Goal: Information Seeking & Learning: Find contact information

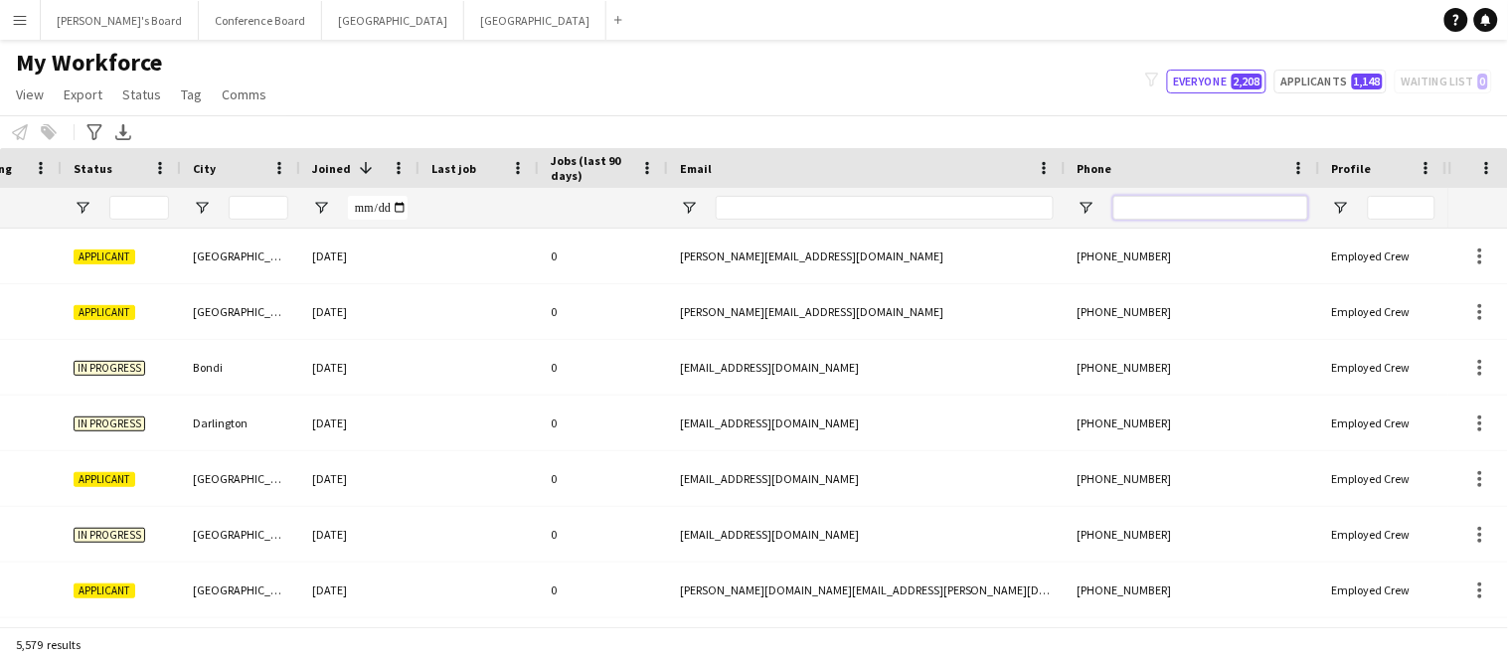
click at [1223, 202] on input "Phone Filter Input" at bounding box center [1211, 208] width 195 height 24
paste input "**********"
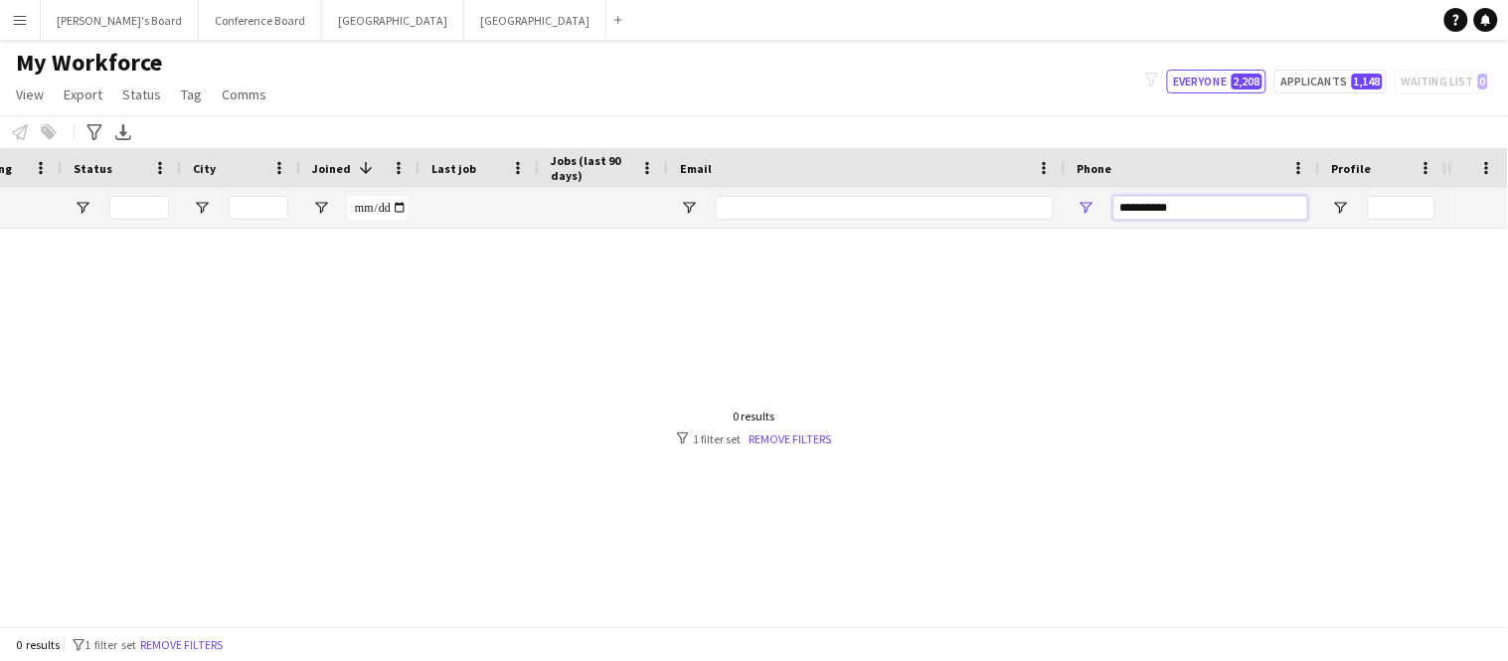
scroll to position [0, 643]
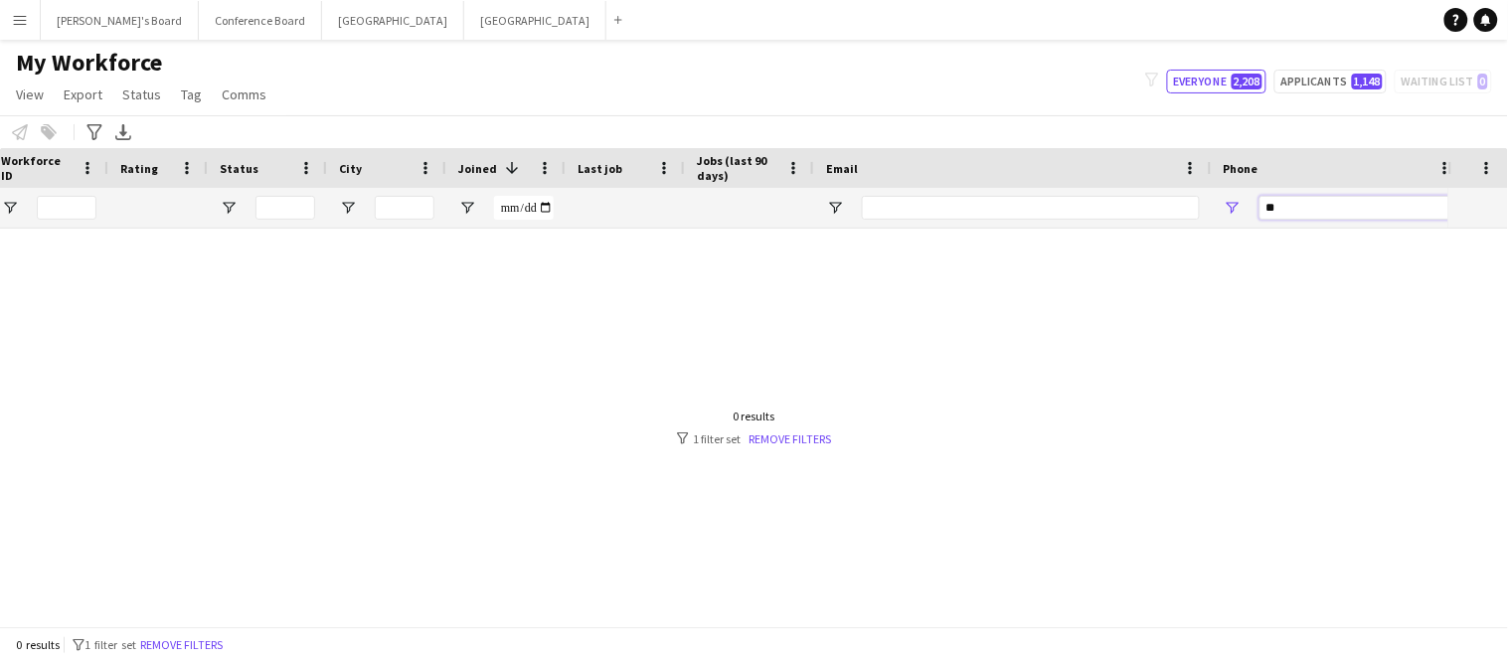
type input "*"
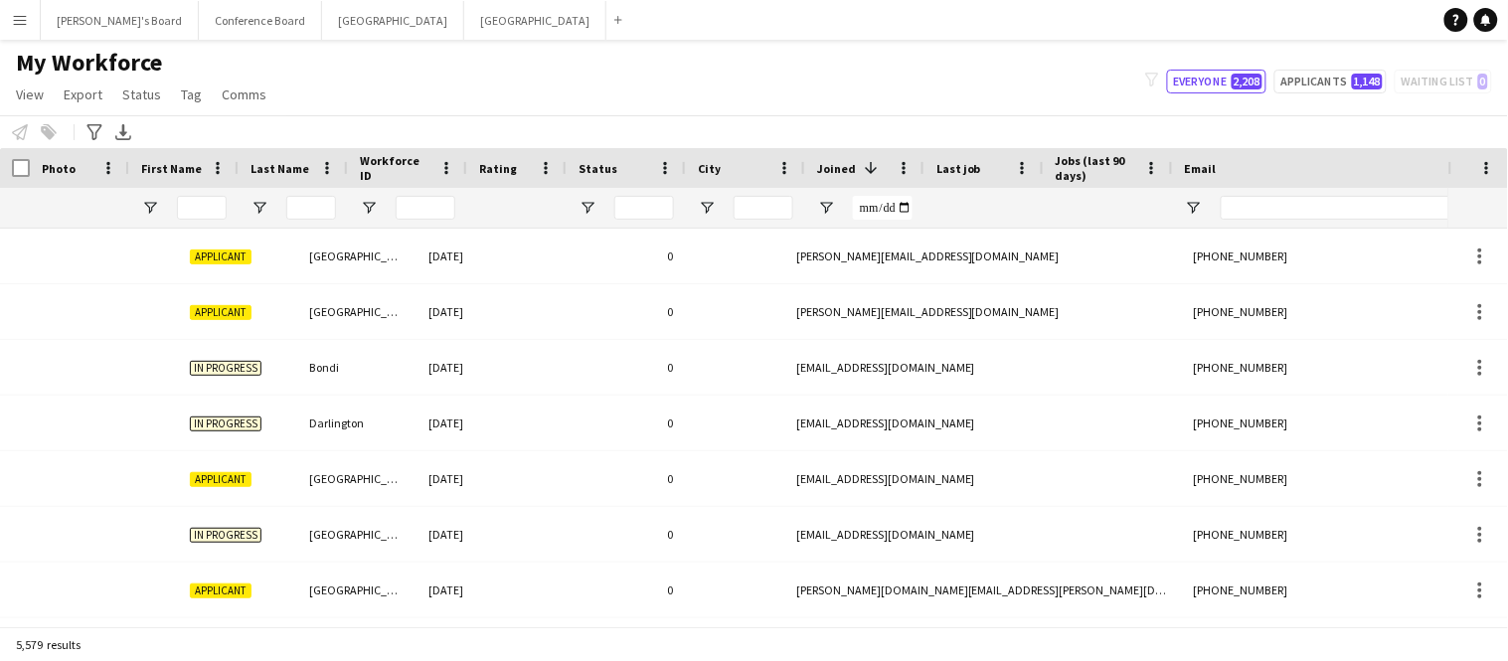
scroll to position [0, 0]
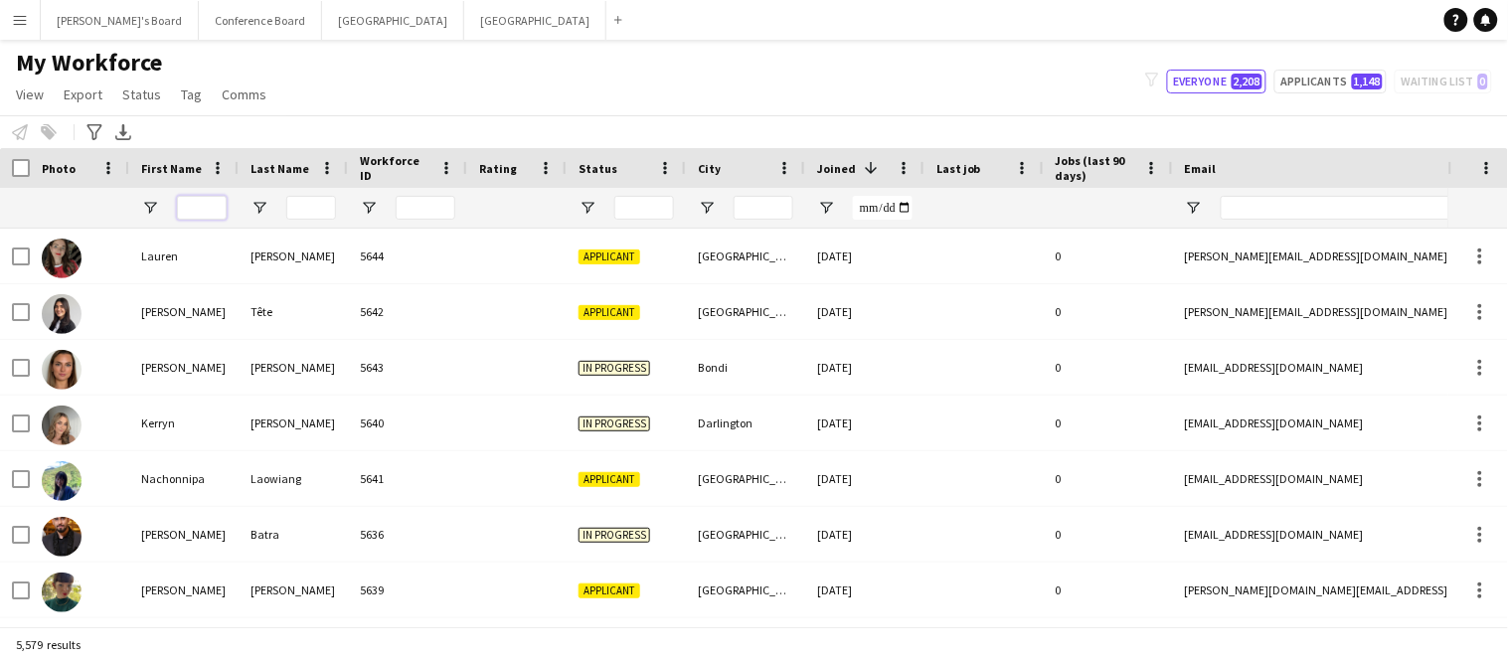
click at [197, 205] on input "First Name Filter Input" at bounding box center [202, 208] width 50 height 24
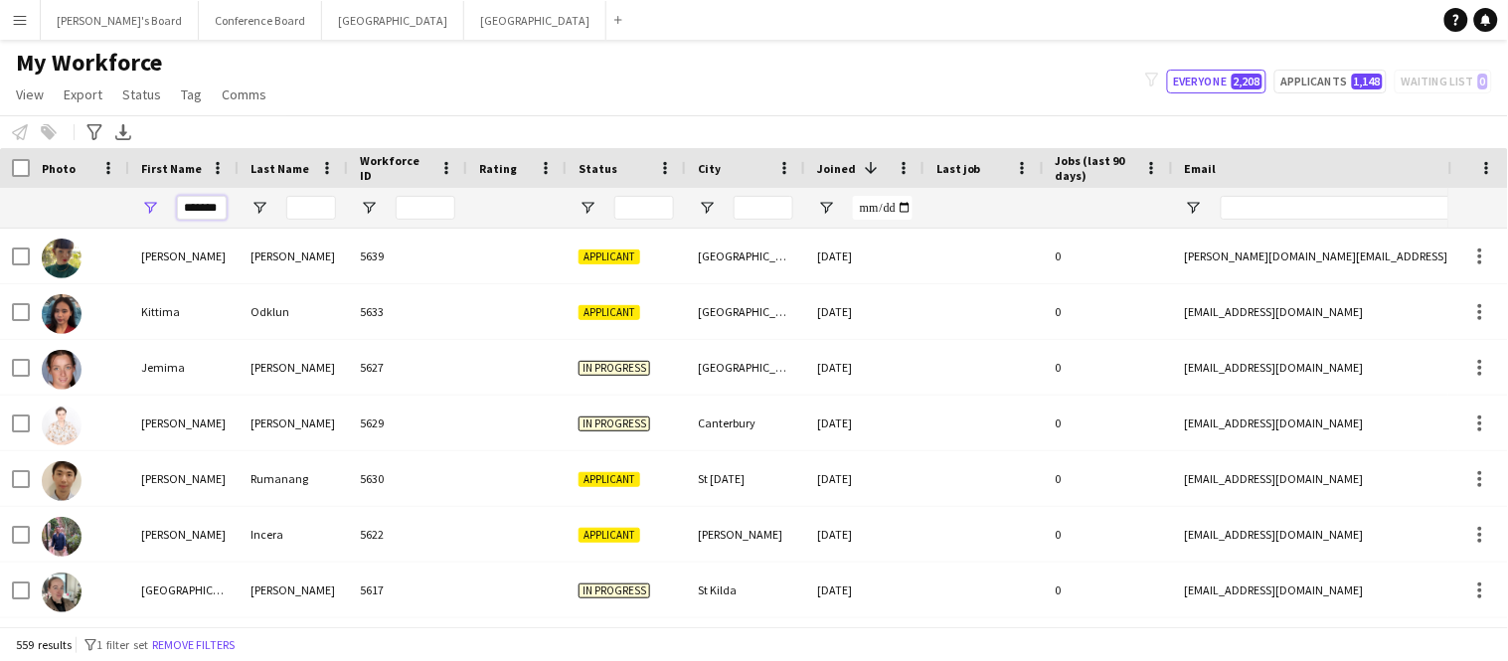
scroll to position [0, 3]
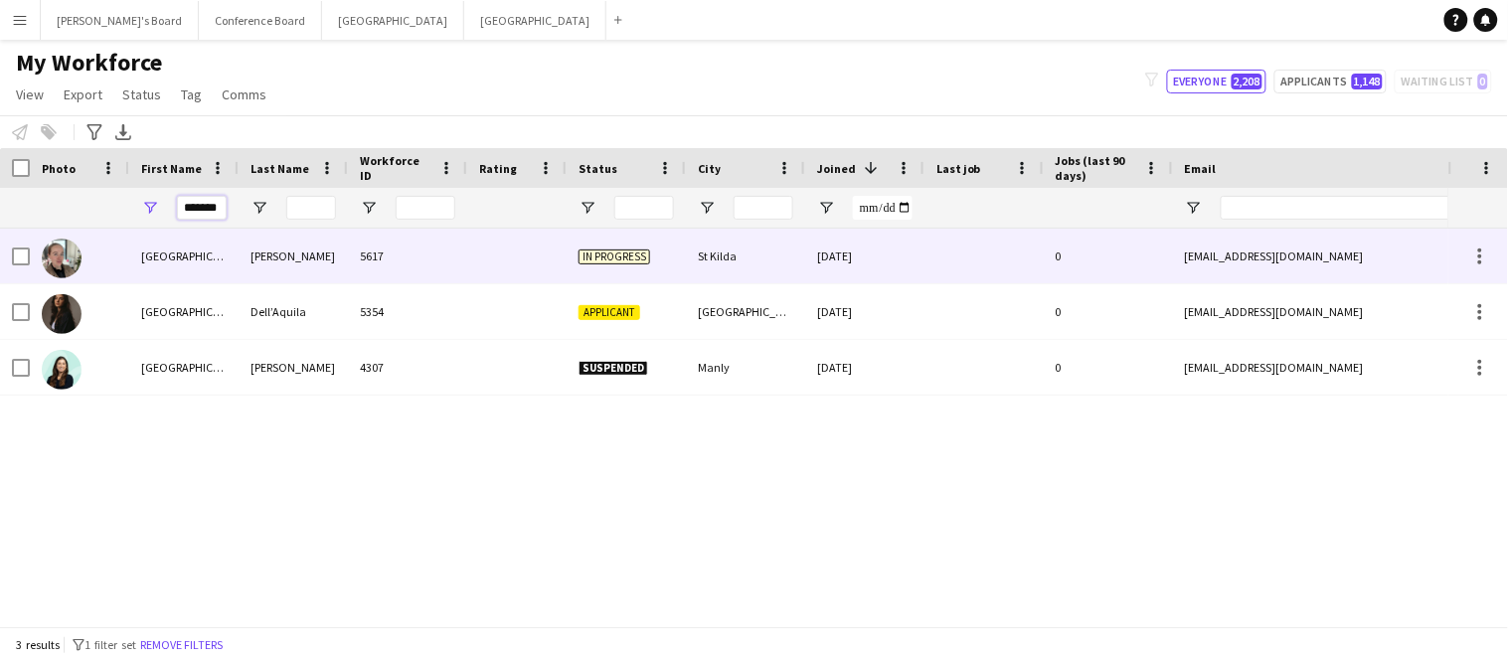
type input "*******"
click at [181, 260] on div "Madison" at bounding box center [183, 256] width 109 height 55
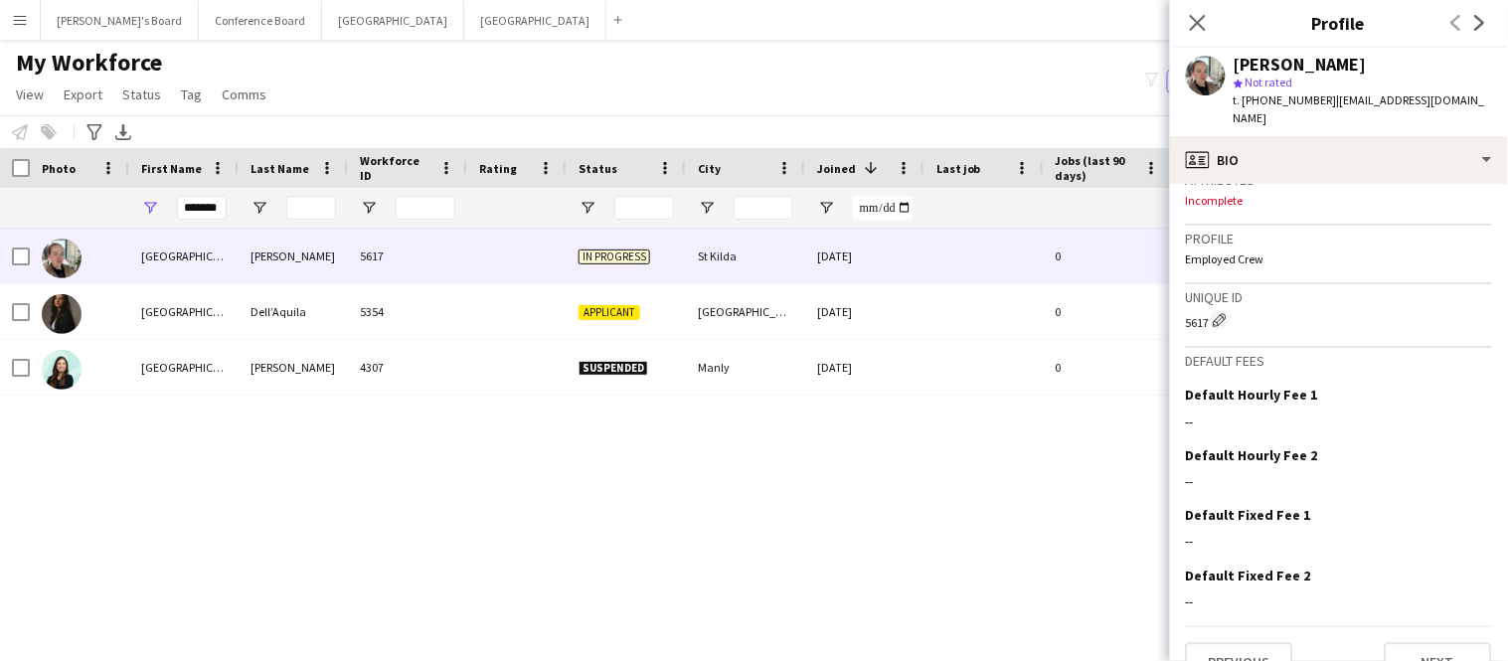
scroll to position [820, 0]
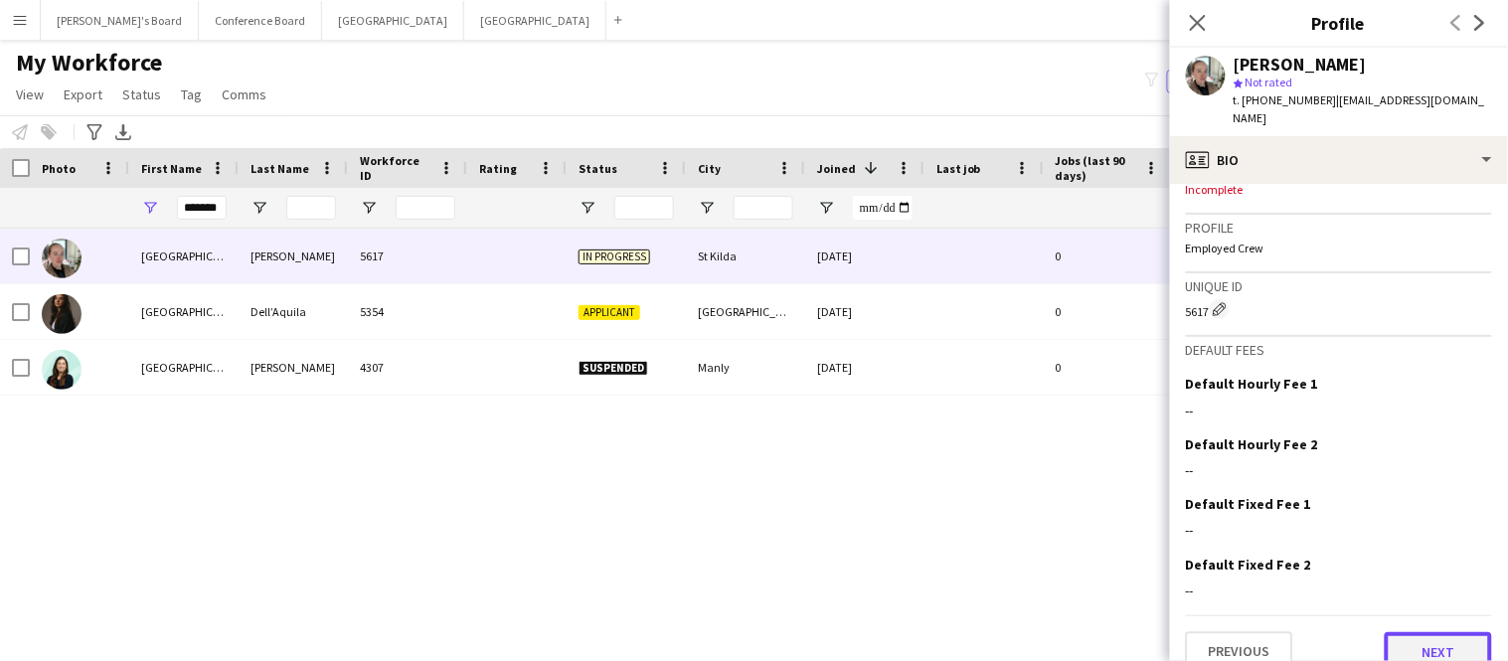
click at [1424, 632] on button "Next" at bounding box center [1438, 652] width 107 height 40
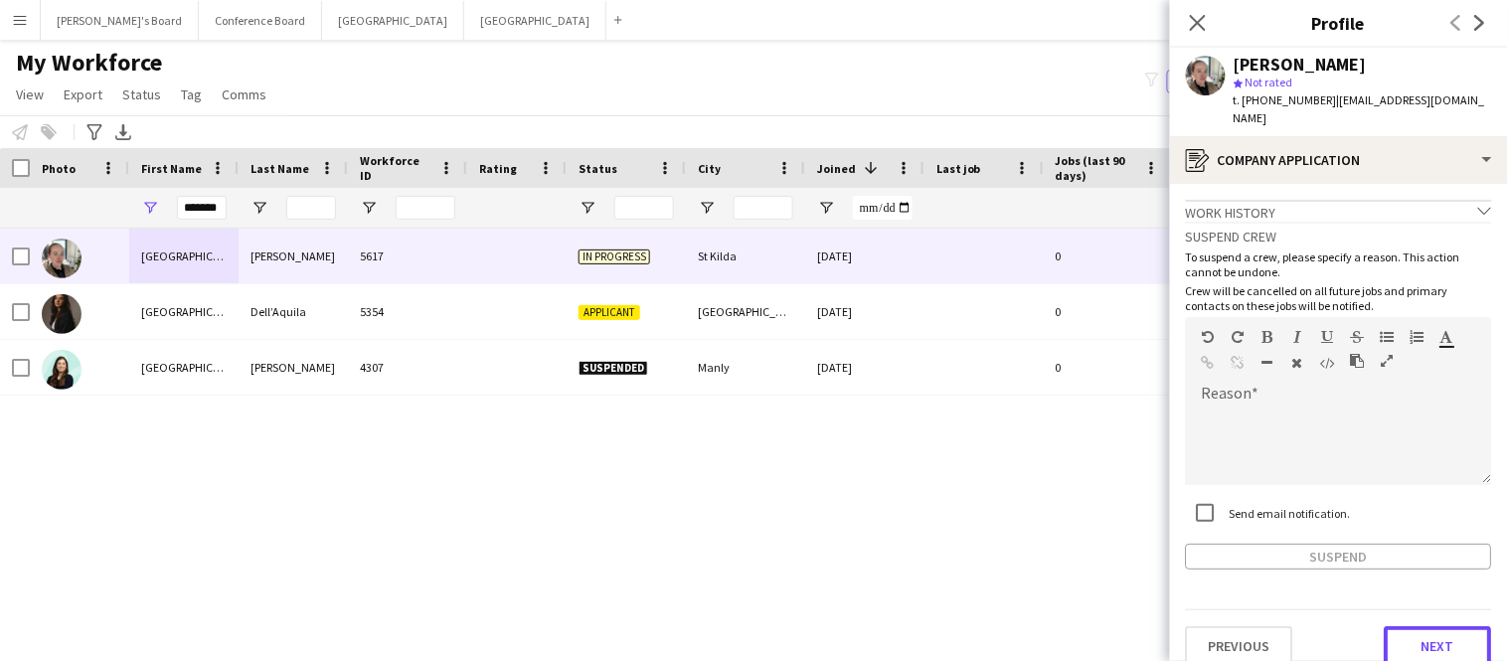
click at [1424, 626] on button "Next" at bounding box center [1438, 646] width 107 height 40
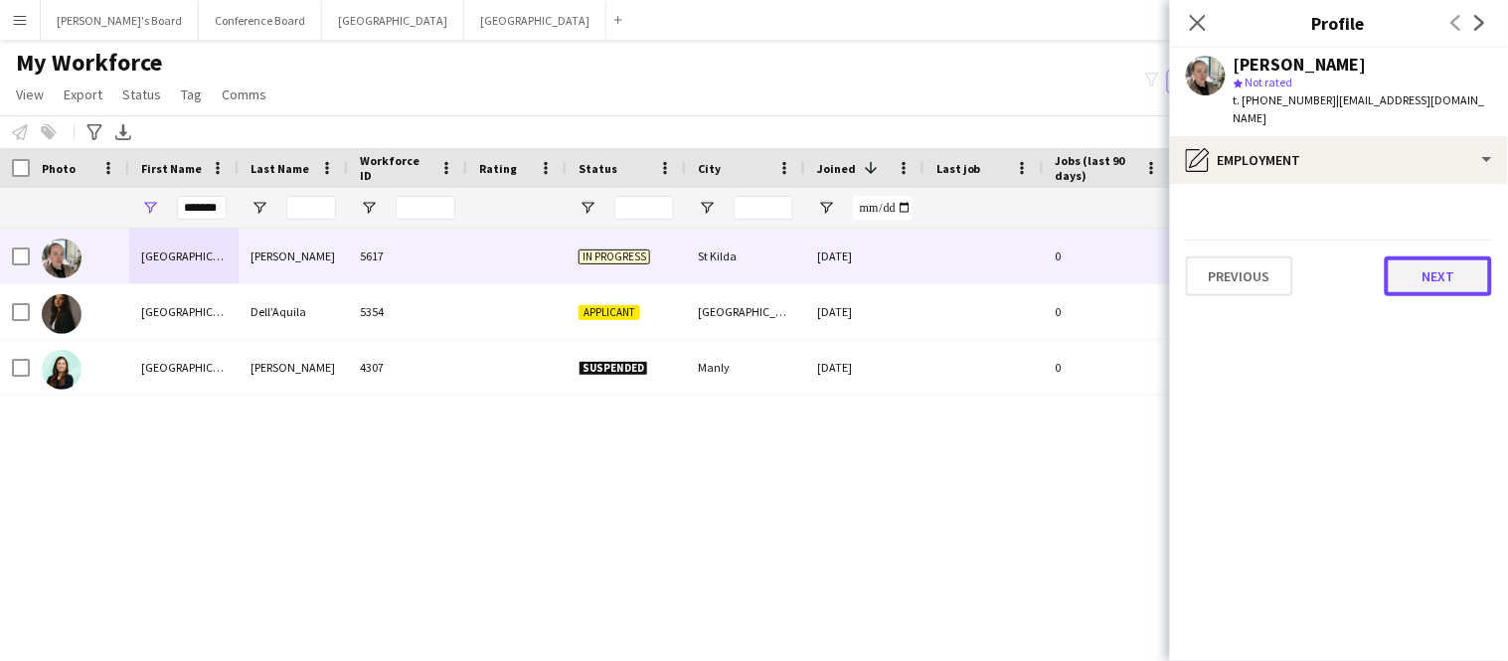
click at [1447, 260] on button "Next" at bounding box center [1438, 277] width 107 height 40
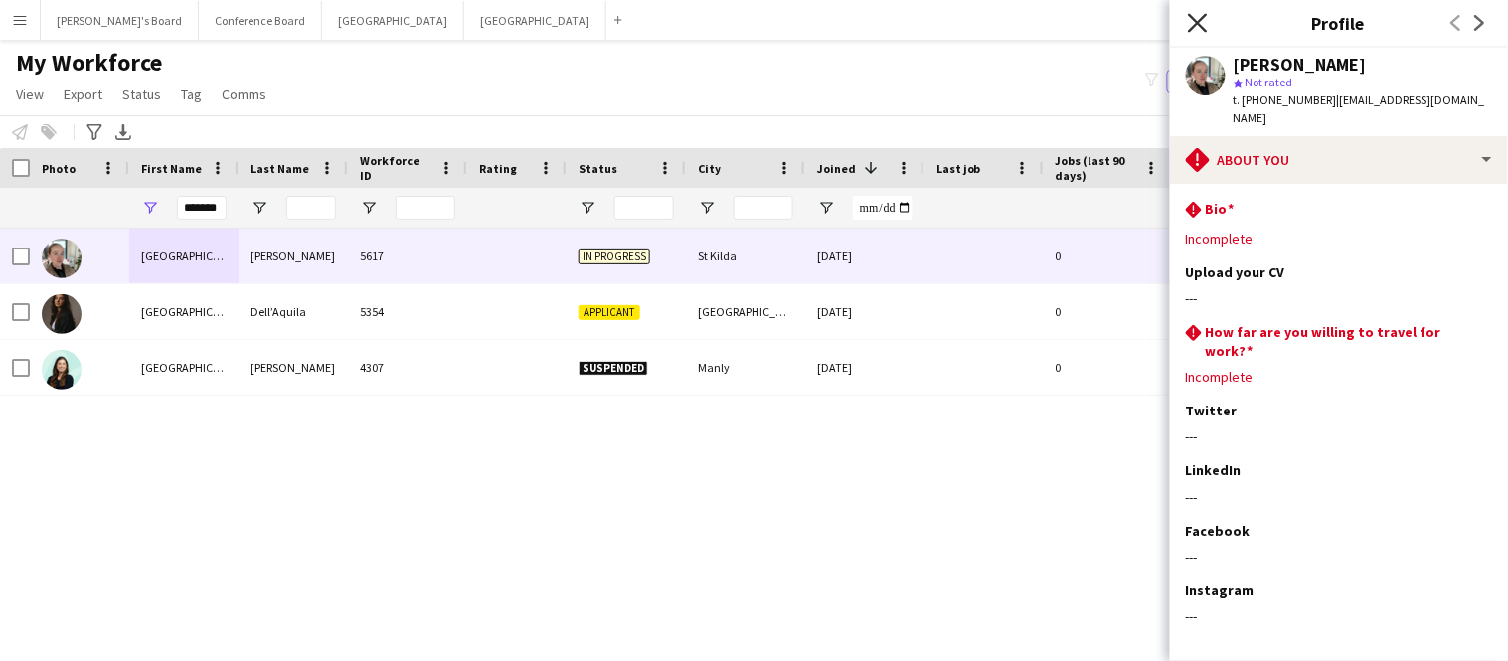
click at [1191, 29] on icon at bounding box center [1197, 22] width 19 height 19
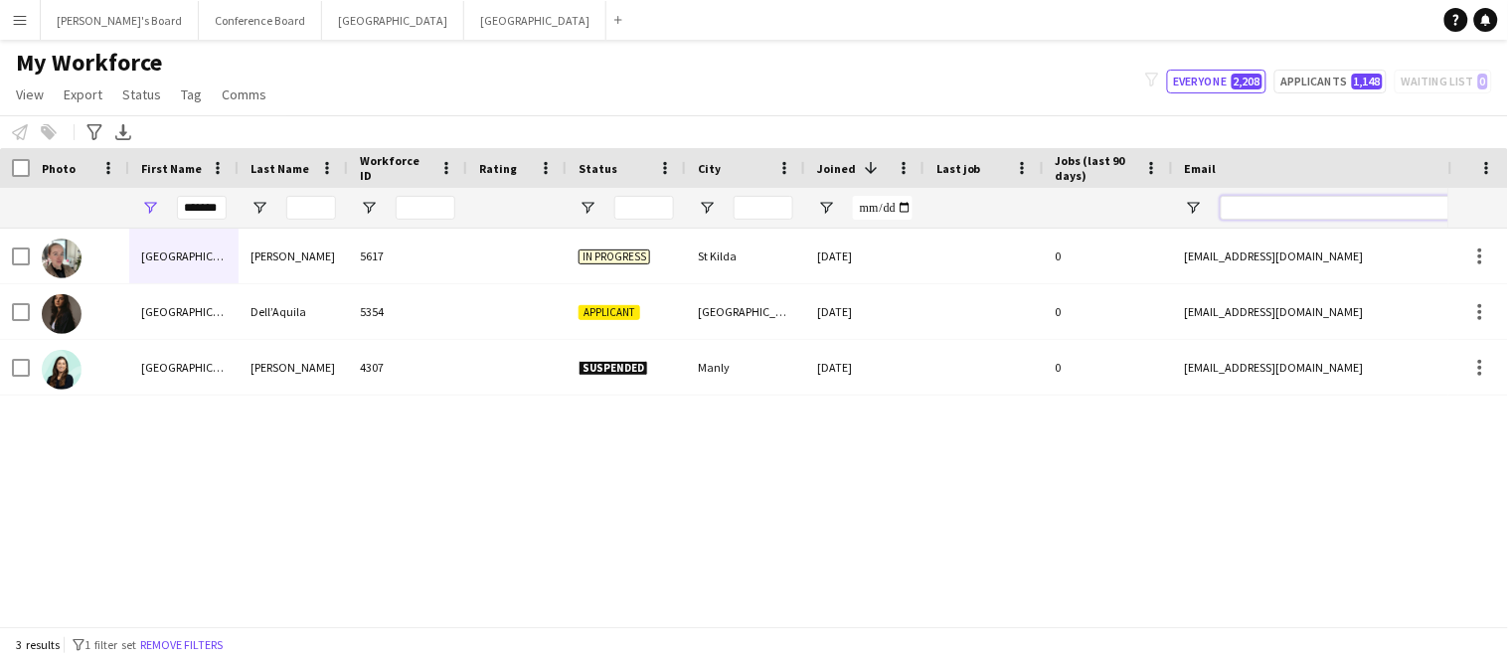
click at [1292, 213] on input "Email Filter Input" at bounding box center [1390, 208] width 338 height 24
paste input "**********"
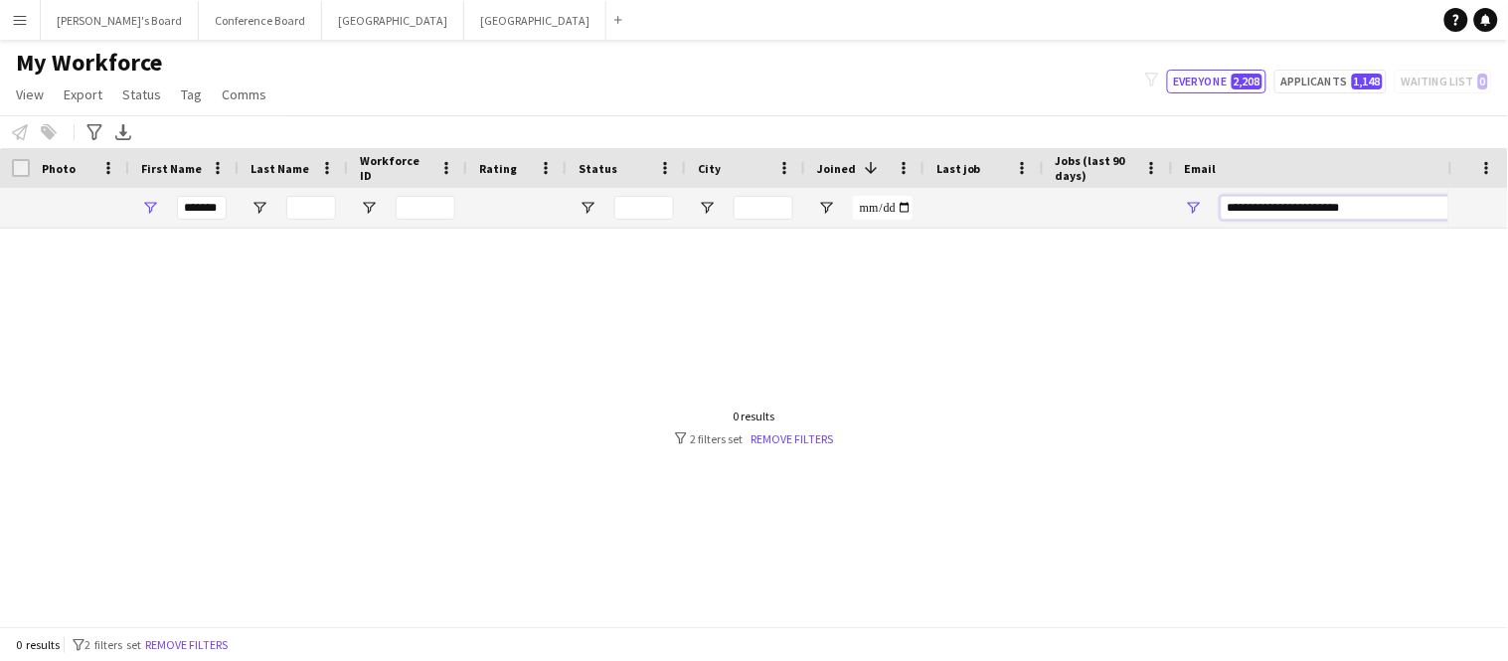
type input "**********"
click at [222, 205] on input "*******" at bounding box center [202, 208] width 50 height 24
type input "*"
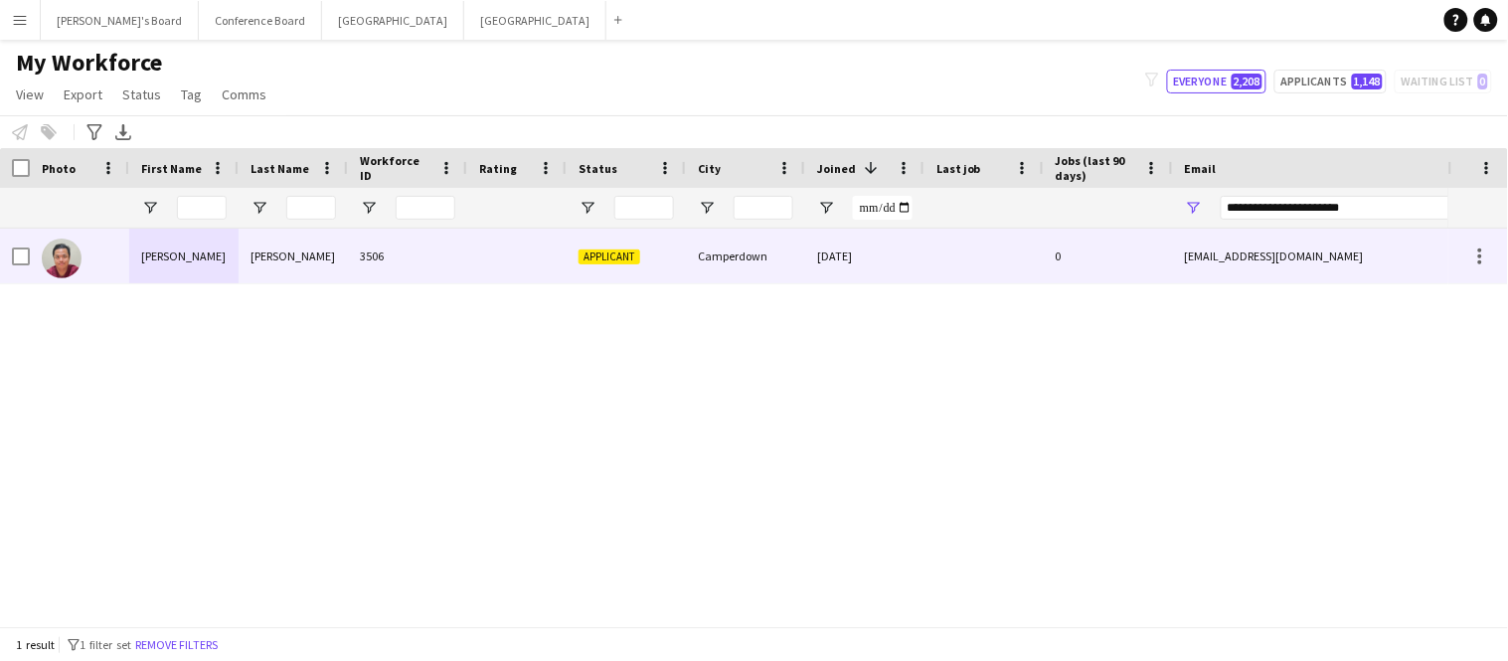
click at [248, 257] on div "Wong" at bounding box center [293, 256] width 109 height 55
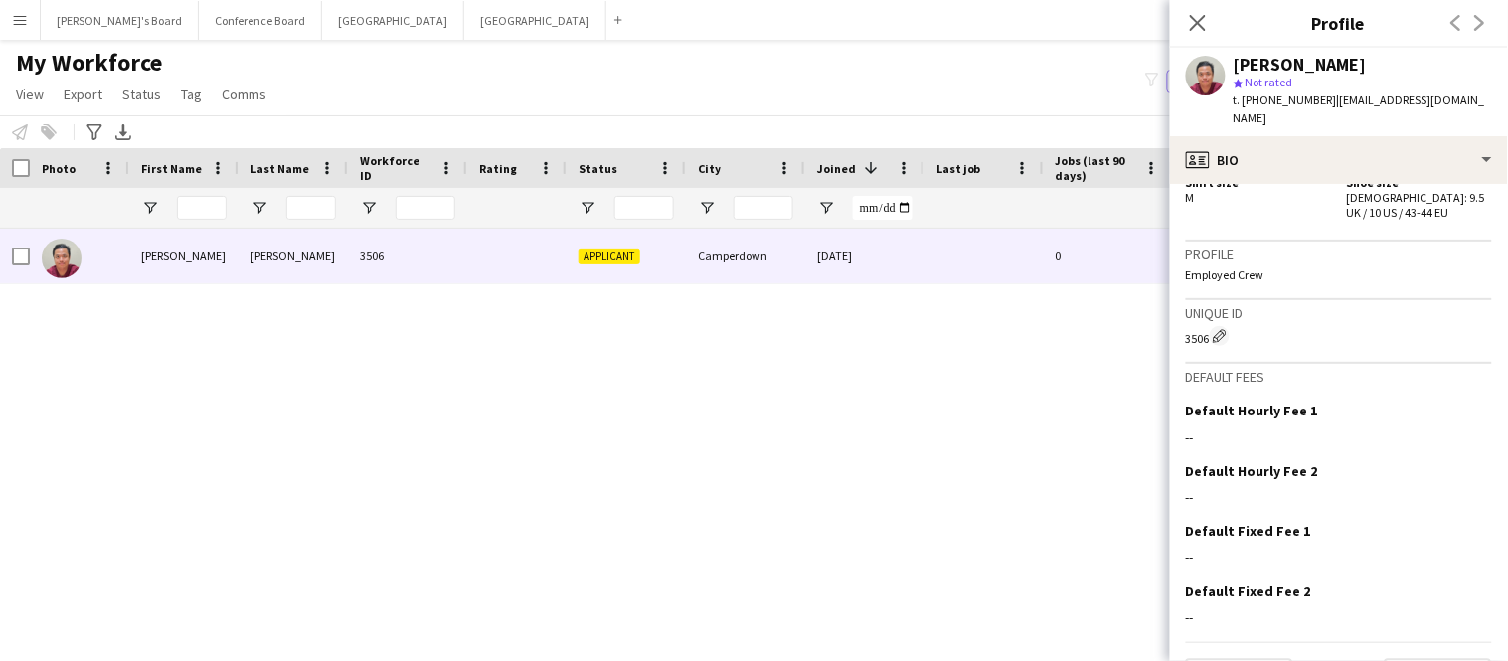
scroll to position [1097, 0]
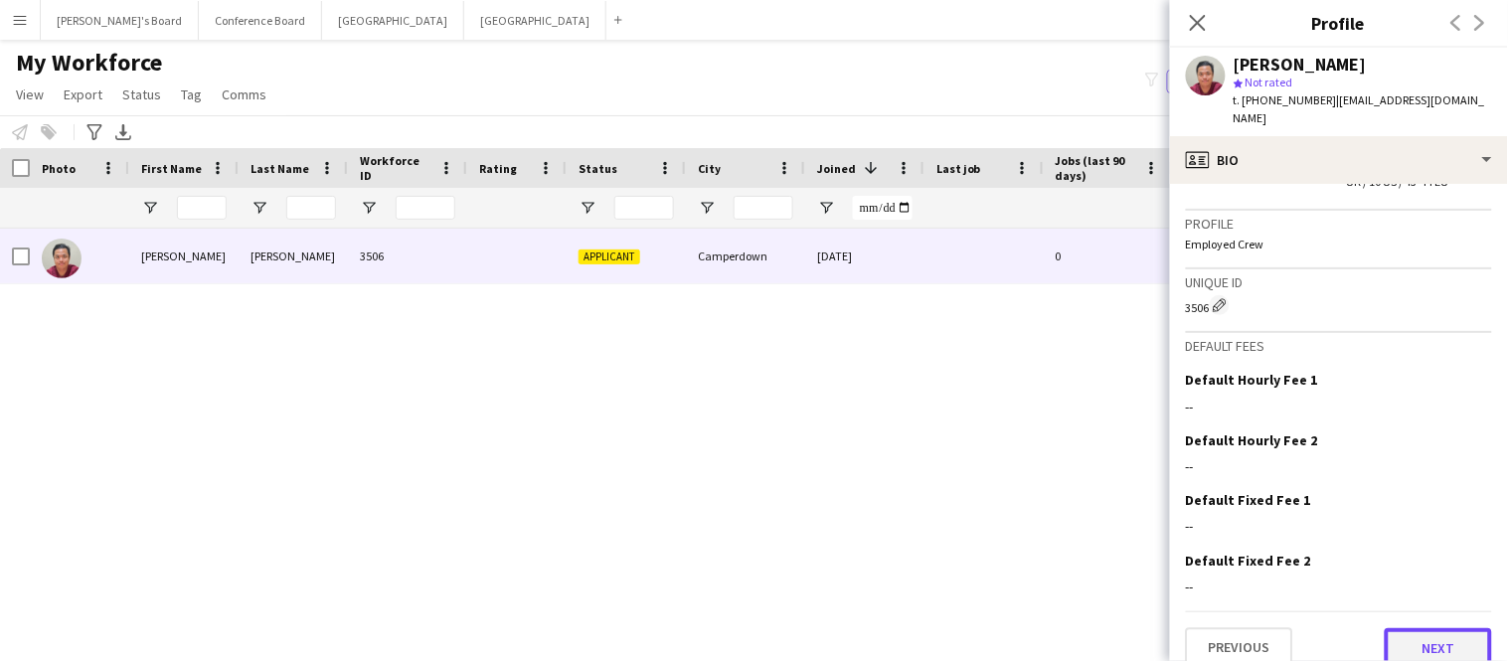
click at [1408, 628] on button "Next" at bounding box center [1438, 648] width 107 height 40
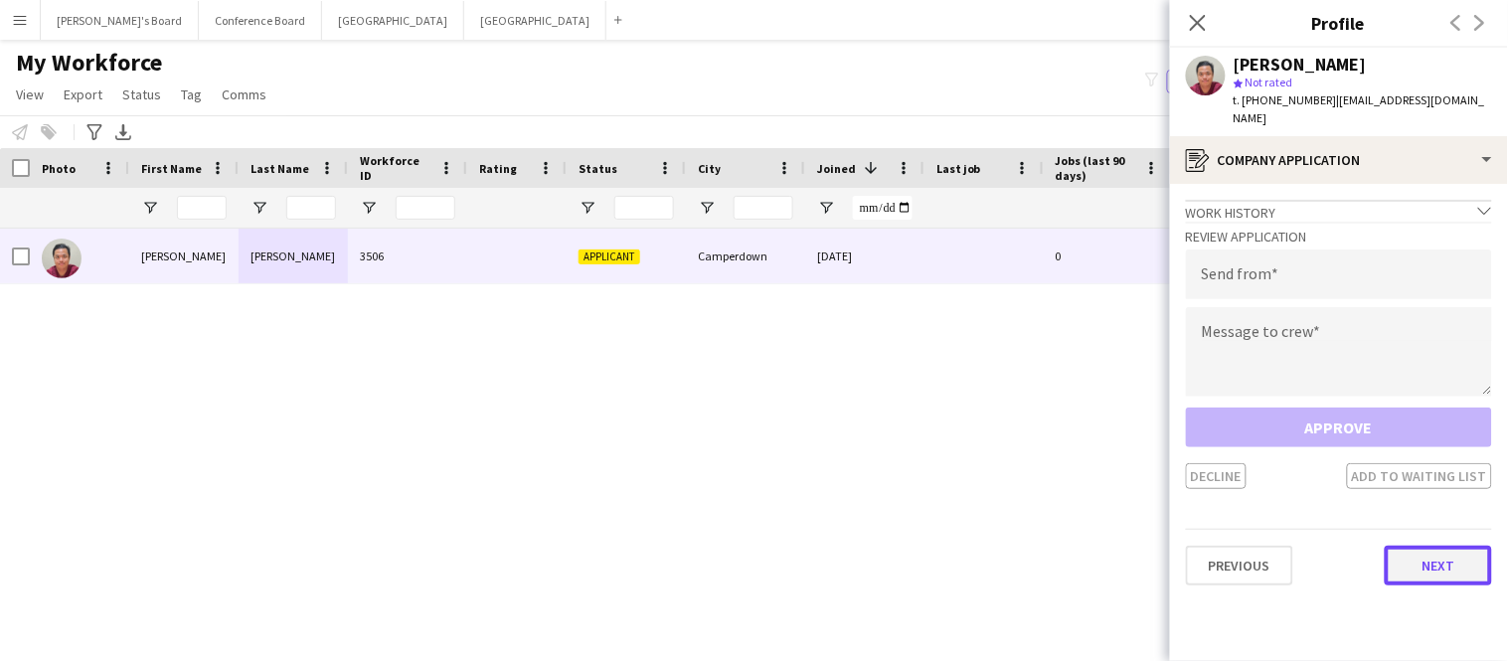
click at [1404, 546] on button "Next" at bounding box center [1438, 566] width 107 height 40
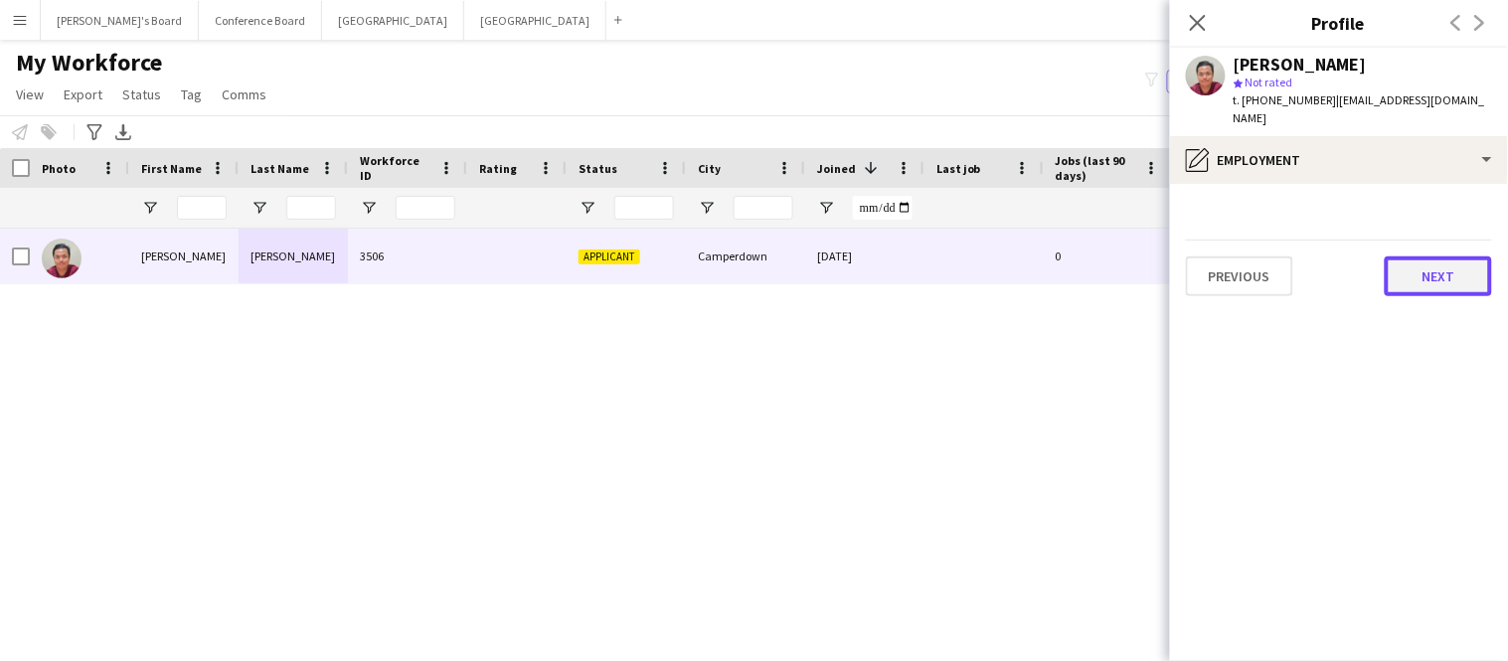
click at [1402, 257] on button "Next" at bounding box center [1438, 277] width 107 height 40
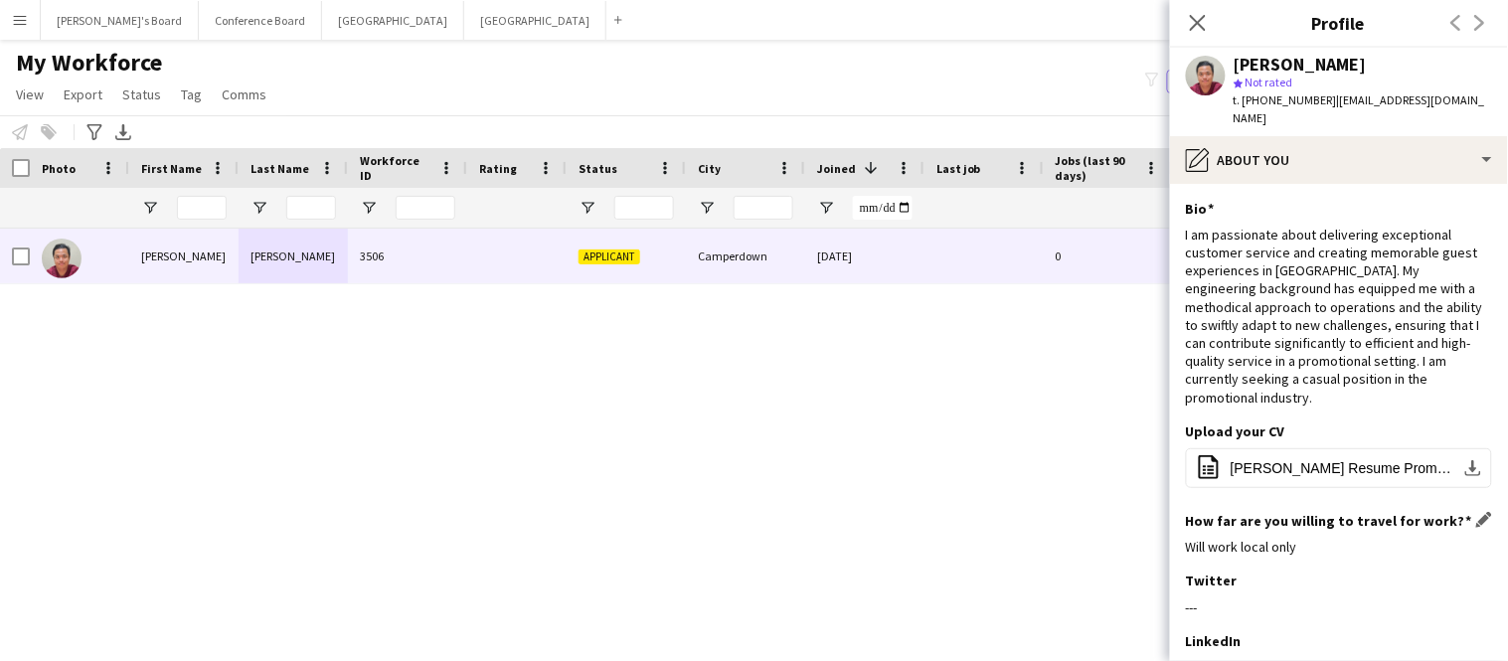
scroll to position [224, 0]
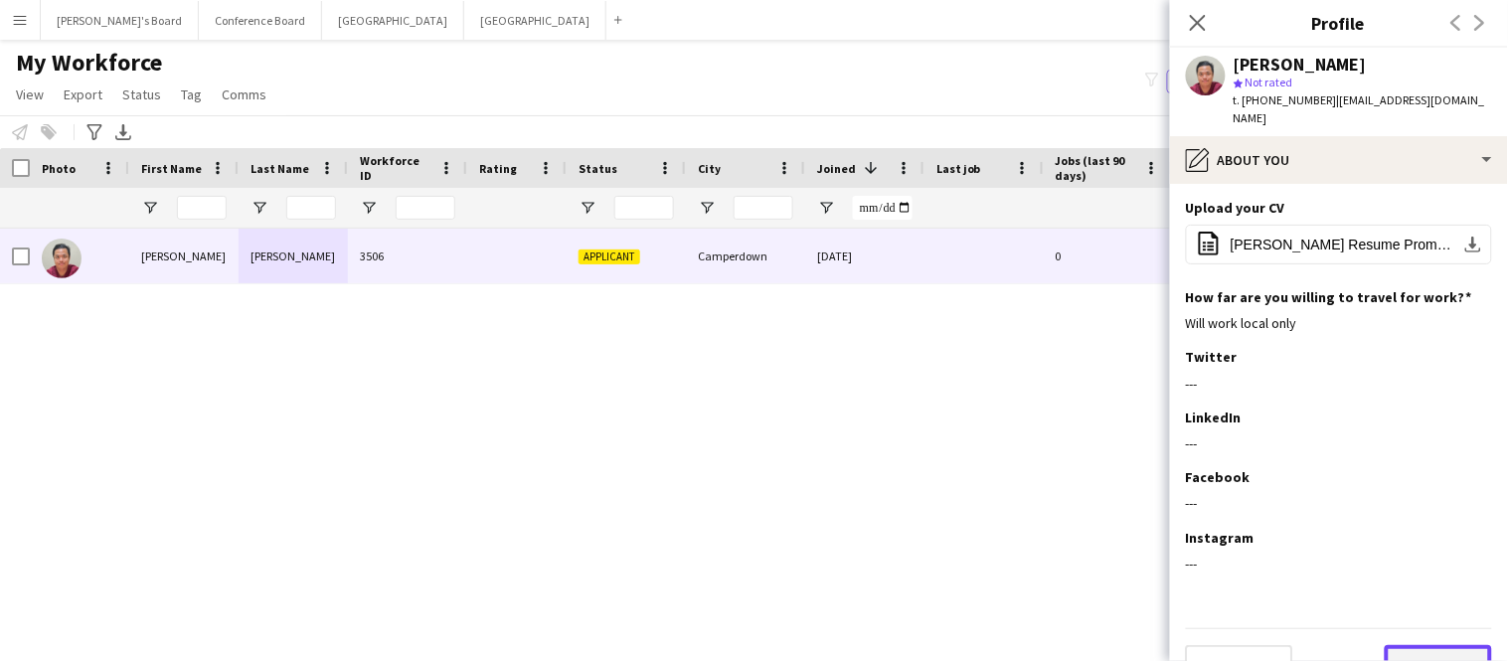
click at [1450, 645] on button "Next" at bounding box center [1438, 665] width 107 height 40
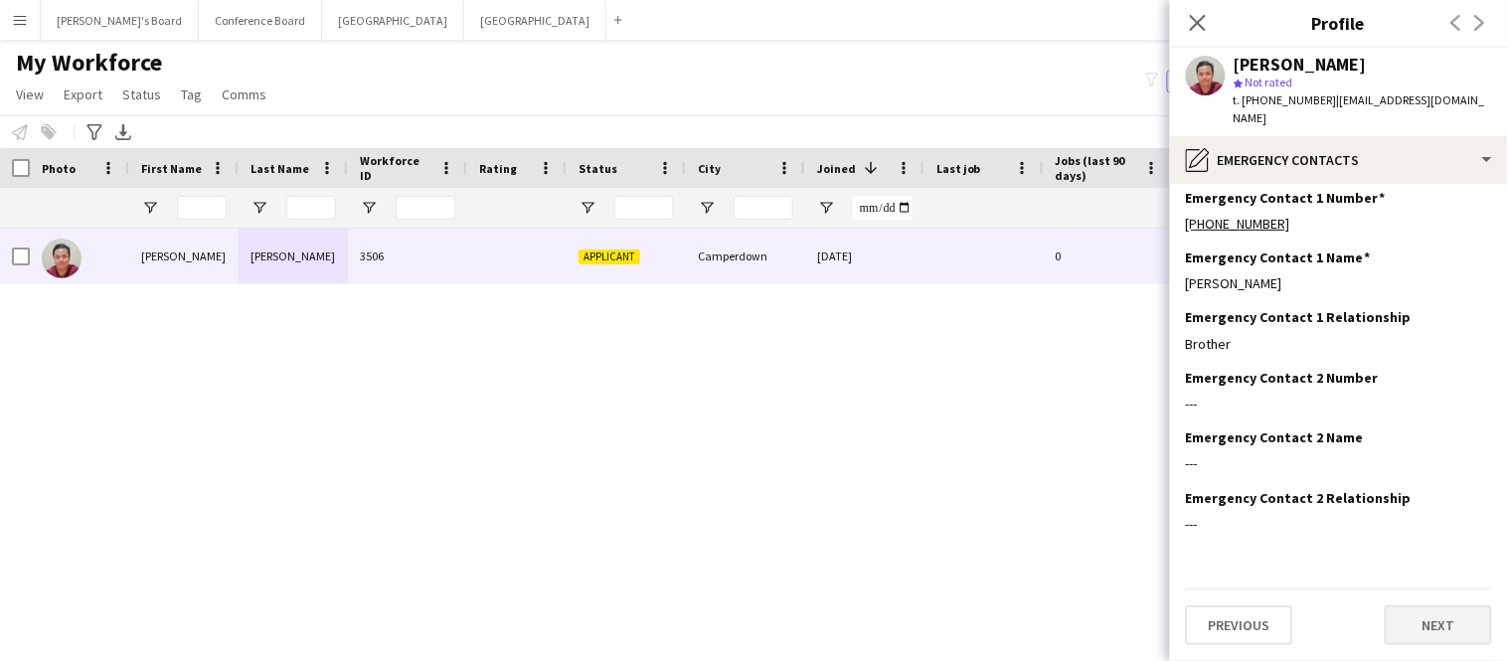
scroll to position [0, 0]
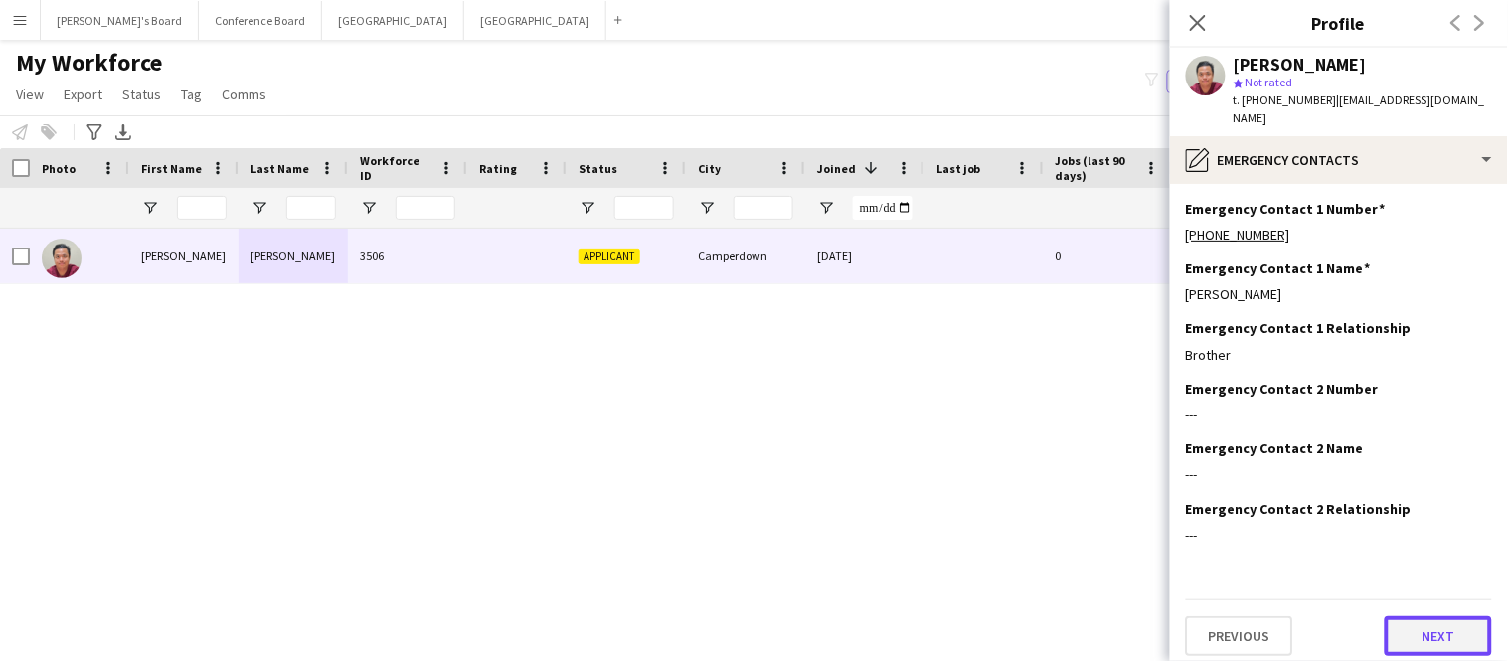
click at [1448, 619] on button "Next" at bounding box center [1438, 636] width 107 height 40
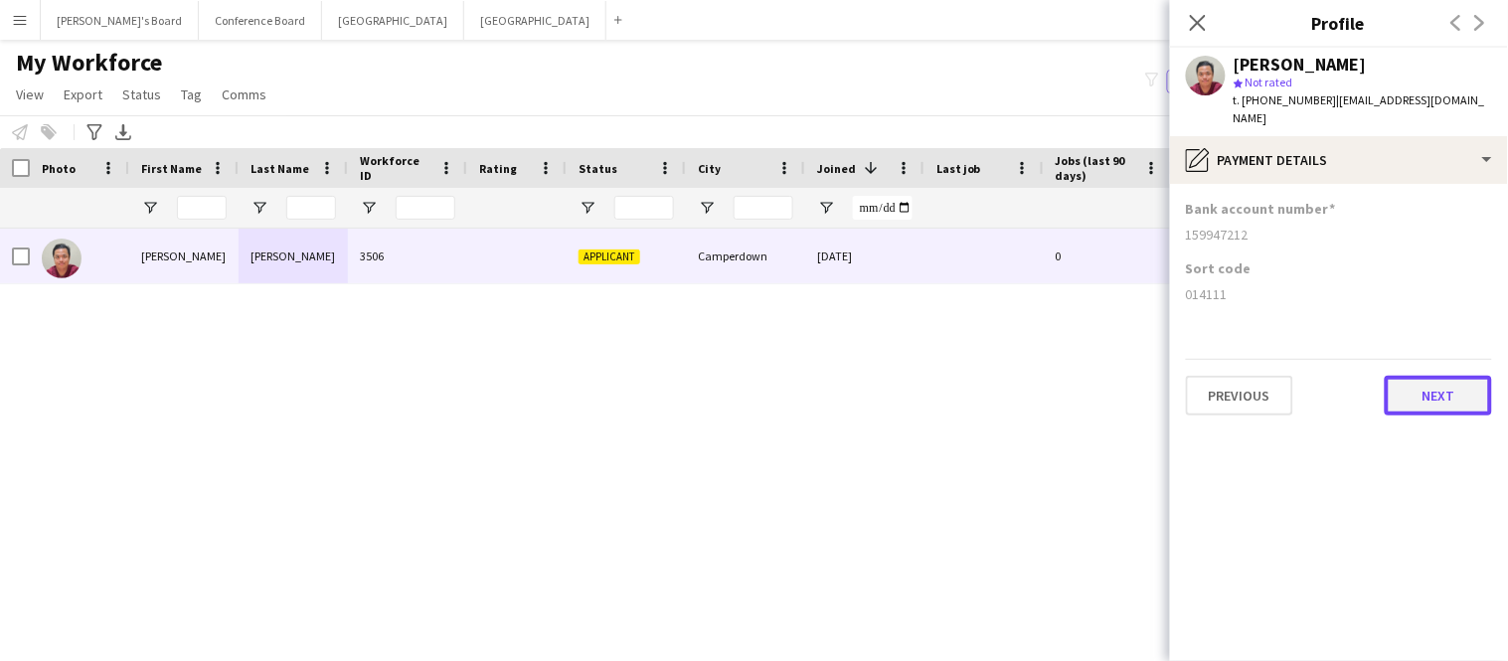
click at [1435, 376] on button "Next" at bounding box center [1438, 396] width 107 height 40
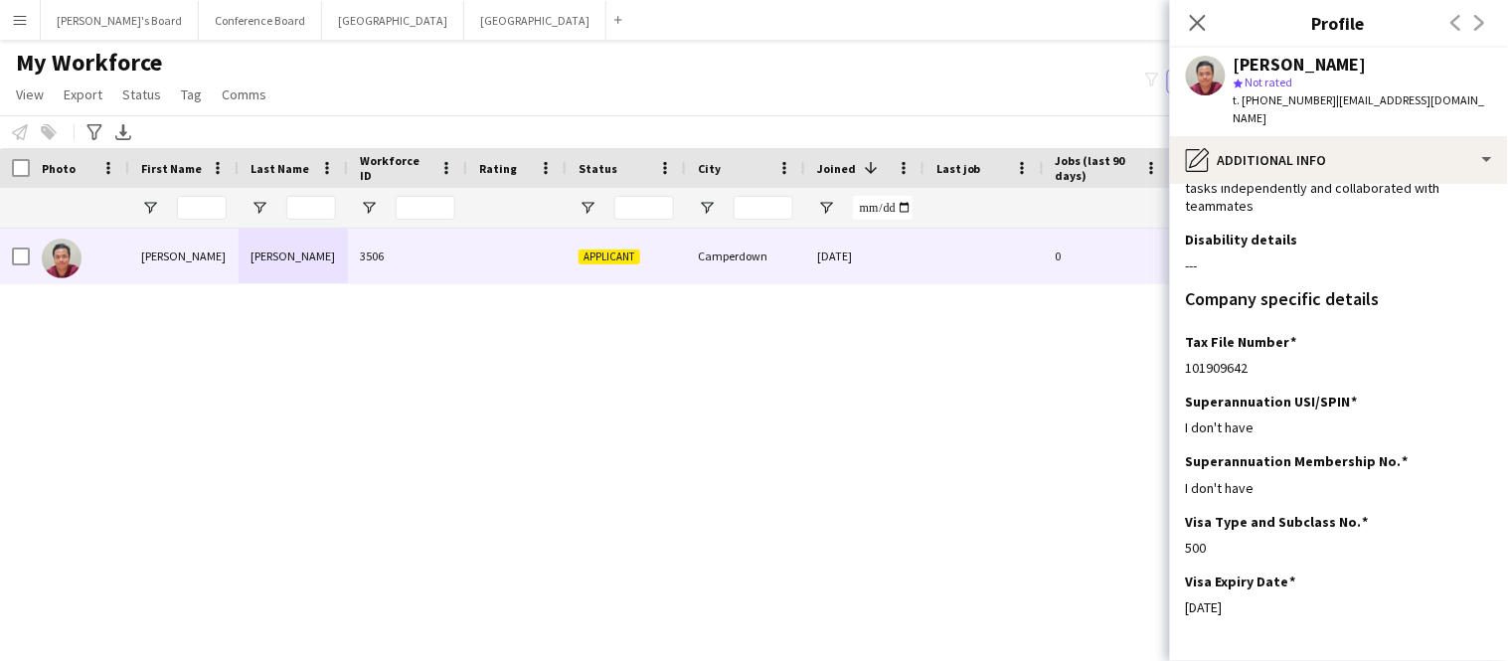
scroll to position [622, 0]
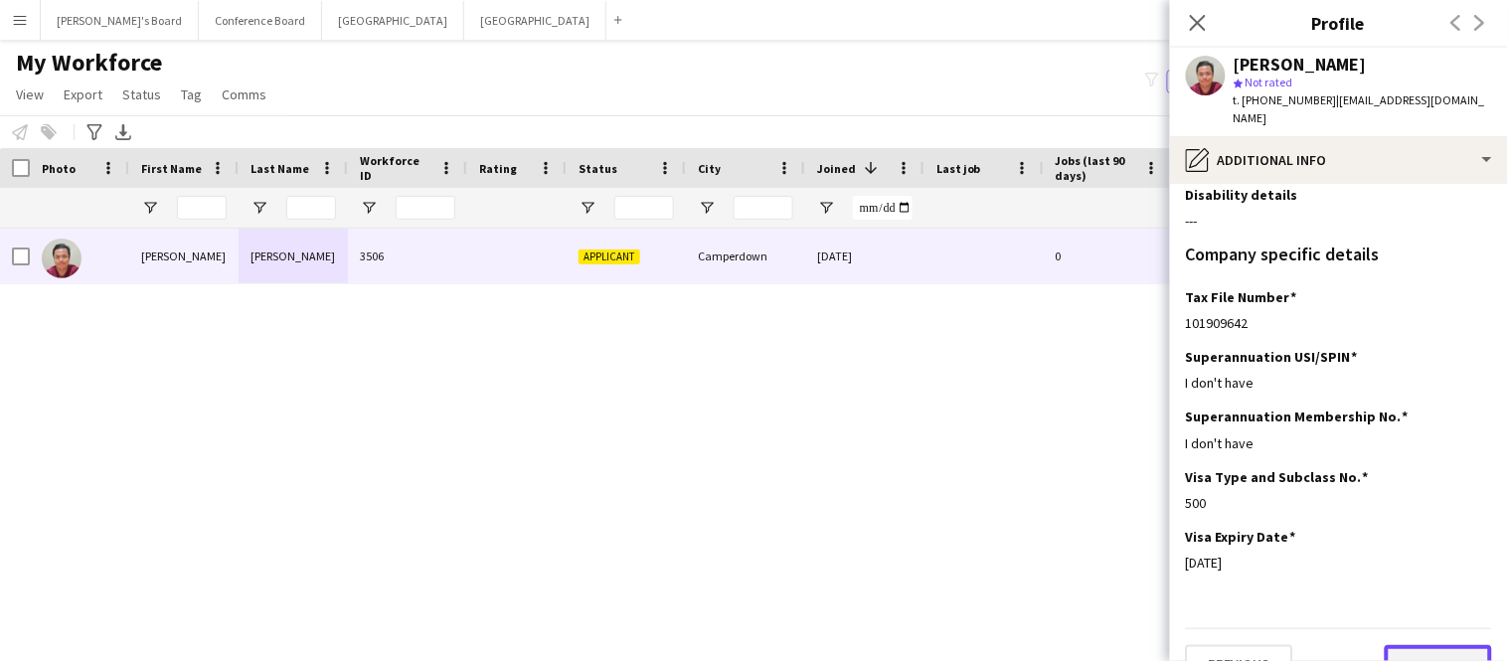
click at [1461, 645] on button "Next" at bounding box center [1438, 665] width 107 height 40
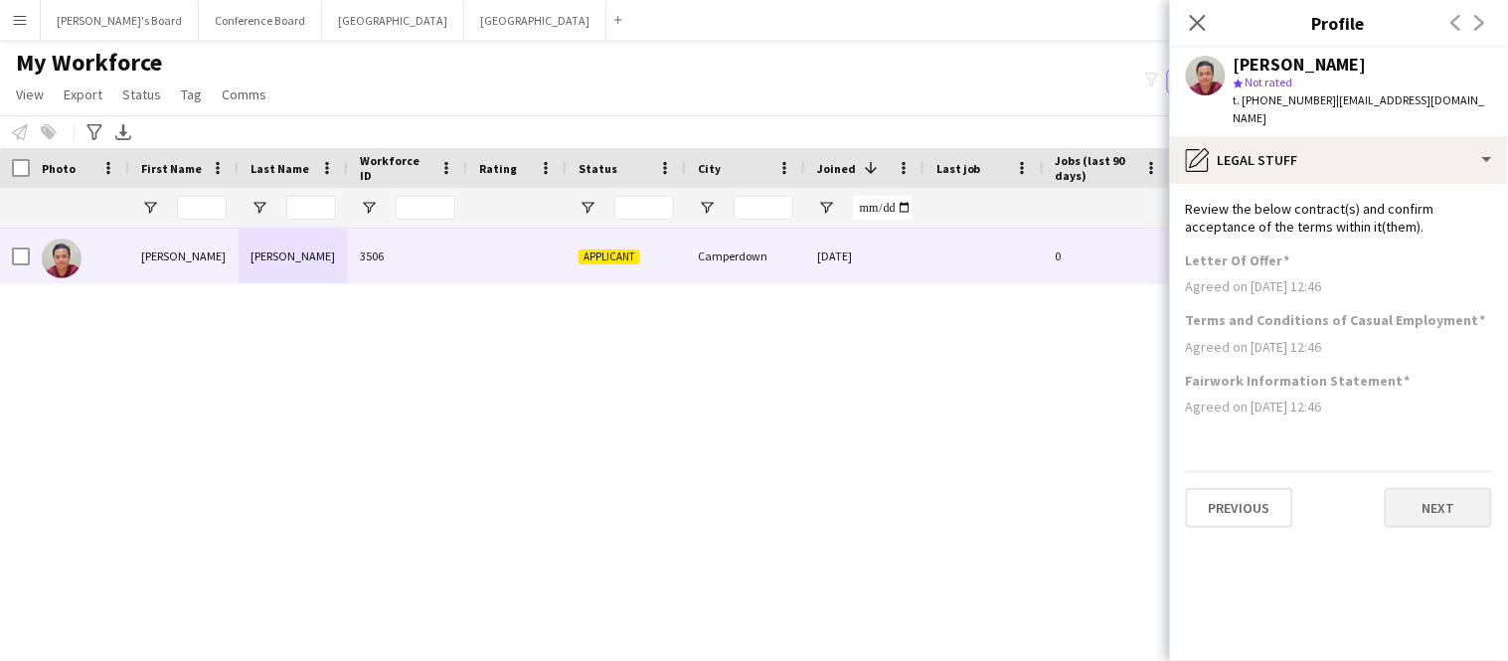
scroll to position [0, 0]
click at [1455, 495] on button "Next" at bounding box center [1438, 508] width 107 height 40
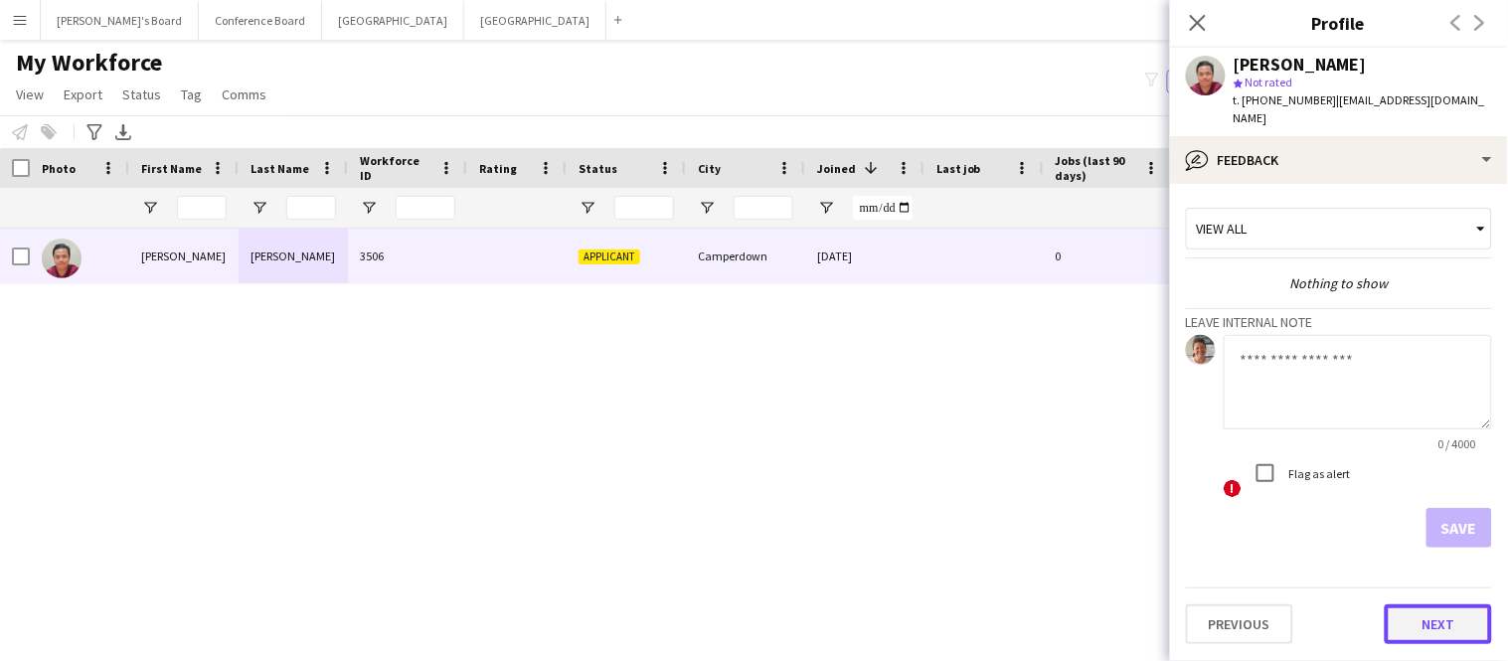
click at [1464, 610] on button "Next" at bounding box center [1438, 625] width 107 height 40
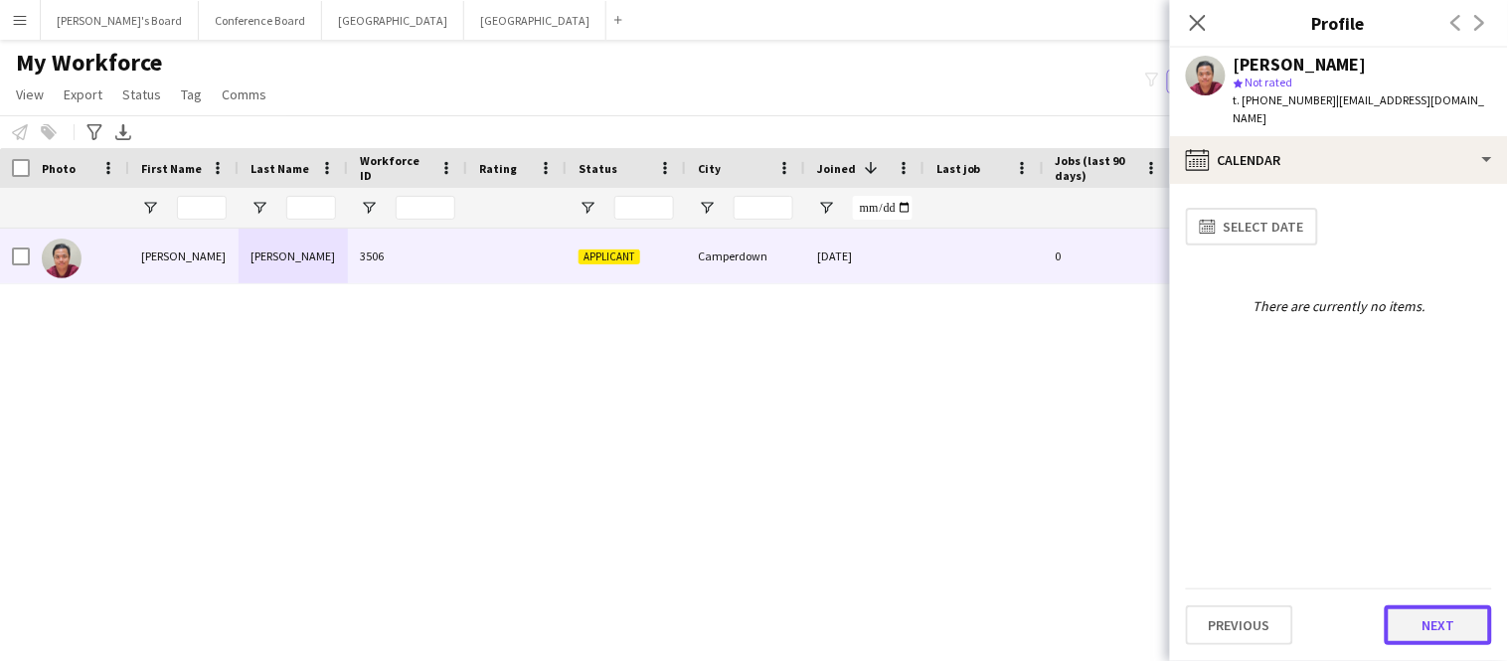
click at [1460, 617] on button "Next" at bounding box center [1438, 626] width 107 height 40
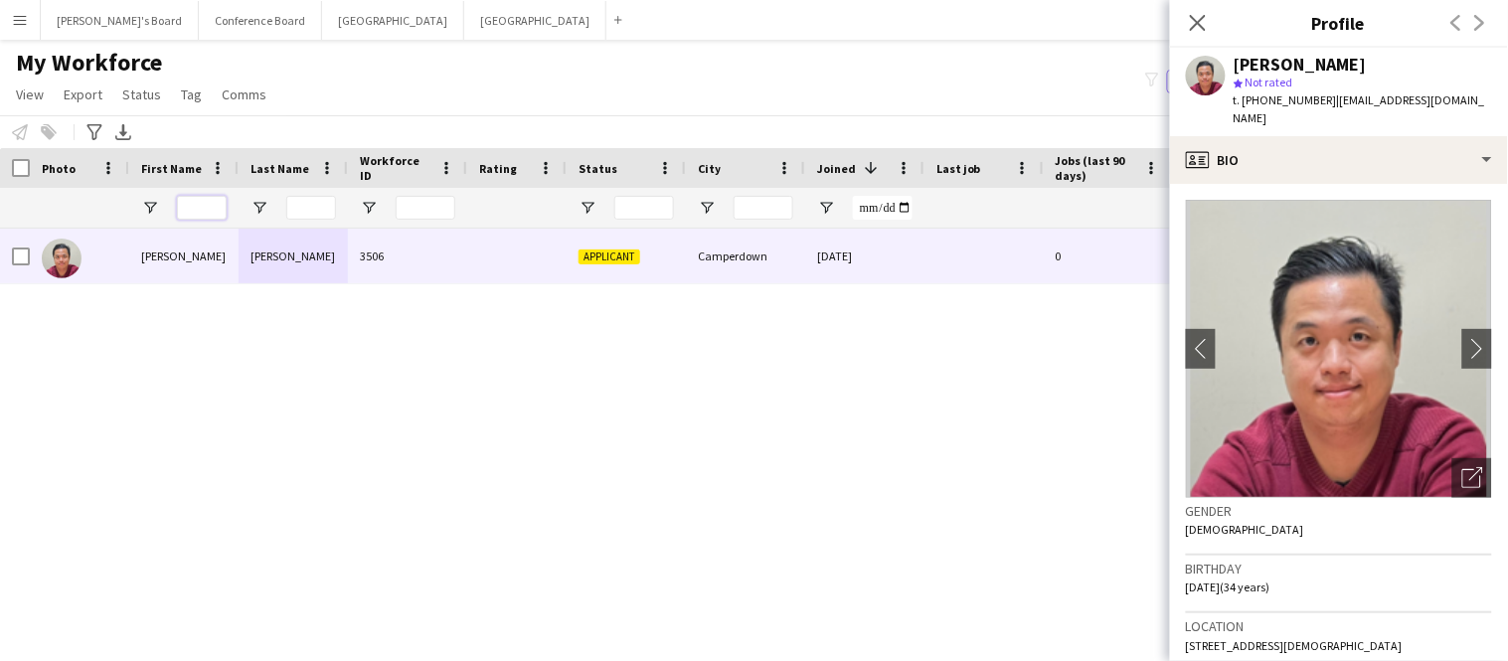
click at [216, 216] on input "First Name Filter Input" at bounding box center [202, 208] width 50 height 24
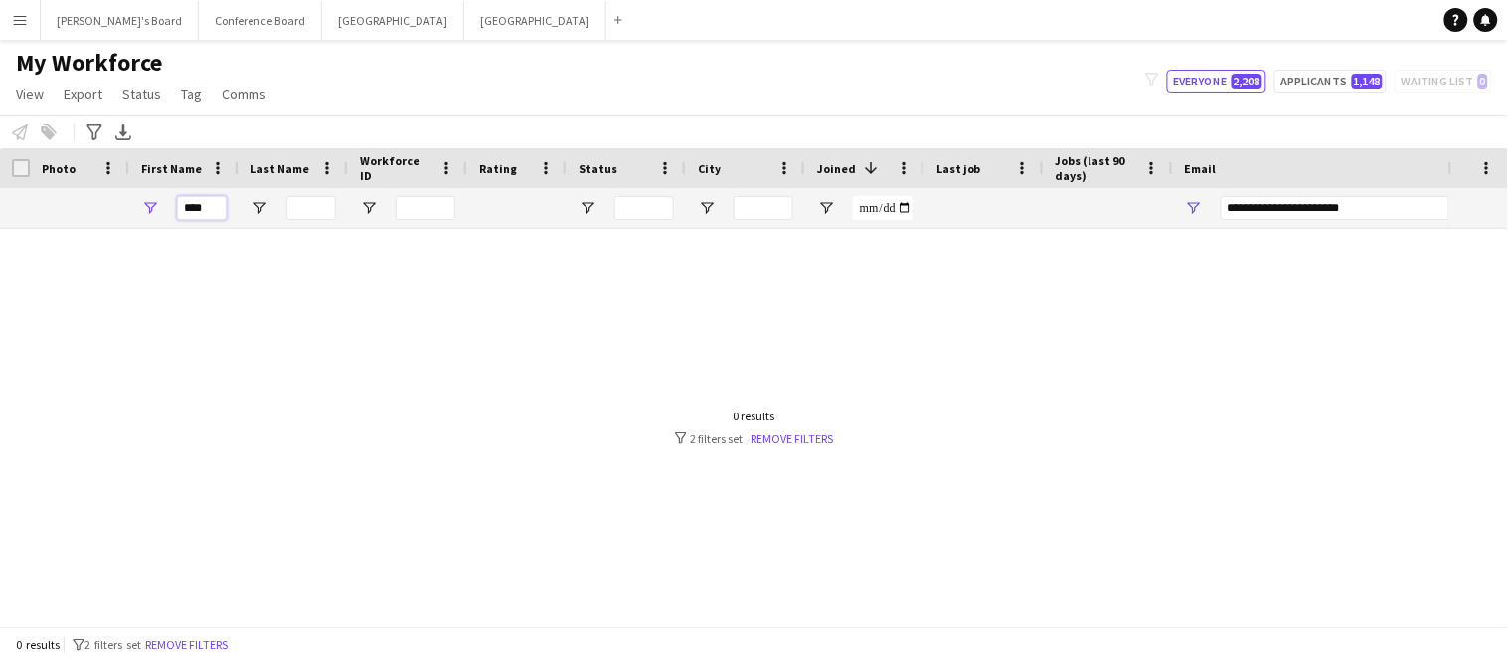
type input "****"
drag, startPoint x: 1374, startPoint y: 205, endPoint x: 1110, endPoint y: 215, distance: 264.7
click at [1110, 215] on div at bounding box center [1078, 208] width 2156 height 40
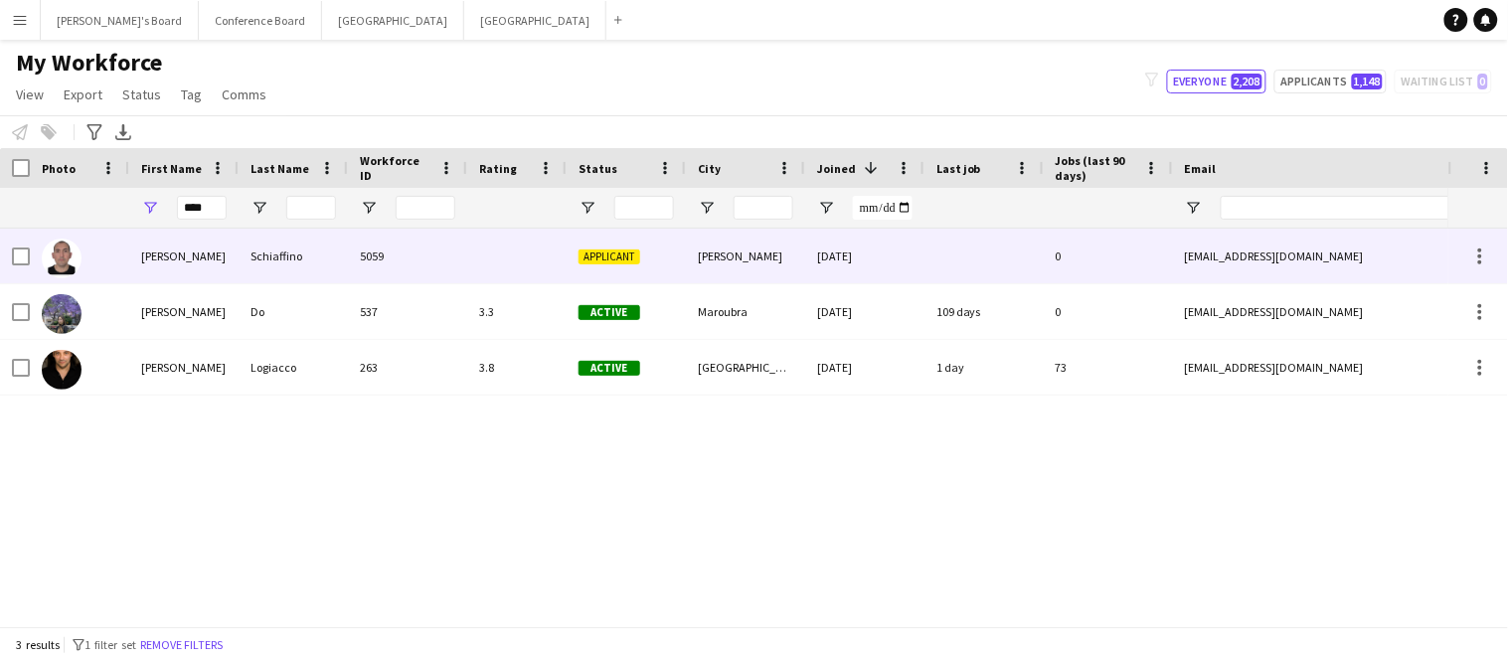
click at [281, 275] on div "Schiaffino" at bounding box center [293, 256] width 109 height 55
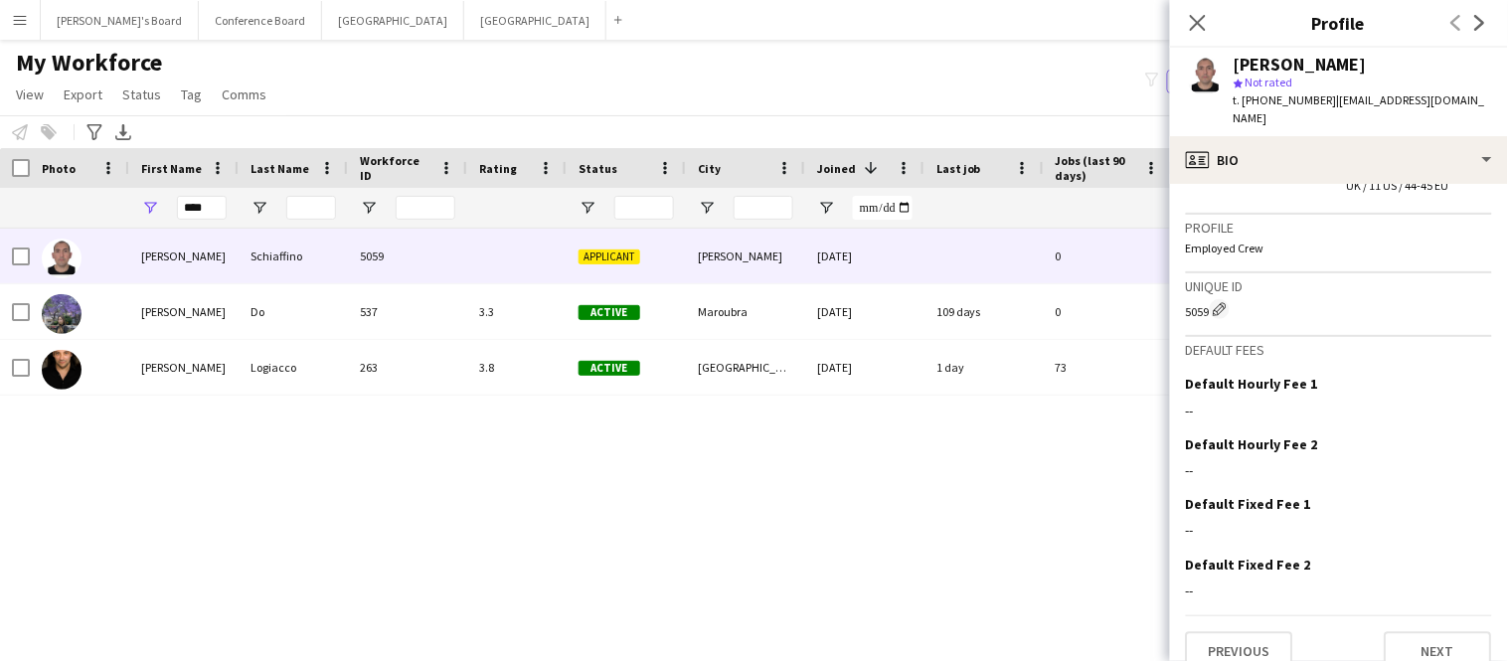
scroll to position [1049, 0]
click at [1428, 634] on button "Next" at bounding box center [1438, 654] width 107 height 40
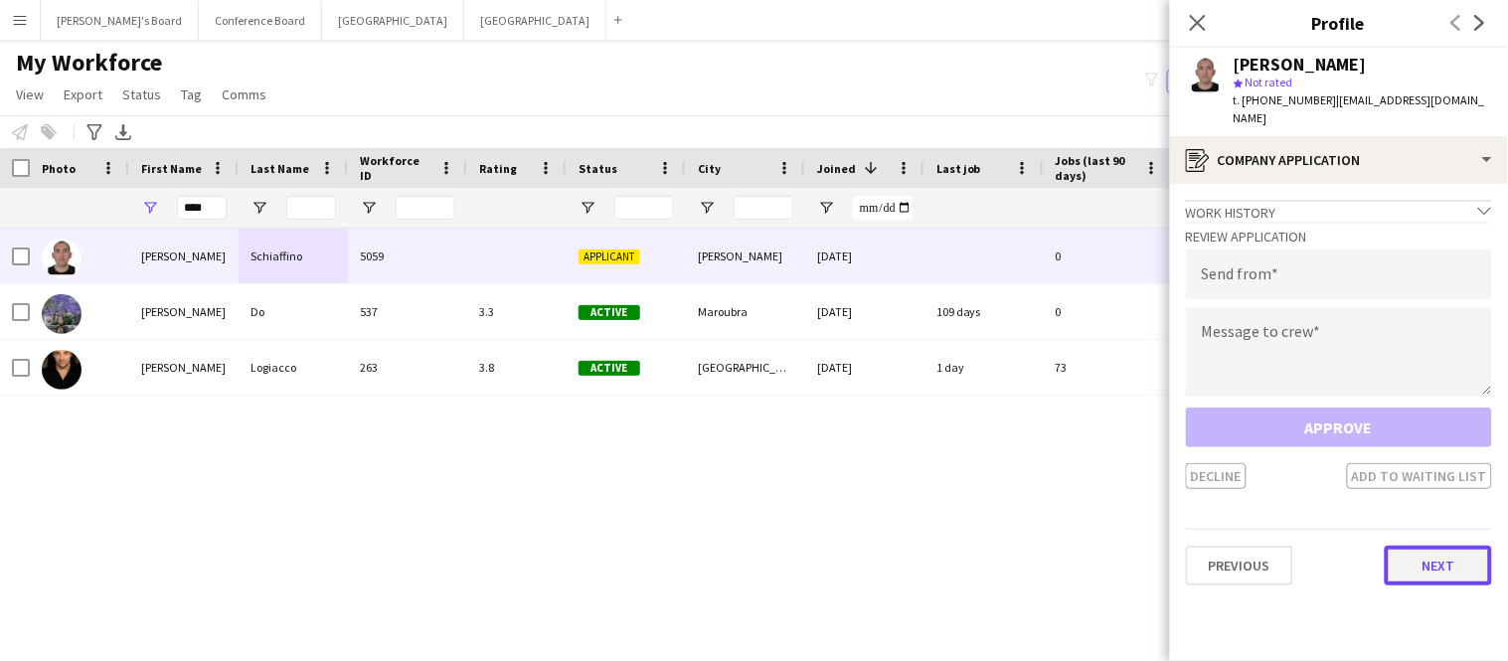
click at [1418, 546] on button "Next" at bounding box center [1438, 566] width 107 height 40
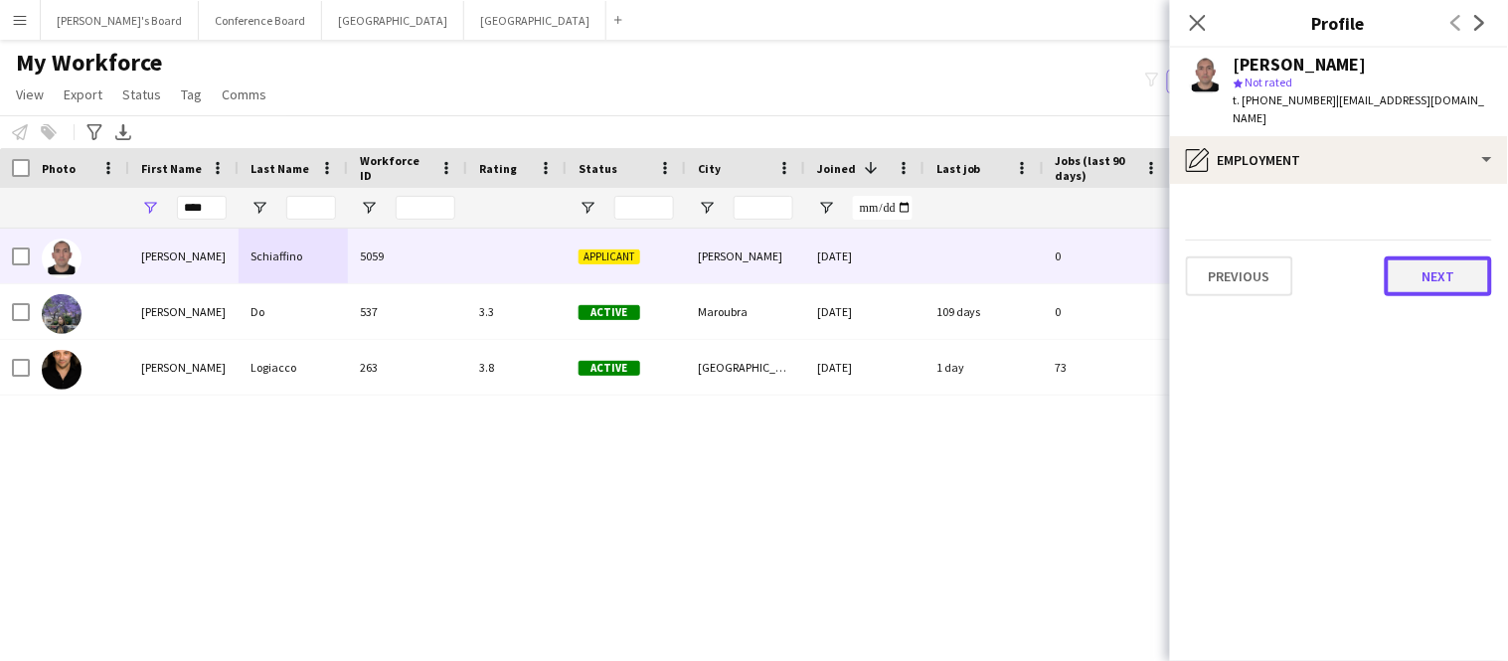
click at [1421, 261] on button "Next" at bounding box center [1438, 277] width 107 height 40
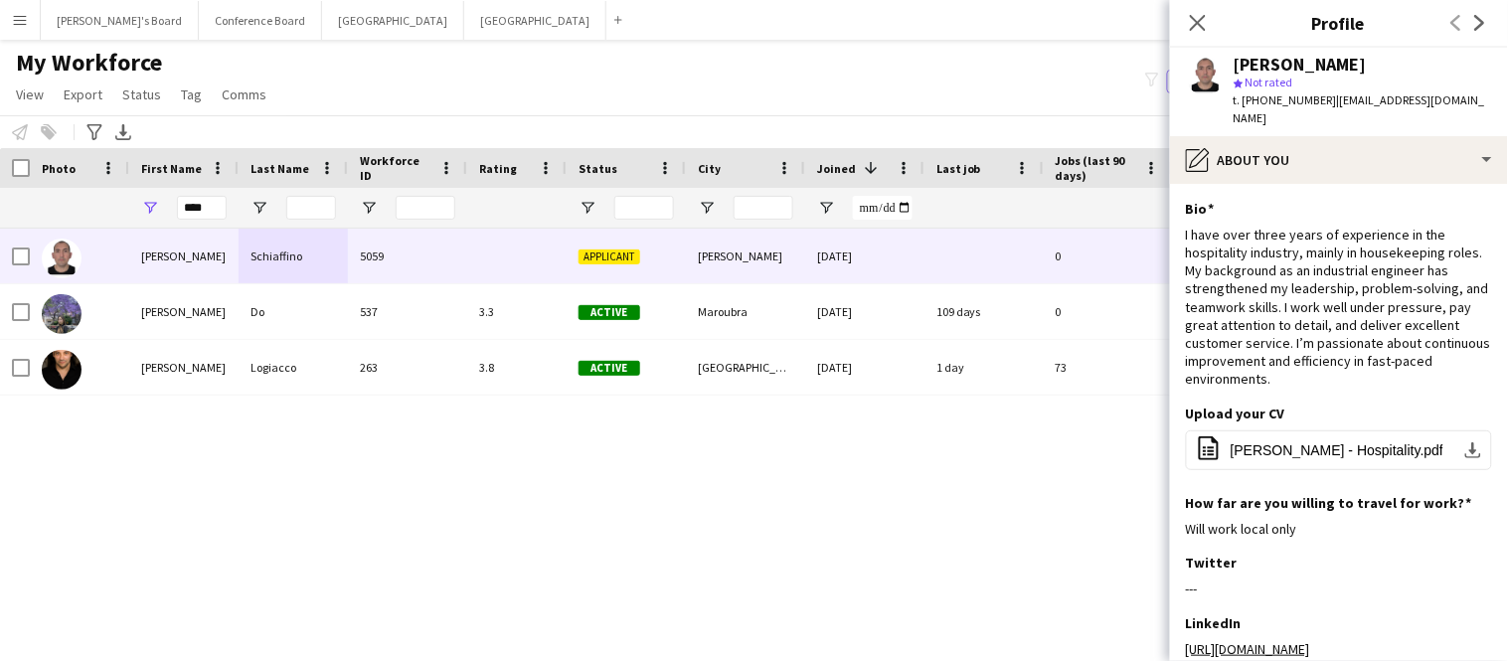
scroll to position [224, 0]
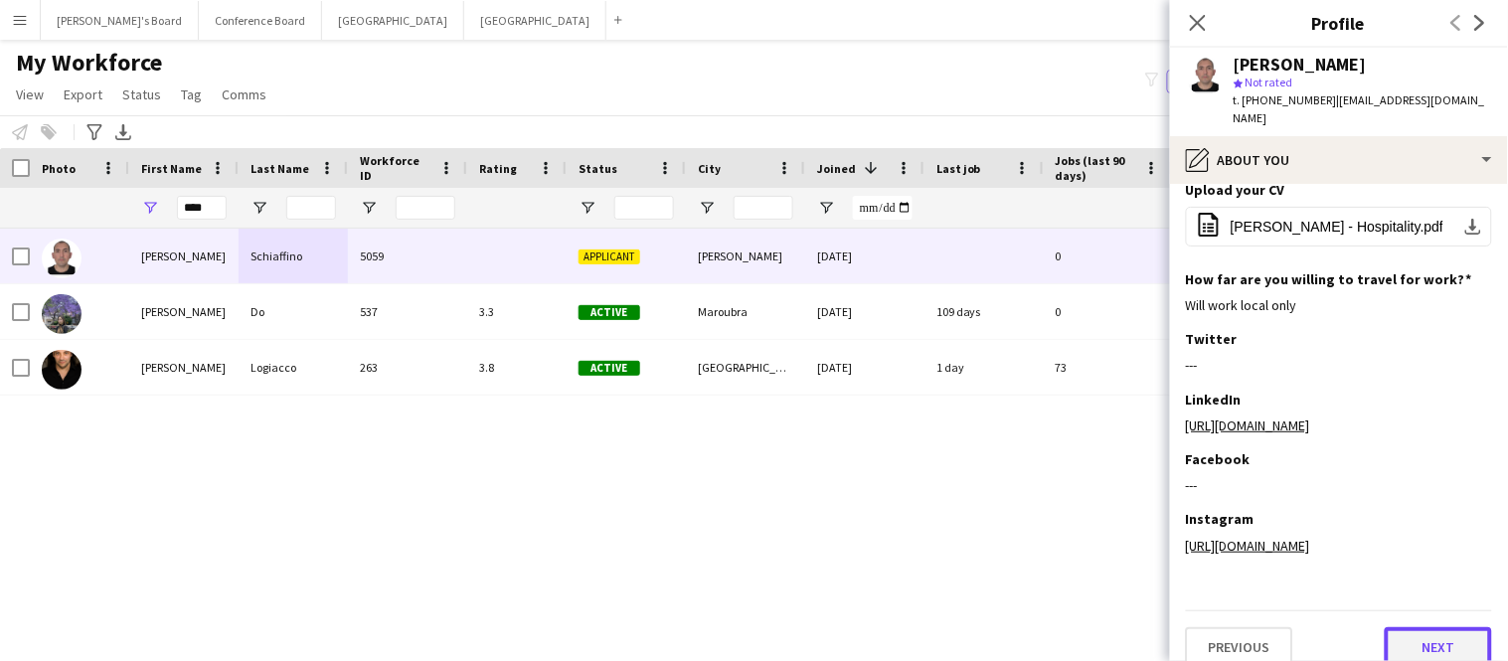
click at [1426, 632] on button "Next" at bounding box center [1438, 647] width 107 height 40
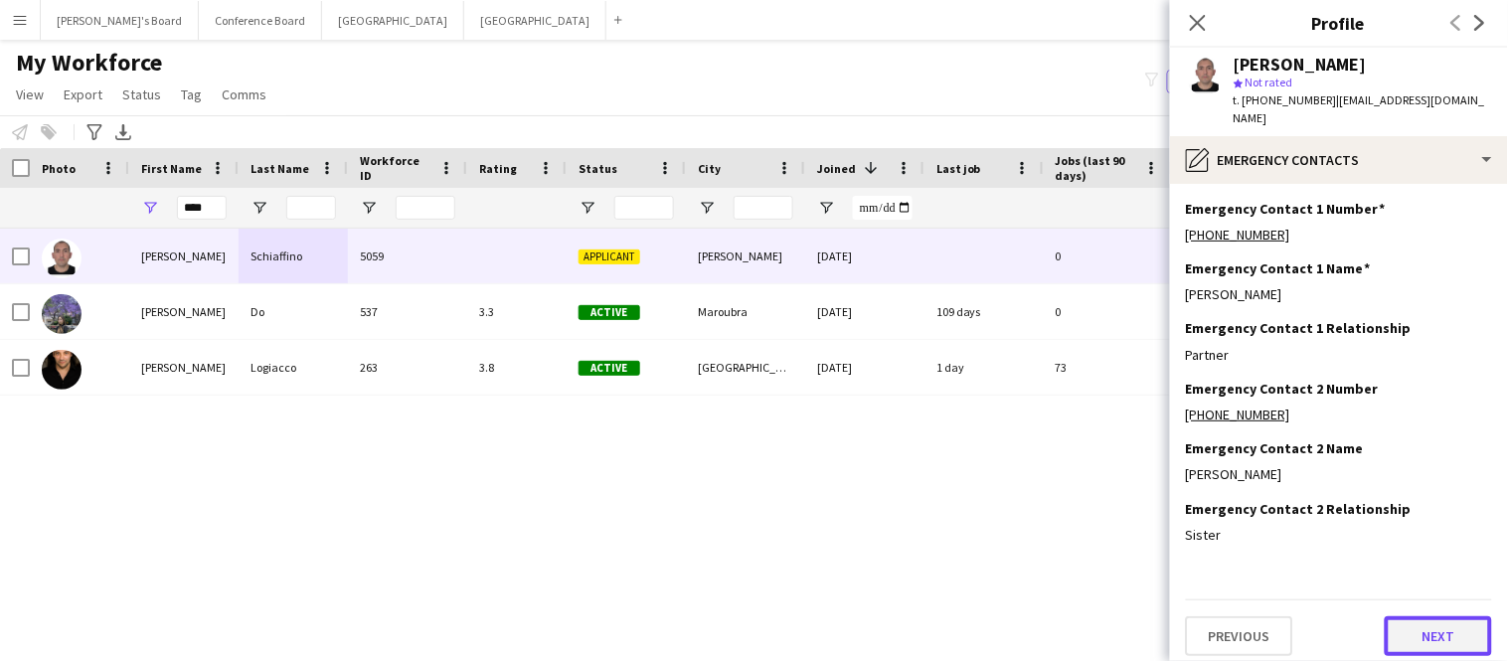
click at [1426, 622] on button "Next" at bounding box center [1438, 636] width 107 height 40
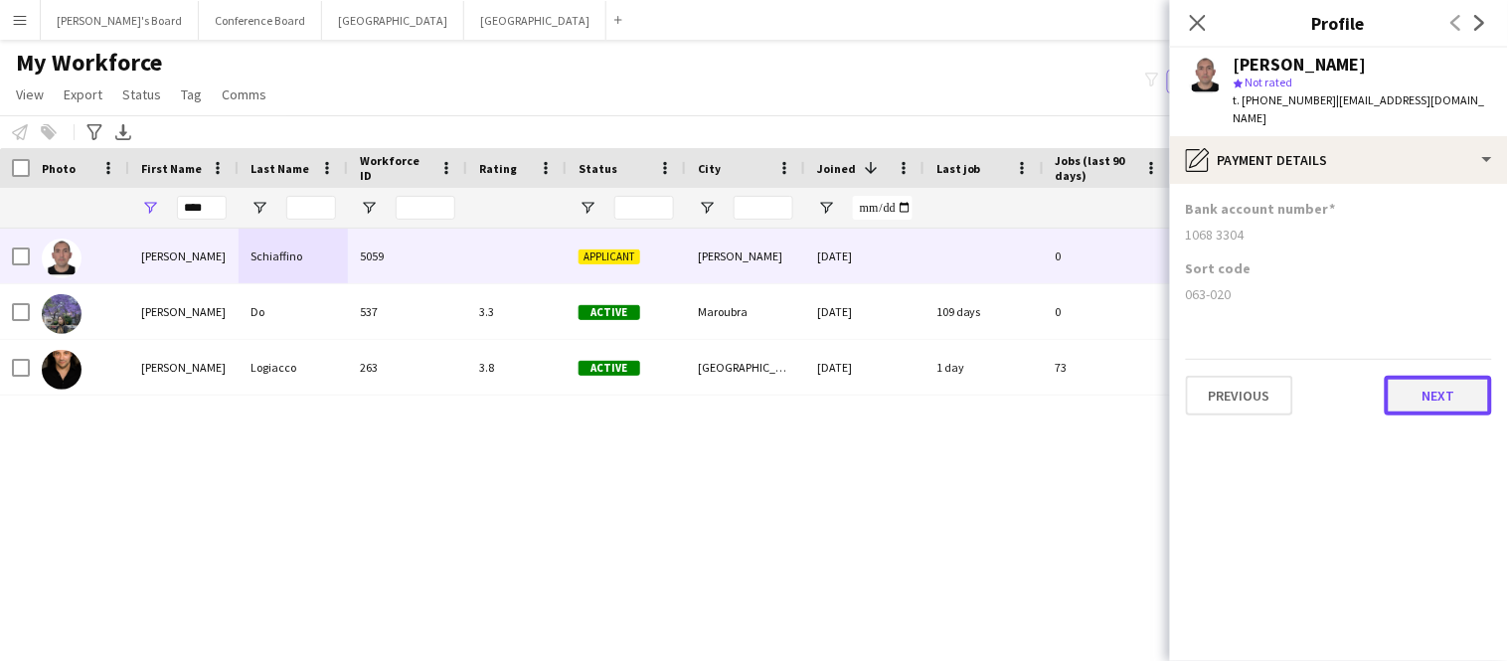
click at [1439, 393] on button "Next" at bounding box center [1438, 396] width 107 height 40
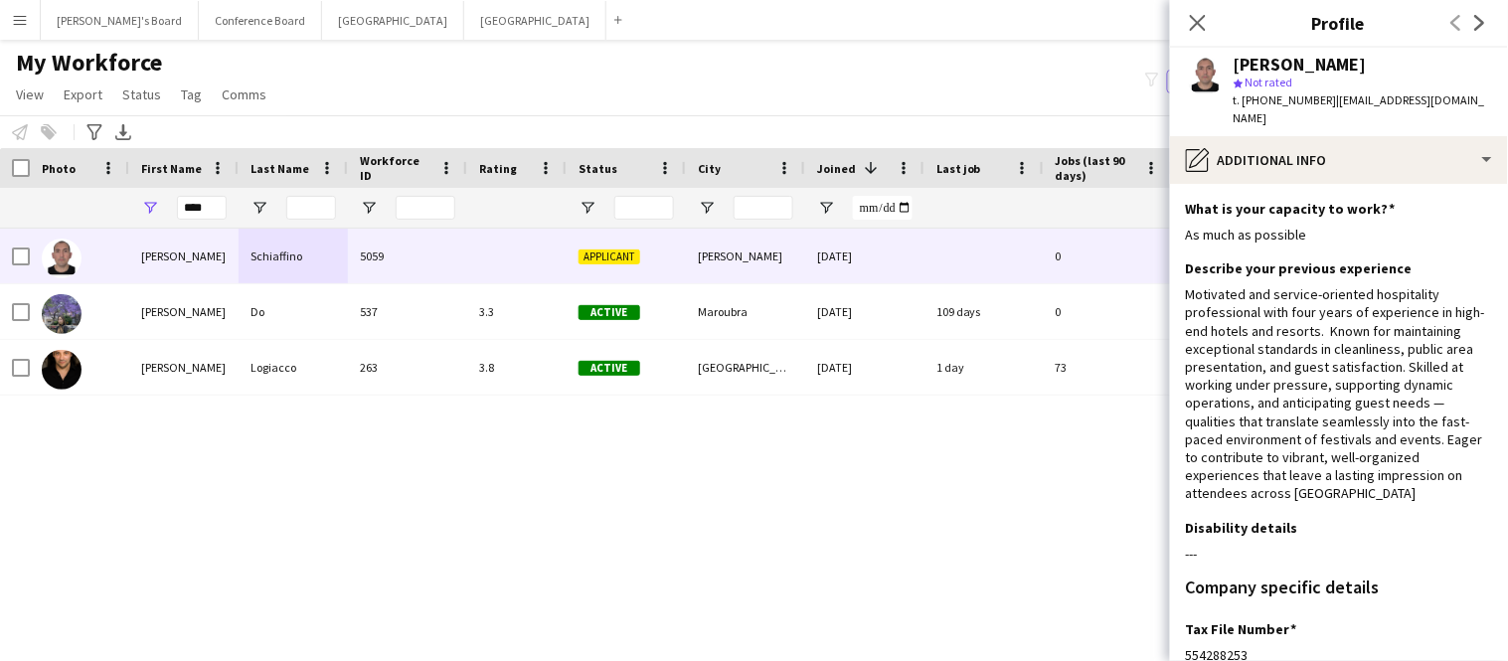
scroll to position [351, 0]
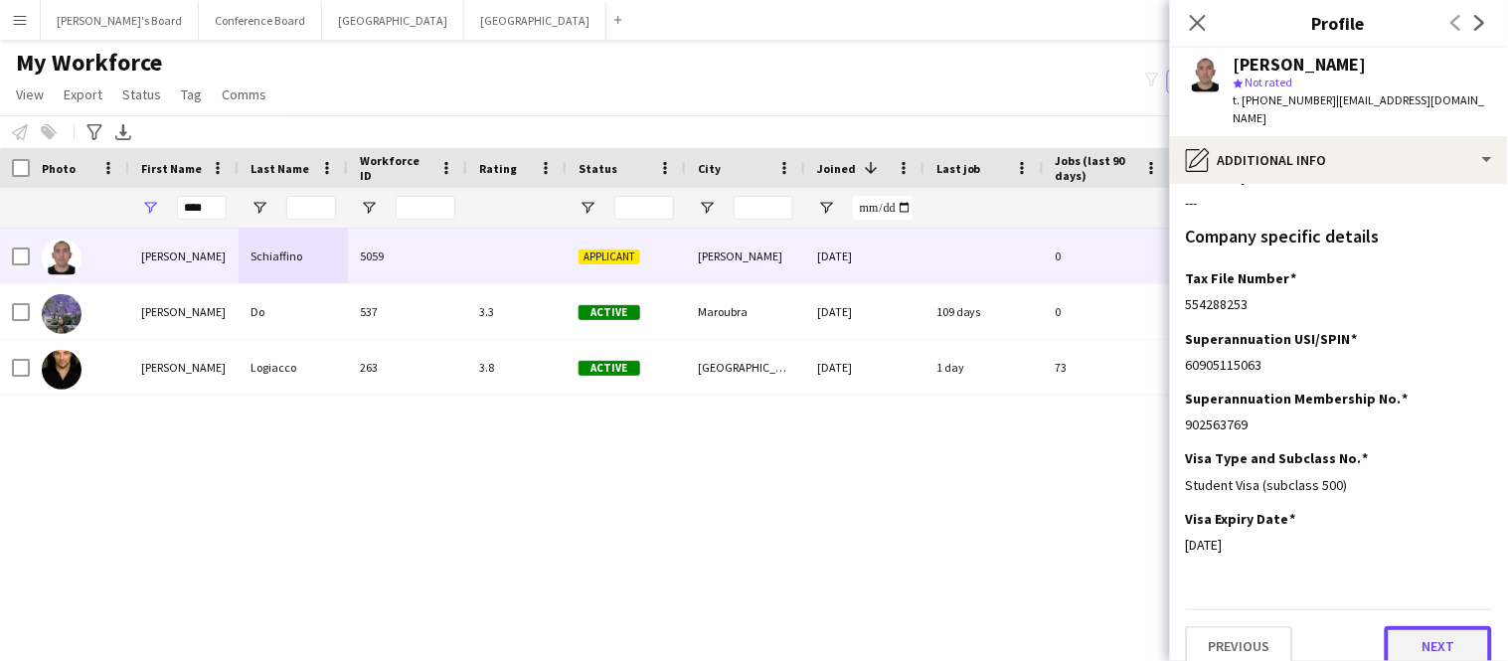
click at [1419, 639] on button "Next" at bounding box center [1438, 646] width 107 height 40
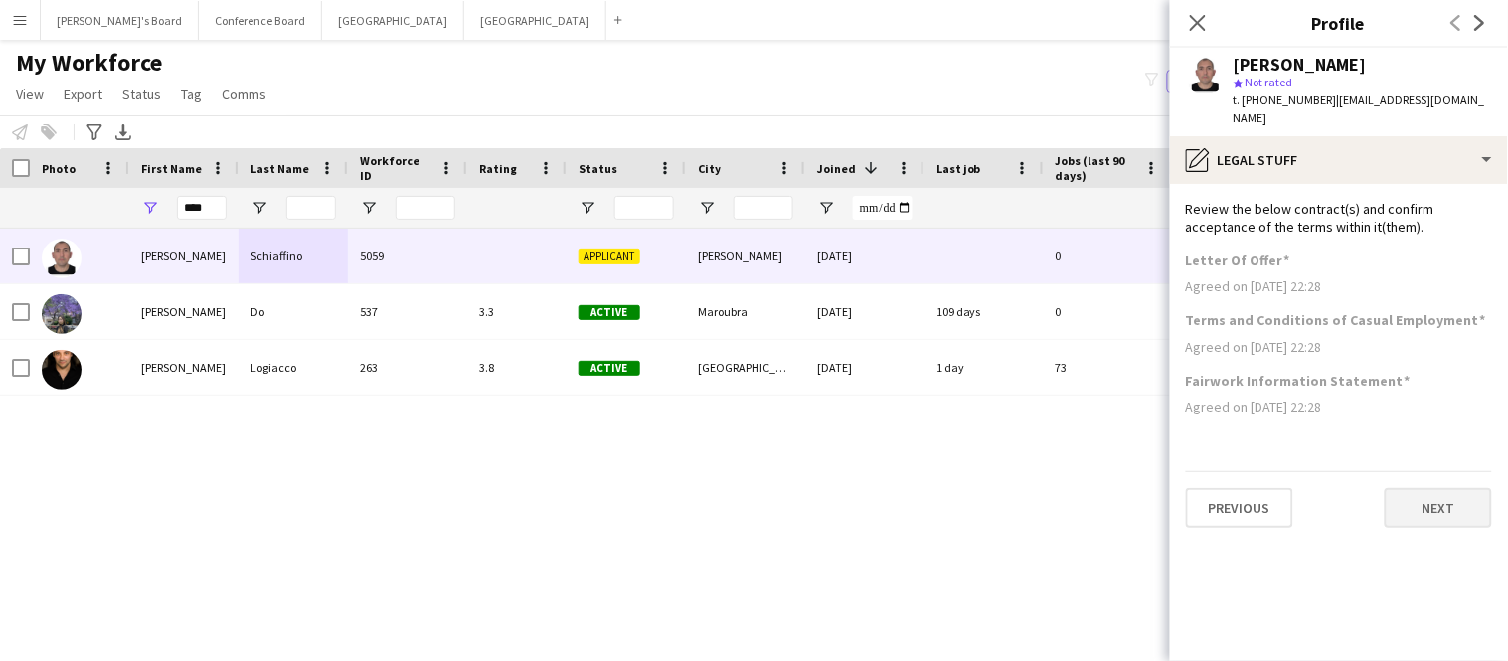
scroll to position [0, 0]
click at [1416, 488] on button "Next" at bounding box center [1438, 508] width 107 height 40
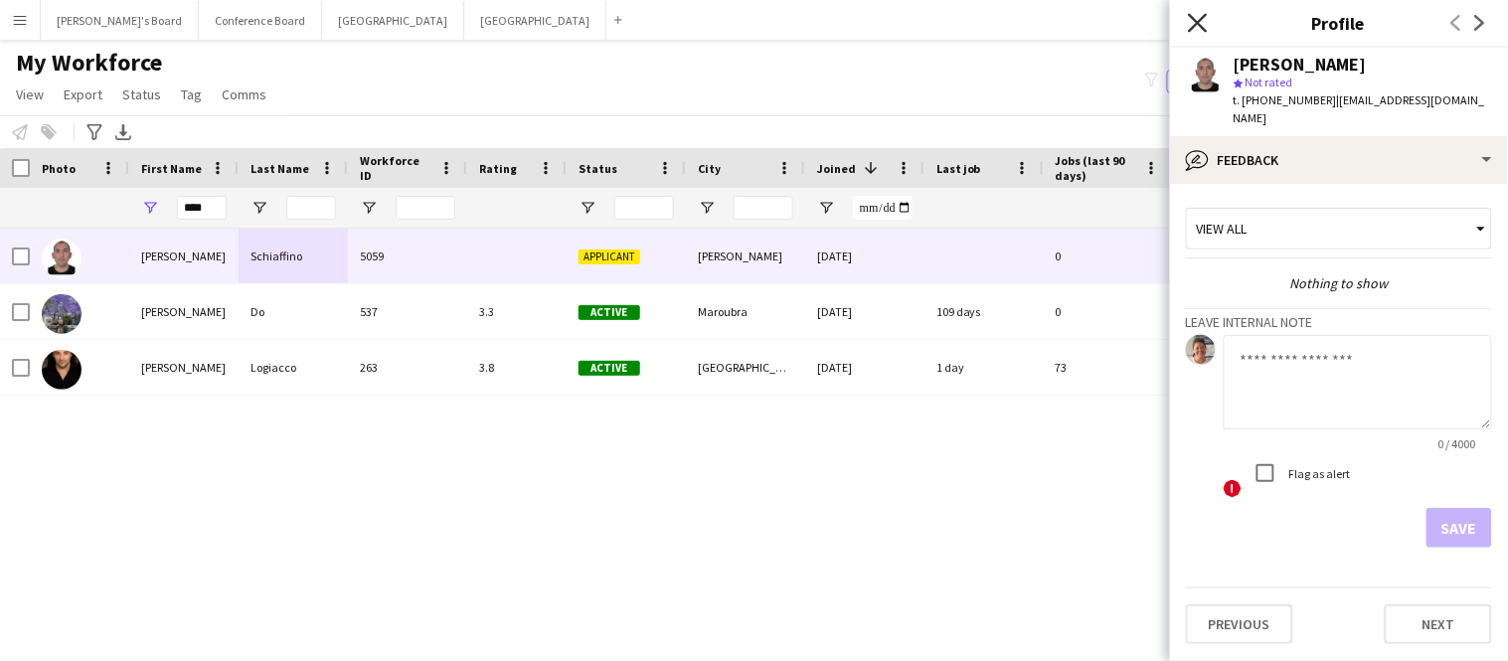
click at [1192, 21] on icon "Close pop-in" at bounding box center [1197, 22] width 19 height 19
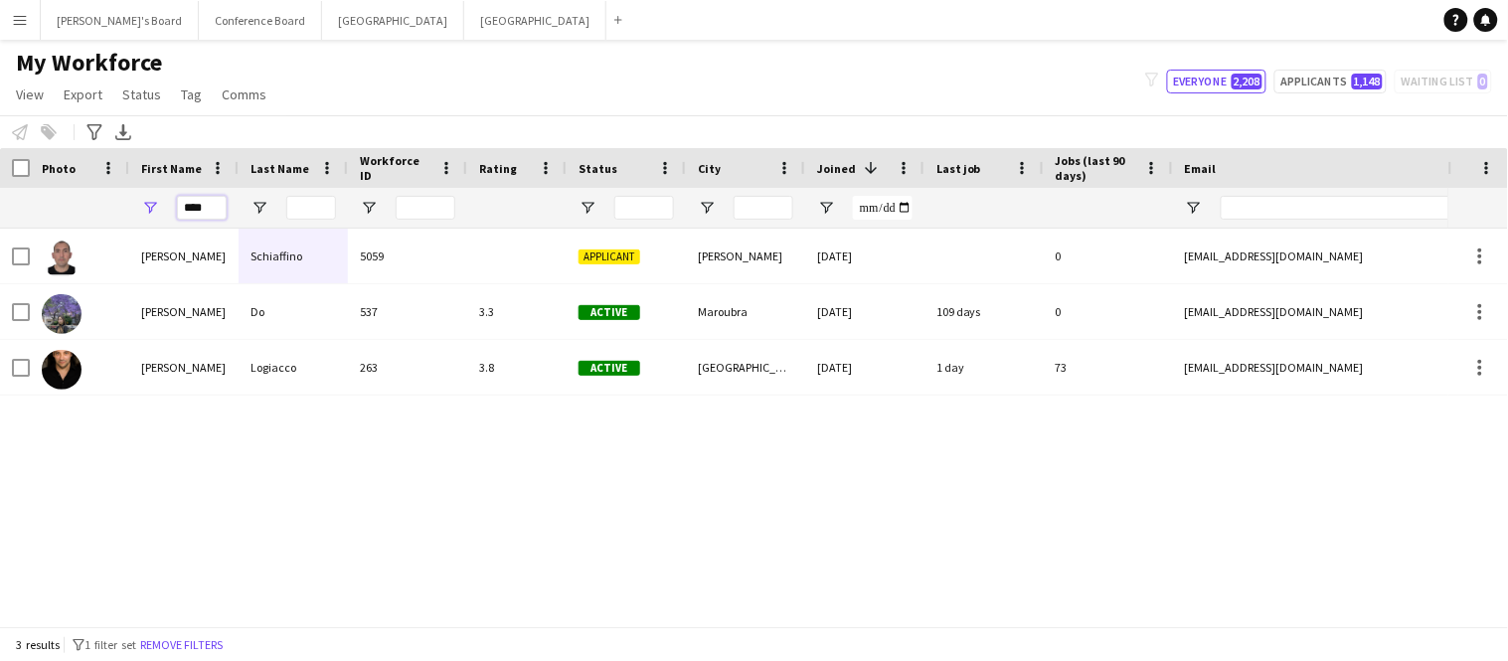
drag, startPoint x: 215, startPoint y: 206, endPoint x: 167, endPoint y: 206, distance: 47.7
click at [167, 206] on div "****" at bounding box center [183, 208] width 109 height 40
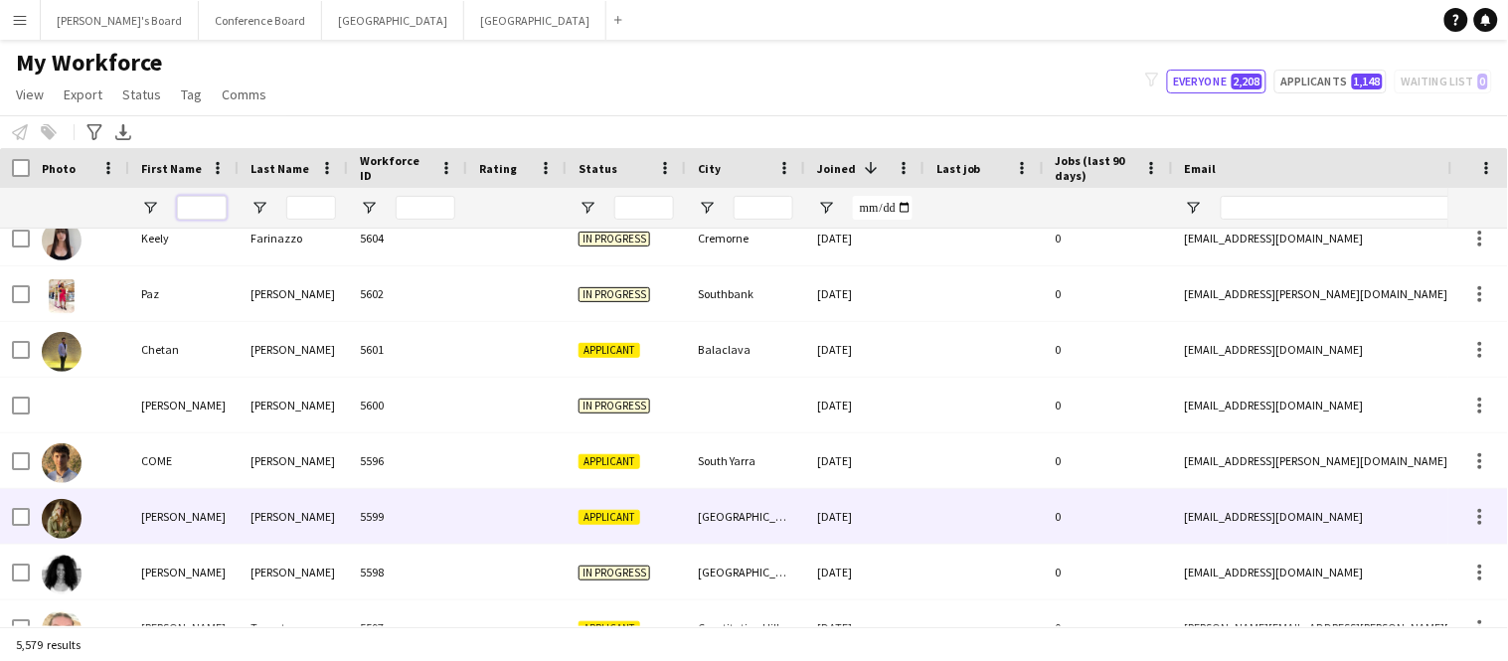
scroll to position [2307, 0]
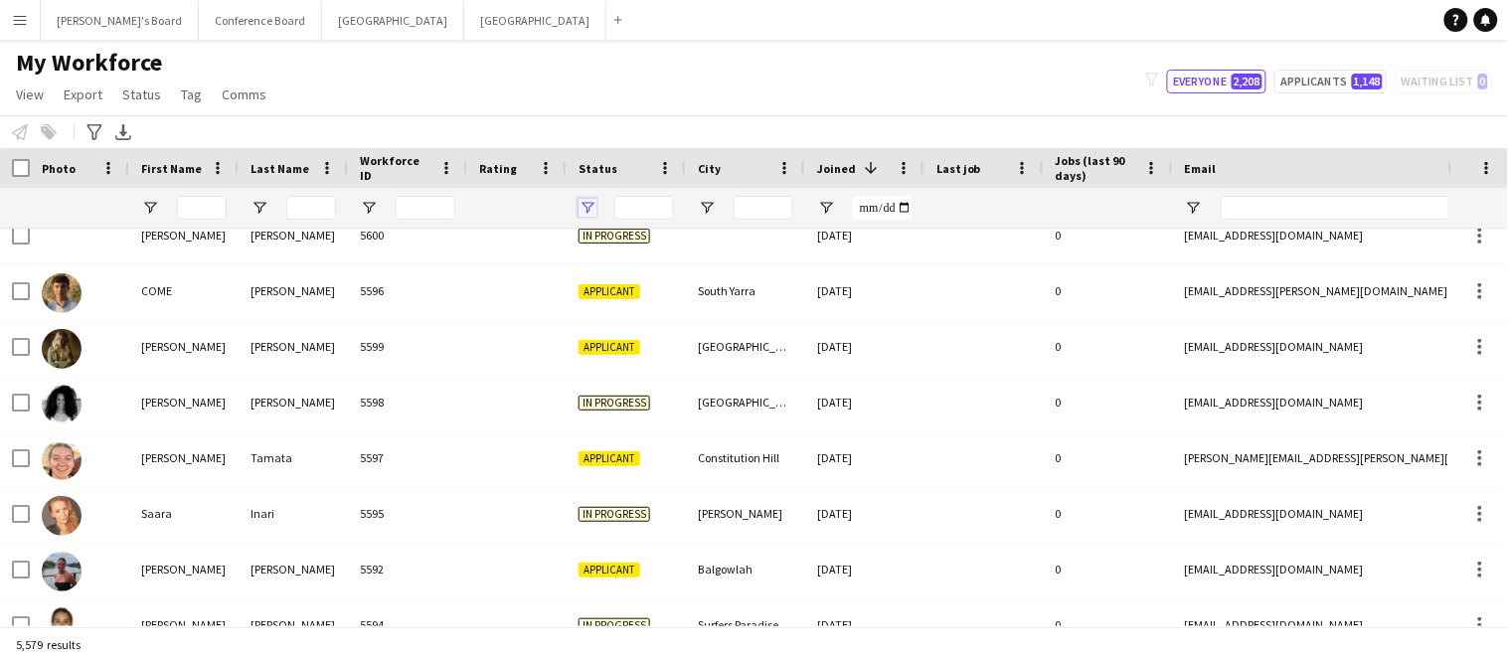
click at [586, 210] on span "Open Filter Menu" at bounding box center [588, 208] width 18 height 18
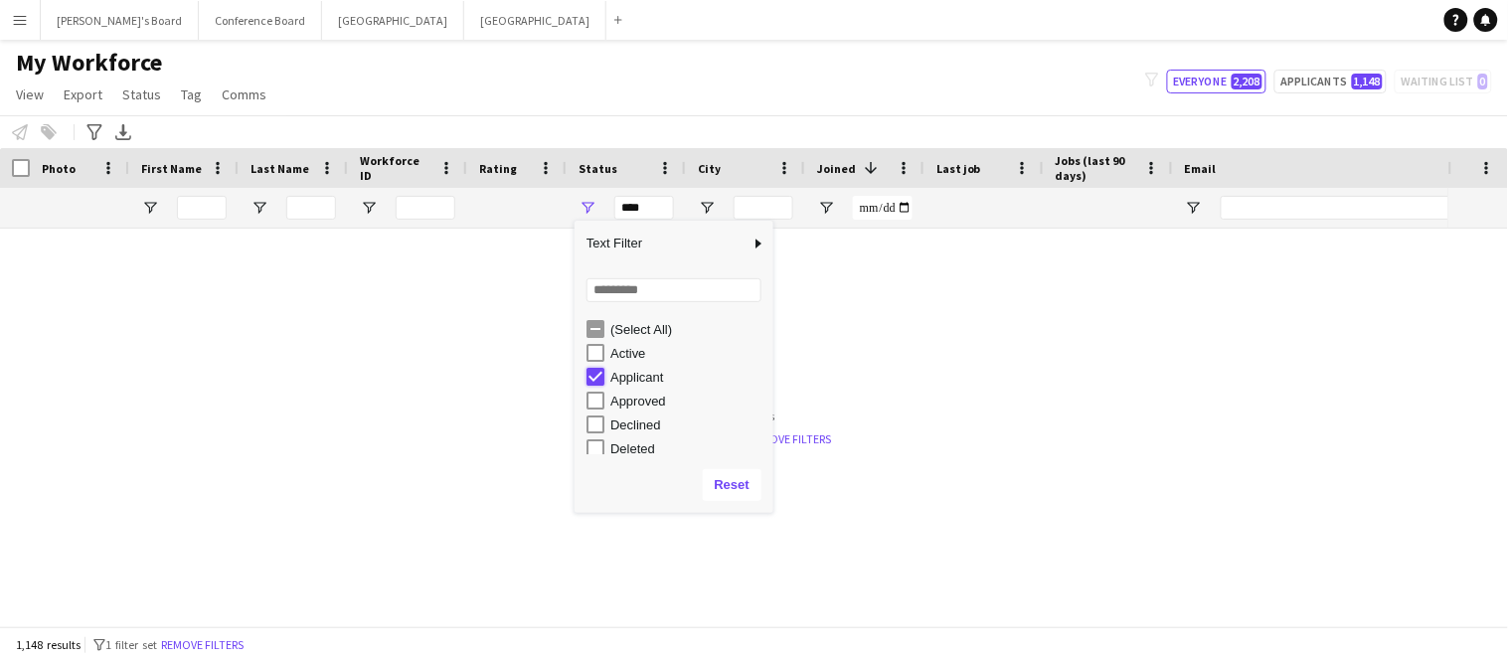
type input "**********"
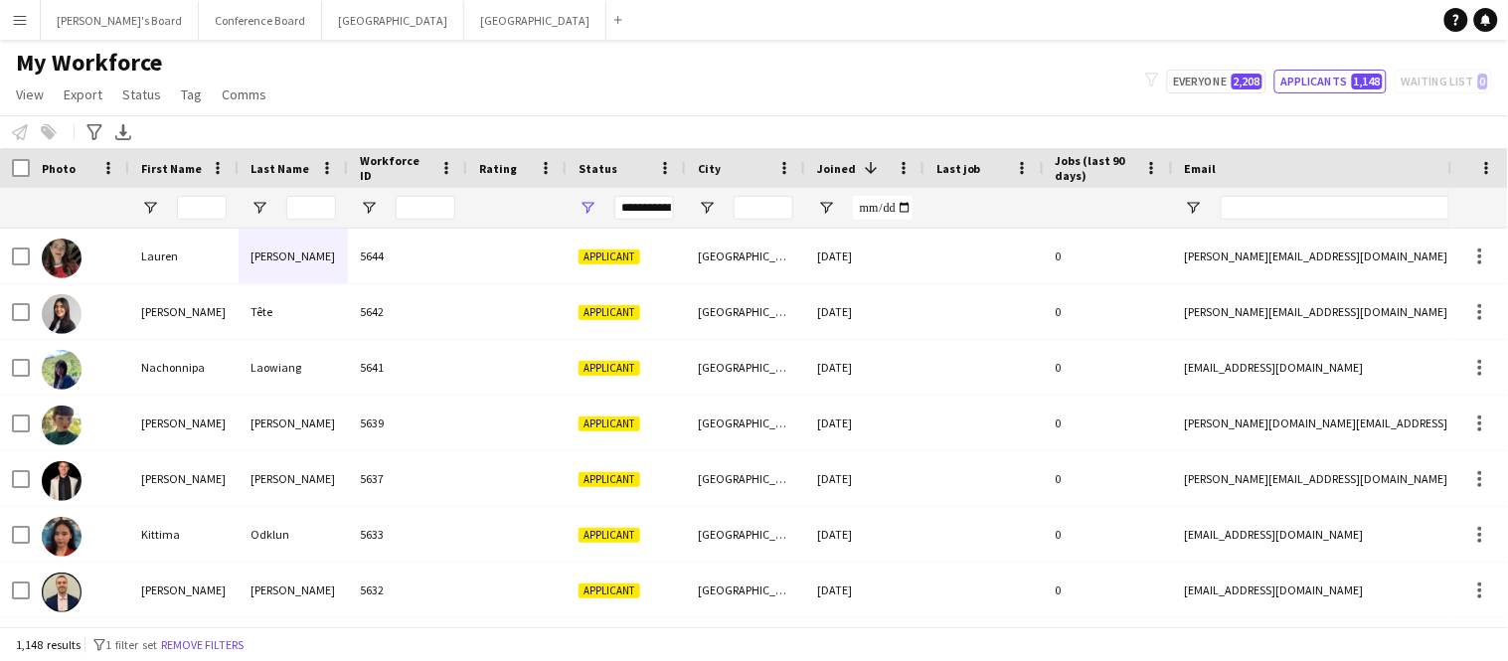
click at [542, 101] on div "My Workforce View Views Default view New view Update view Delete view Edit name…" at bounding box center [754, 82] width 1508 height 68
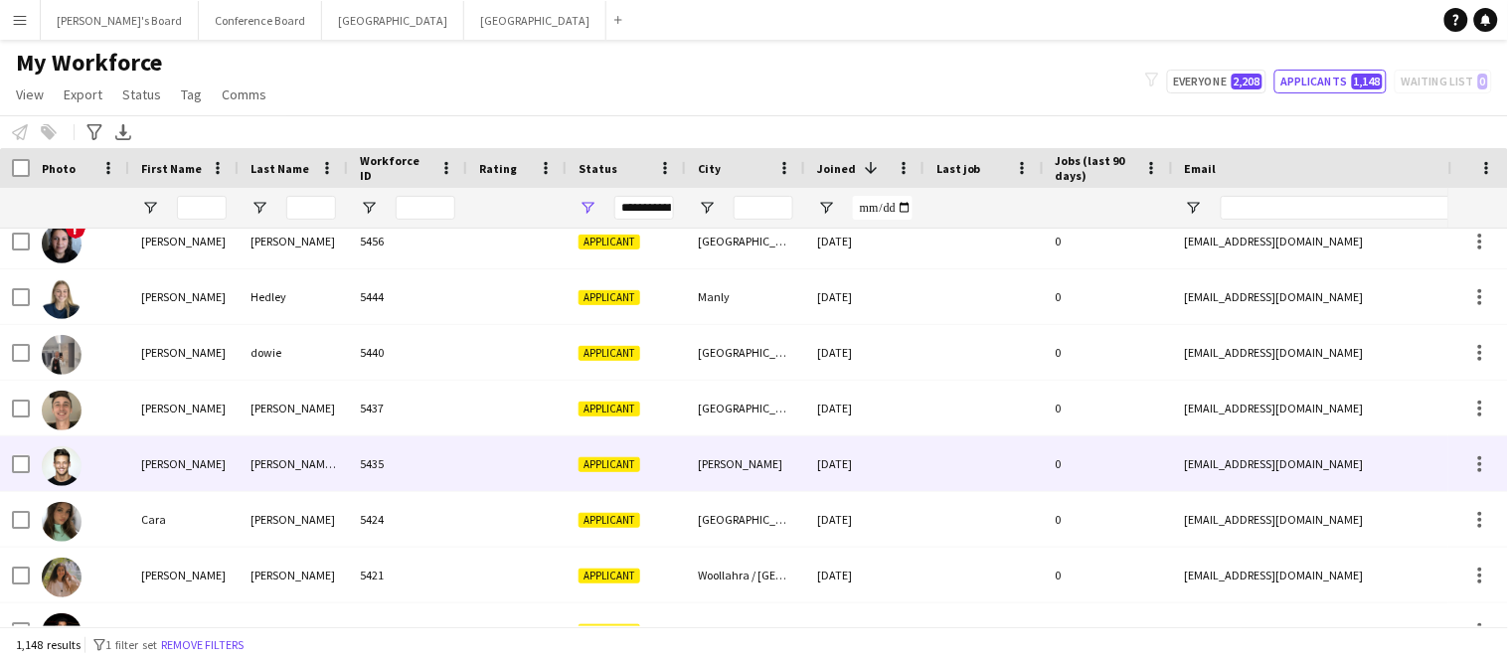
click at [410, 477] on div "5435" at bounding box center [407, 463] width 119 height 55
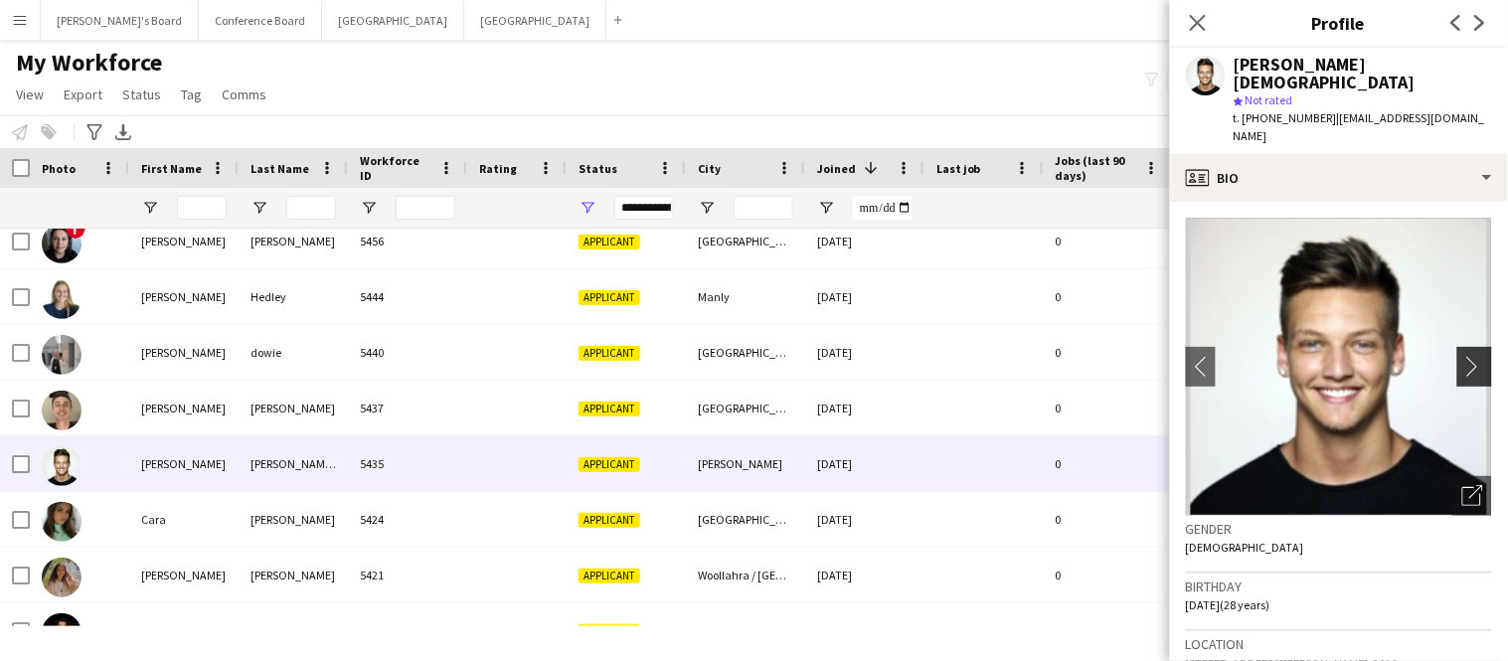
click at [1472, 356] on app-icon "chevron-right" at bounding box center [1478, 366] width 31 height 21
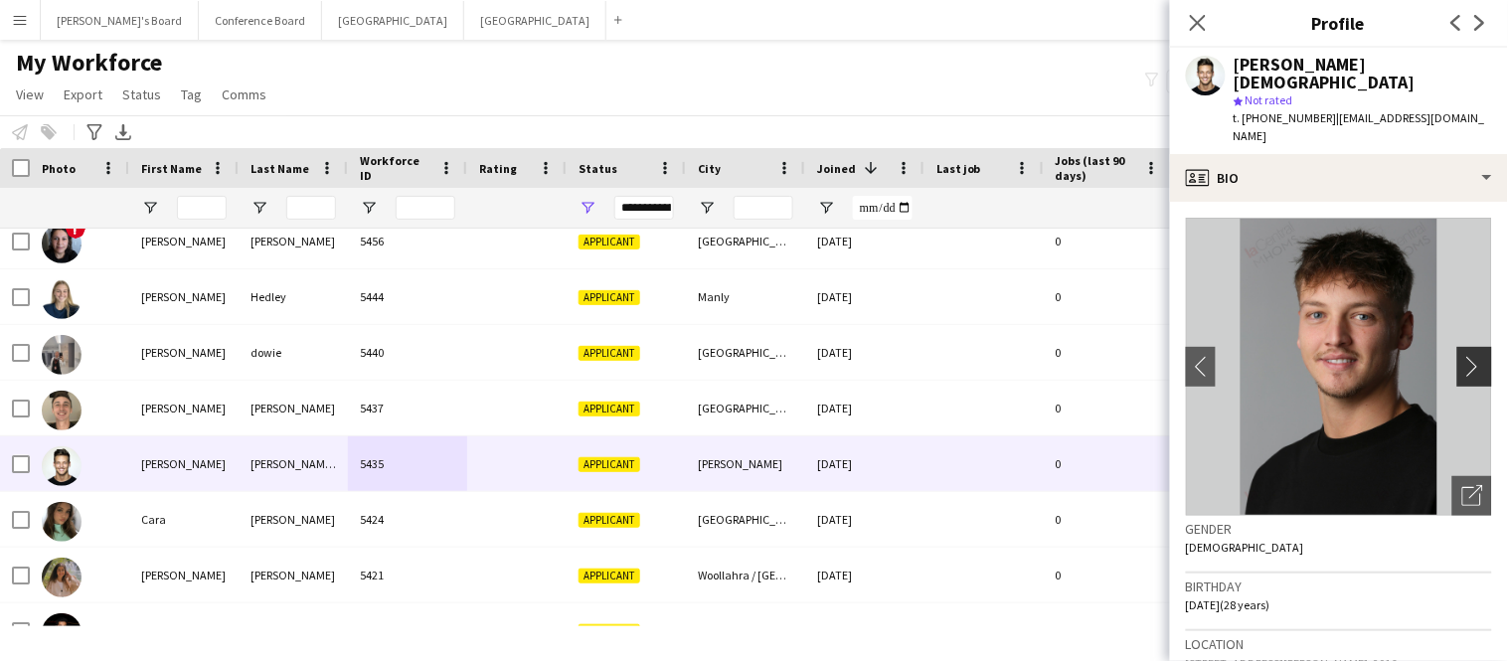
click at [1472, 347] on button "chevron-right" at bounding box center [1478, 367] width 40 height 40
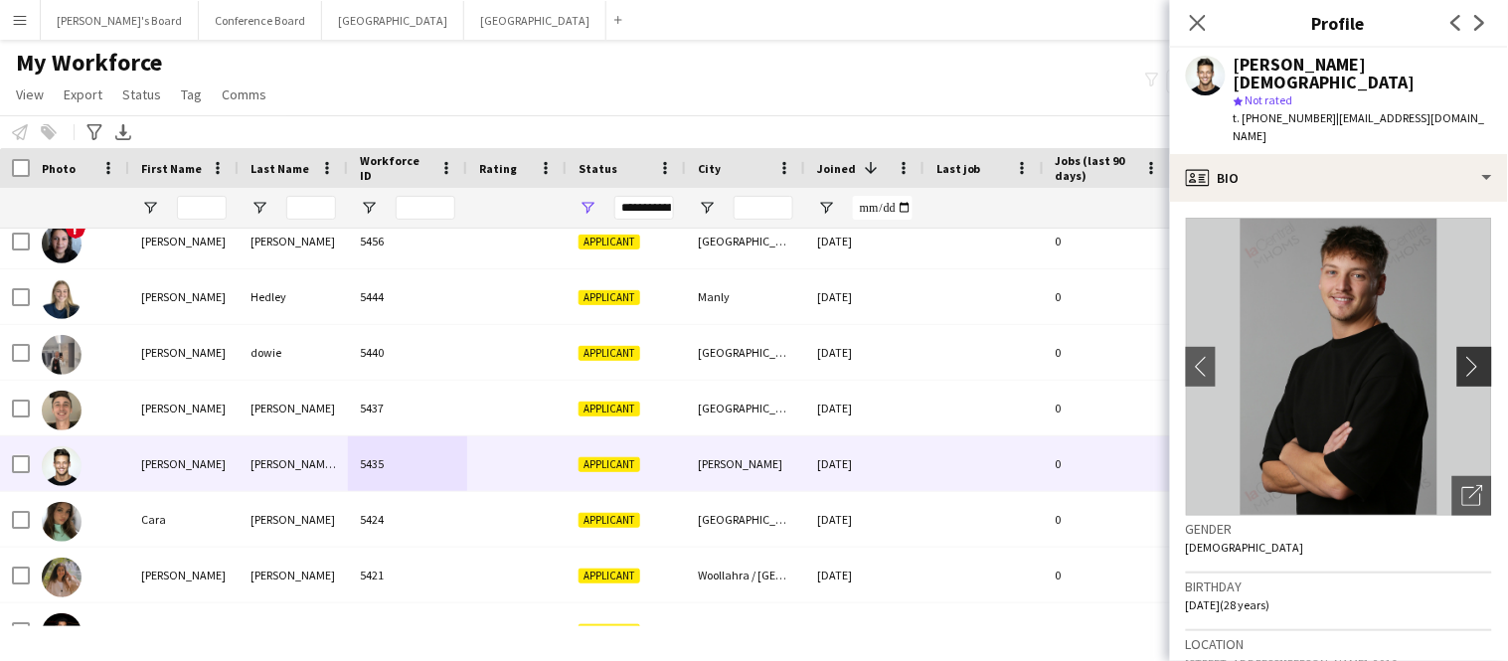
click at [1472, 347] on button "chevron-right" at bounding box center [1478, 367] width 40 height 40
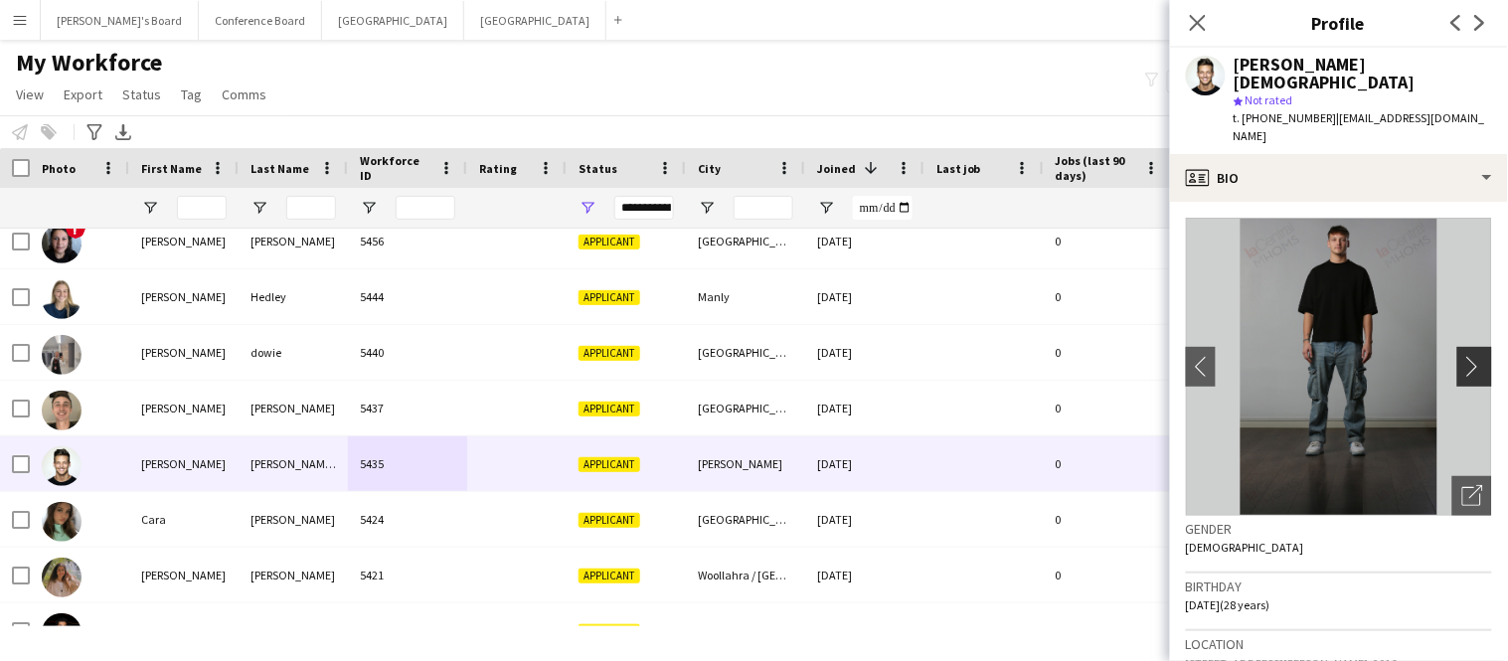
click at [1472, 347] on button "chevron-right" at bounding box center [1478, 367] width 40 height 40
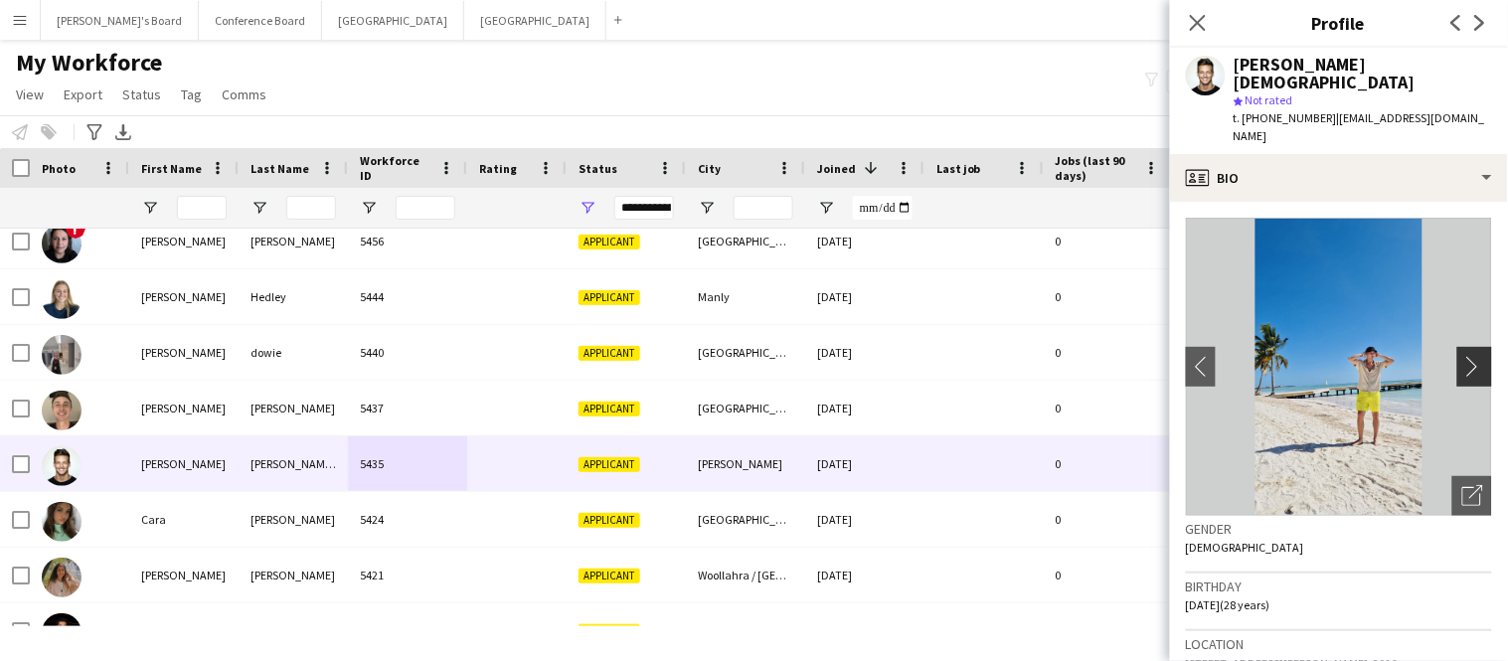
click at [1472, 347] on button "chevron-right" at bounding box center [1478, 367] width 40 height 40
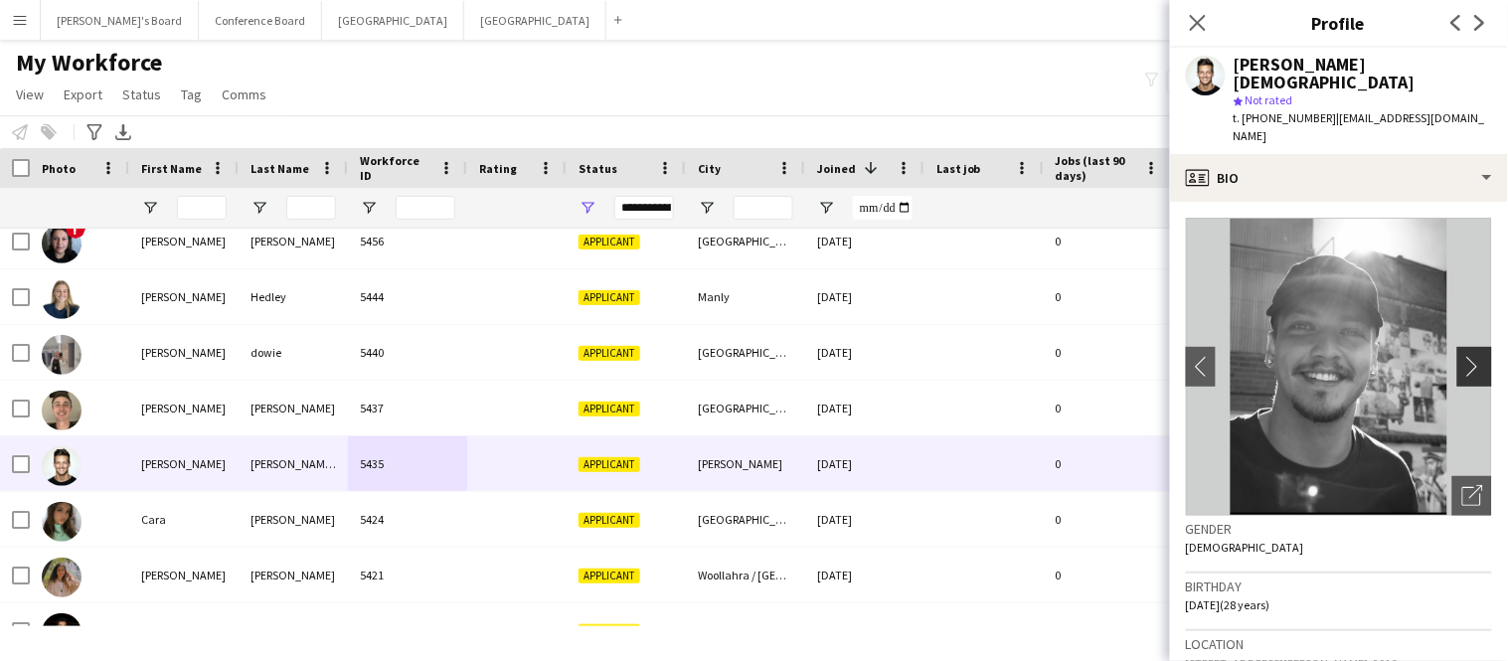
click at [1468, 356] on app-icon "chevron-right" at bounding box center [1478, 366] width 31 height 21
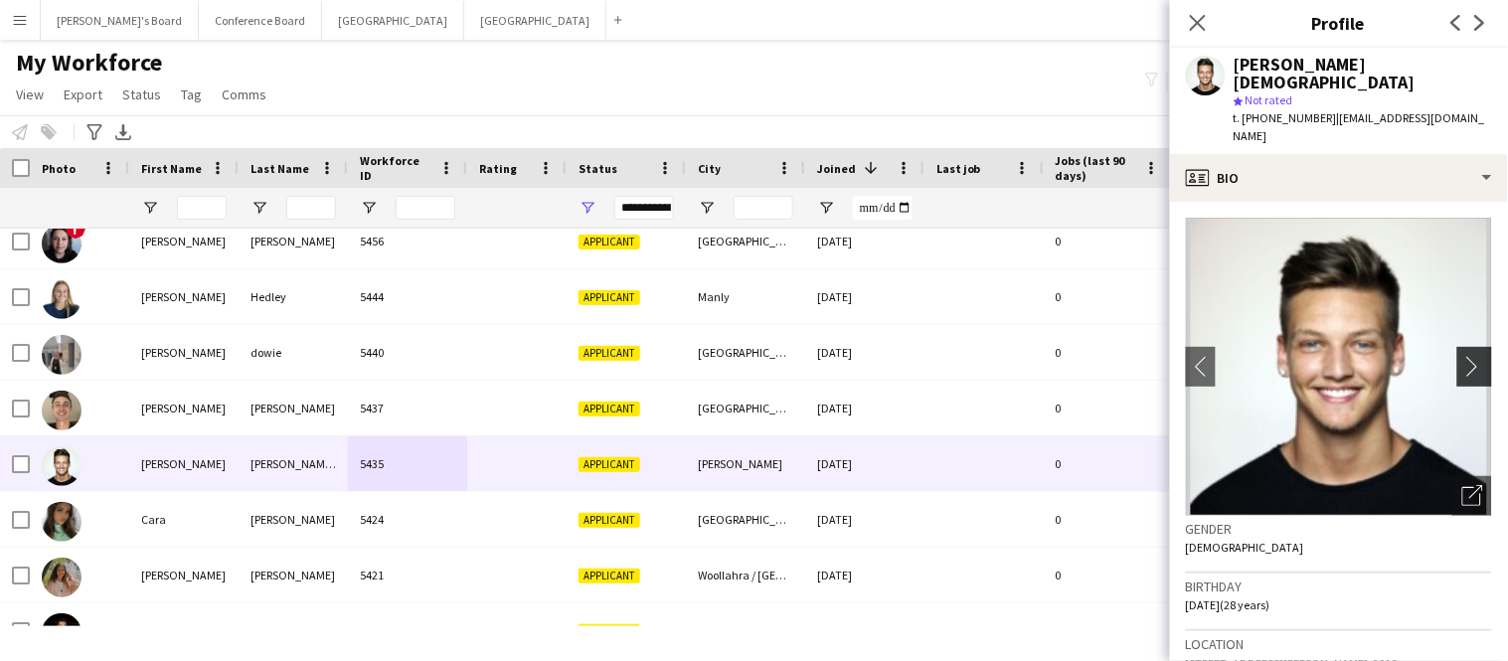
click at [1468, 356] on app-icon "chevron-right" at bounding box center [1478, 366] width 31 height 21
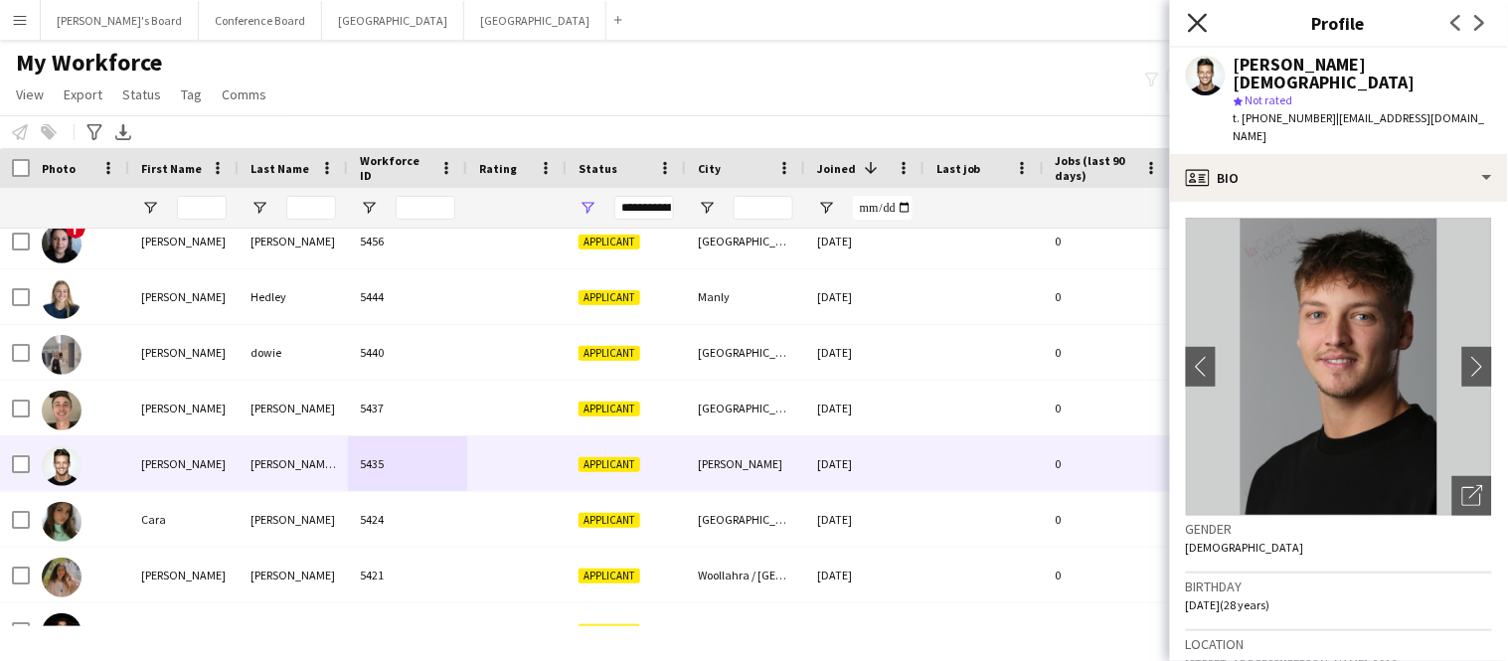
click at [1202, 27] on icon at bounding box center [1197, 22] width 19 height 19
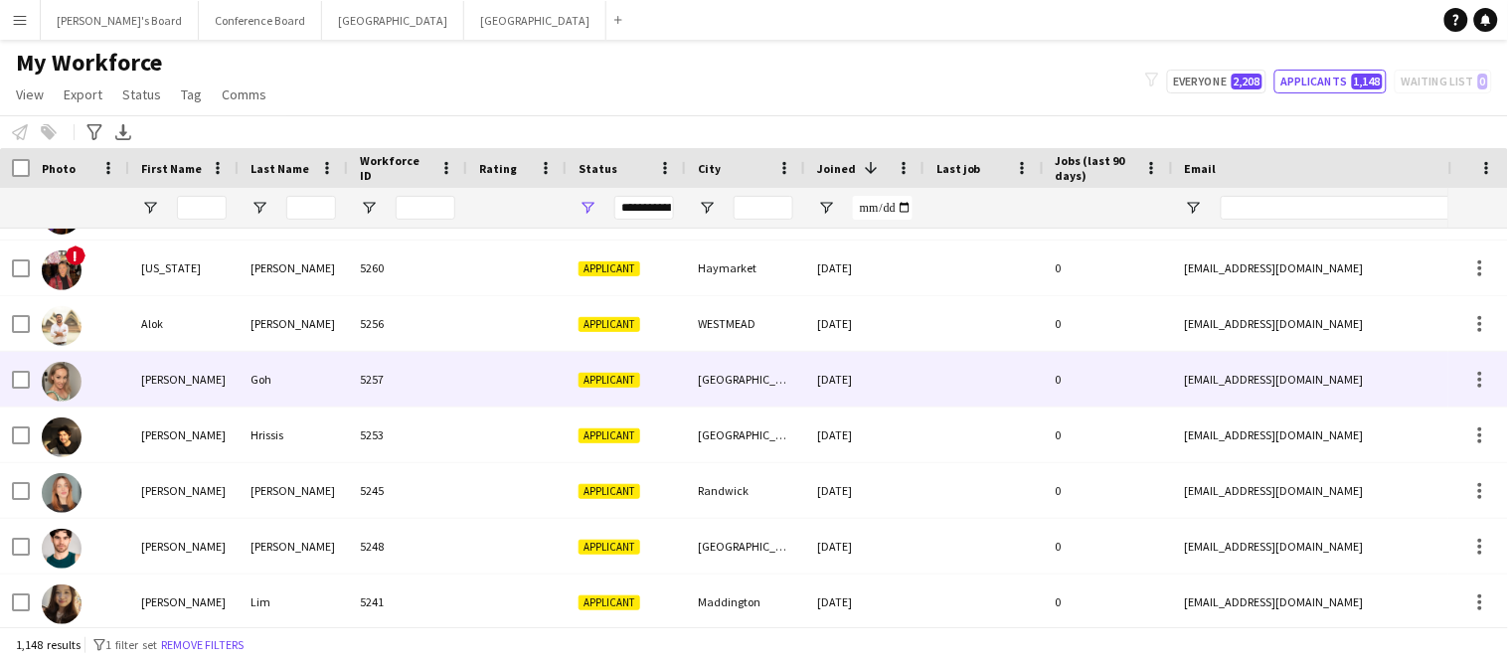
click at [76, 388] on img at bounding box center [62, 382] width 40 height 40
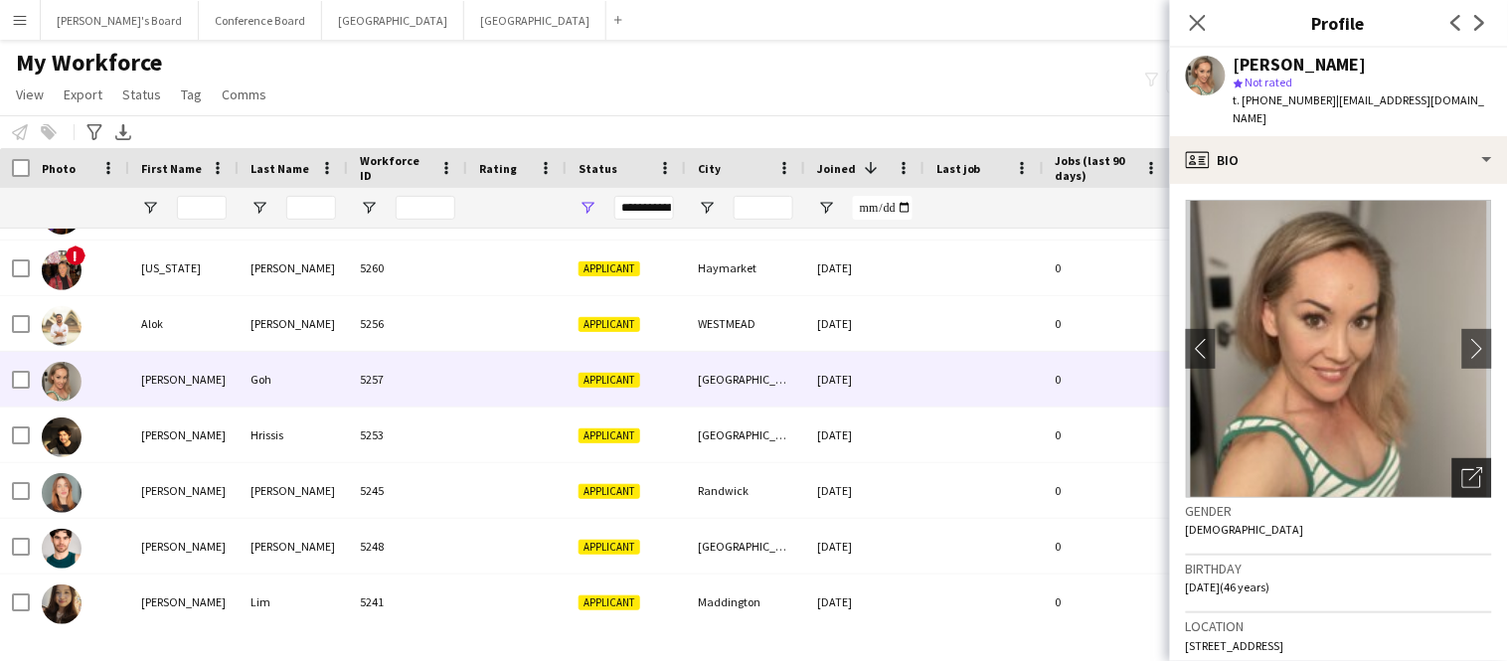
click at [1477, 467] on icon "Open photos pop-in" at bounding box center [1473, 477] width 21 height 21
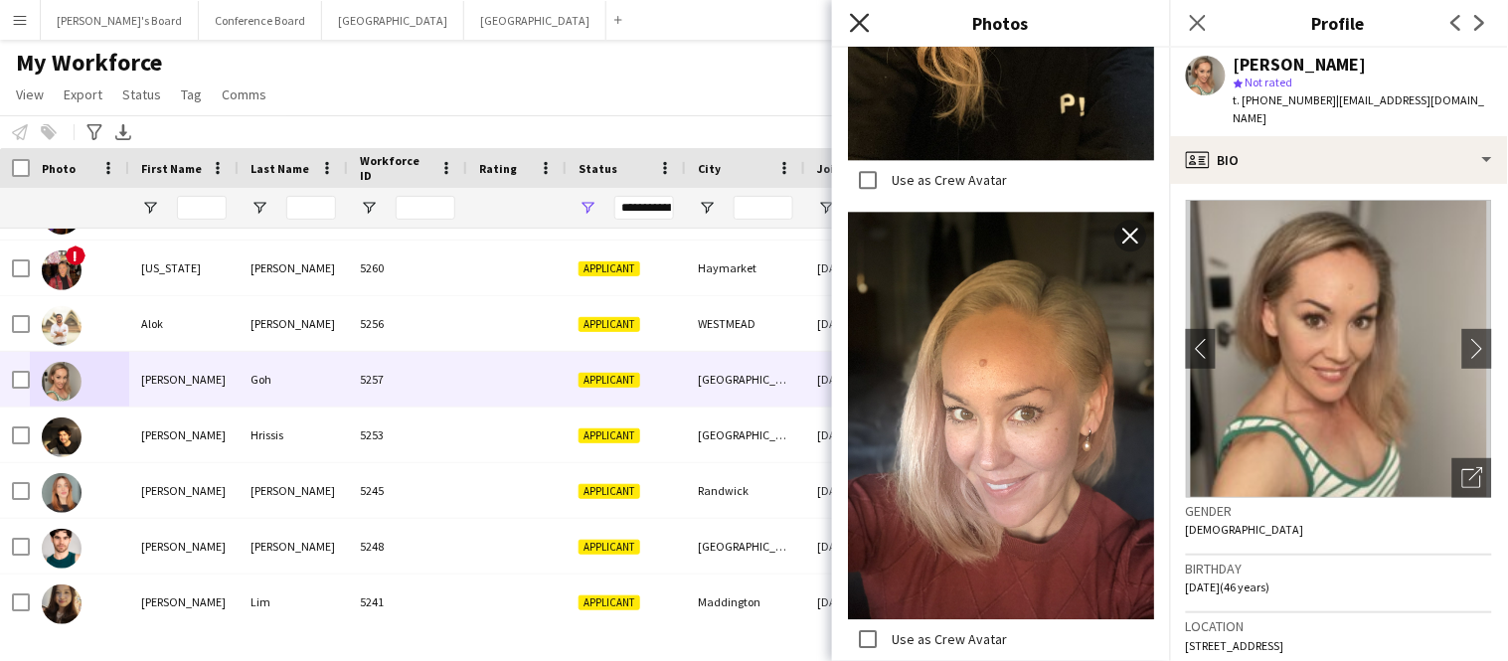
click at [861, 27] on icon "Close pop-in" at bounding box center [859, 22] width 19 height 19
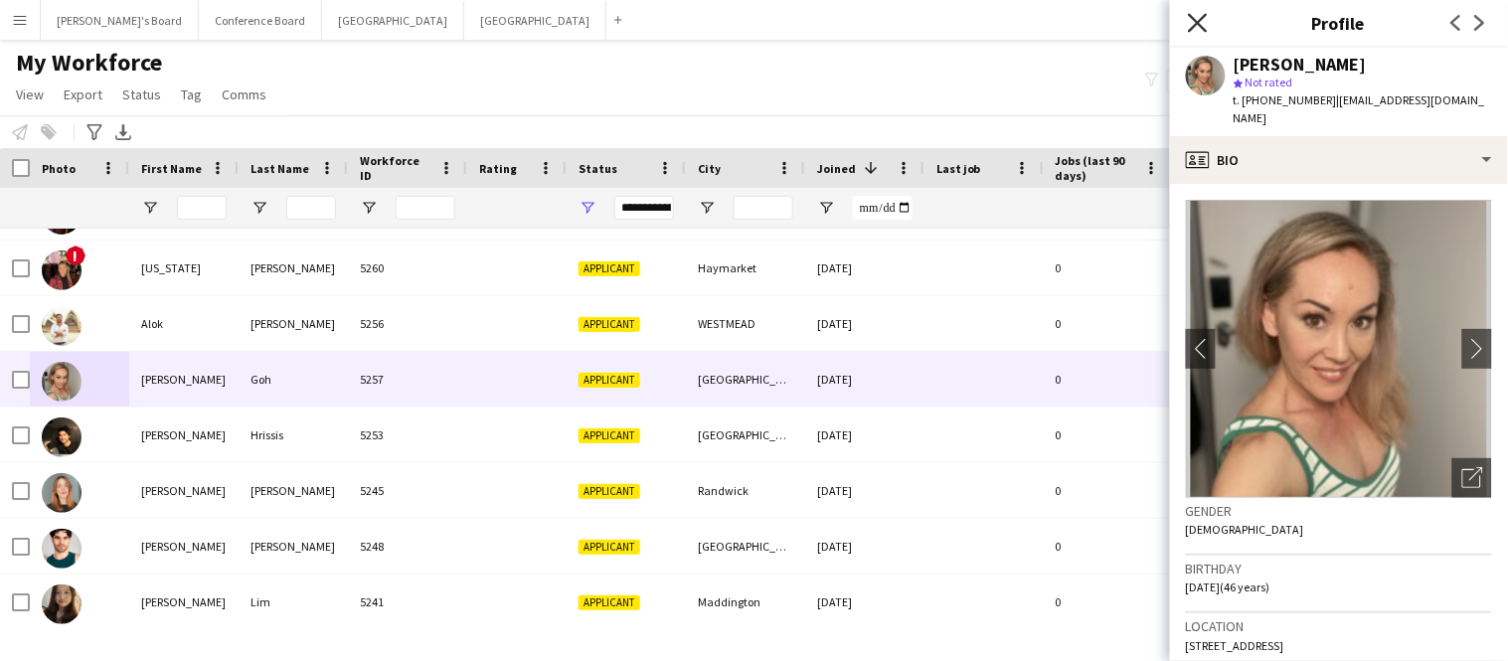
click at [1196, 22] on icon at bounding box center [1197, 22] width 19 height 19
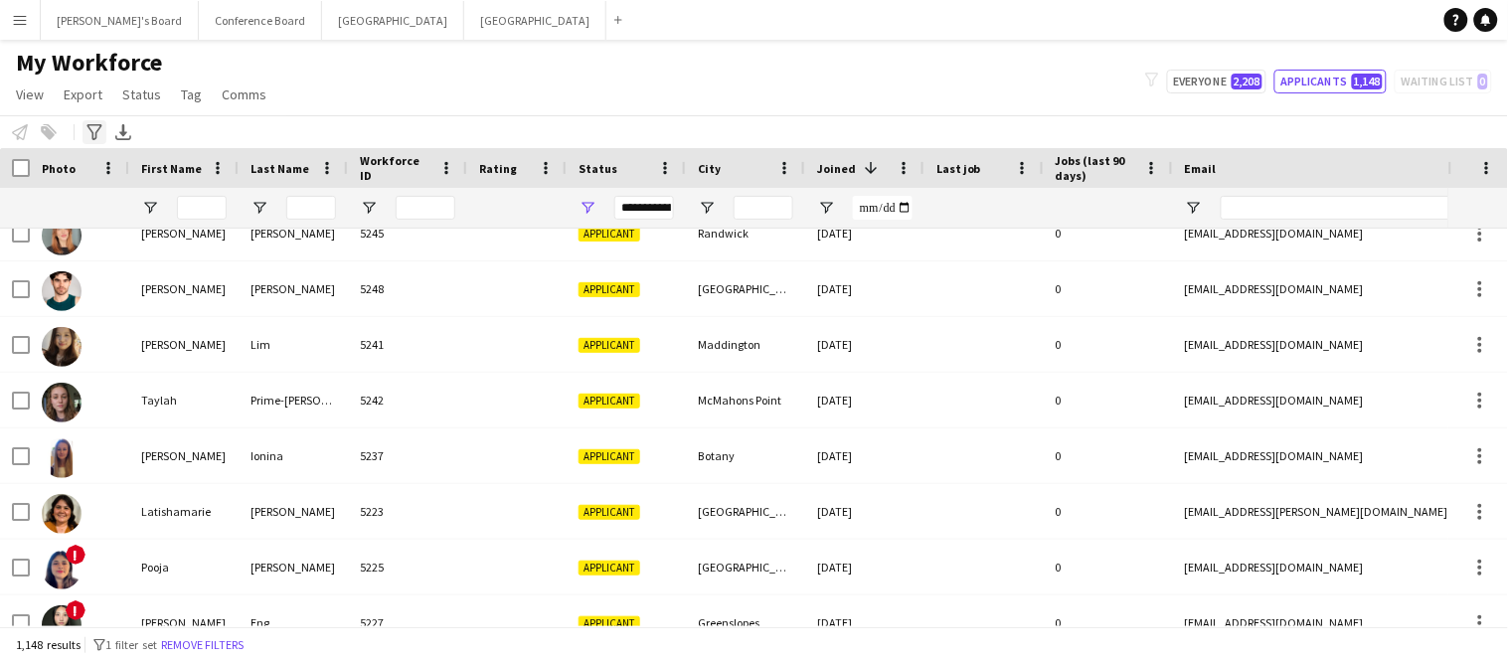
click at [91, 134] on icon "Advanced filters" at bounding box center [95, 132] width 16 height 16
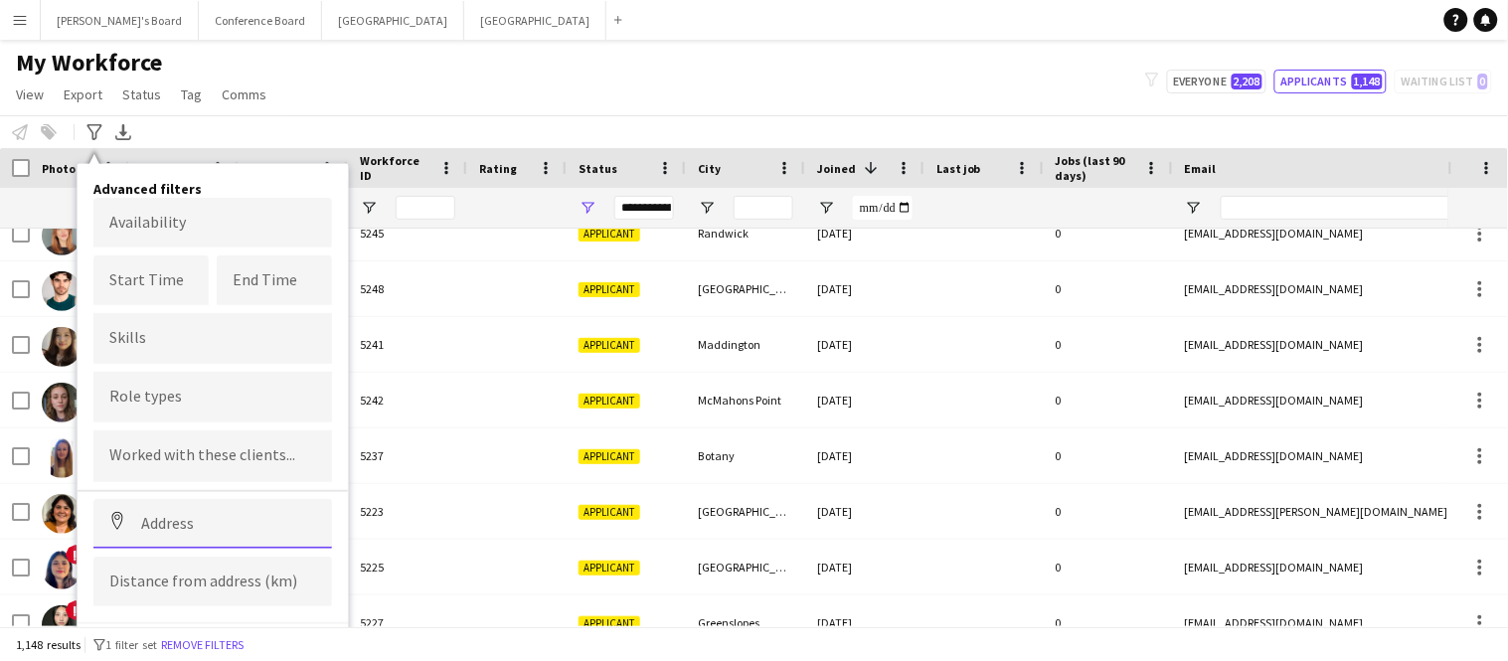
click at [165, 517] on input at bounding box center [212, 524] width 239 height 50
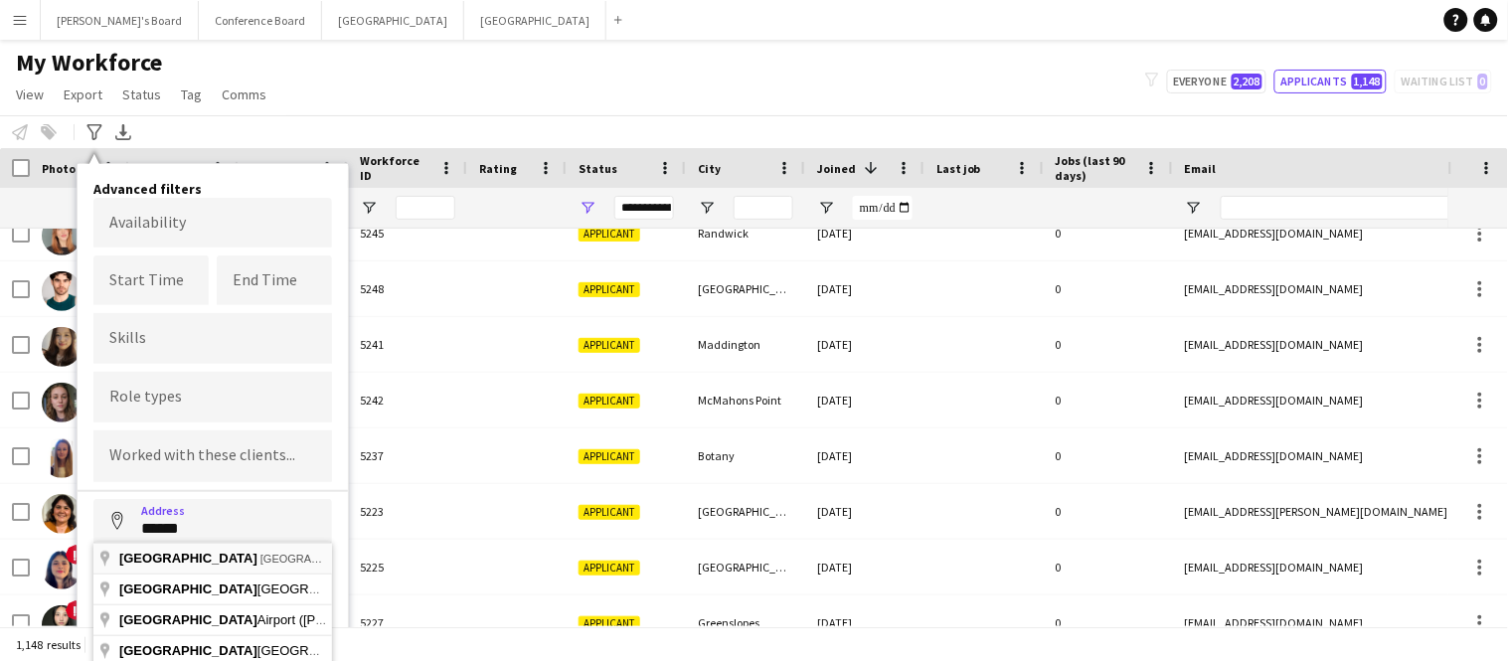
type input "**********"
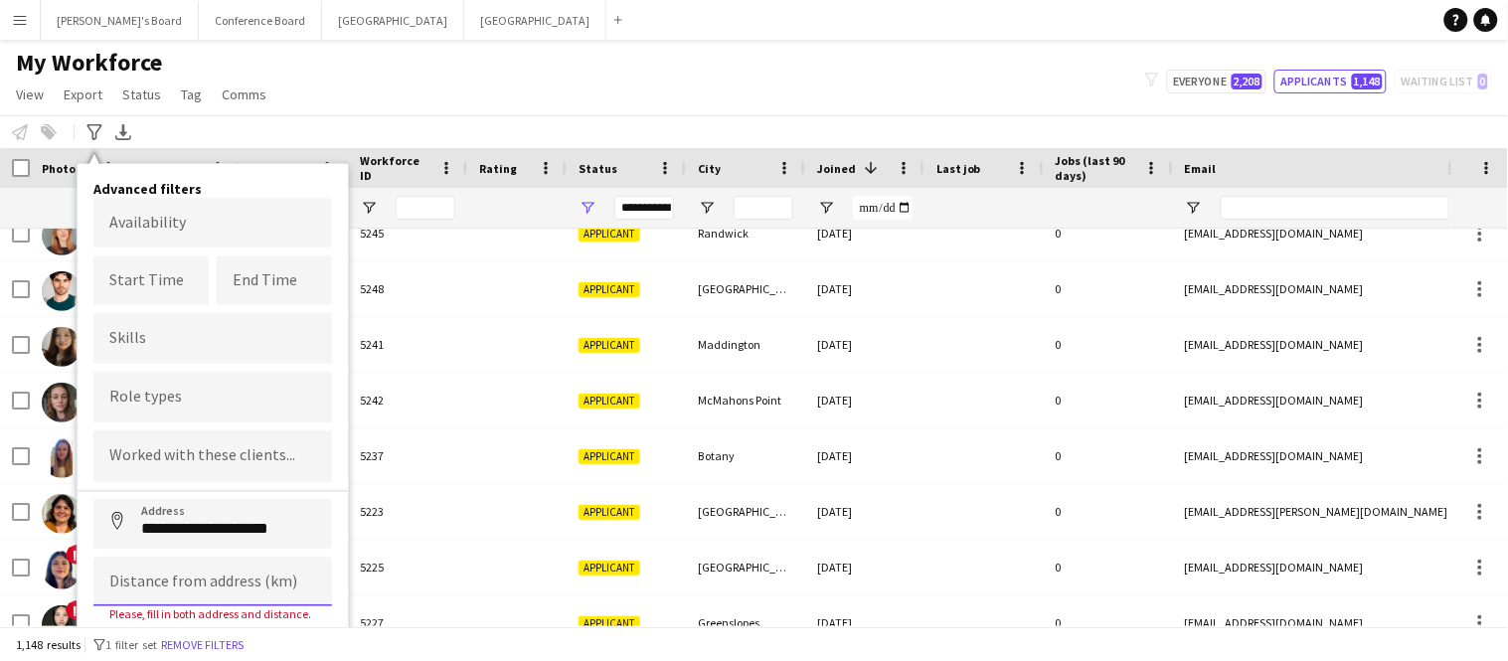
click at [179, 574] on input at bounding box center [212, 582] width 239 height 50
type input "*****"
click button "Address" at bounding box center [117, 523] width 48 height 48
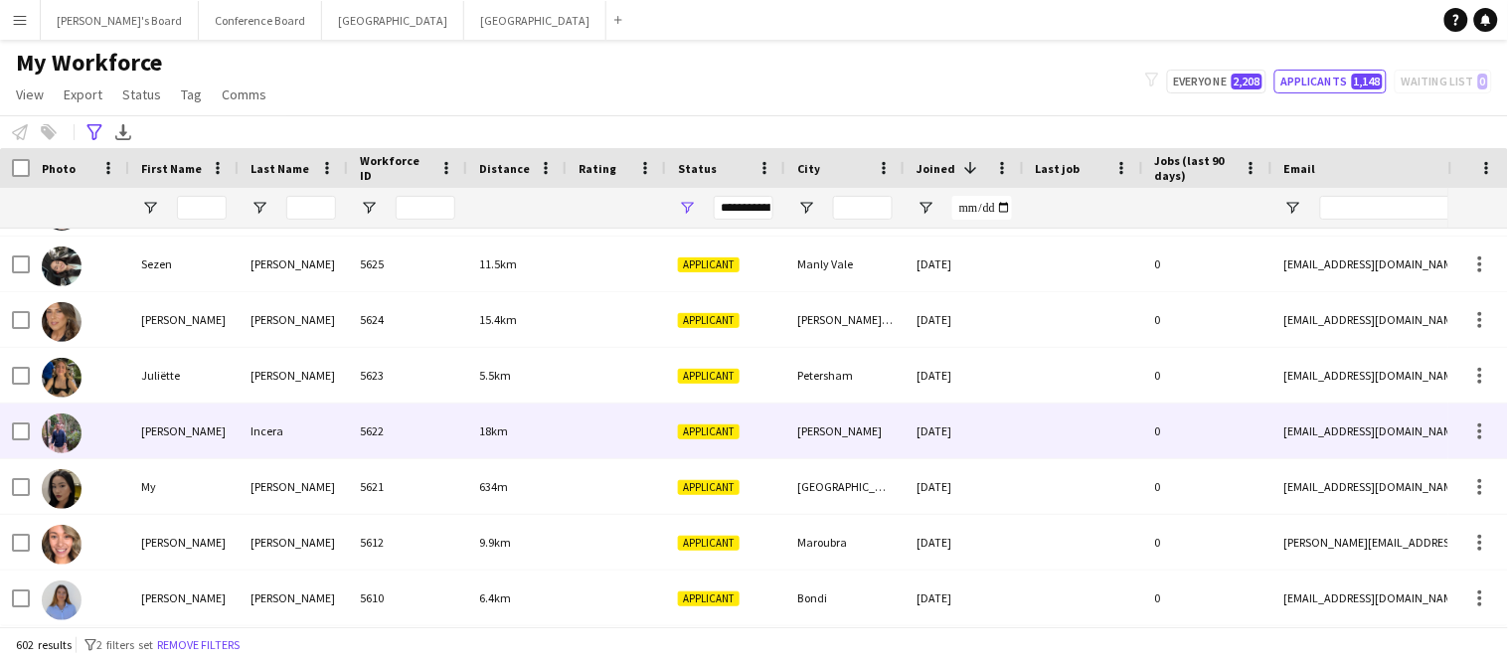
scroll to position [0, 0]
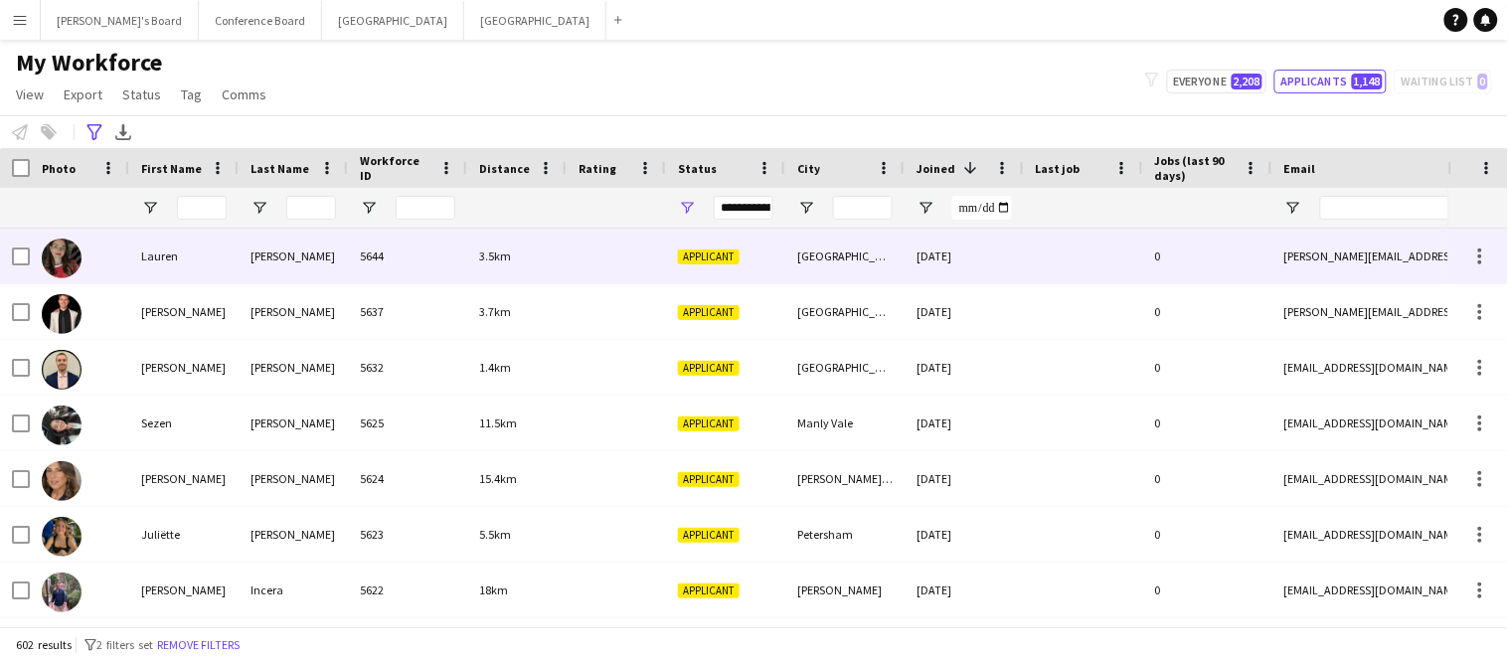
click at [50, 264] on img at bounding box center [62, 259] width 40 height 40
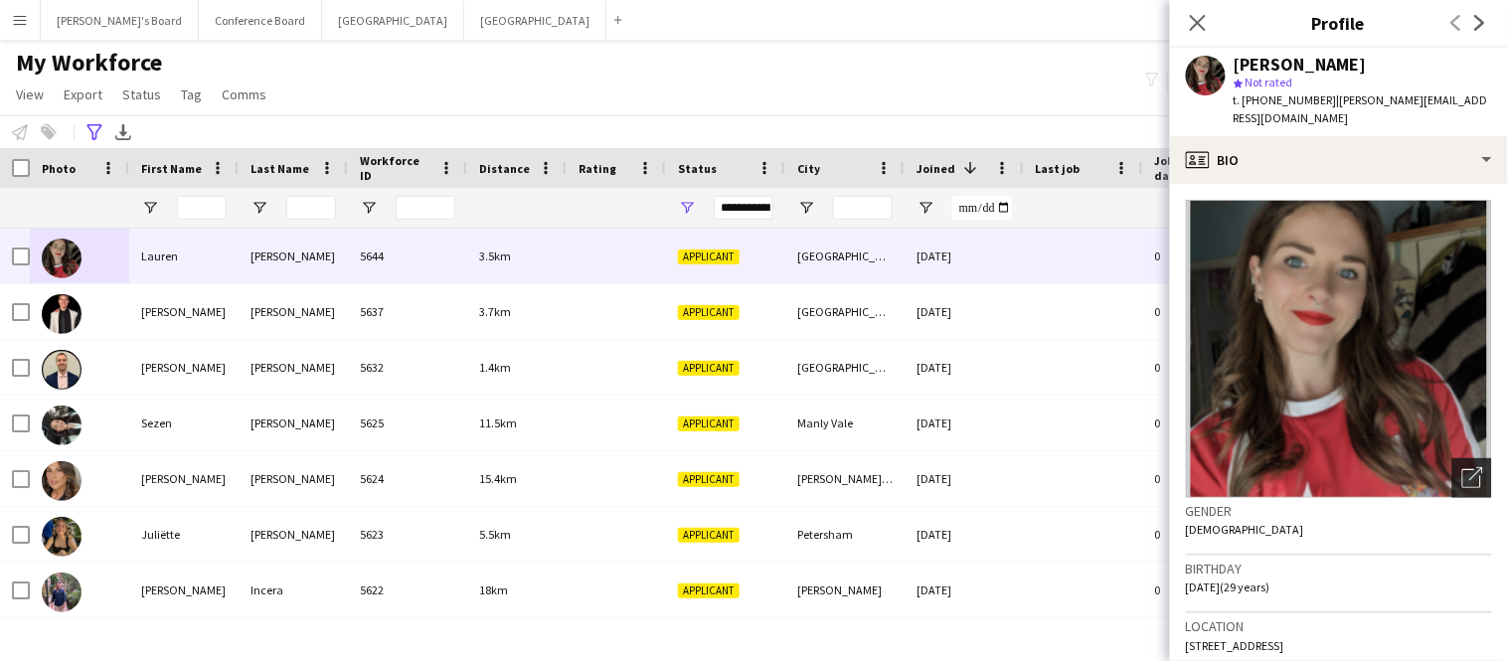
click at [1469, 467] on icon "Open photos pop-in" at bounding box center [1473, 477] width 21 height 21
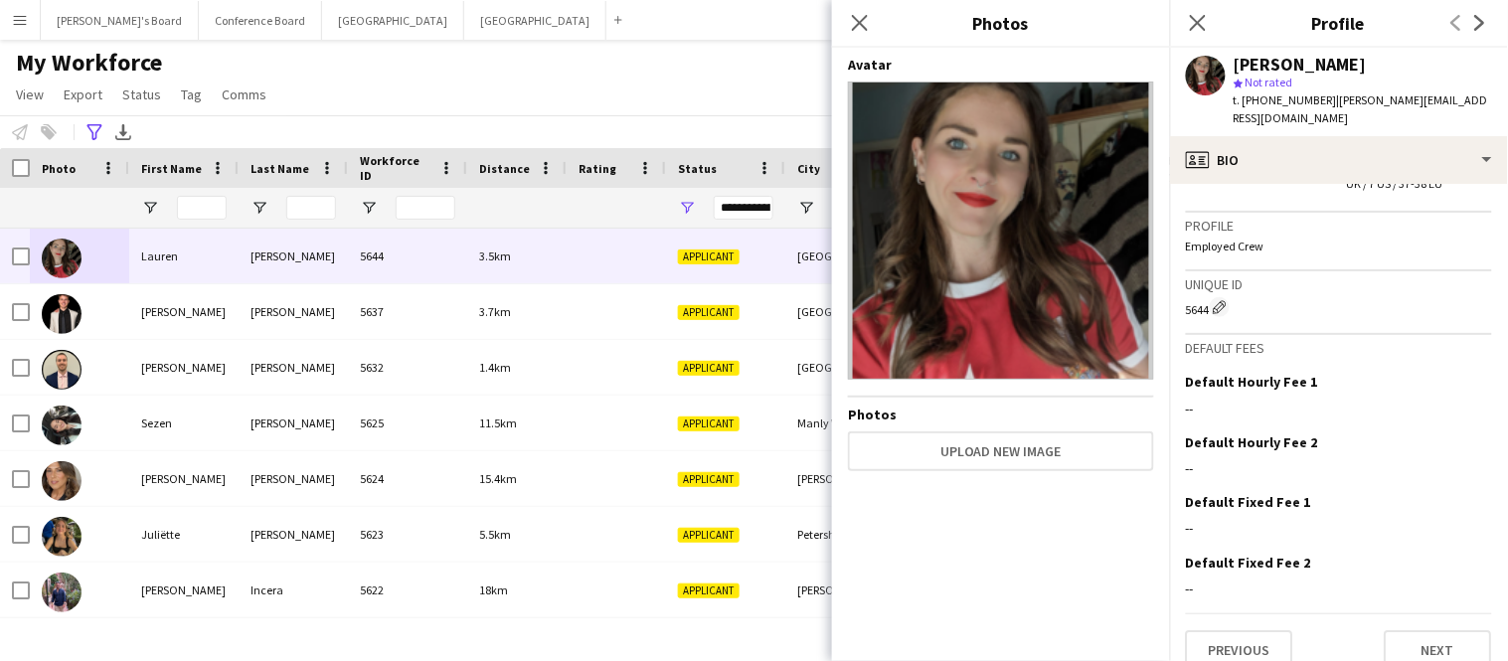
scroll to position [1327, 0]
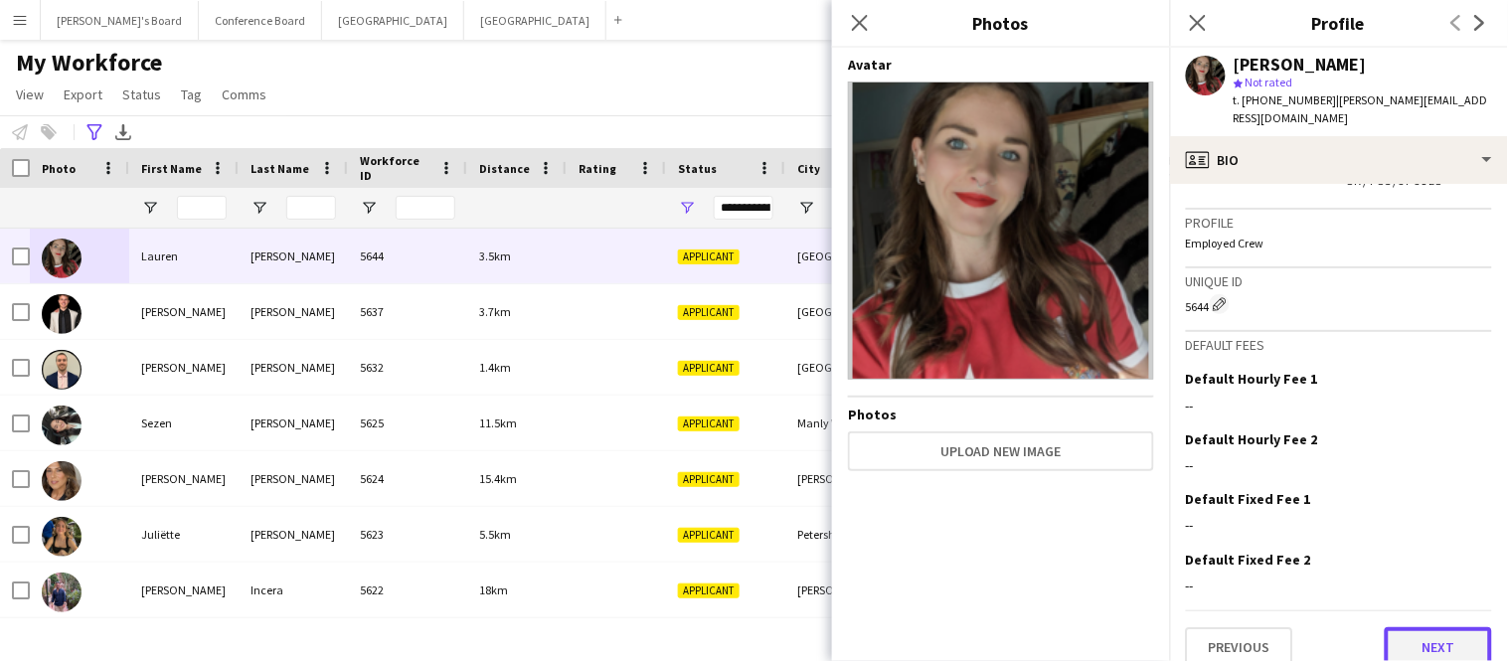
click at [1448, 630] on button "Next" at bounding box center [1438, 647] width 107 height 40
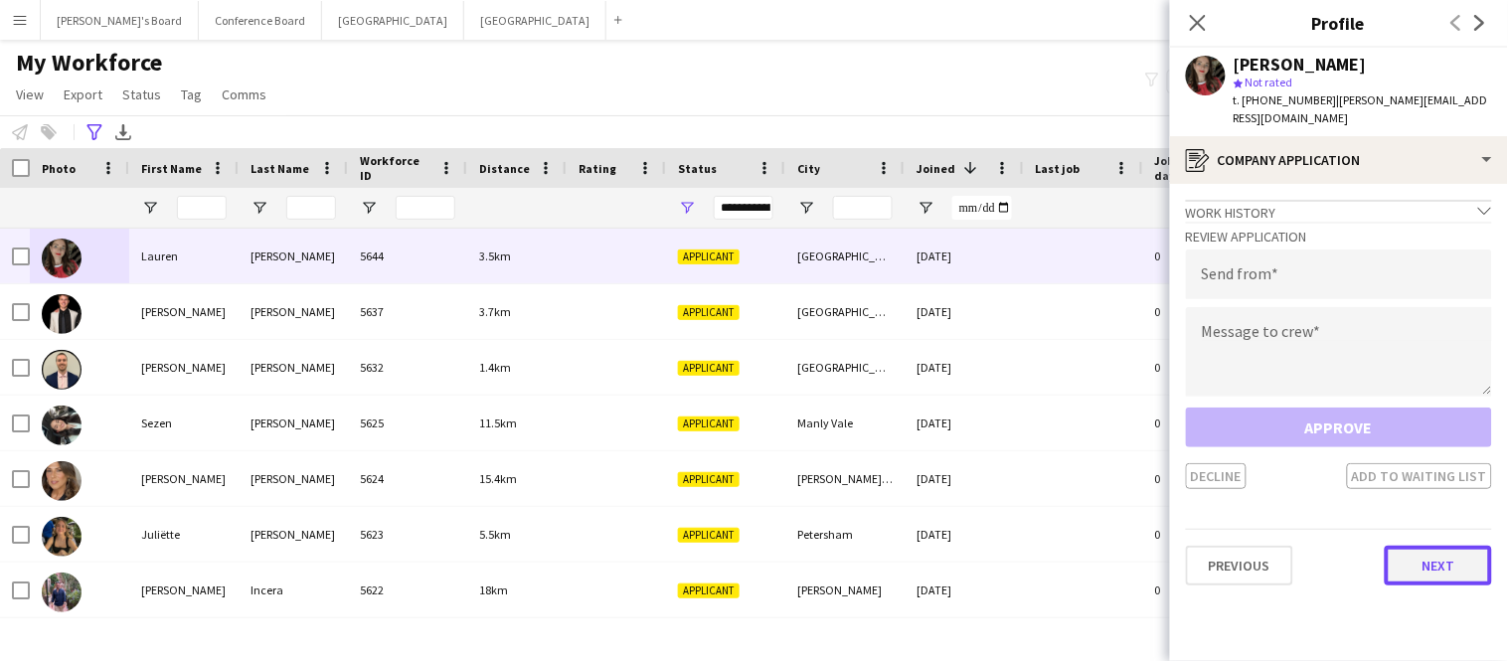
click at [1435, 548] on button "Next" at bounding box center [1438, 566] width 107 height 40
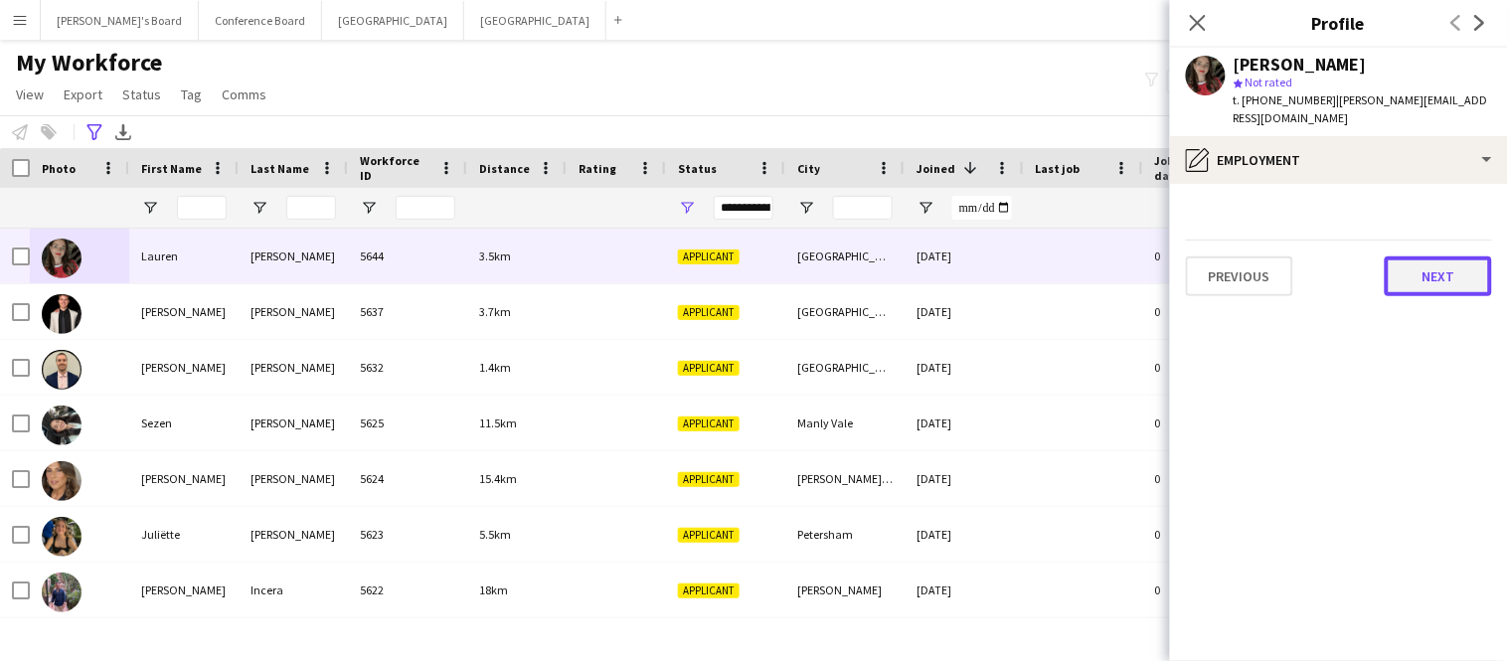
click at [1417, 267] on button "Next" at bounding box center [1438, 277] width 107 height 40
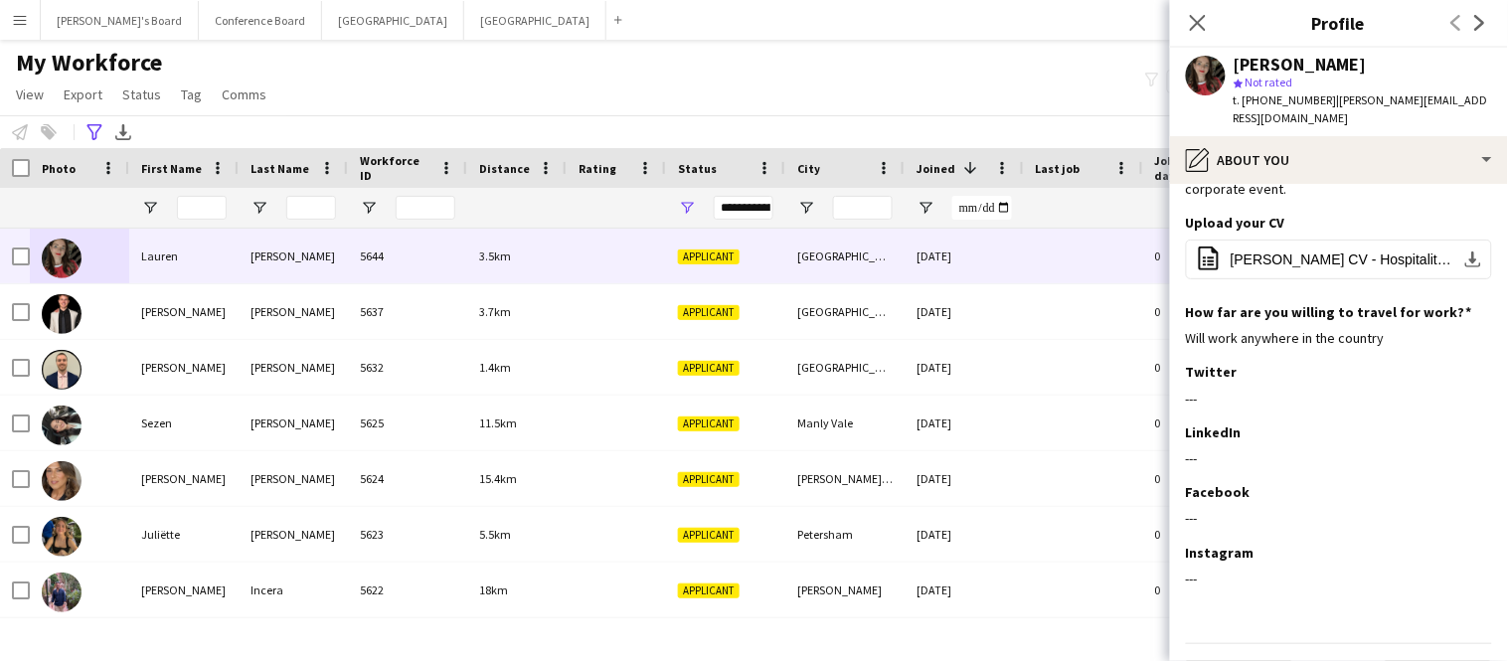
scroll to position [224, 0]
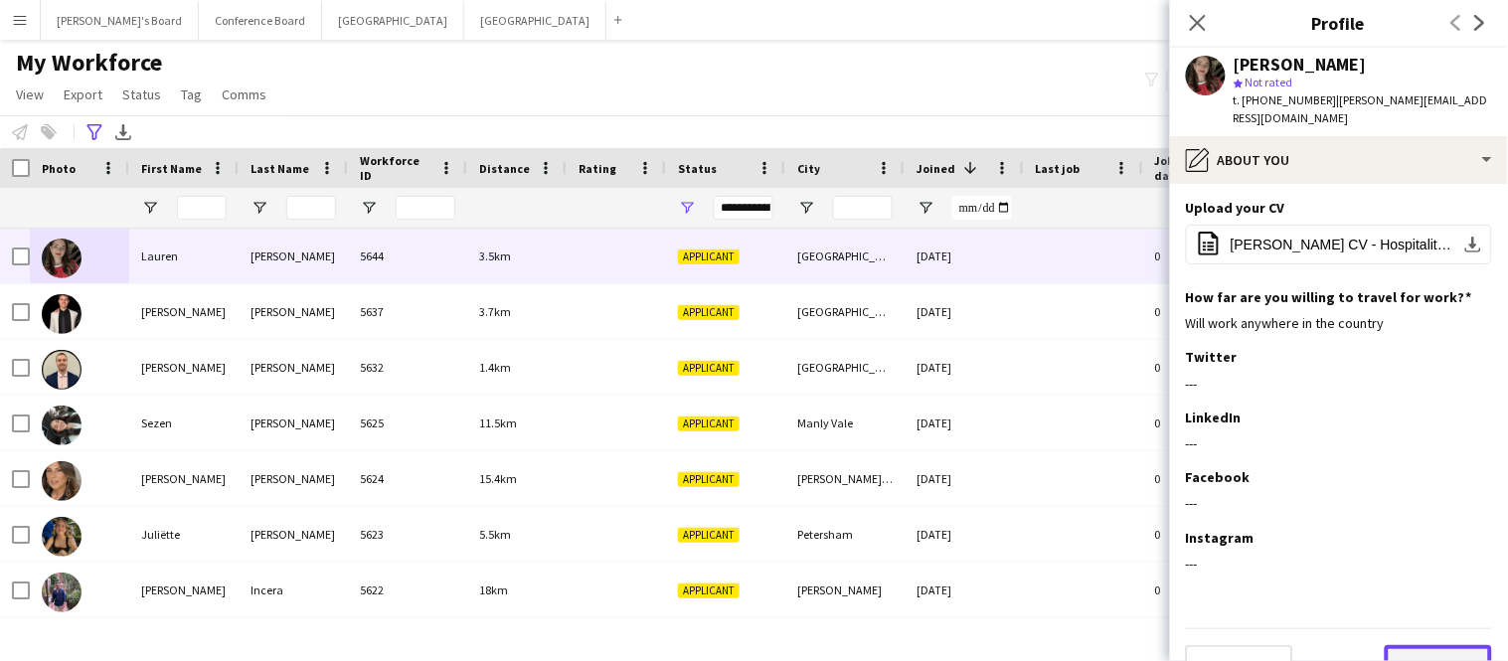
click at [1443, 645] on button "Next" at bounding box center [1438, 665] width 107 height 40
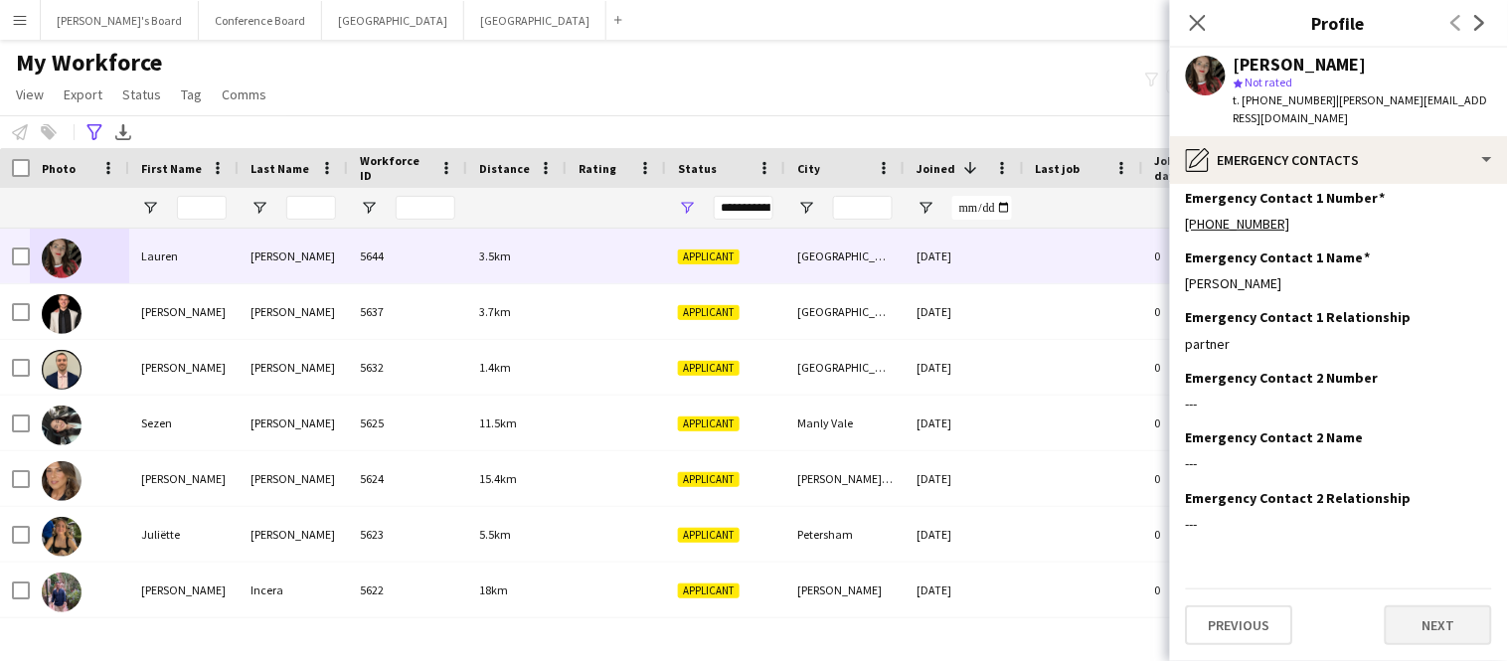
scroll to position [0, 0]
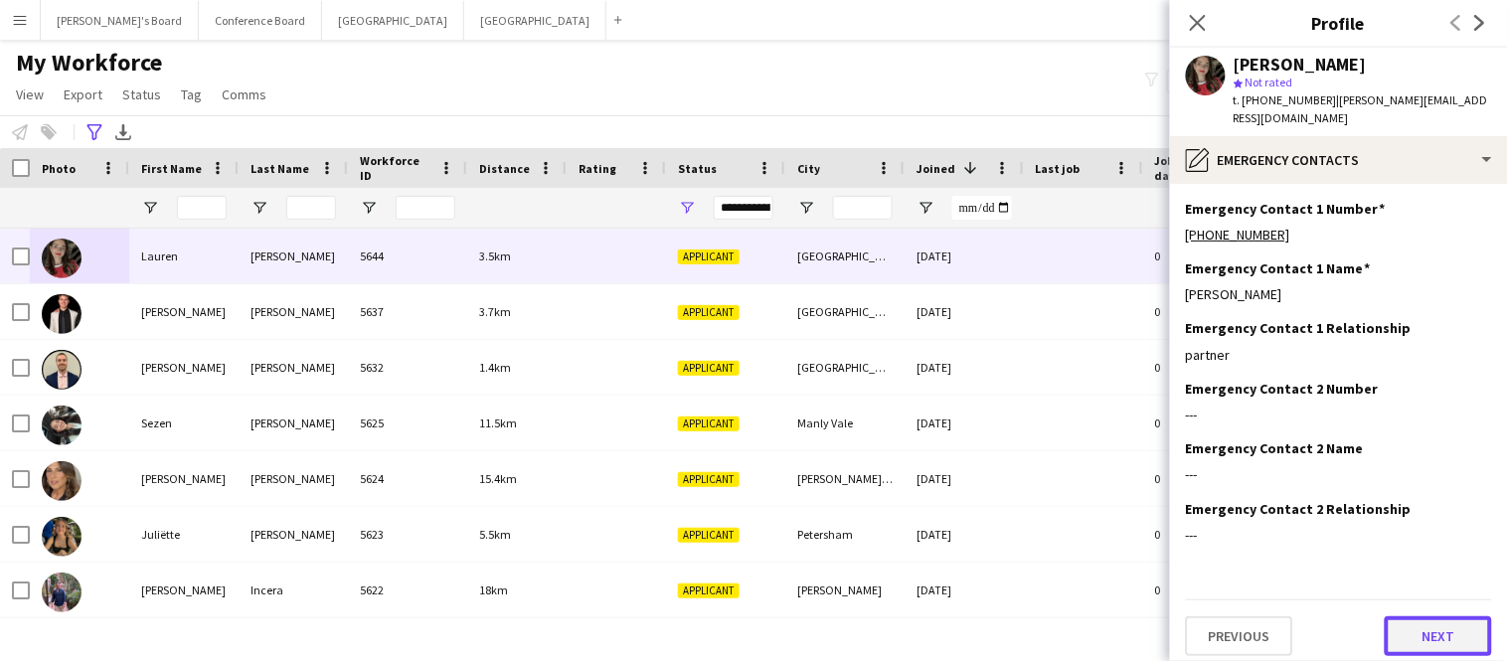
click at [1443, 619] on button "Next" at bounding box center [1438, 636] width 107 height 40
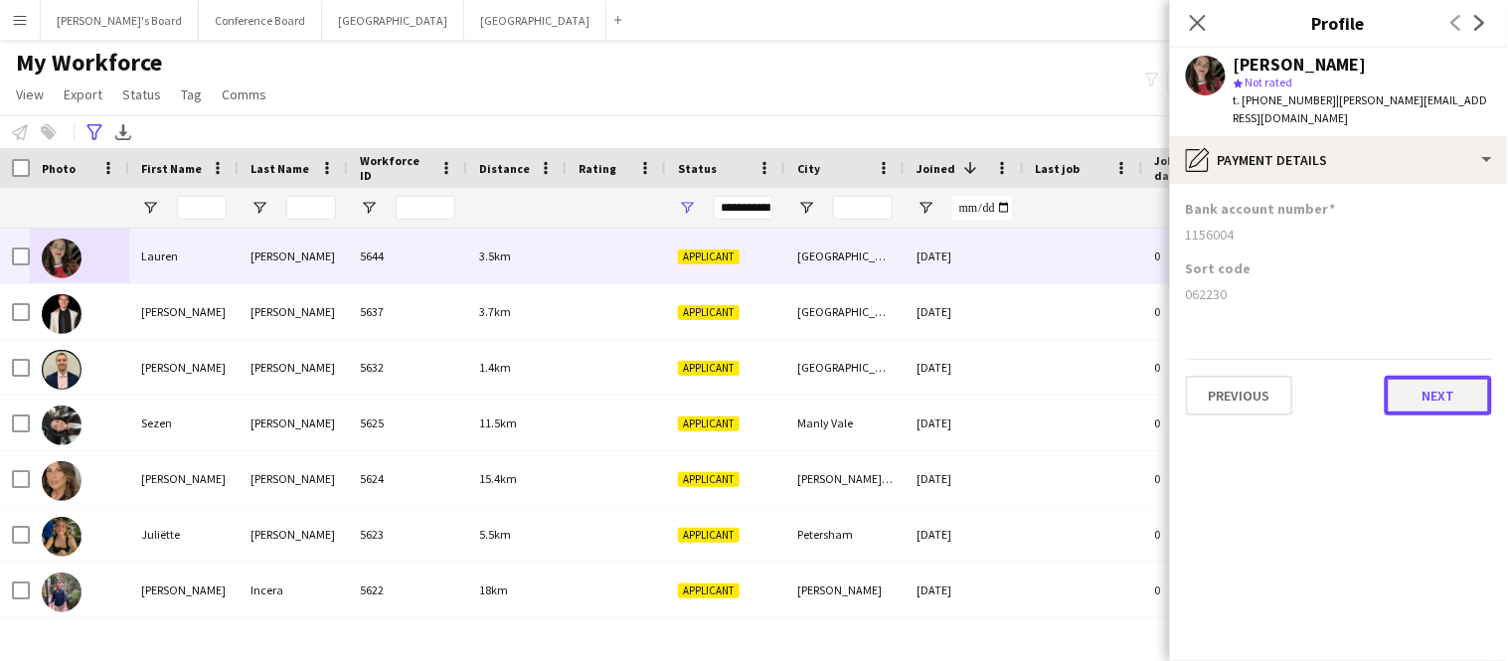
click at [1441, 386] on button "Next" at bounding box center [1438, 396] width 107 height 40
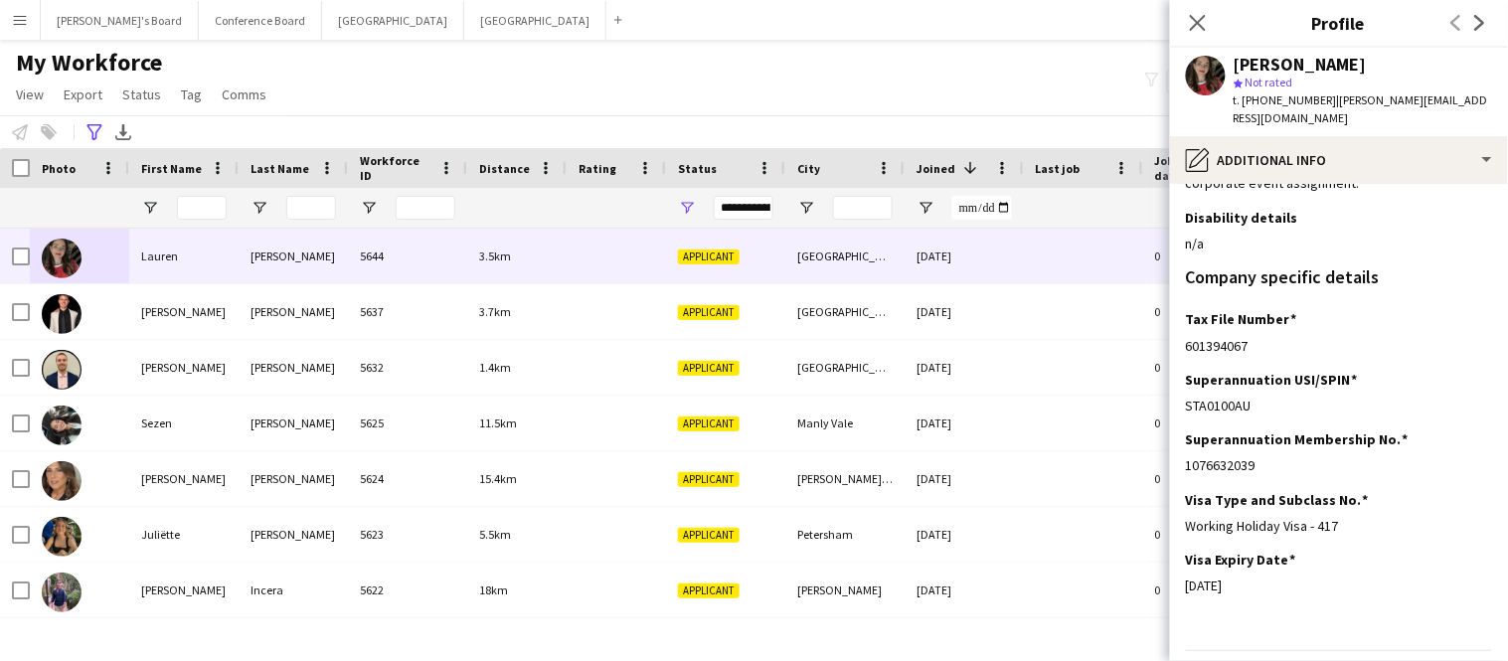
scroll to position [513, 0]
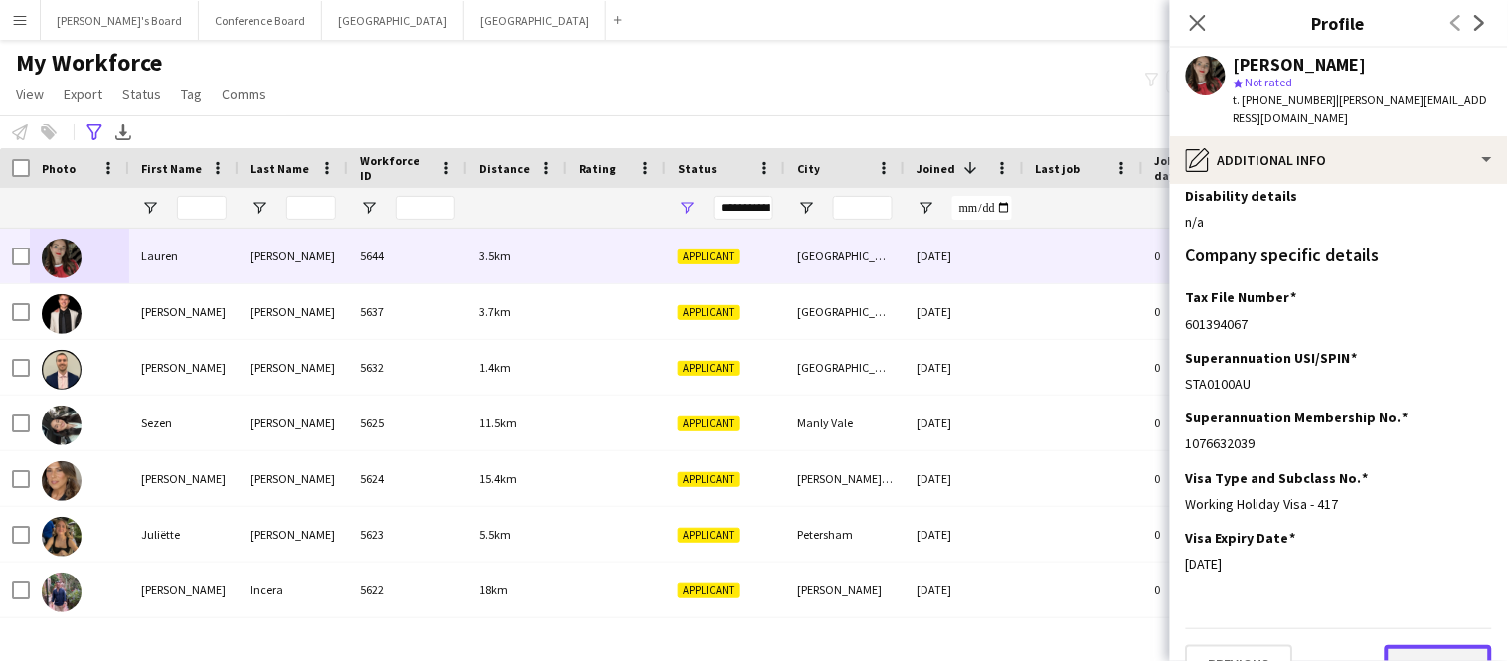
click at [1439, 645] on button "Next" at bounding box center [1438, 665] width 107 height 40
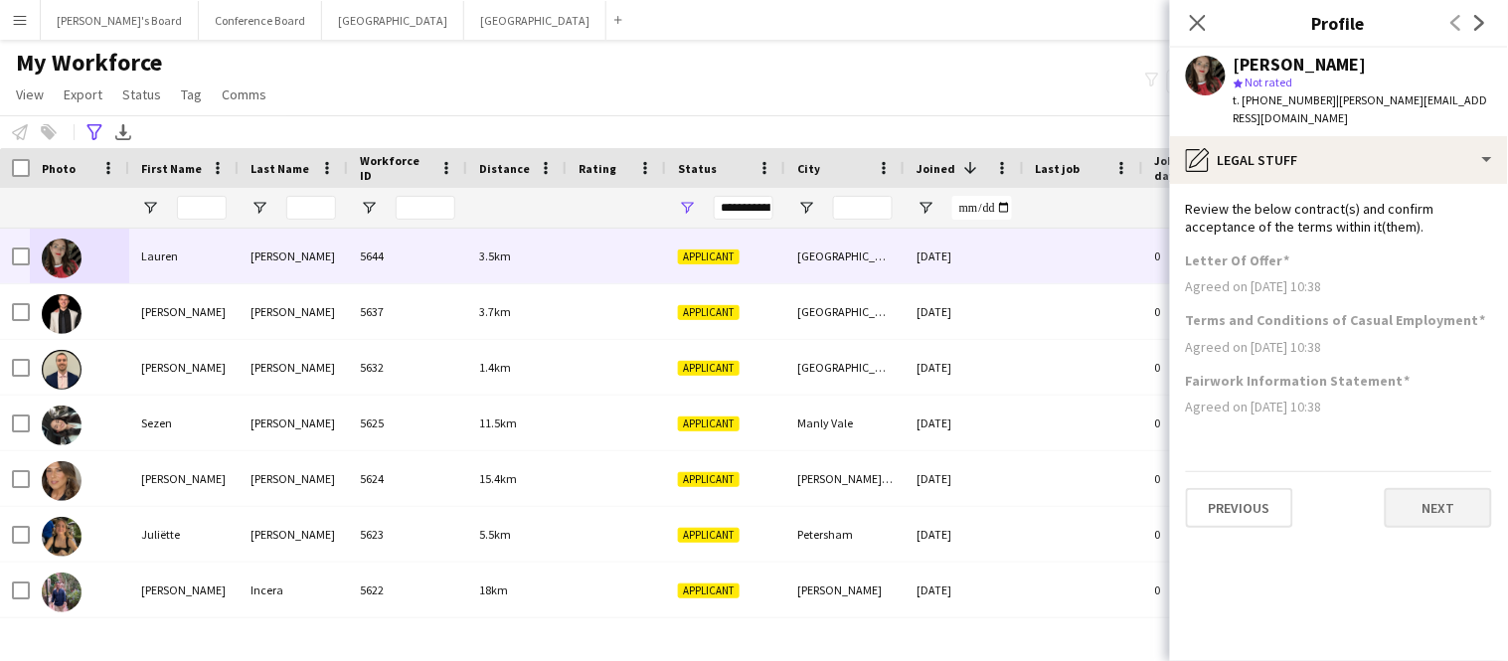
scroll to position [0, 0]
click at [1450, 488] on button "Next" at bounding box center [1438, 508] width 107 height 40
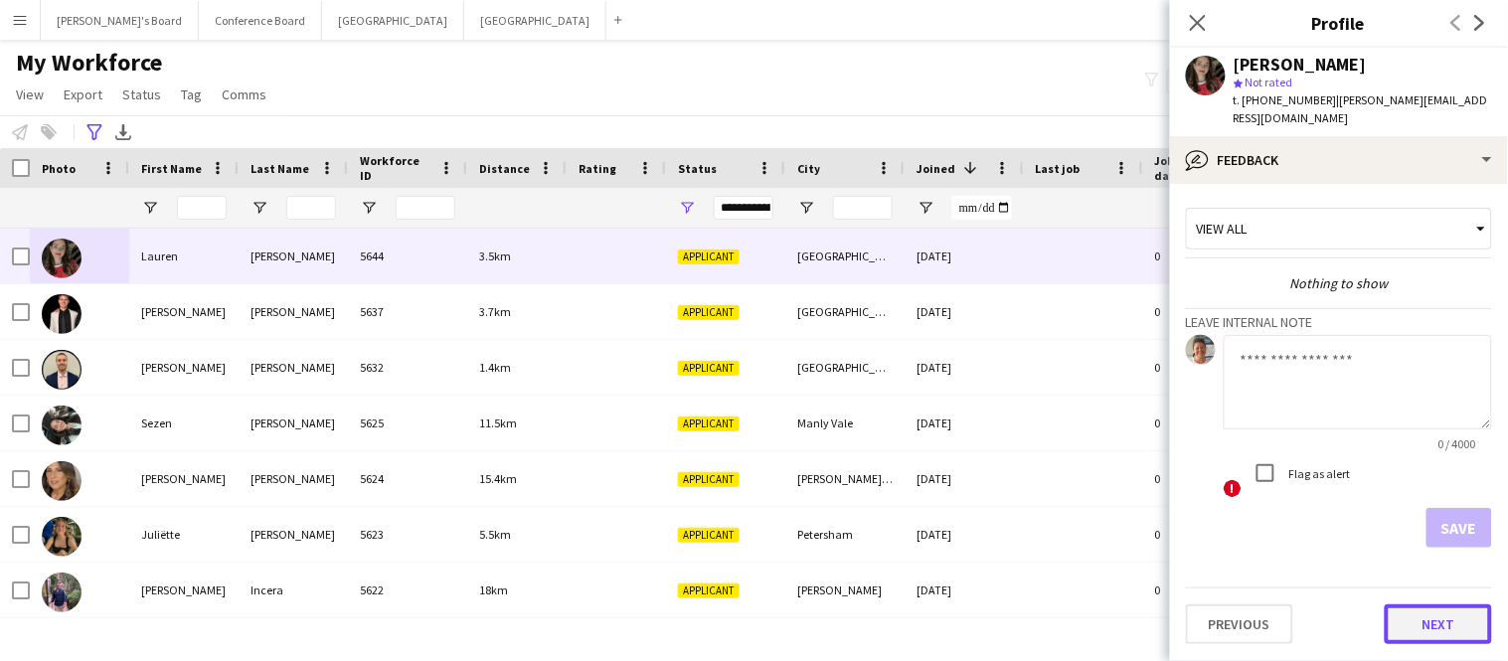
click at [1426, 607] on button "Next" at bounding box center [1438, 625] width 107 height 40
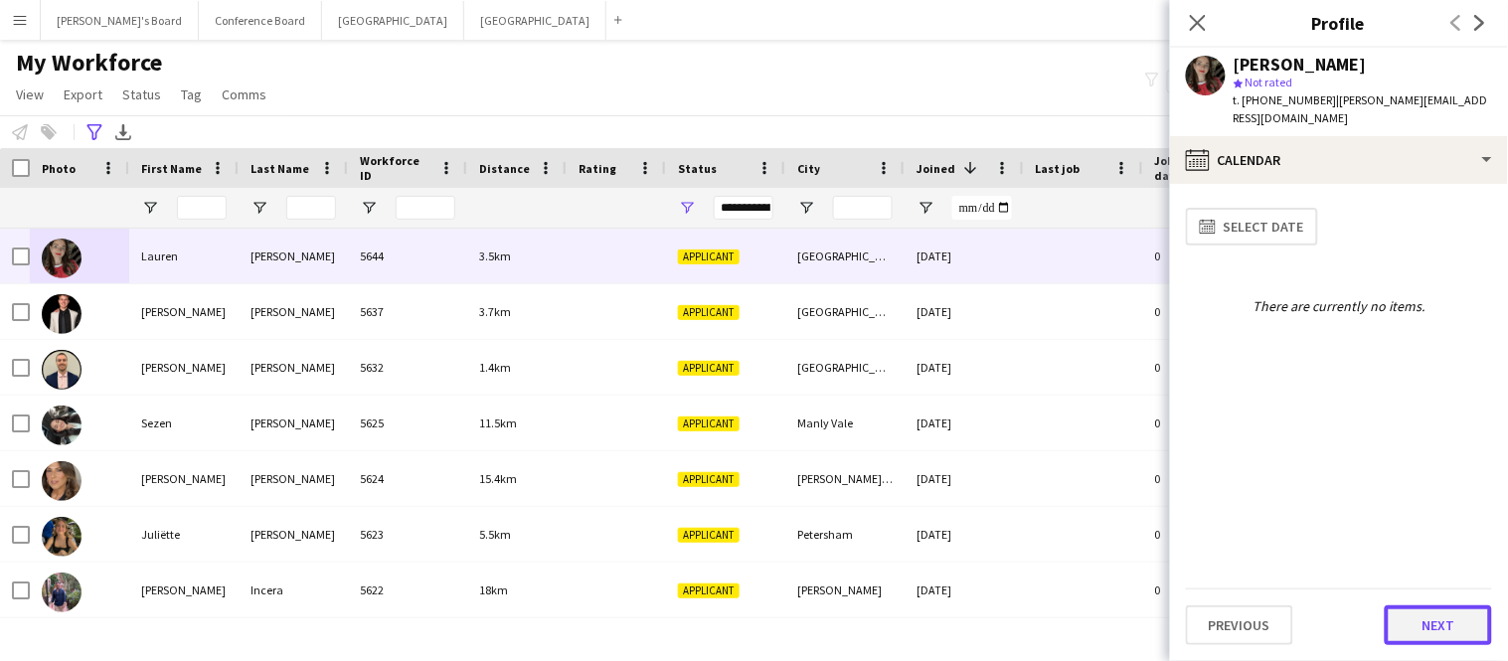
click at [1426, 610] on button "Next" at bounding box center [1438, 626] width 107 height 40
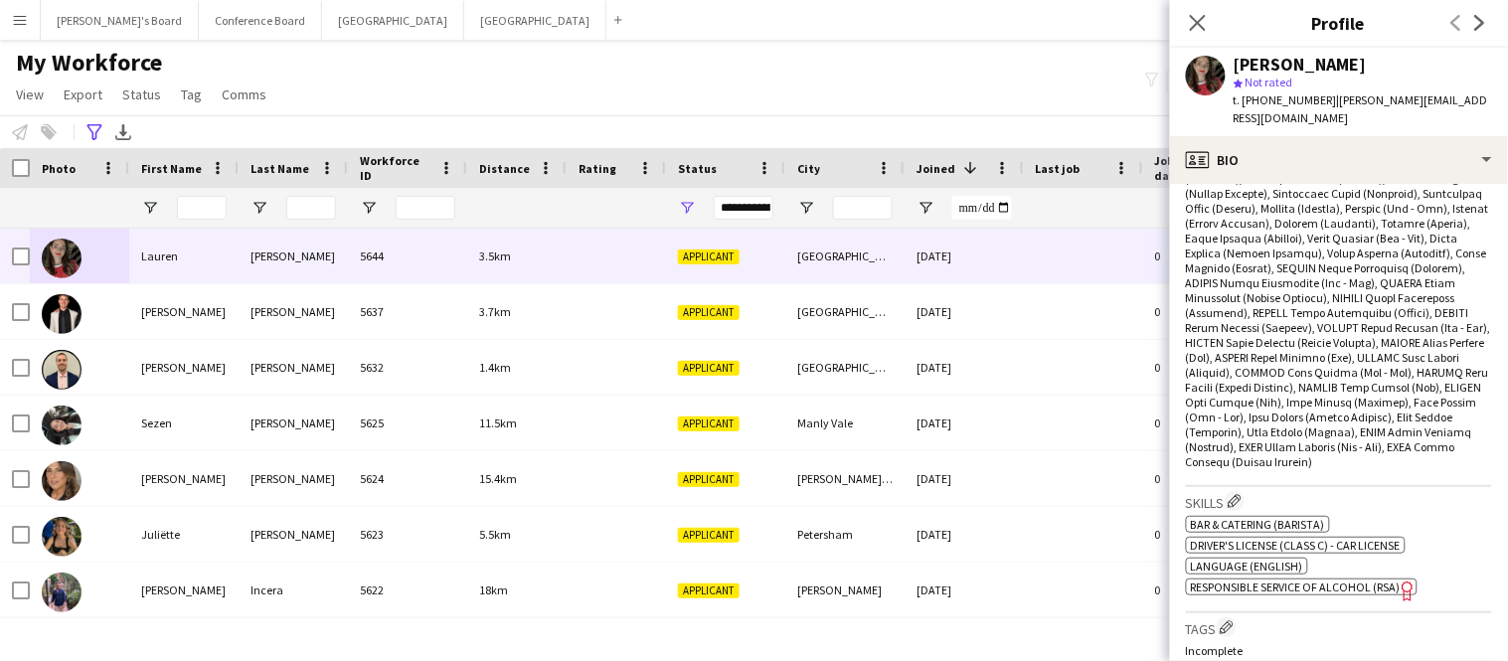
scroll to position [1327, 0]
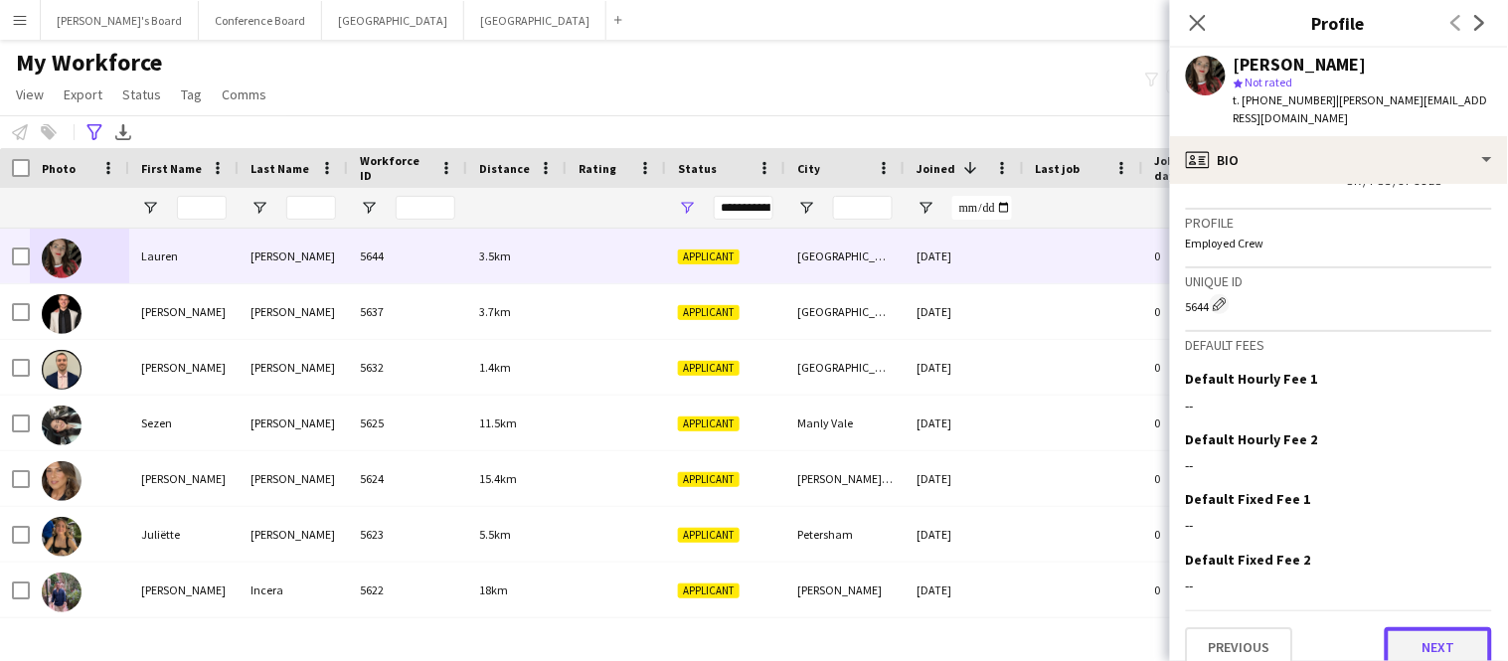
click at [1438, 627] on button "Next" at bounding box center [1438, 647] width 107 height 40
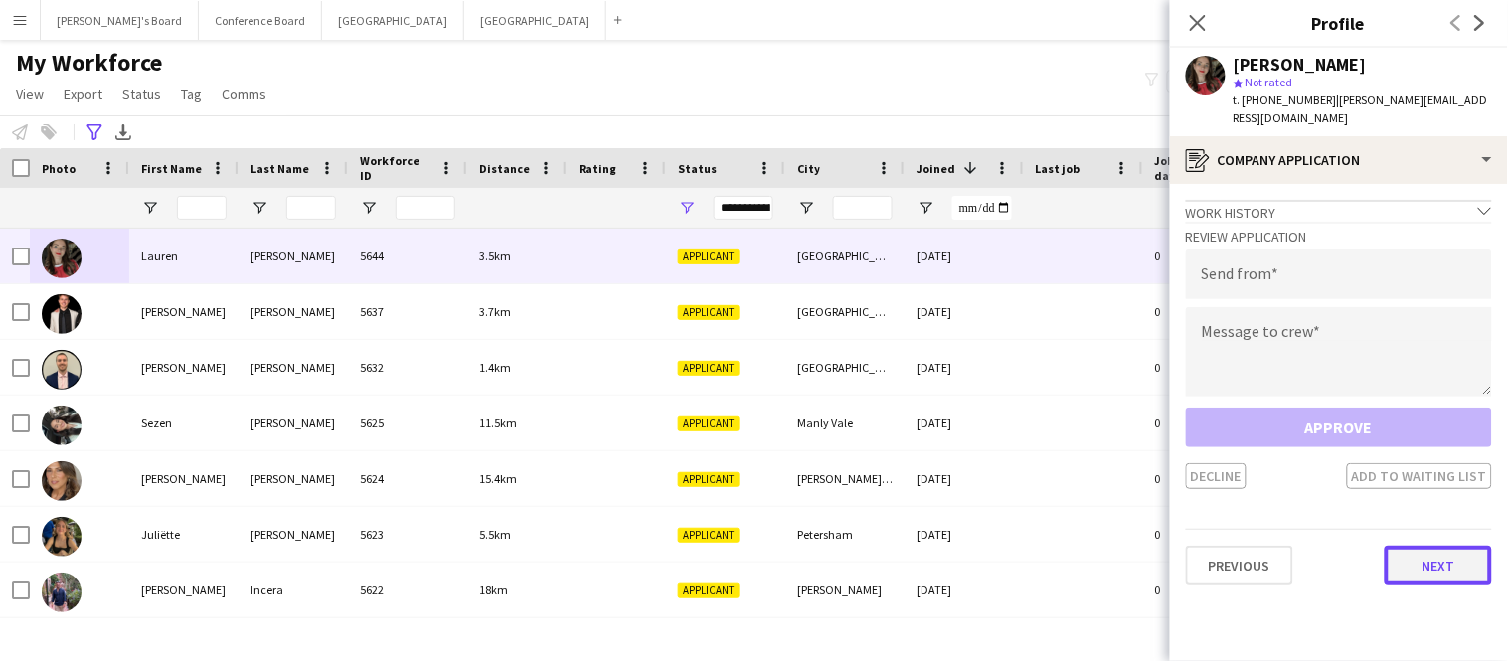
click at [1445, 546] on button "Next" at bounding box center [1438, 566] width 107 height 40
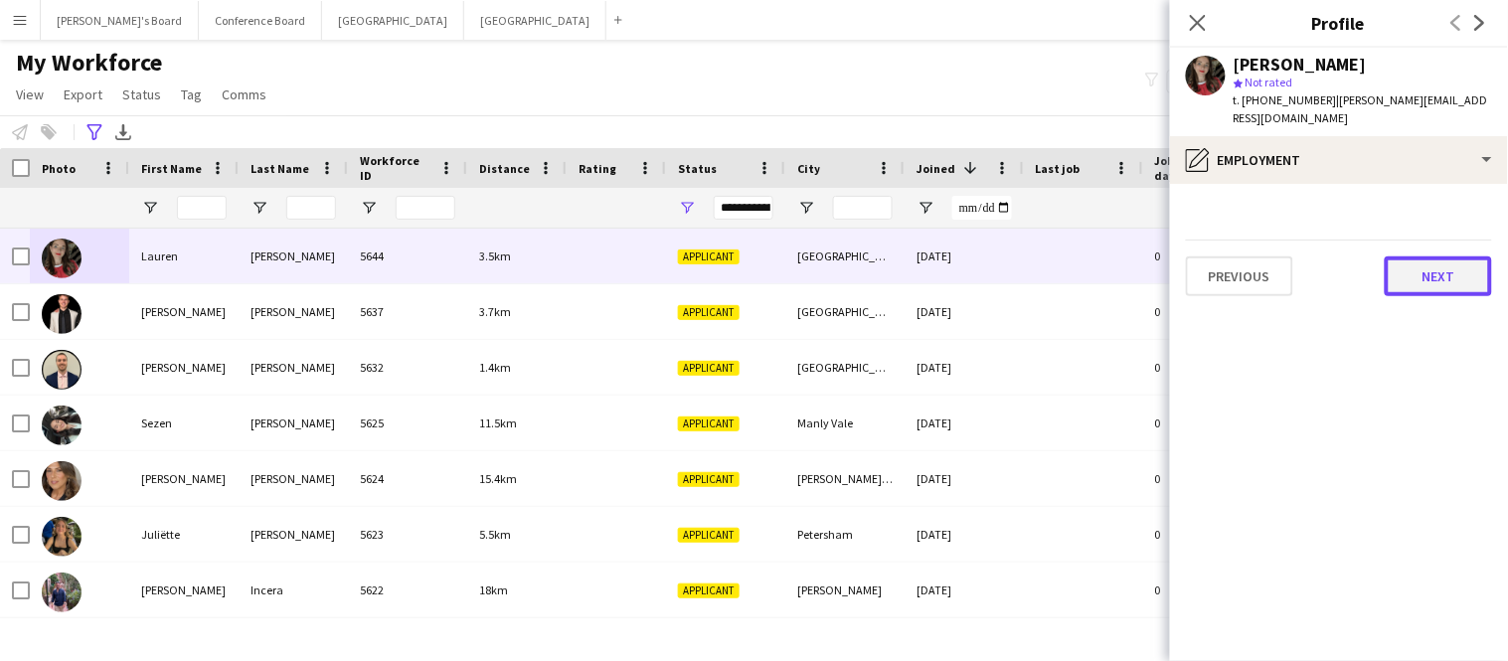
click at [1434, 257] on button "Next" at bounding box center [1438, 277] width 107 height 40
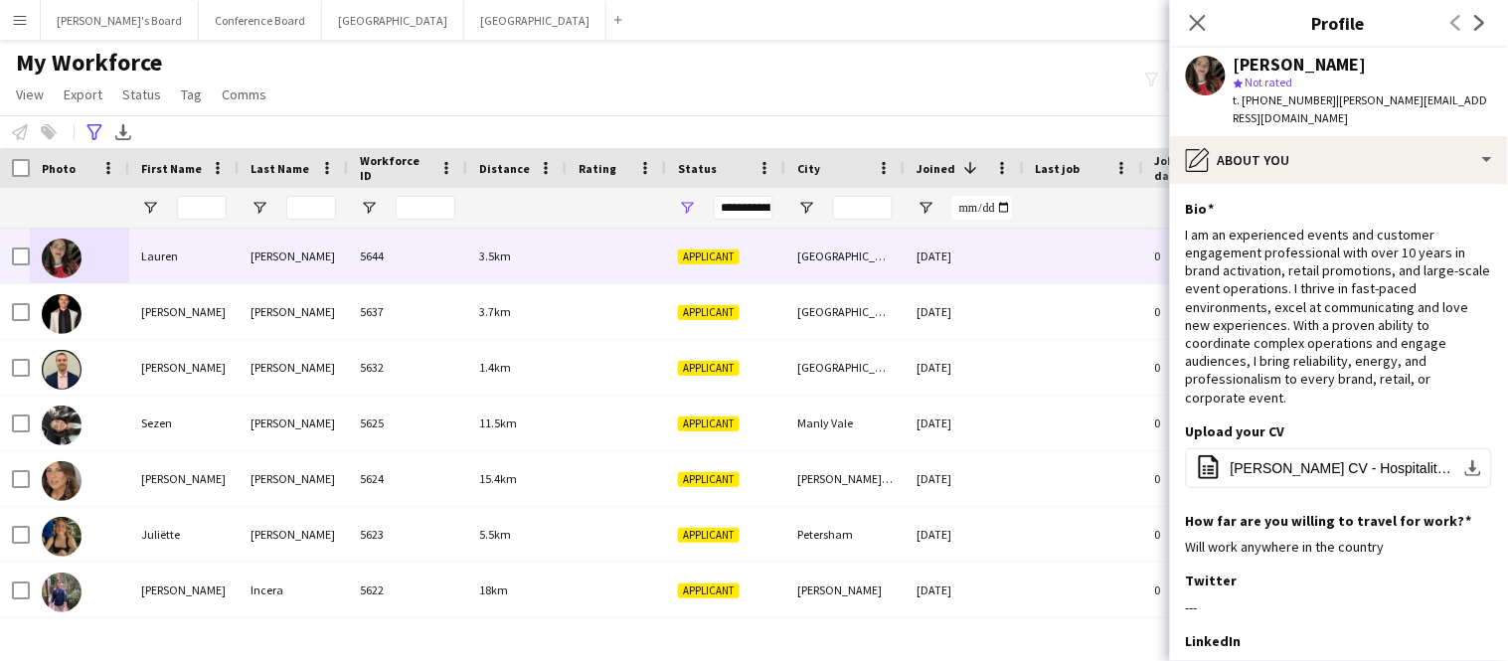
drag, startPoint x: 1321, startPoint y: 103, endPoint x: 1458, endPoint y: 99, distance: 136.3
click at [1458, 99] on div "Lauren Williams star Not rated t. +61490607140 | lauren-julia@hotmail.com" at bounding box center [1339, 92] width 338 height 88
drag, startPoint x: 1321, startPoint y: 100, endPoint x: 1460, endPoint y: 101, distance: 138.2
click at [1460, 101] on div "Lauren Williams star Not rated t. +61490607140 | lauren-julia@hotmail.com" at bounding box center [1339, 92] width 338 height 88
copy span "[PERSON_NAME][EMAIL_ADDRESS][DOMAIN_NAME]"
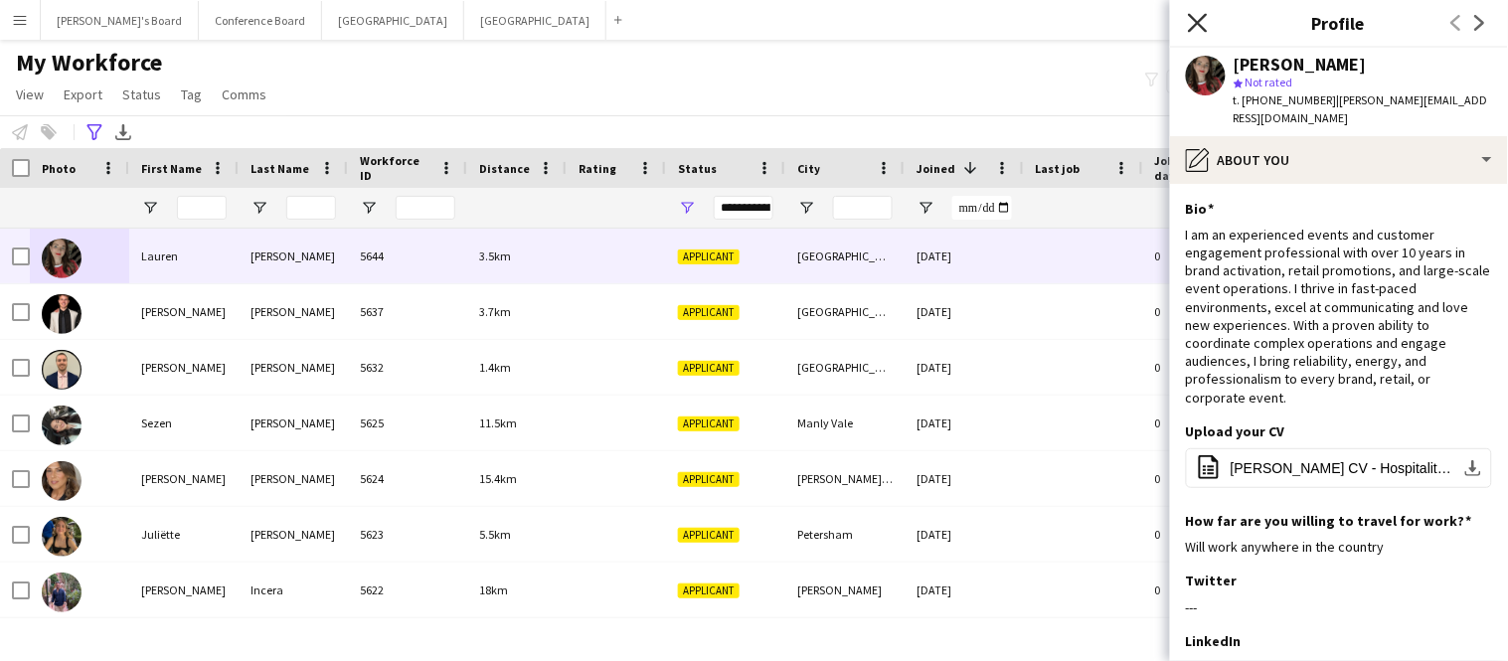
click at [1199, 24] on icon at bounding box center [1197, 22] width 19 height 19
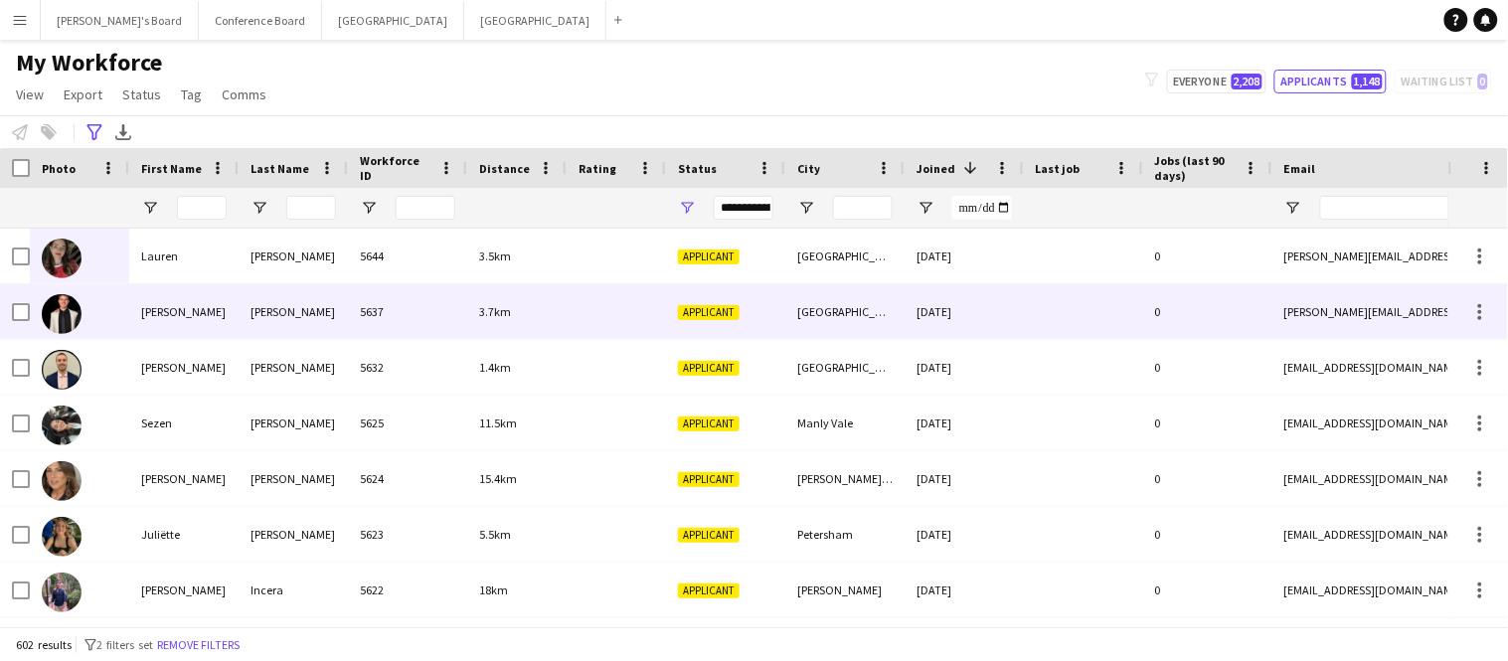
click at [56, 315] on img at bounding box center [62, 314] width 40 height 40
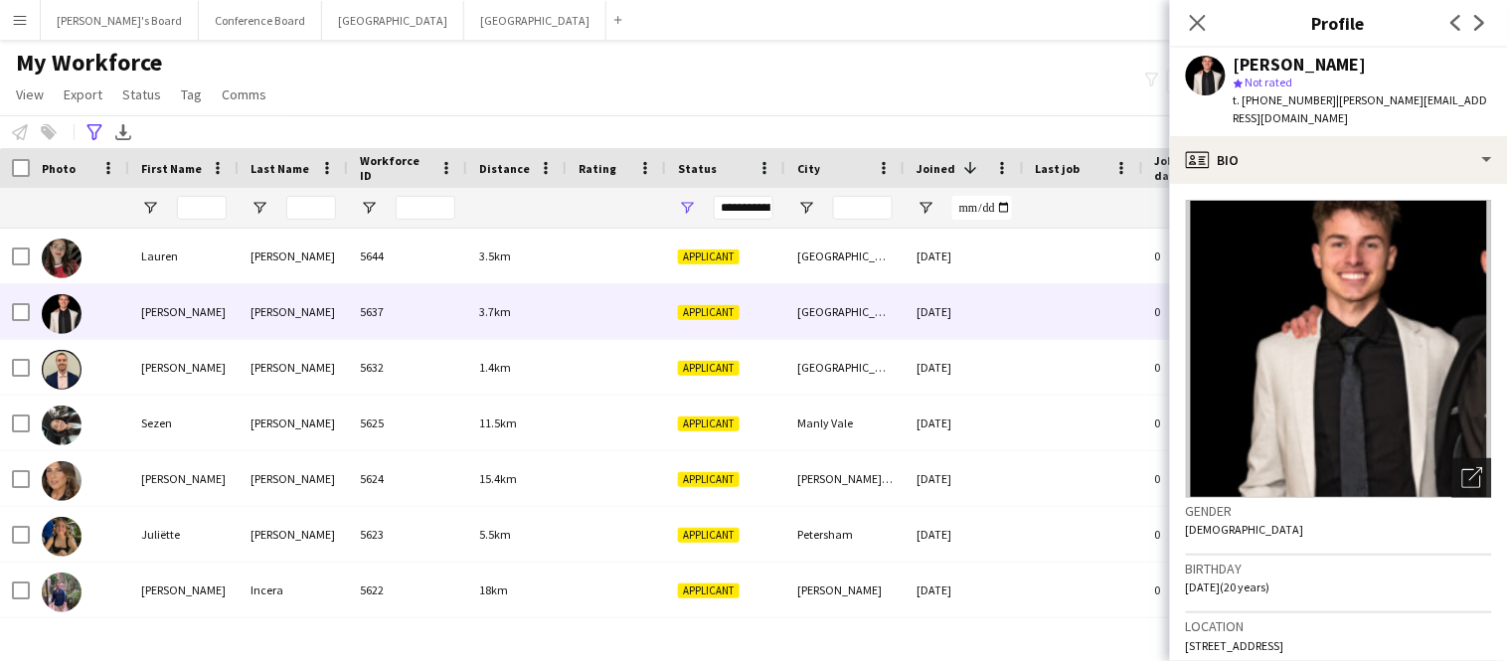
click at [1474, 467] on icon at bounding box center [1477, 474] width 14 height 14
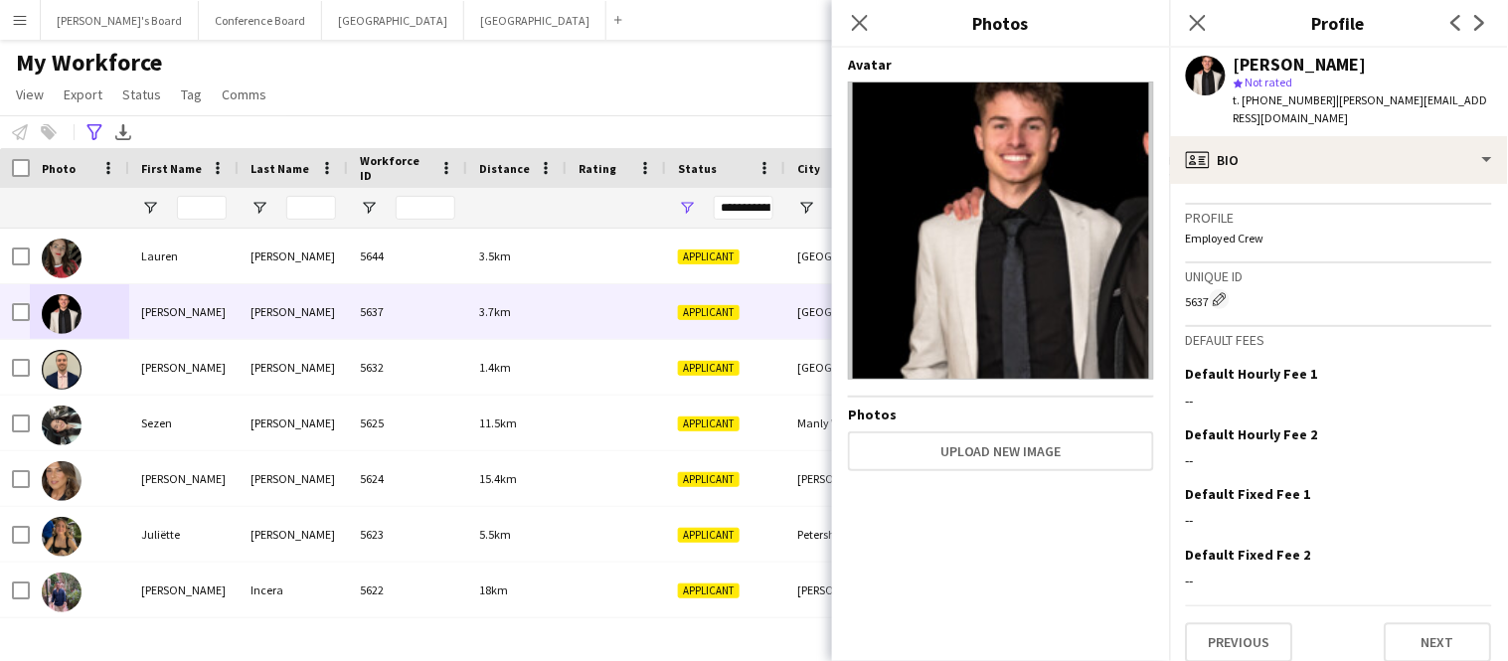
scroll to position [1166, 0]
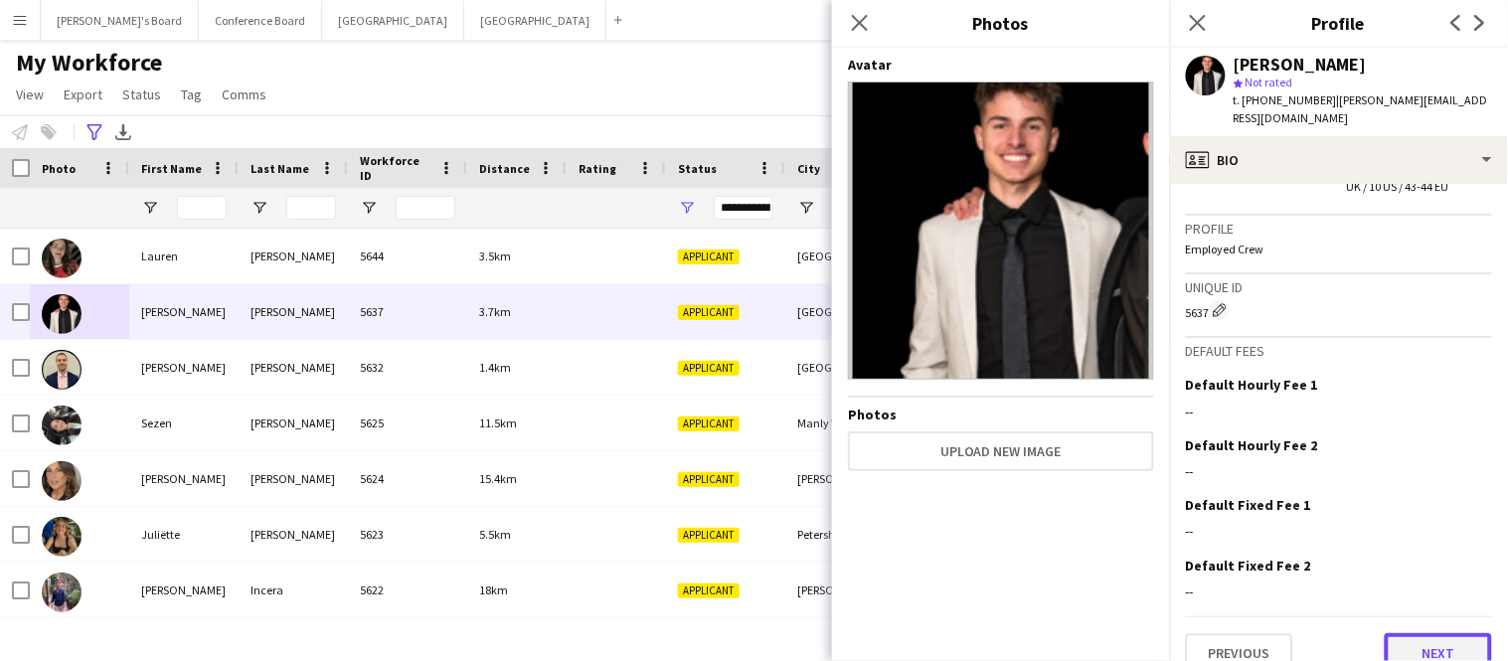
click at [1418, 633] on button "Next" at bounding box center [1438, 653] width 107 height 40
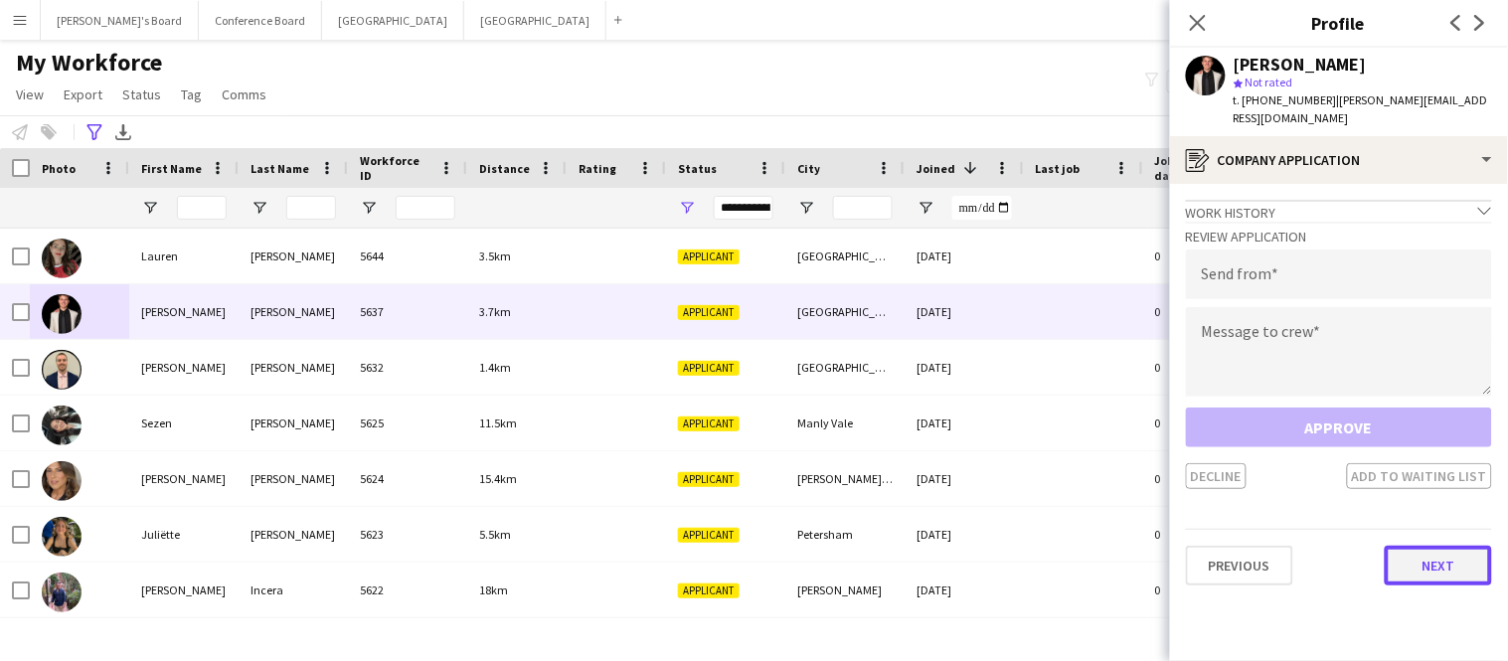
click at [1412, 549] on button "Next" at bounding box center [1438, 566] width 107 height 40
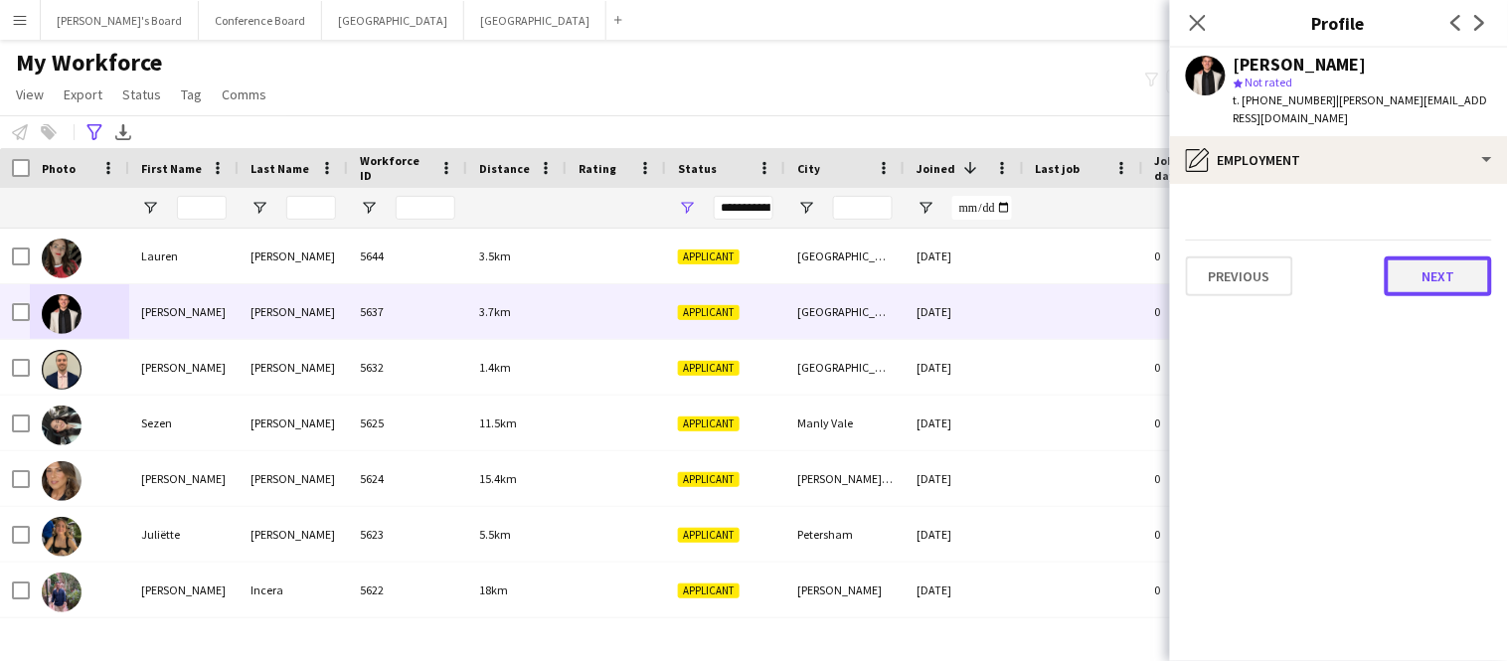
click at [1434, 274] on button "Next" at bounding box center [1438, 277] width 107 height 40
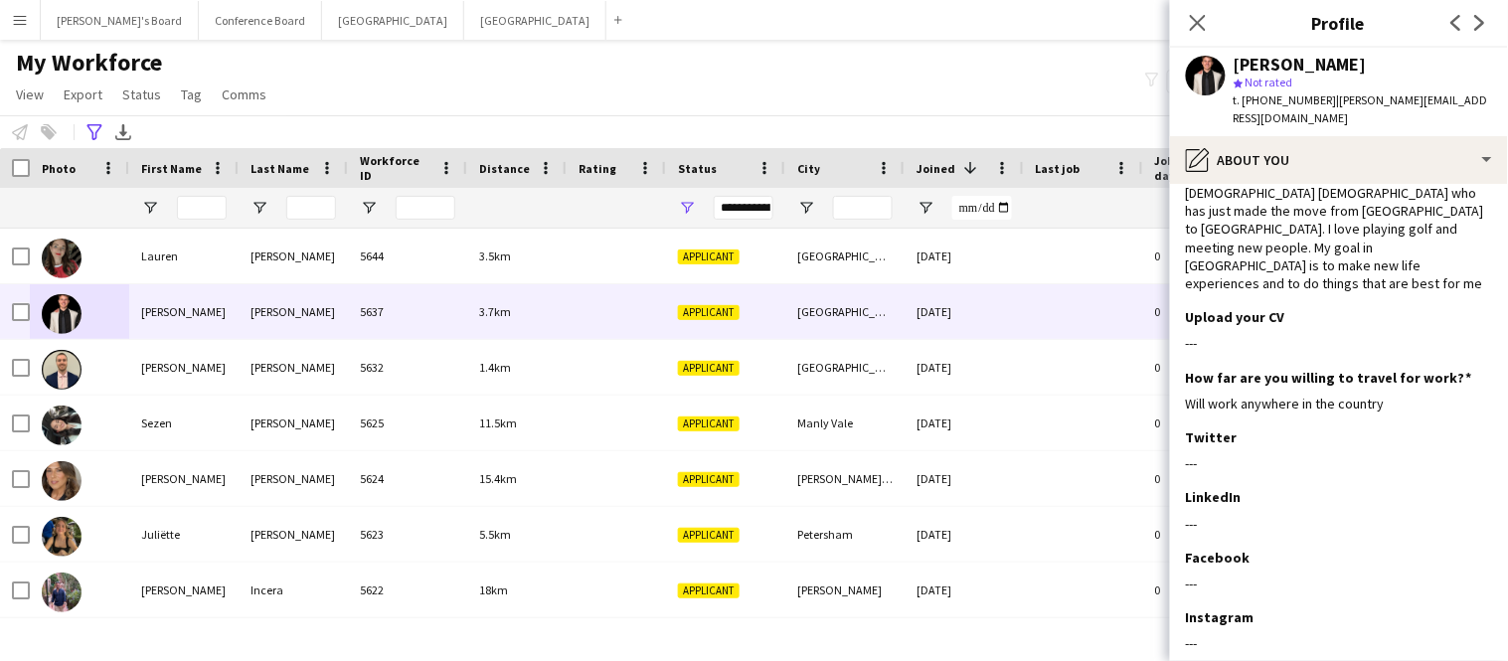
scroll to position [122, 0]
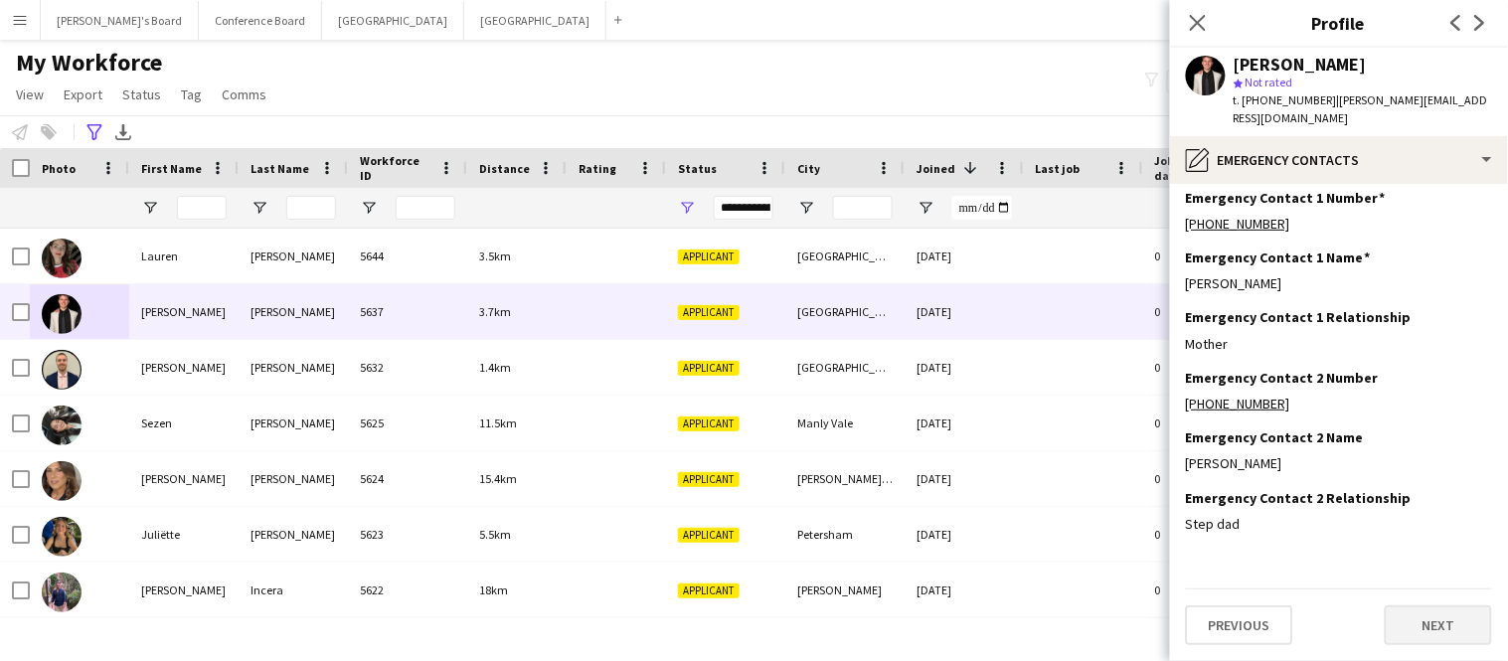
scroll to position [0, 0]
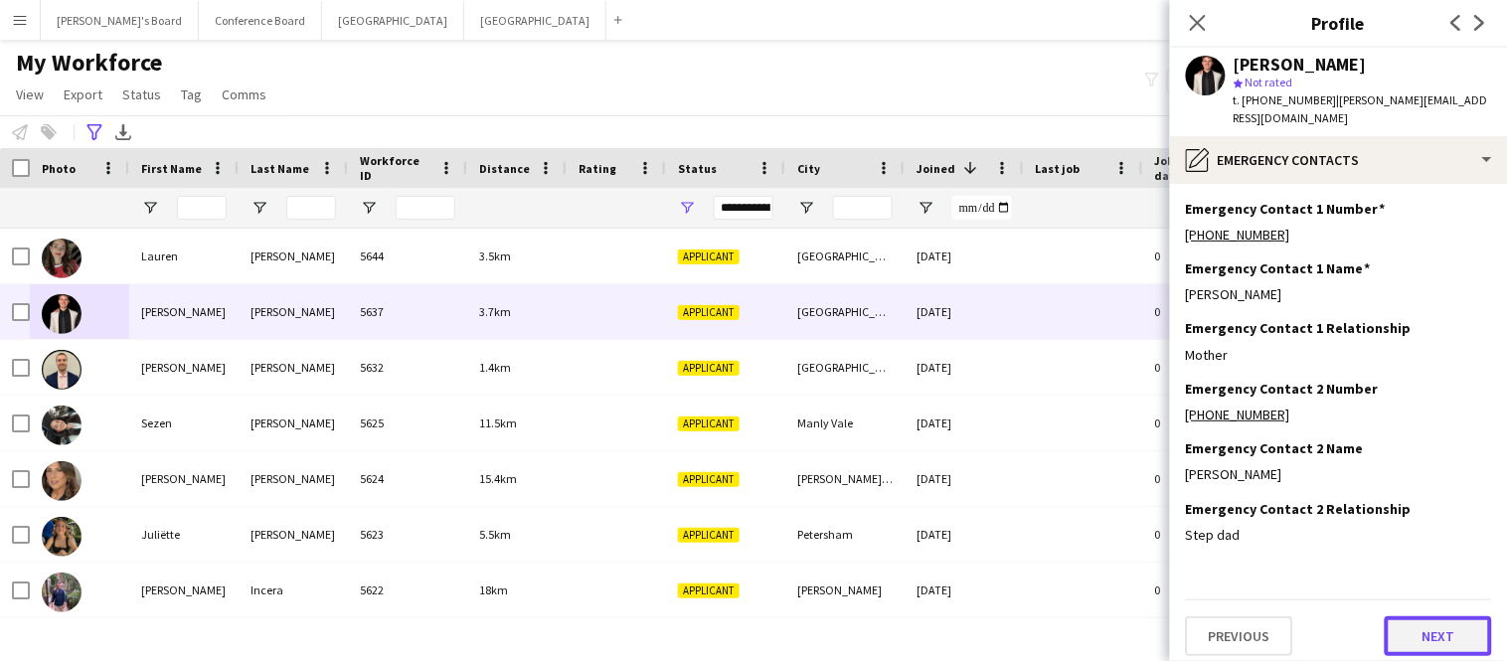
click at [1420, 616] on button "Next" at bounding box center [1438, 636] width 107 height 40
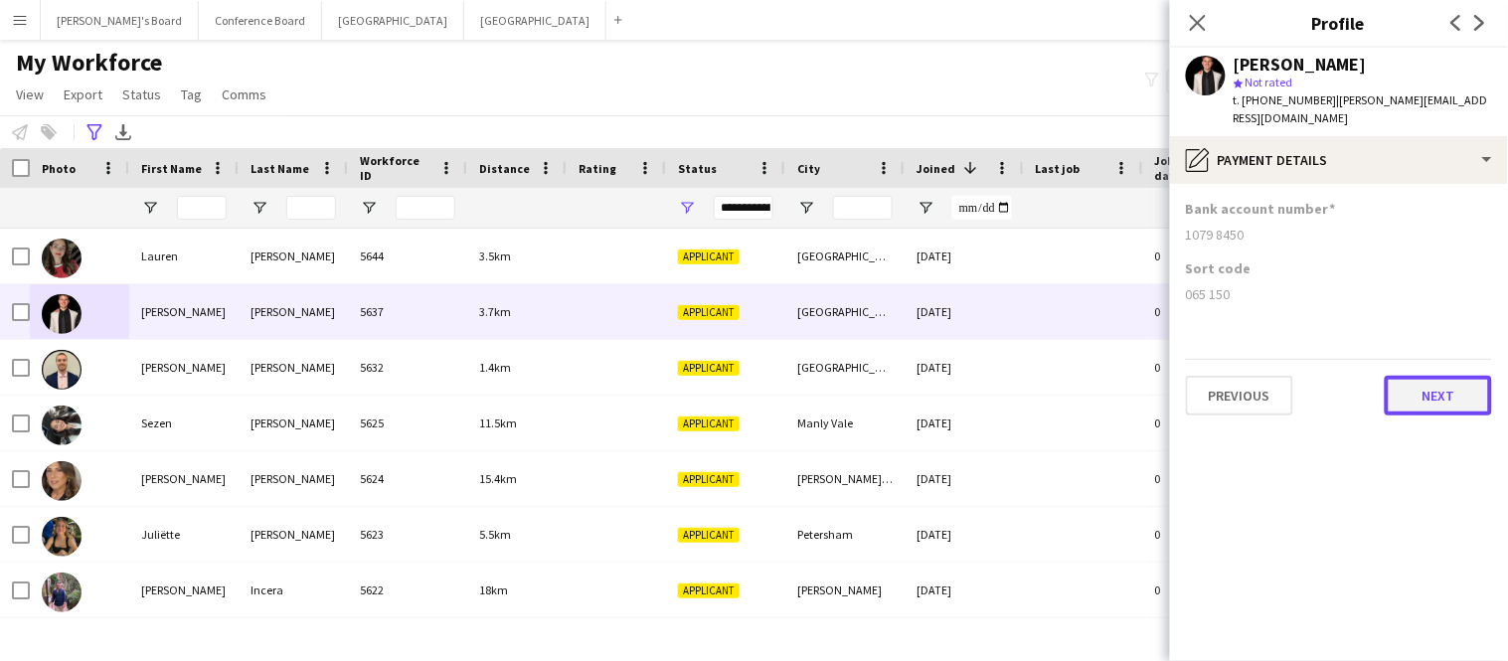
click at [1452, 386] on button "Next" at bounding box center [1438, 396] width 107 height 40
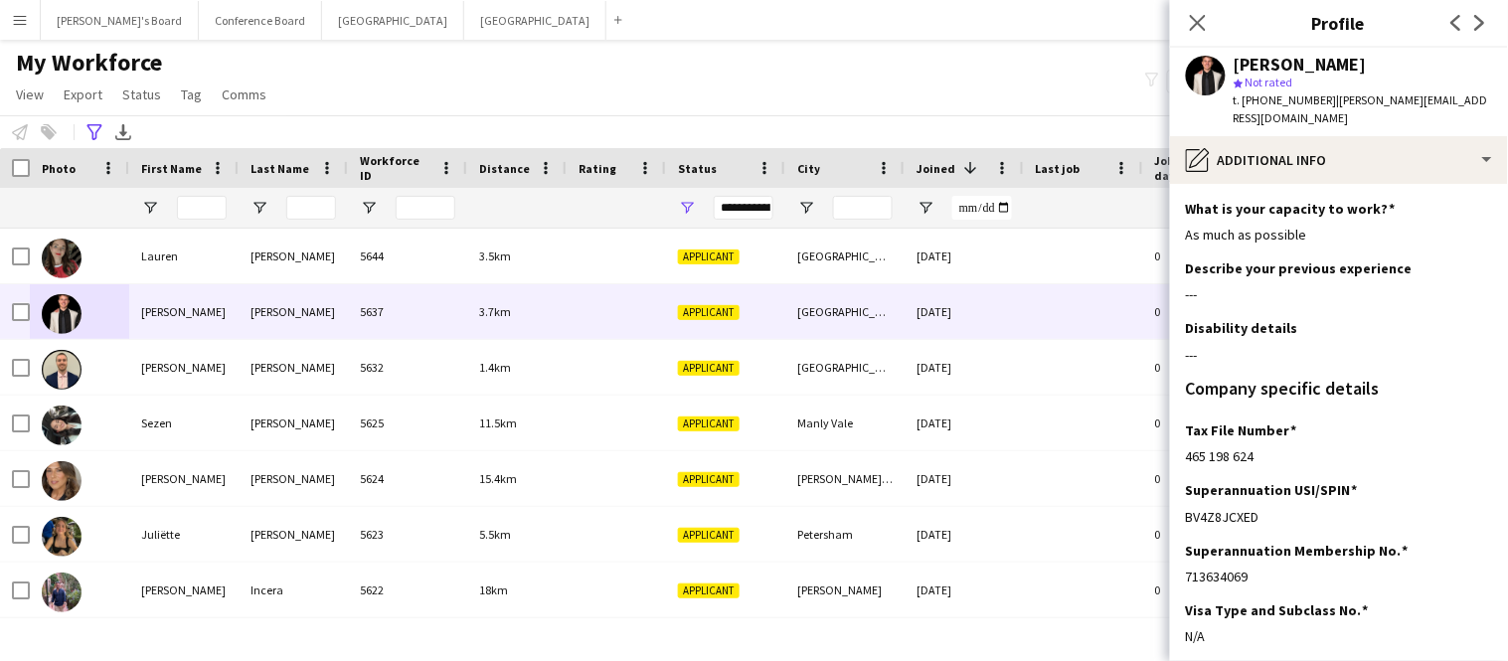
scroll to position [152, 0]
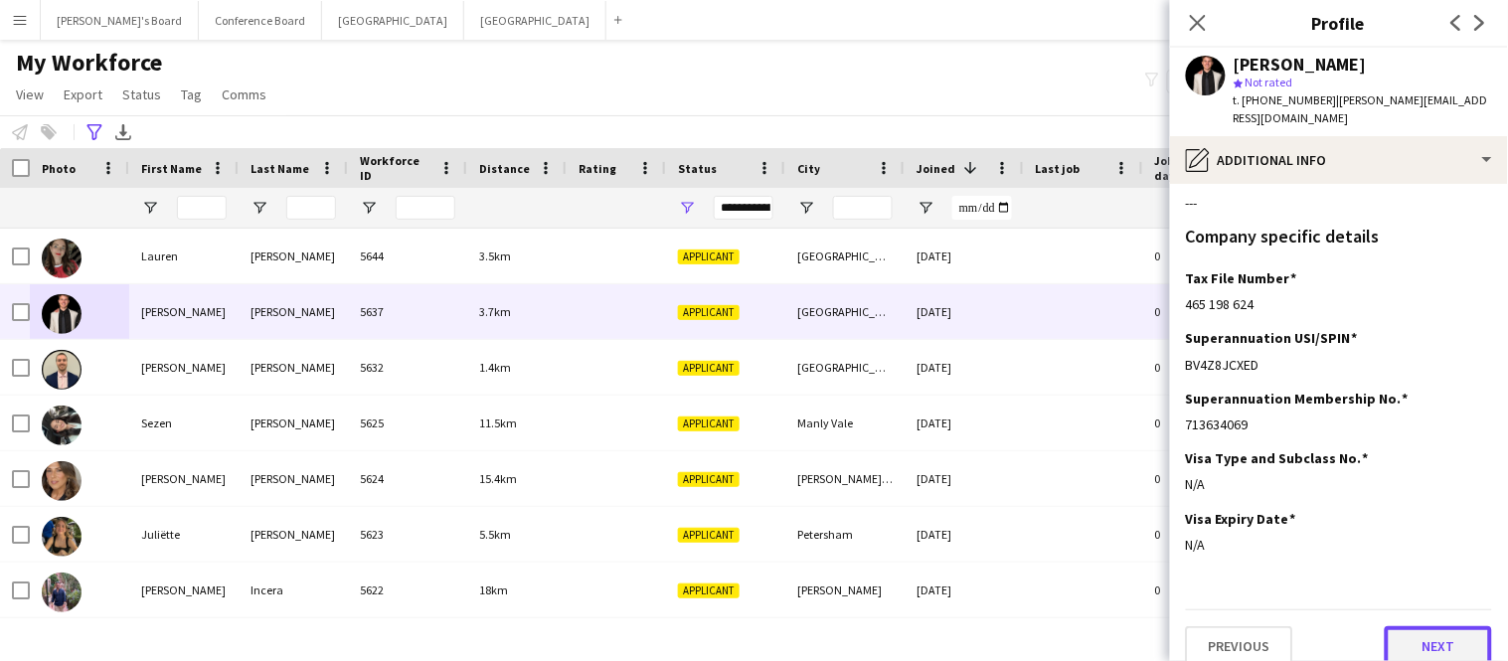
click at [1418, 626] on button "Next" at bounding box center [1438, 646] width 107 height 40
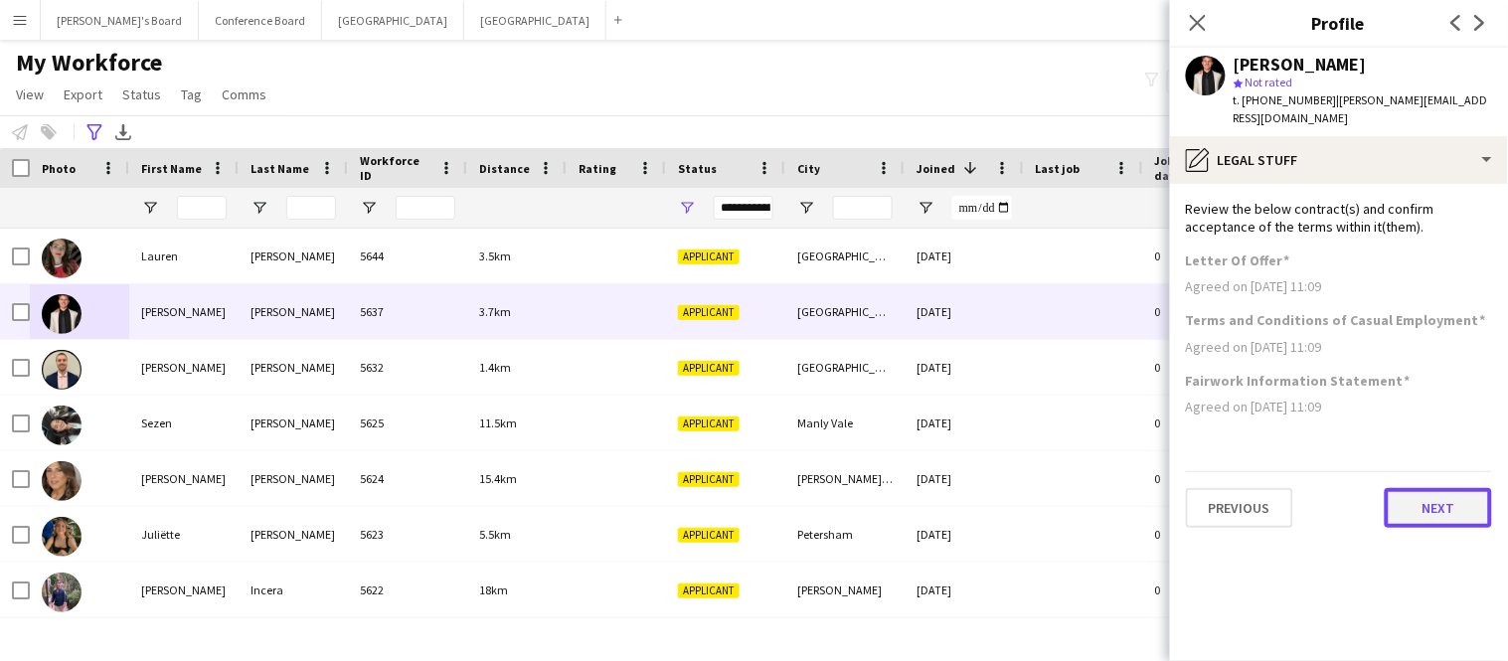
click at [1421, 498] on button "Next" at bounding box center [1438, 508] width 107 height 40
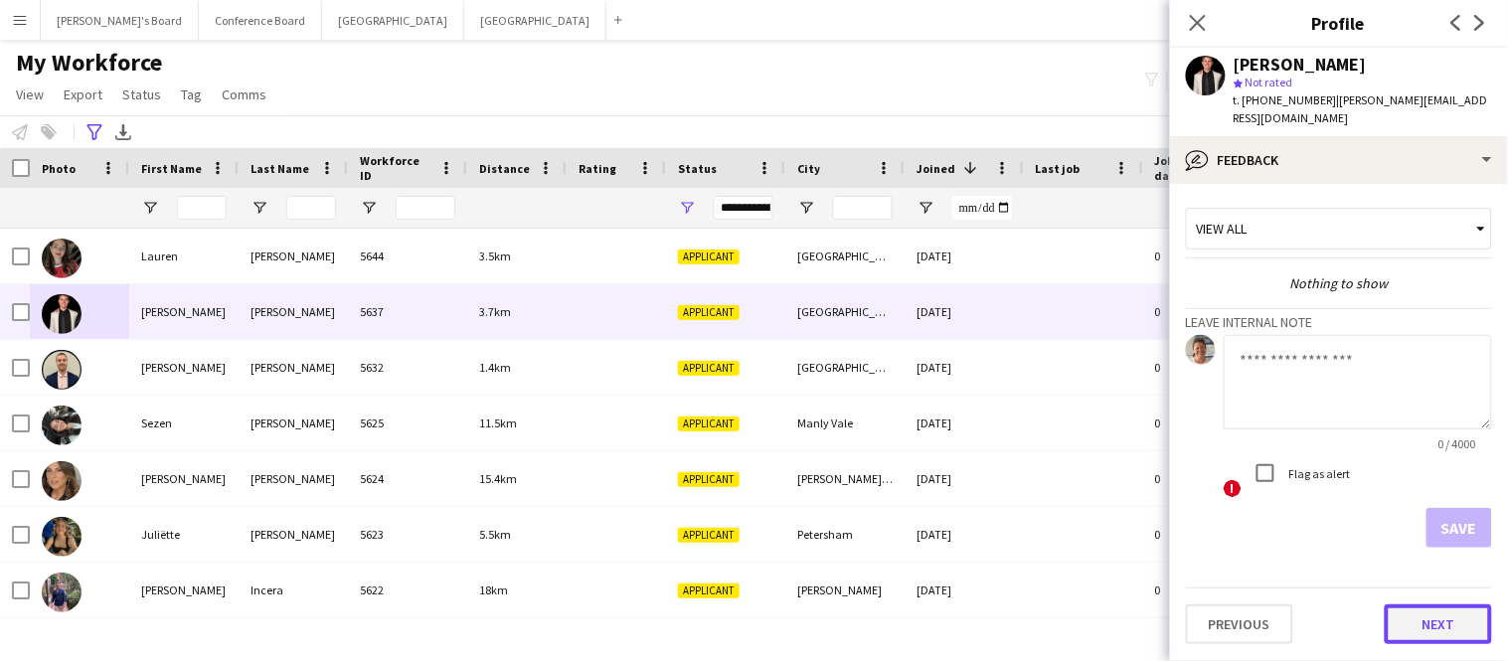
click at [1411, 605] on button "Next" at bounding box center [1438, 625] width 107 height 40
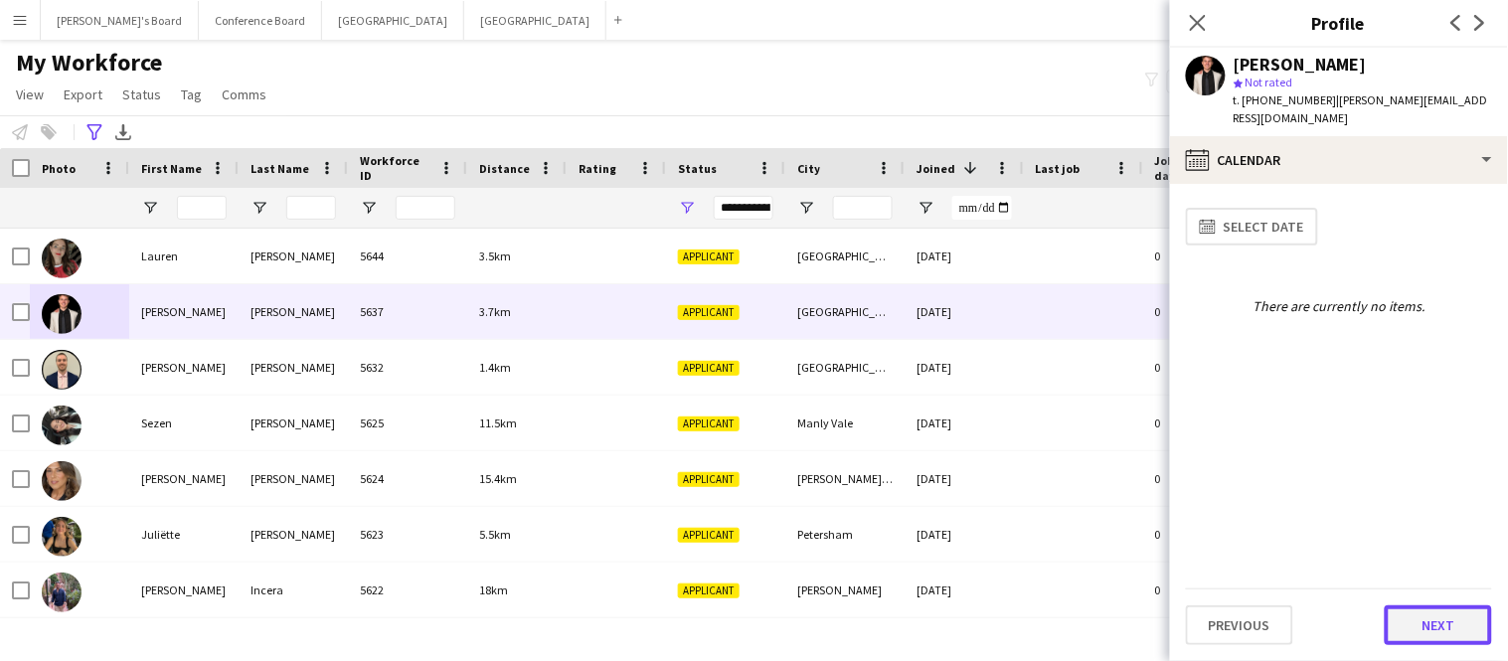
click at [1416, 612] on button "Next" at bounding box center [1438, 626] width 107 height 40
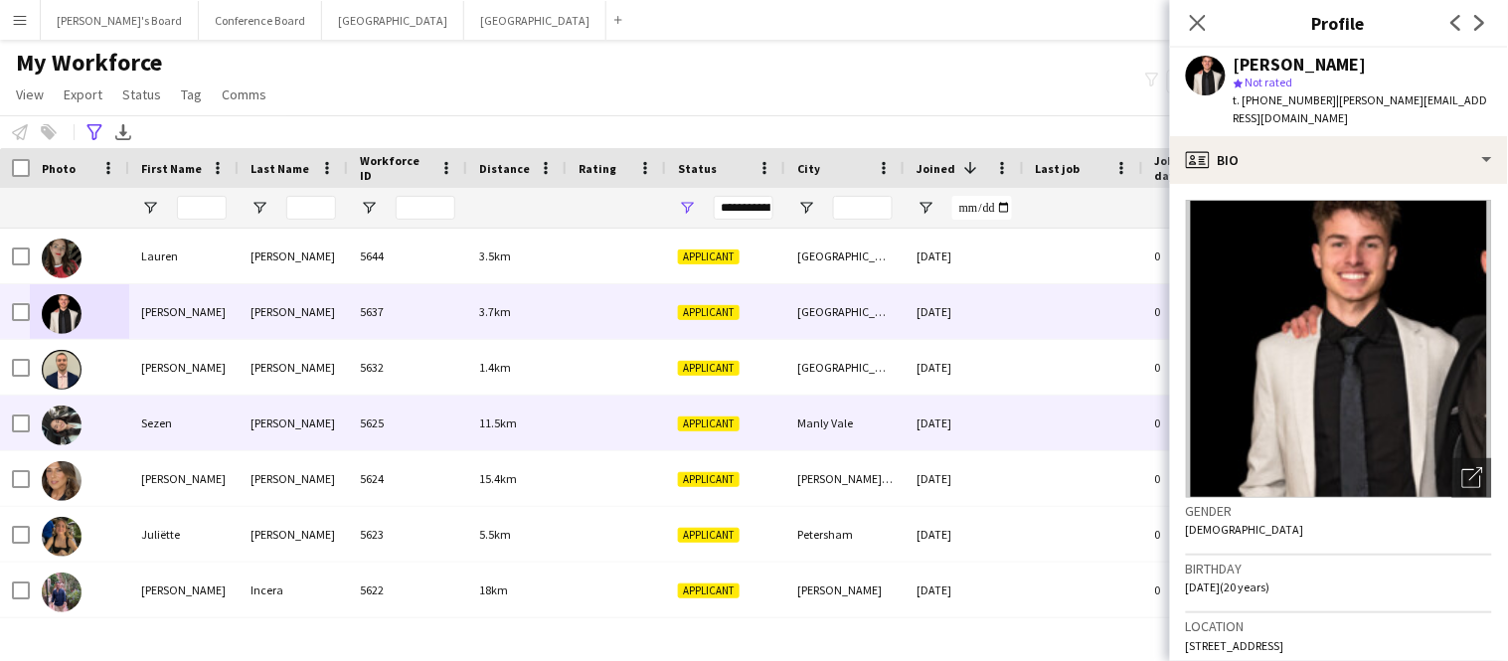
click at [473, 423] on div "11.5km" at bounding box center [516, 423] width 99 height 55
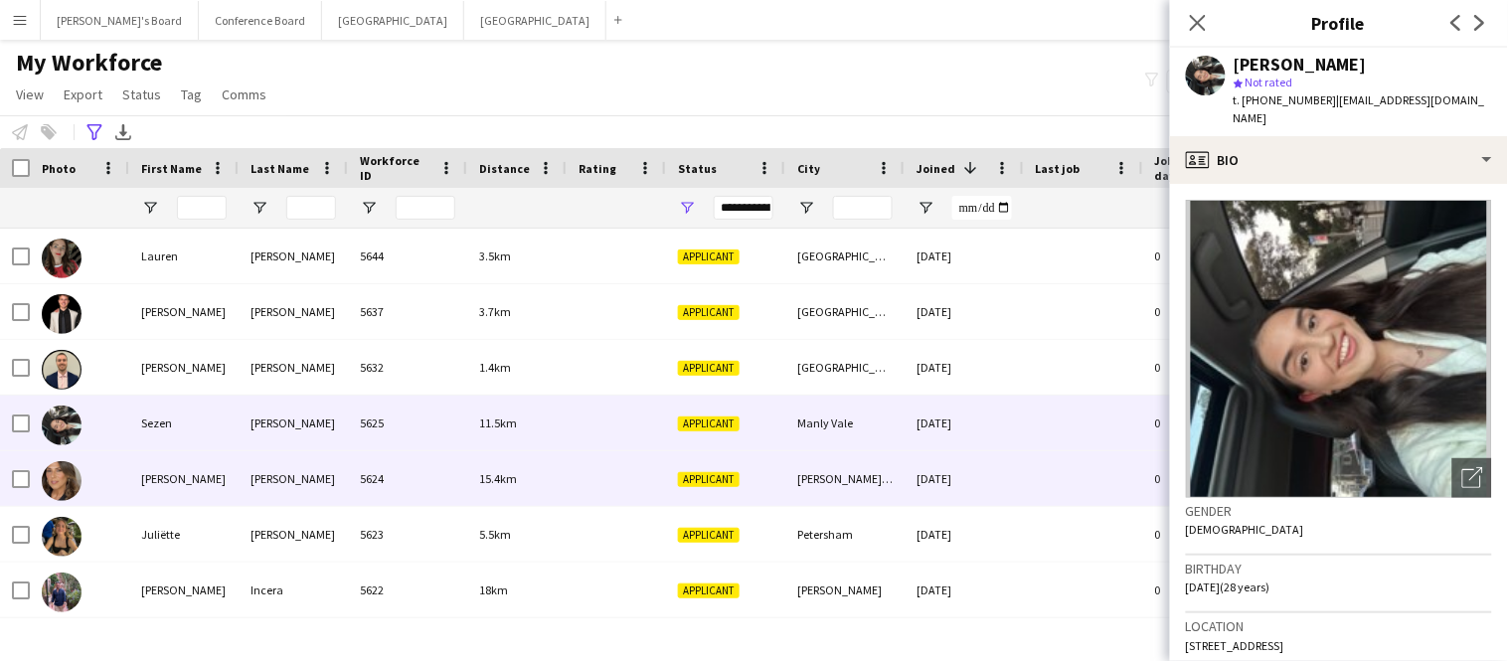
click at [445, 473] on div "5624" at bounding box center [407, 478] width 119 height 55
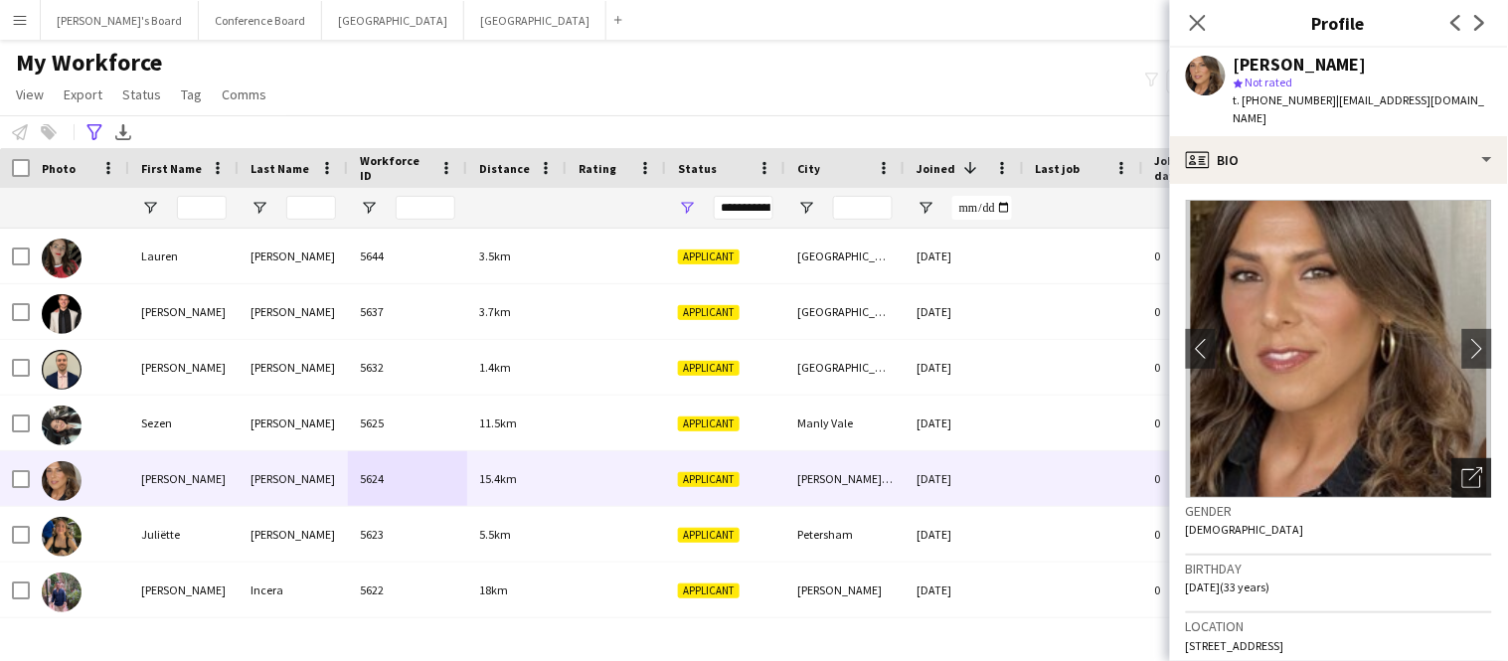
click at [1471, 467] on icon "Open photos pop-in" at bounding box center [1473, 477] width 21 height 21
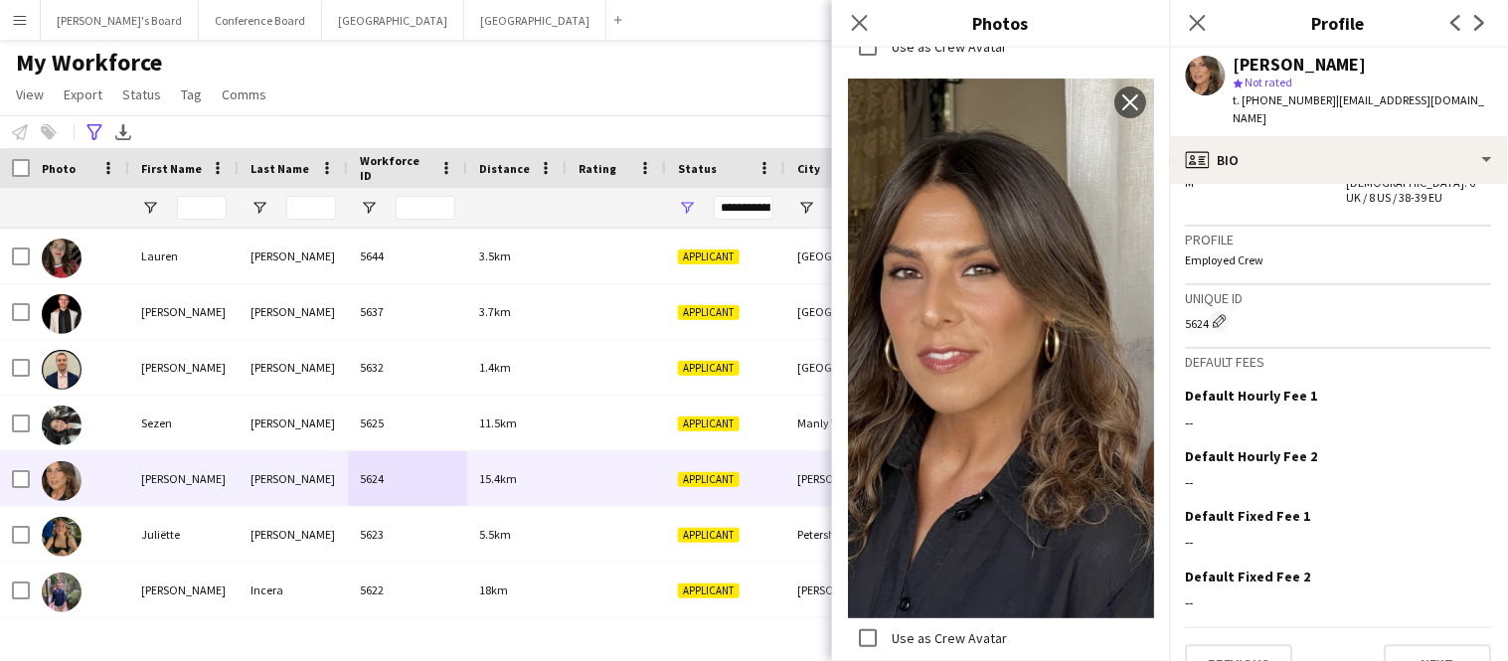
scroll to position [1193, 0]
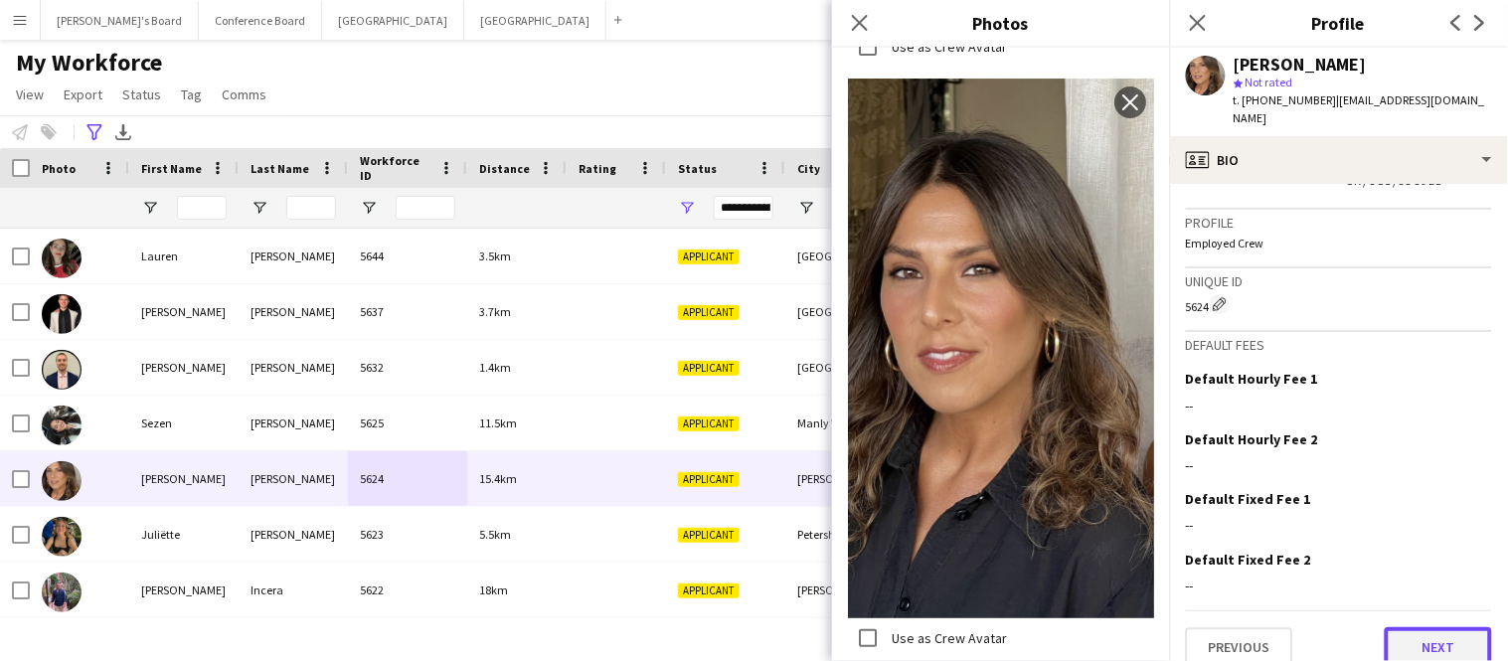
click at [1398, 627] on button "Next" at bounding box center [1438, 647] width 107 height 40
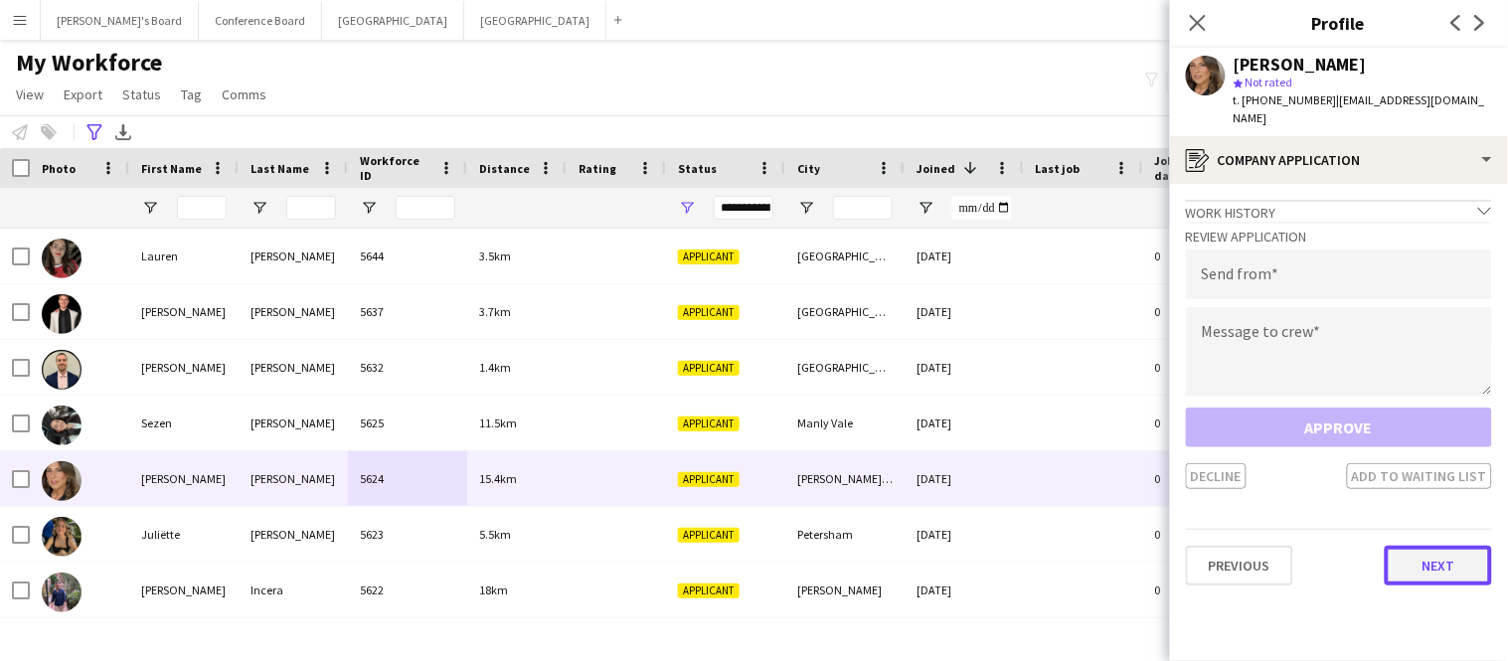
click at [1417, 548] on button "Next" at bounding box center [1438, 566] width 107 height 40
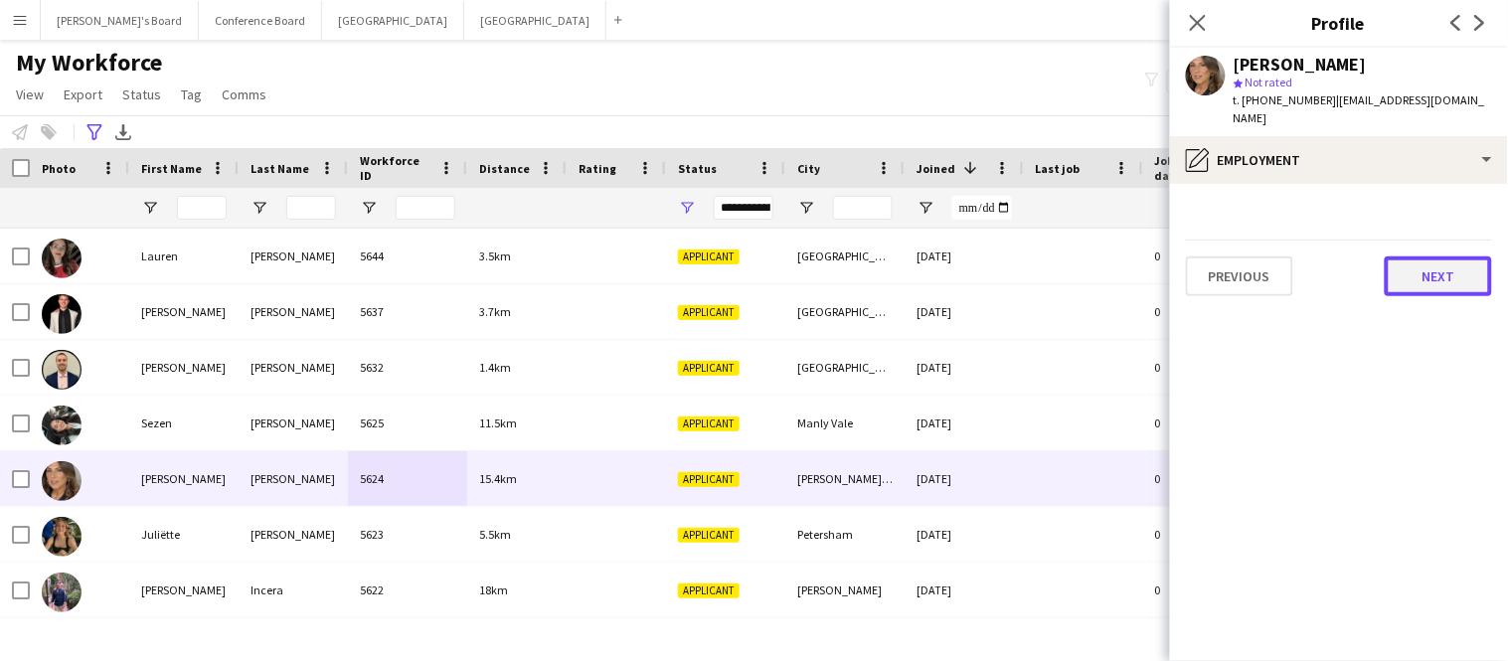
click at [1428, 257] on button "Next" at bounding box center [1438, 277] width 107 height 40
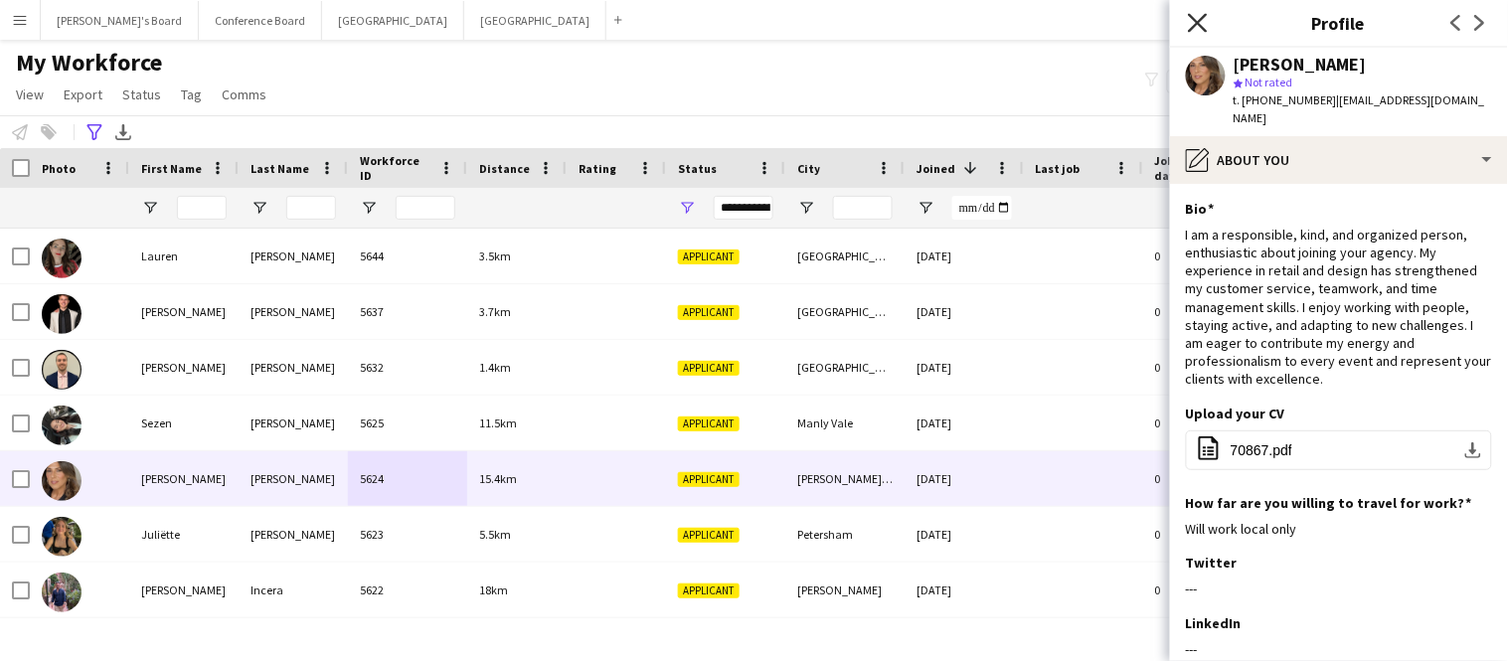
click at [1201, 23] on icon "Close pop-in" at bounding box center [1197, 22] width 19 height 19
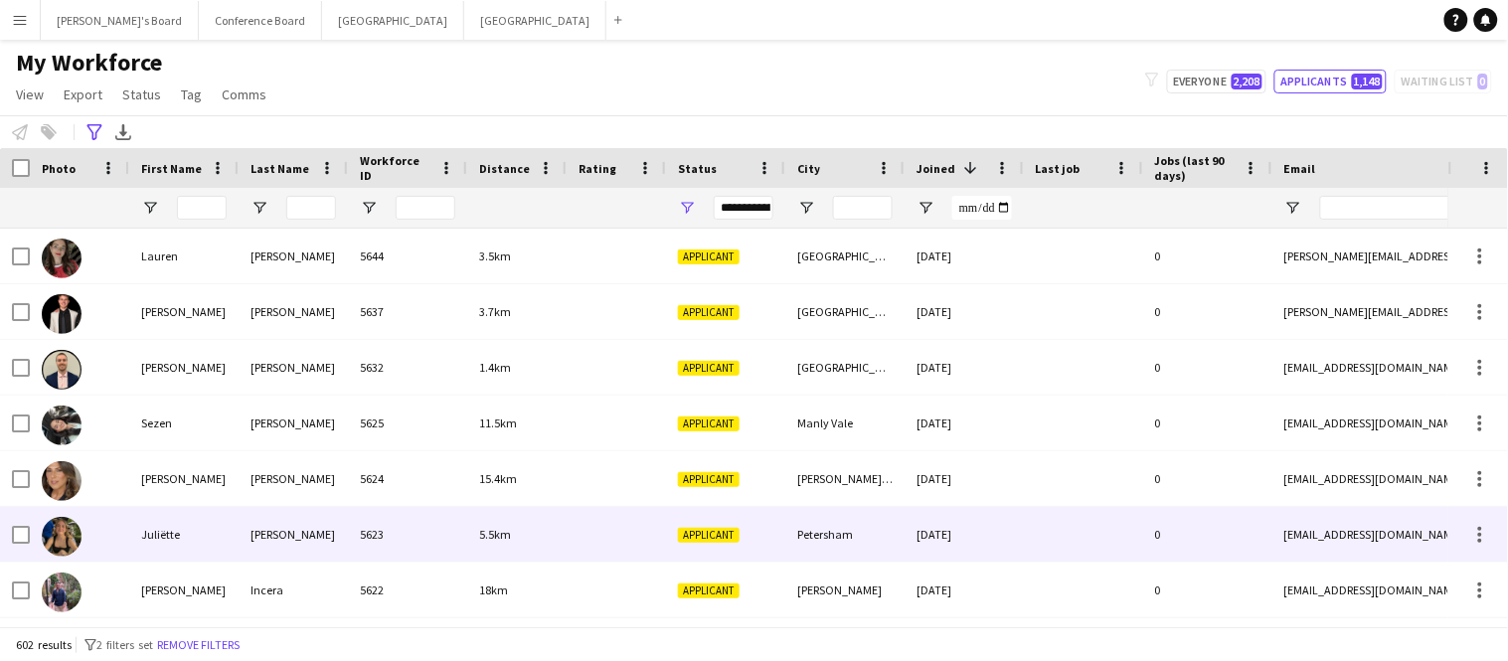
click at [354, 547] on div "5623" at bounding box center [407, 534] width 119 height 55
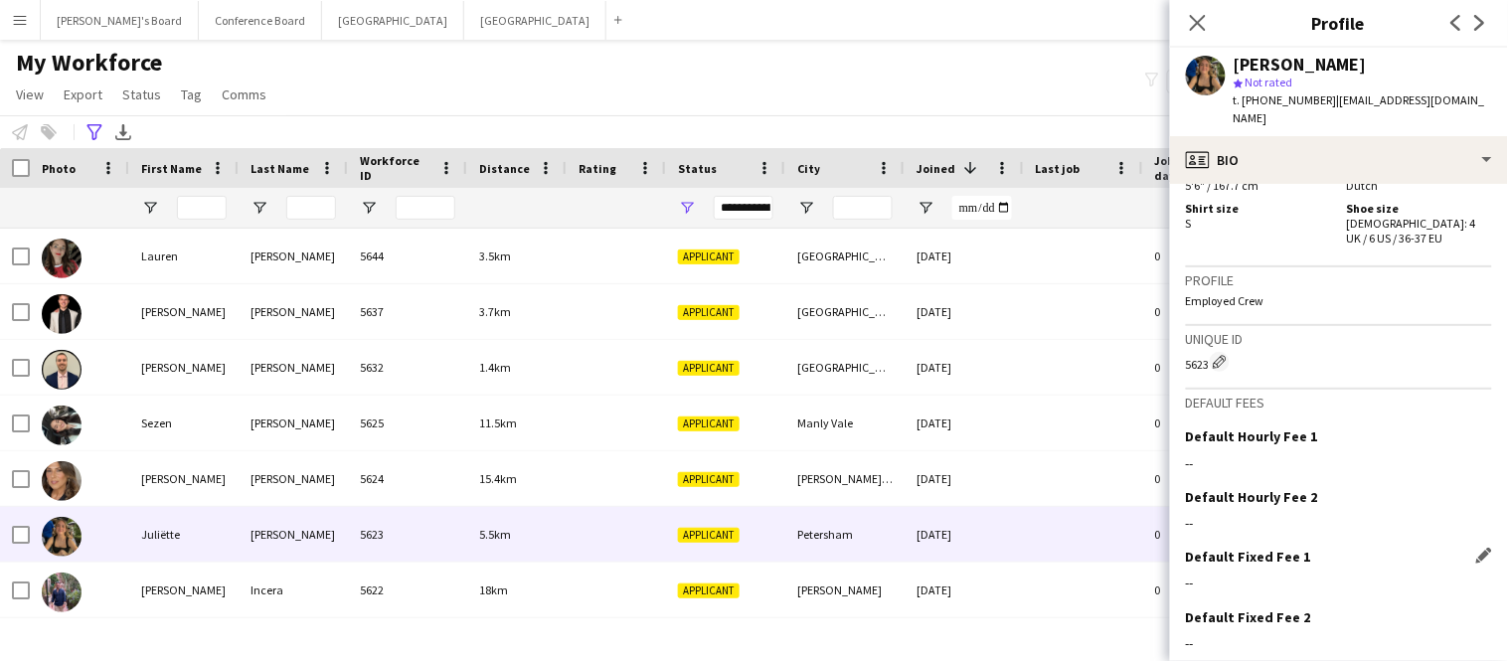
scroll to position [1133, 0]
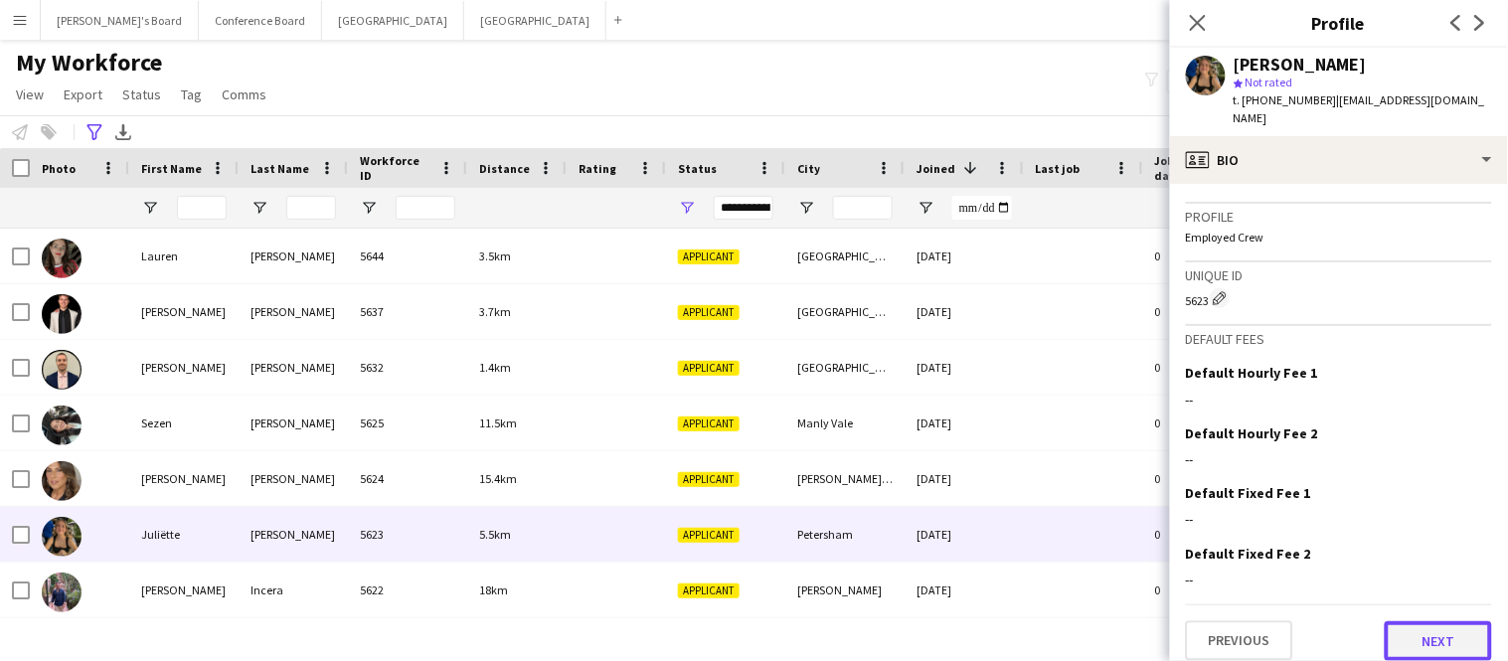
click at [1447, 621] on button "Next" at bounding box center [1438, 641] width 107 height 40
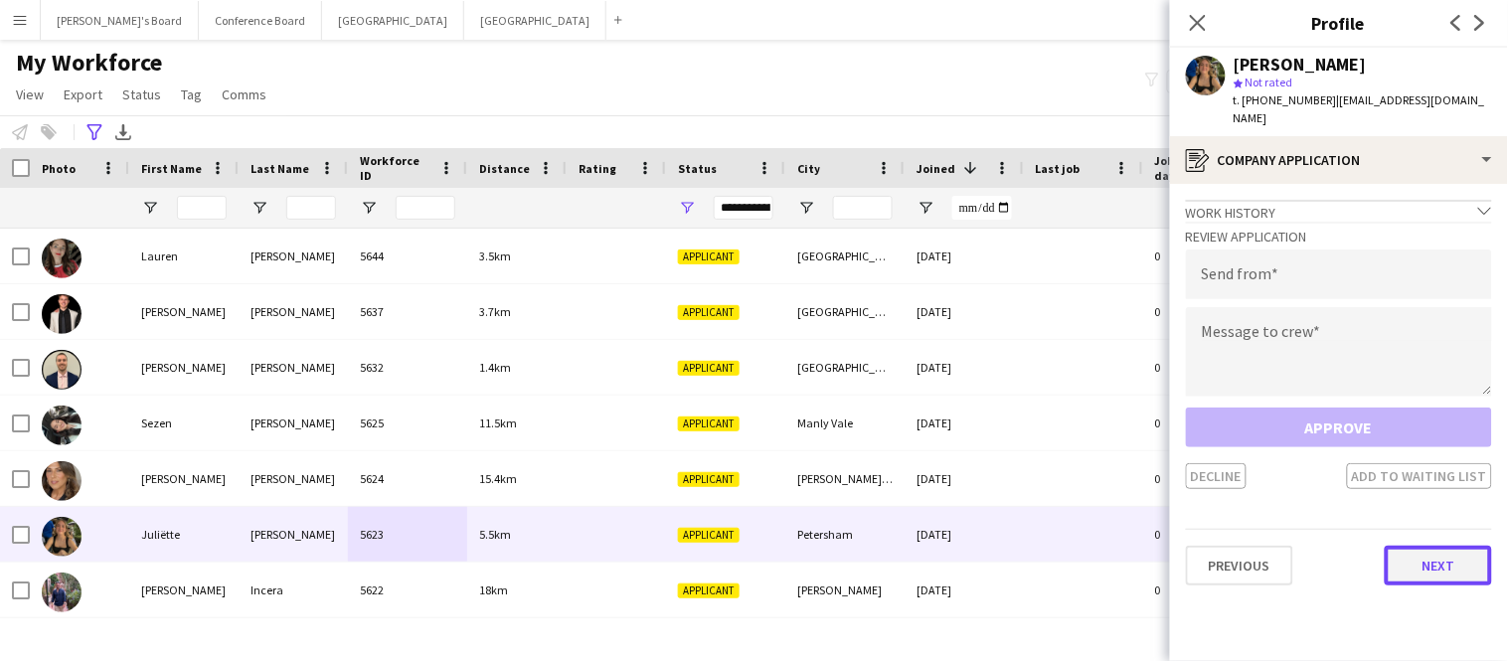
click at [1445, 546] on button "Next" at bounding box center [1438, 566] width 107 height 40
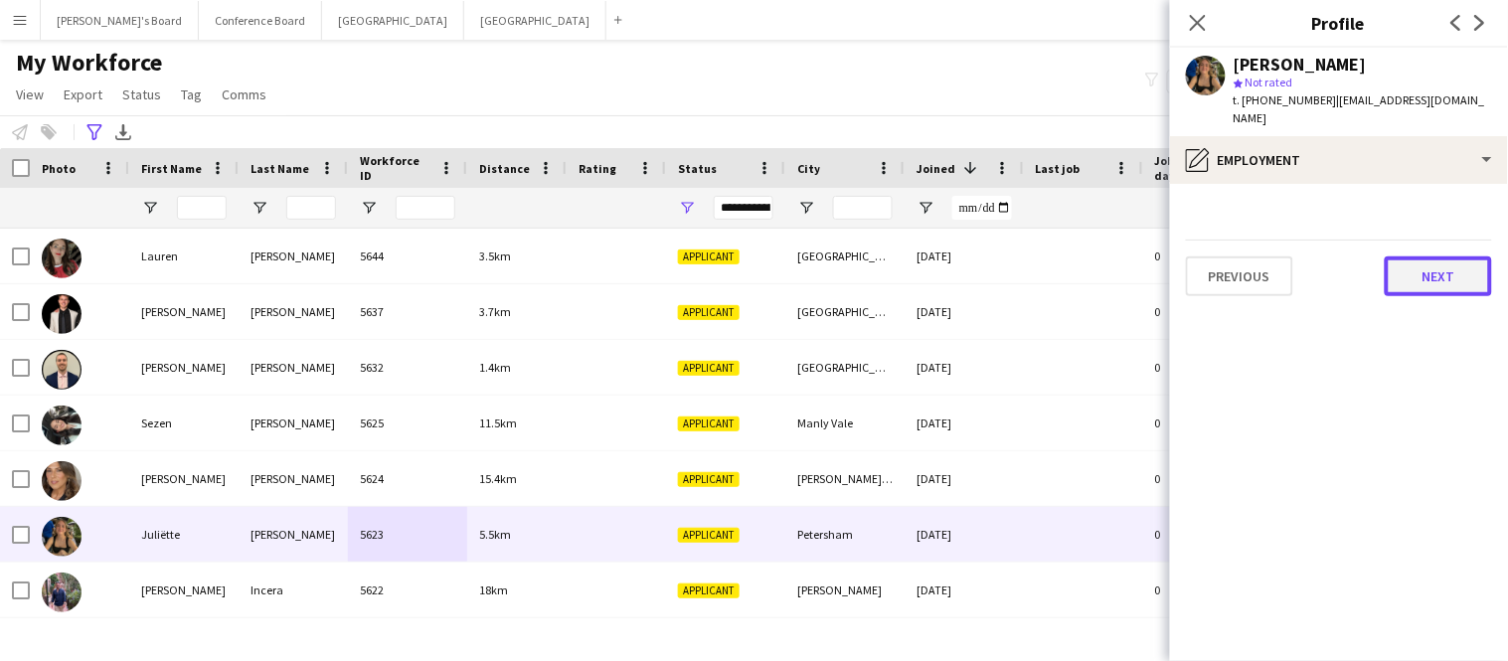
click at [1419, 266] on button "Next" at bounding box center [1438, 277] width 107 height 40
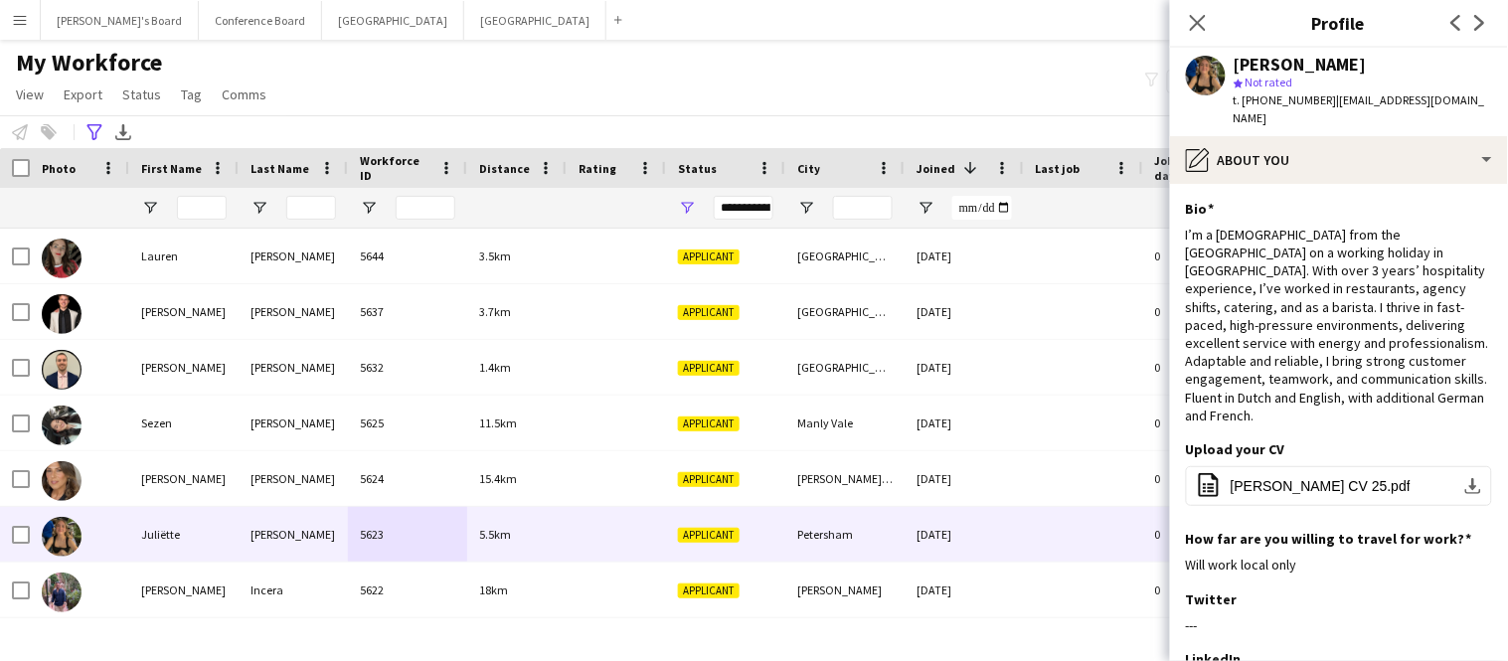
scroll to position [333, 0]
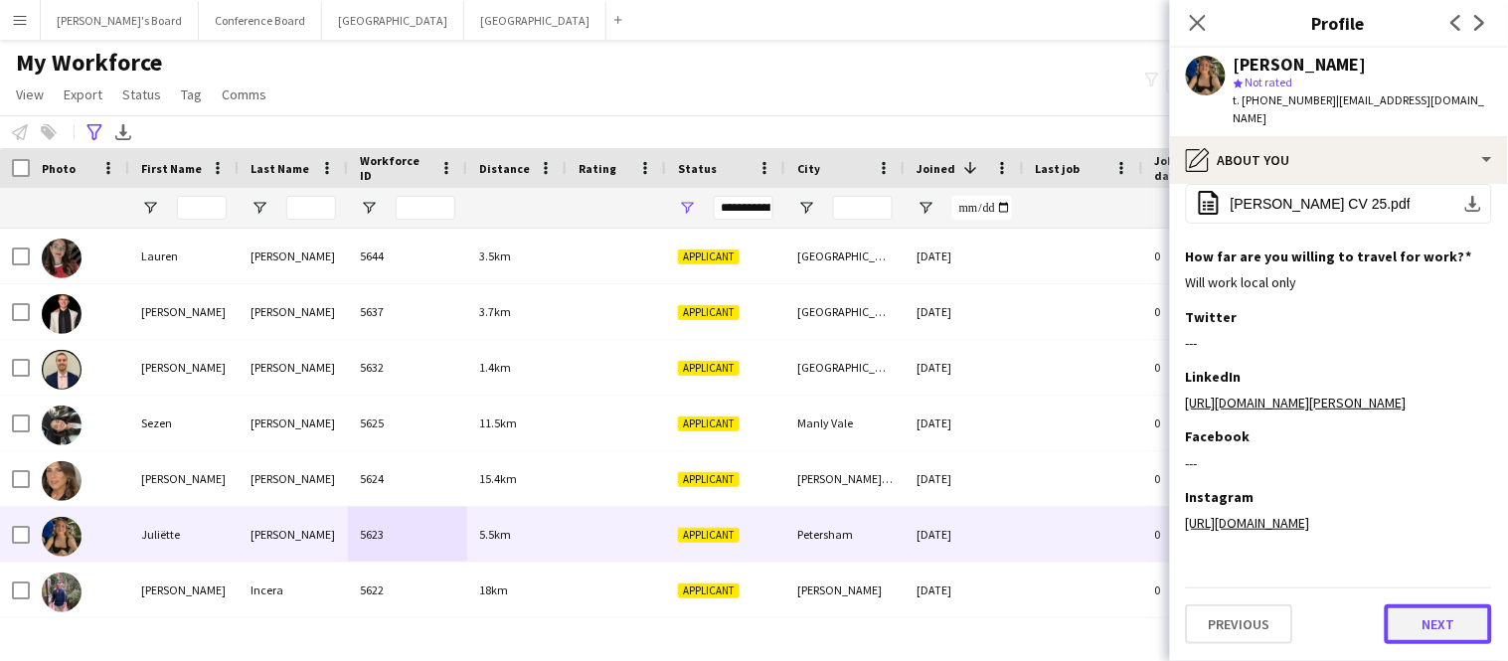
click at [1429, 625] on button "Next" at bounding box center [1438, 625] width 107 height 40
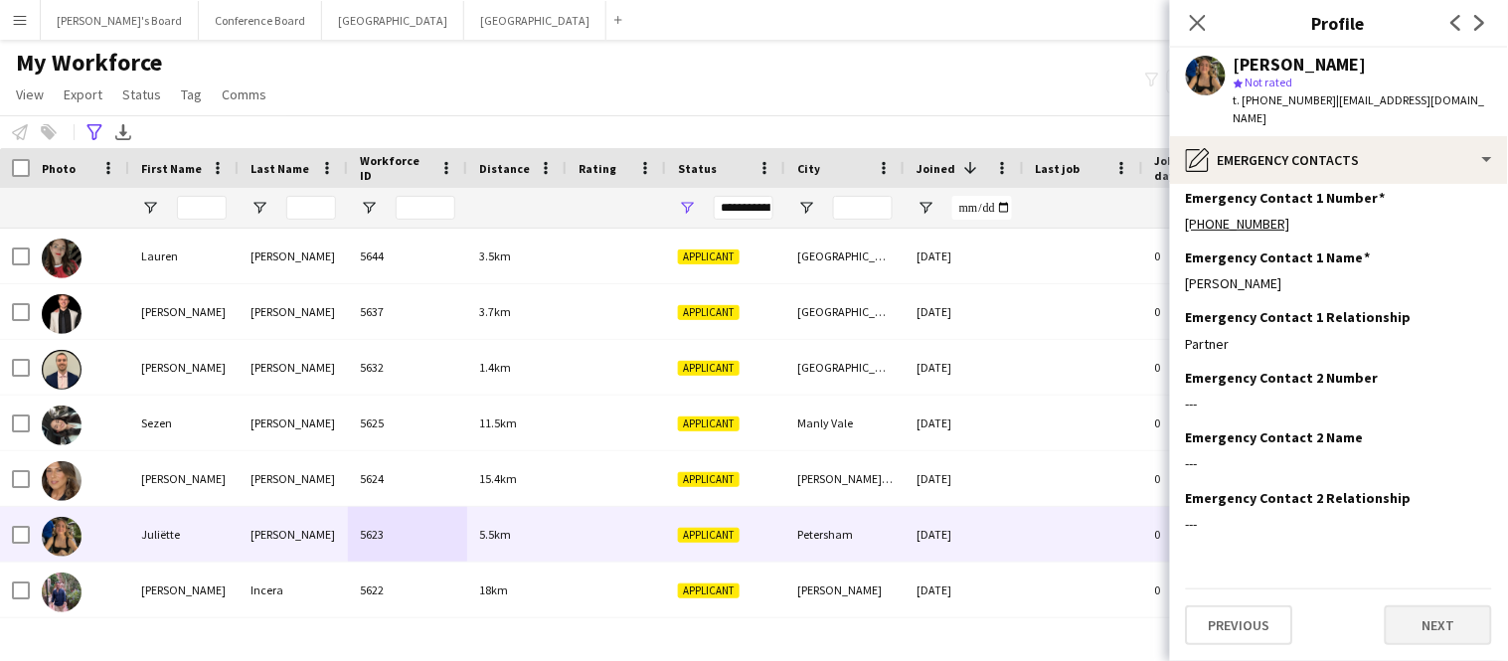
scroll to position [0, 0]
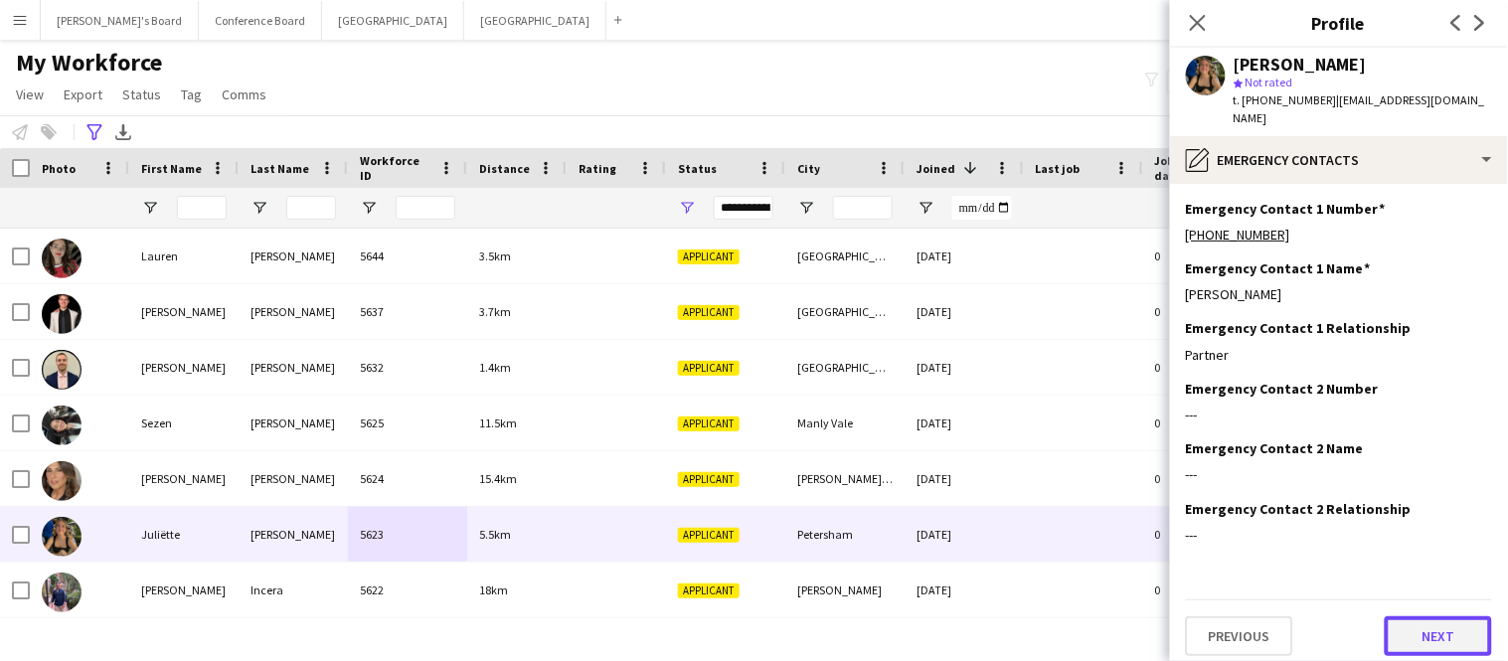
click at [1429, 619] on button "Next" at bounding box center [1438, 636] width 107 height 40
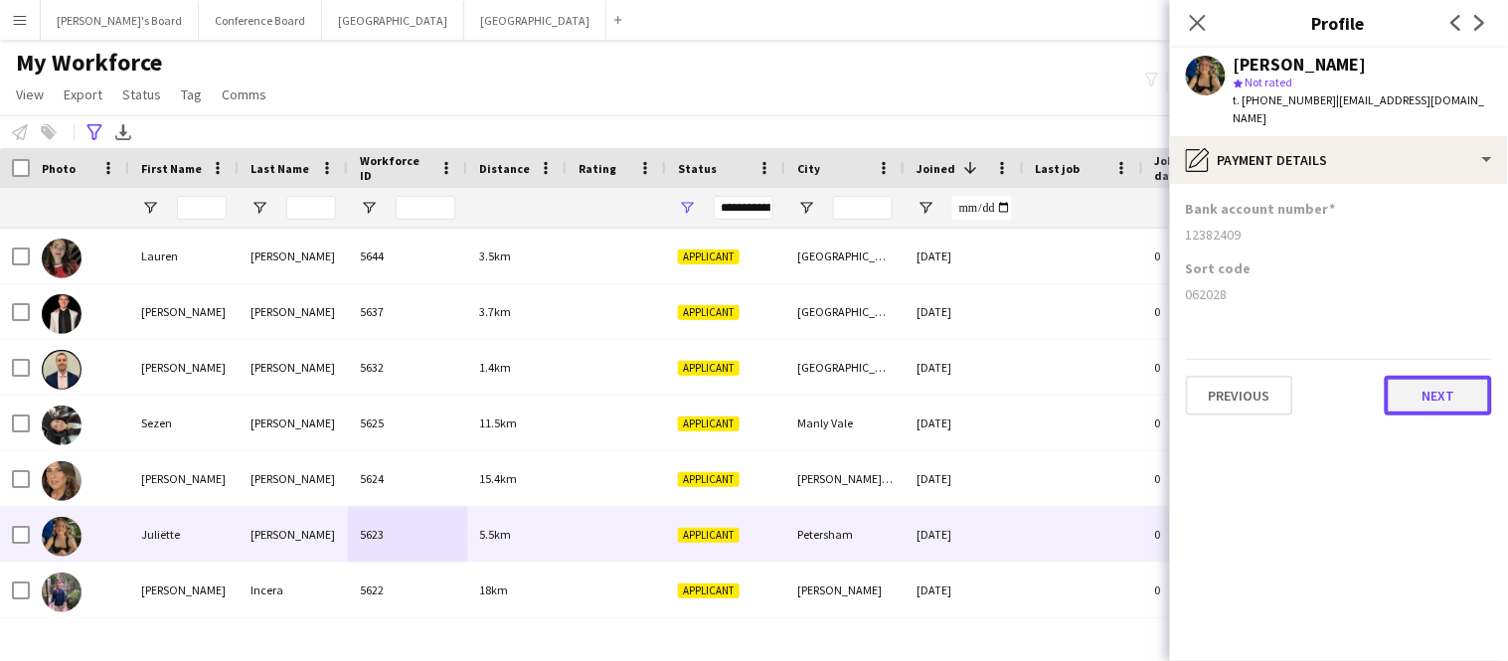
click at [1412, 394] on button "Next" at bounding box center [1438, 396] width 107 height 40
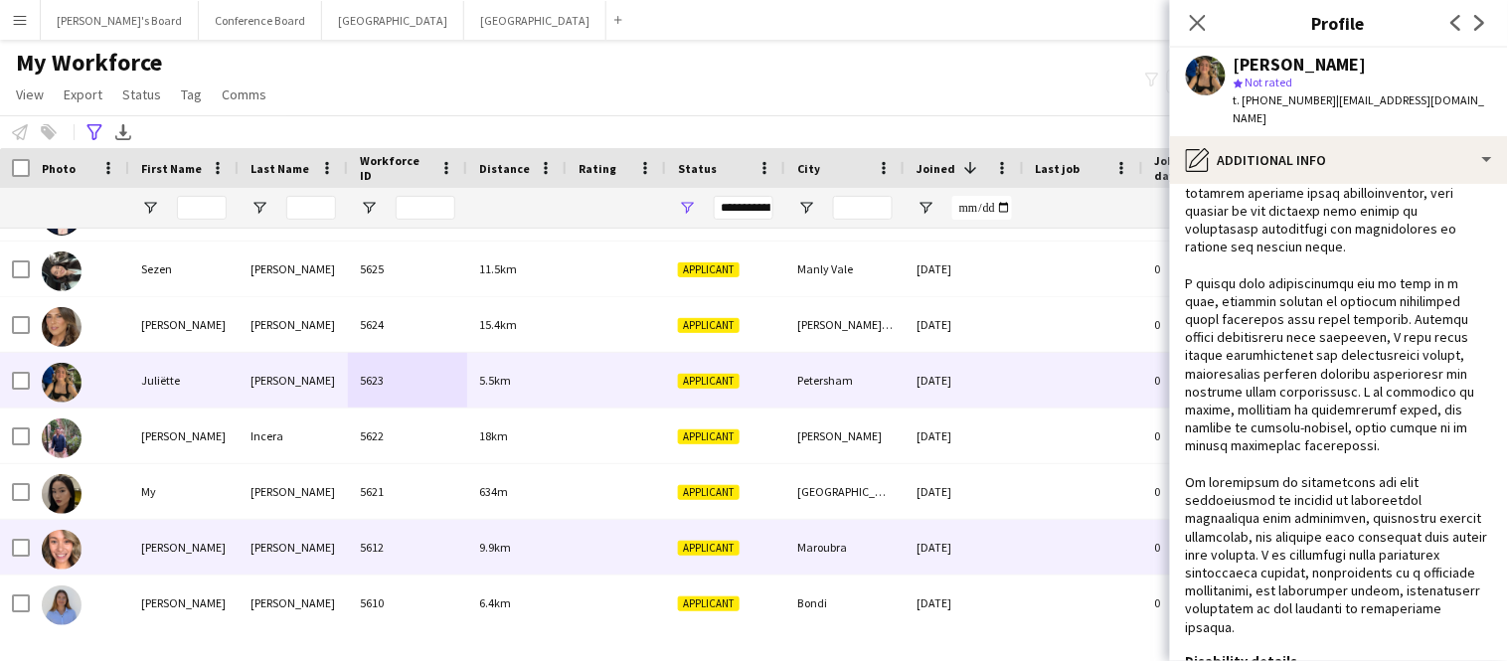
scroll to position [170, 0]
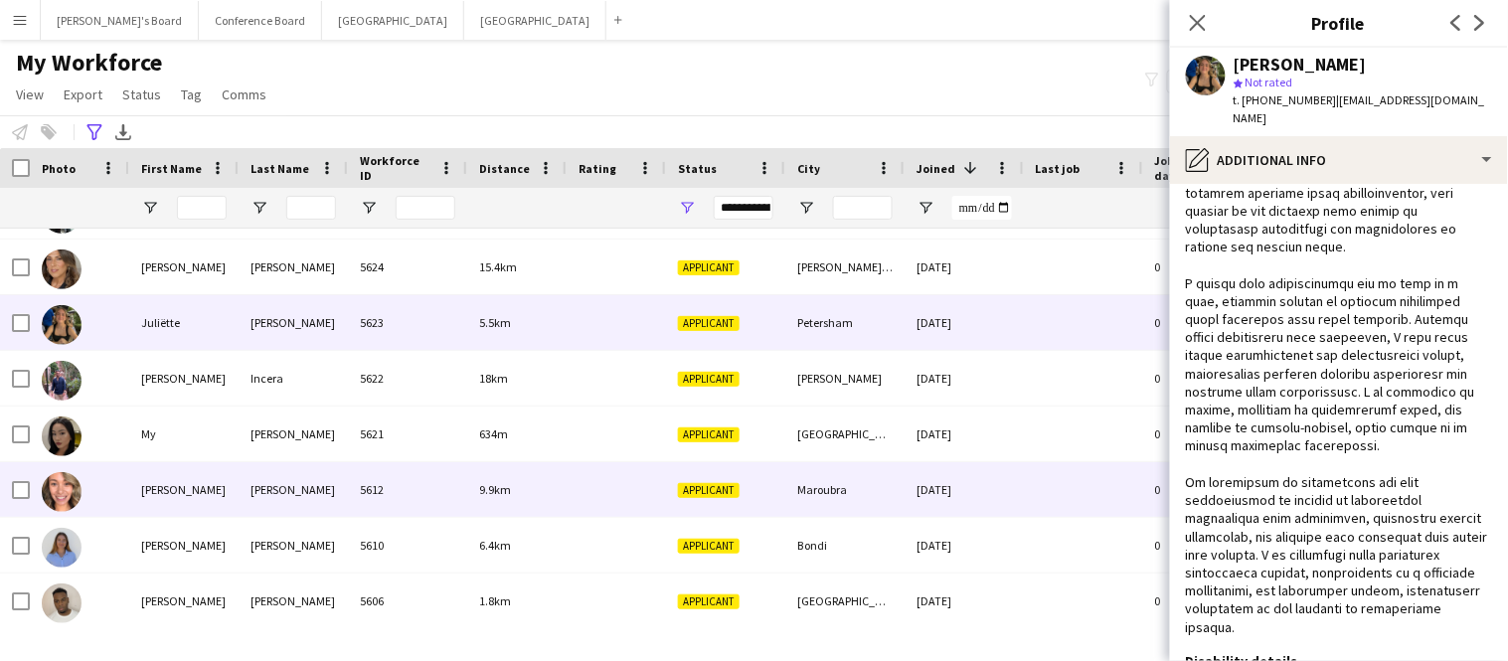
click at [194, 481] on div "Kathryn" at bounding box center [183, 489] width 109 height 55
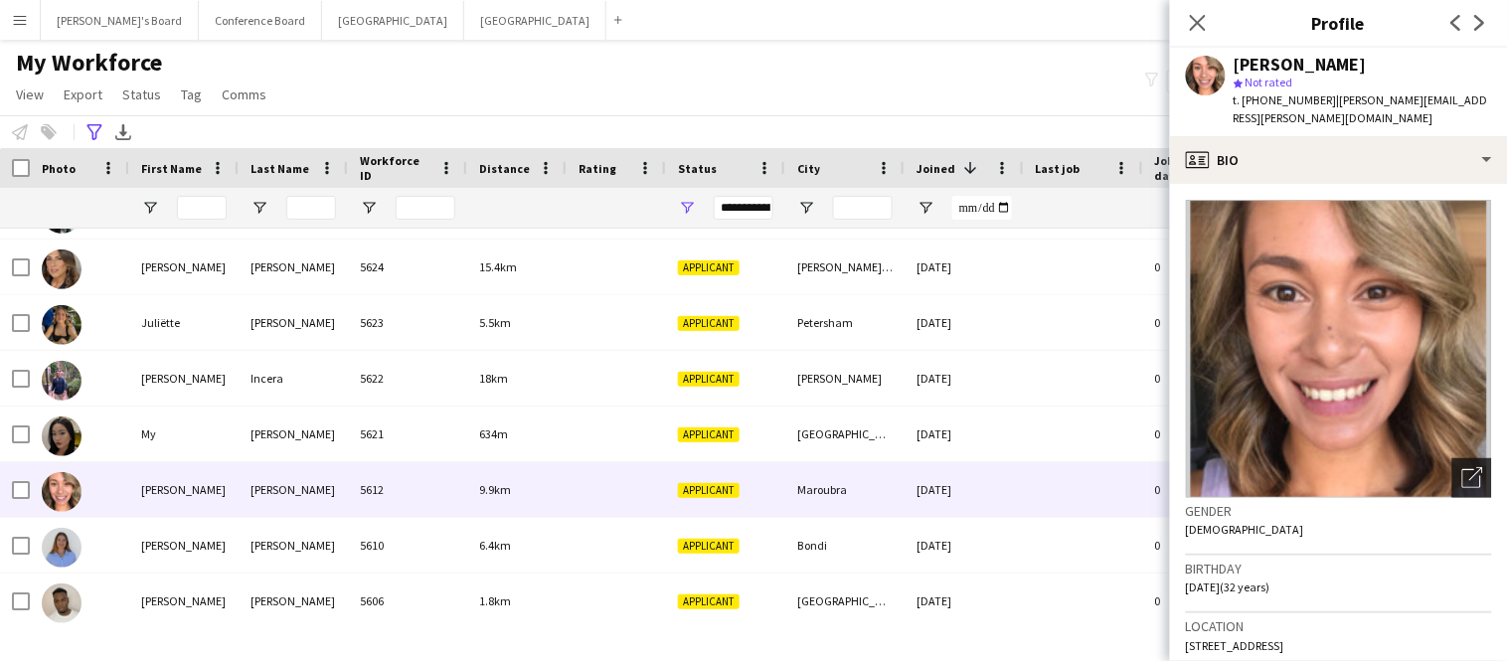
click at [1471, 467] on icon "Open photos pop-in" at bounding box center [1473, 477] width 21 height 21
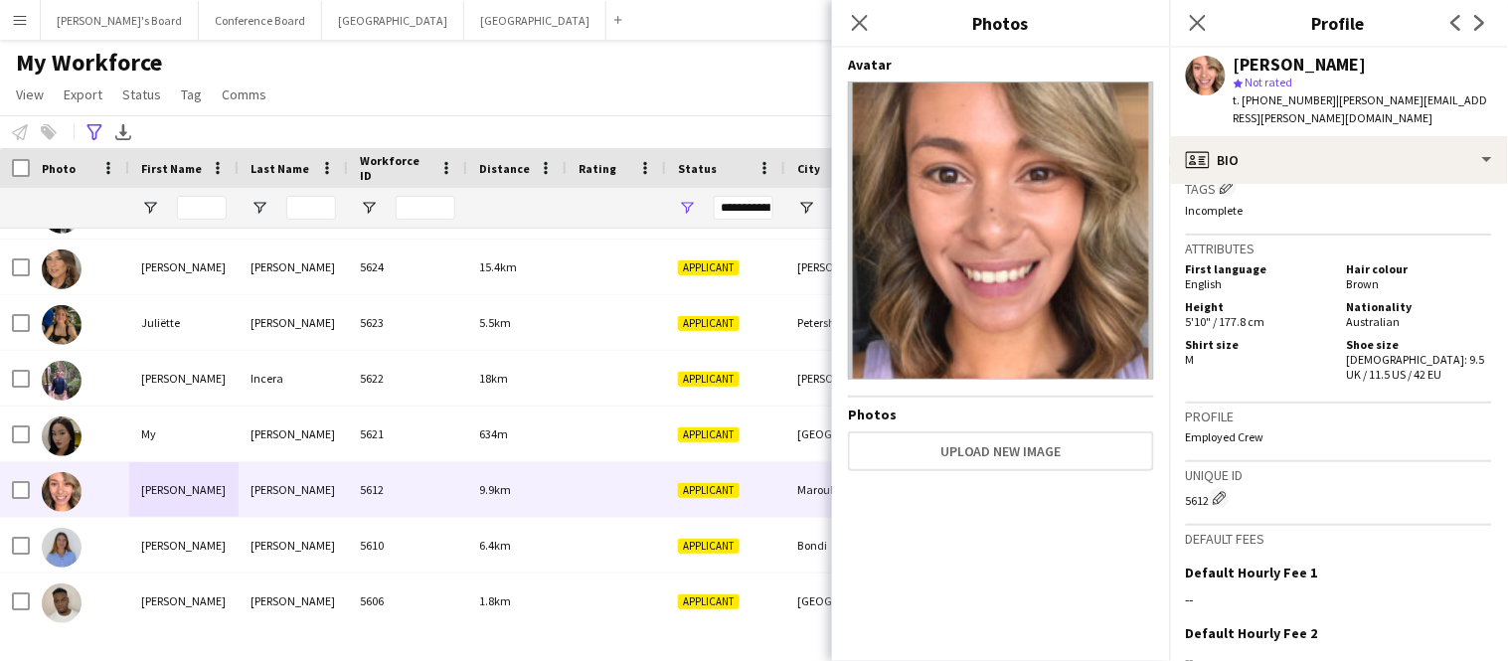
scroll to position [1163, 0]
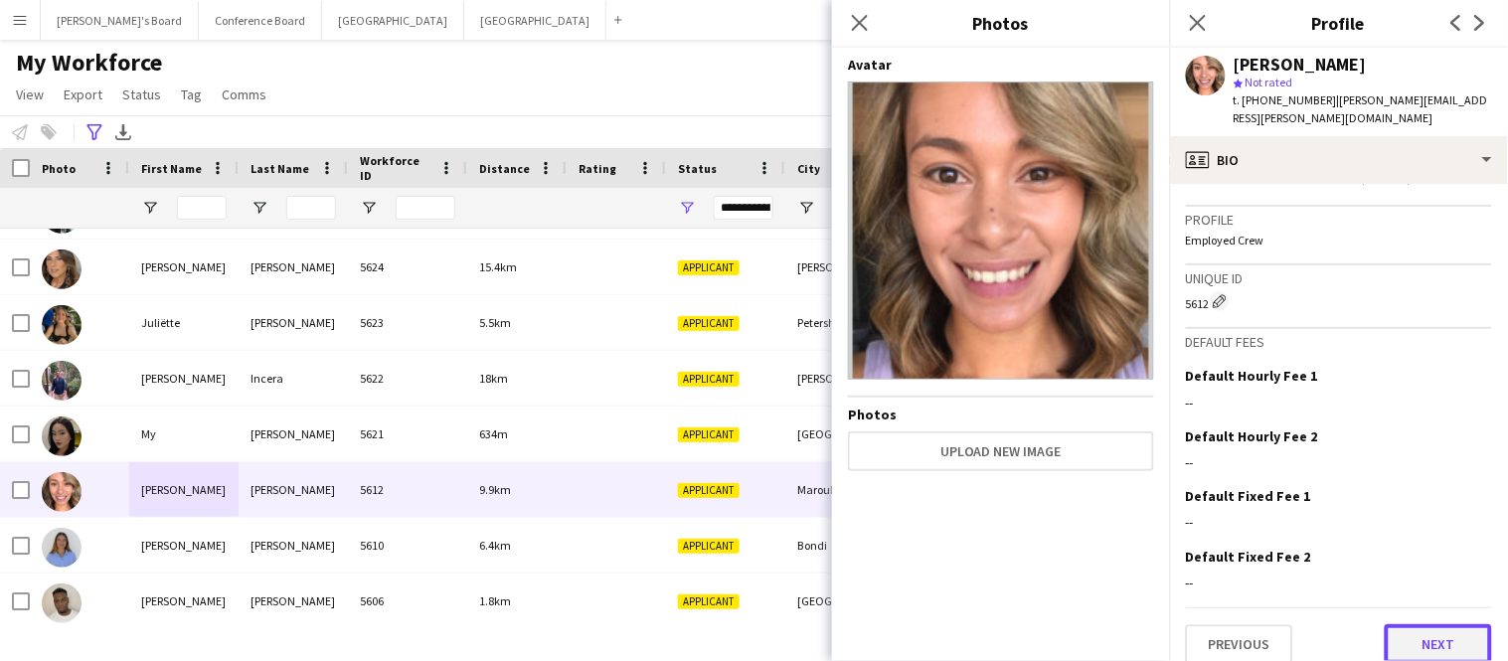
click at [1442, 634] on button "Next" at bounding box center [1438, 644] width 107 height 40
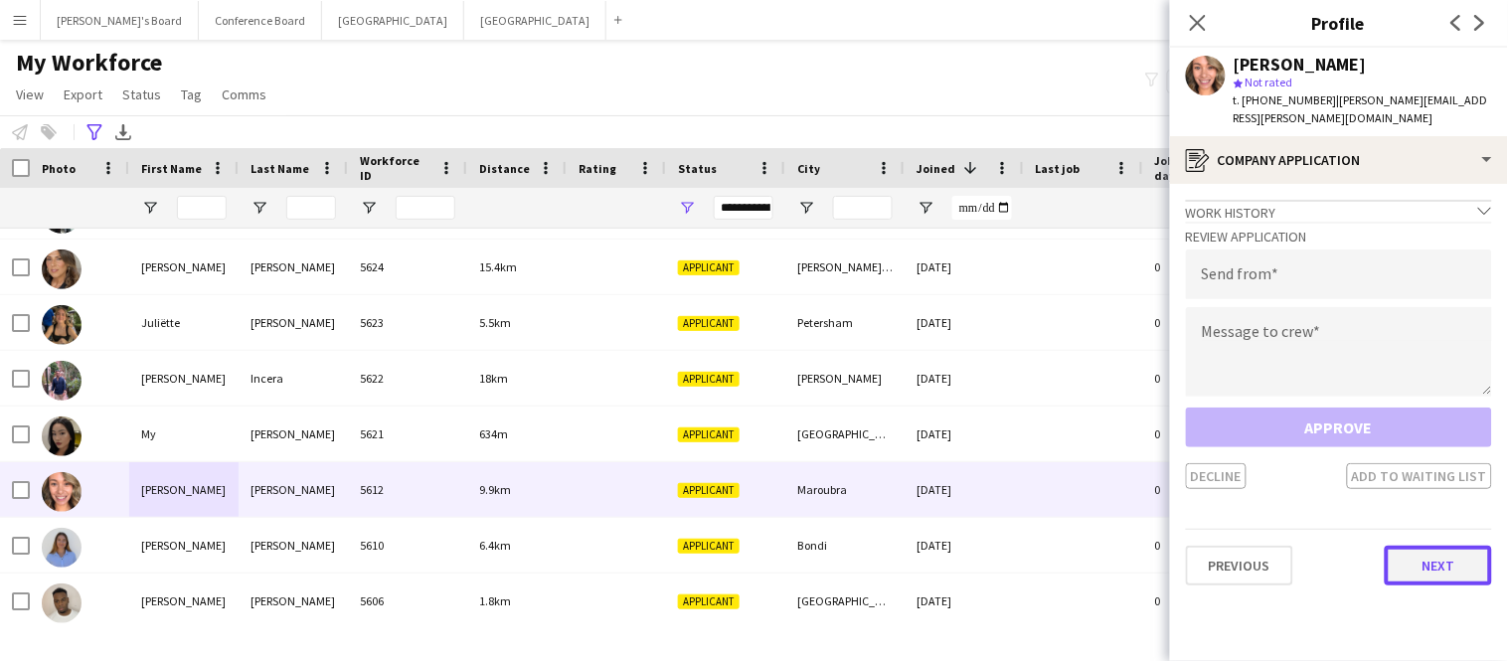
click at [1438, 546] on button "Next" at bounding box center [1438, 566] width 107 height 40
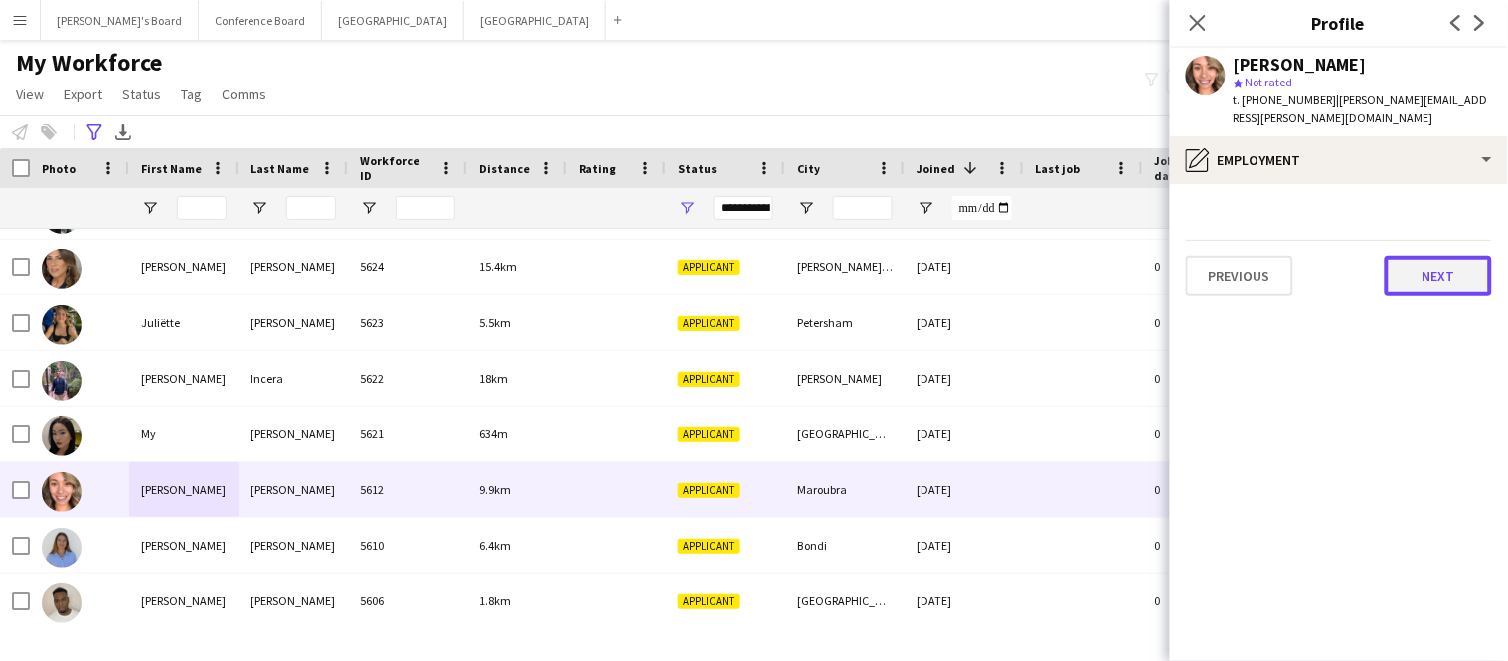
click at [1426, 268] on button "Next" at bounding box center [1438, 277] width 107 height 40
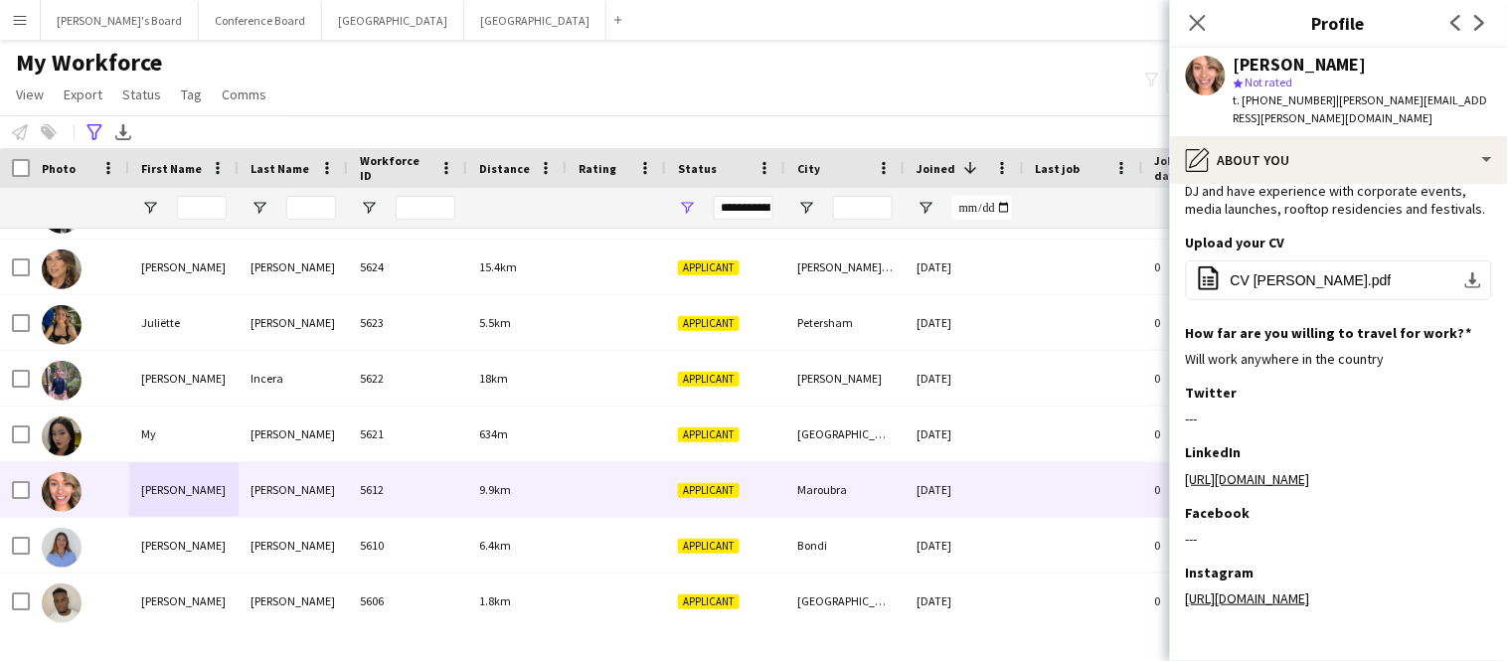
scroll to position [206, 0]
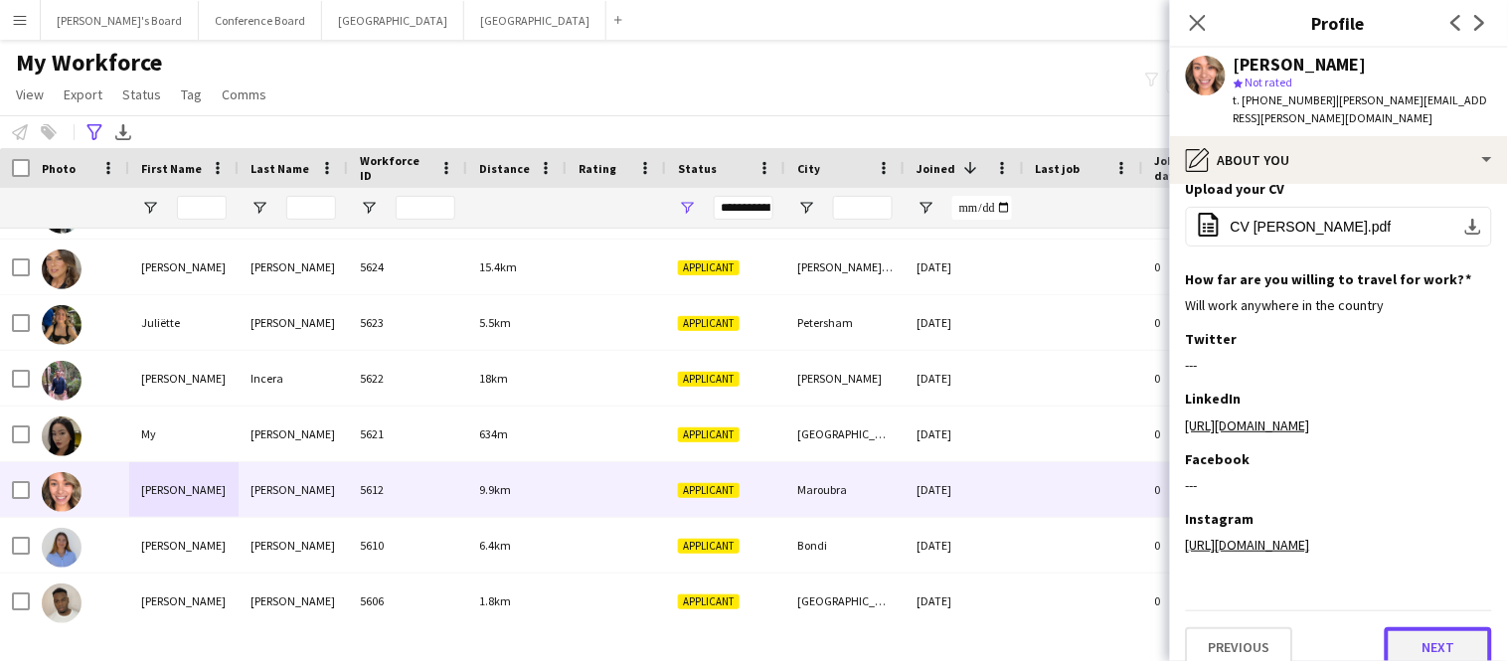
click at [1413, 627] on button "Next" at bounding box center [1438, 647] width 107 height 40
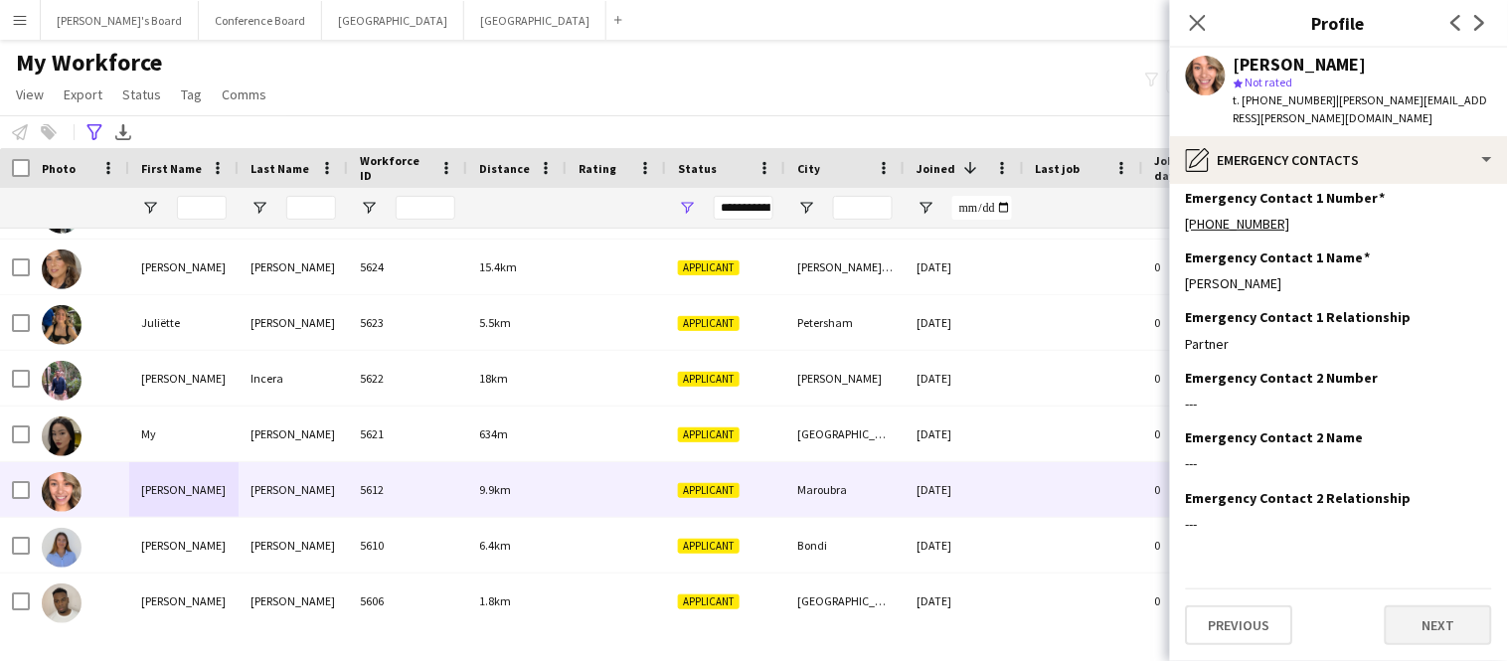
scroll to position [0, 0]
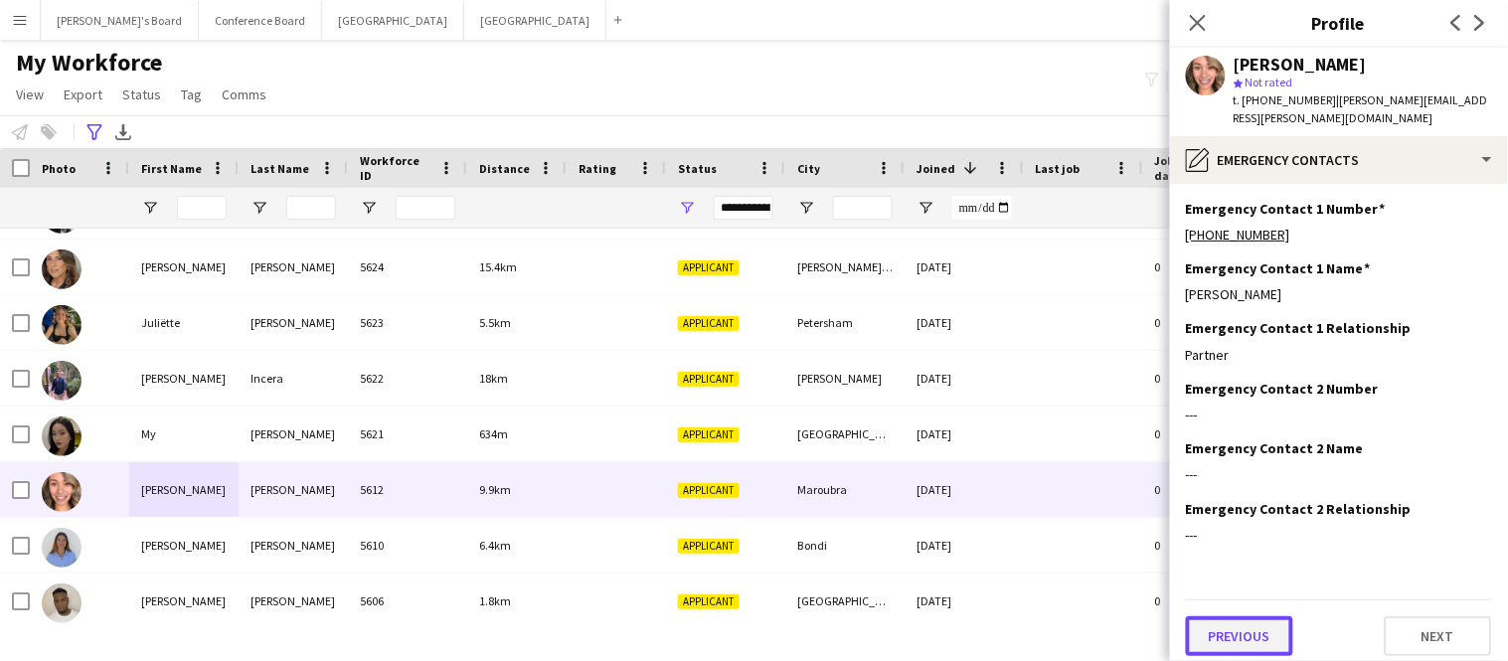
click at [1257, 618] on button "Previous" at bounding box center [1239, 636] width 107 height 40
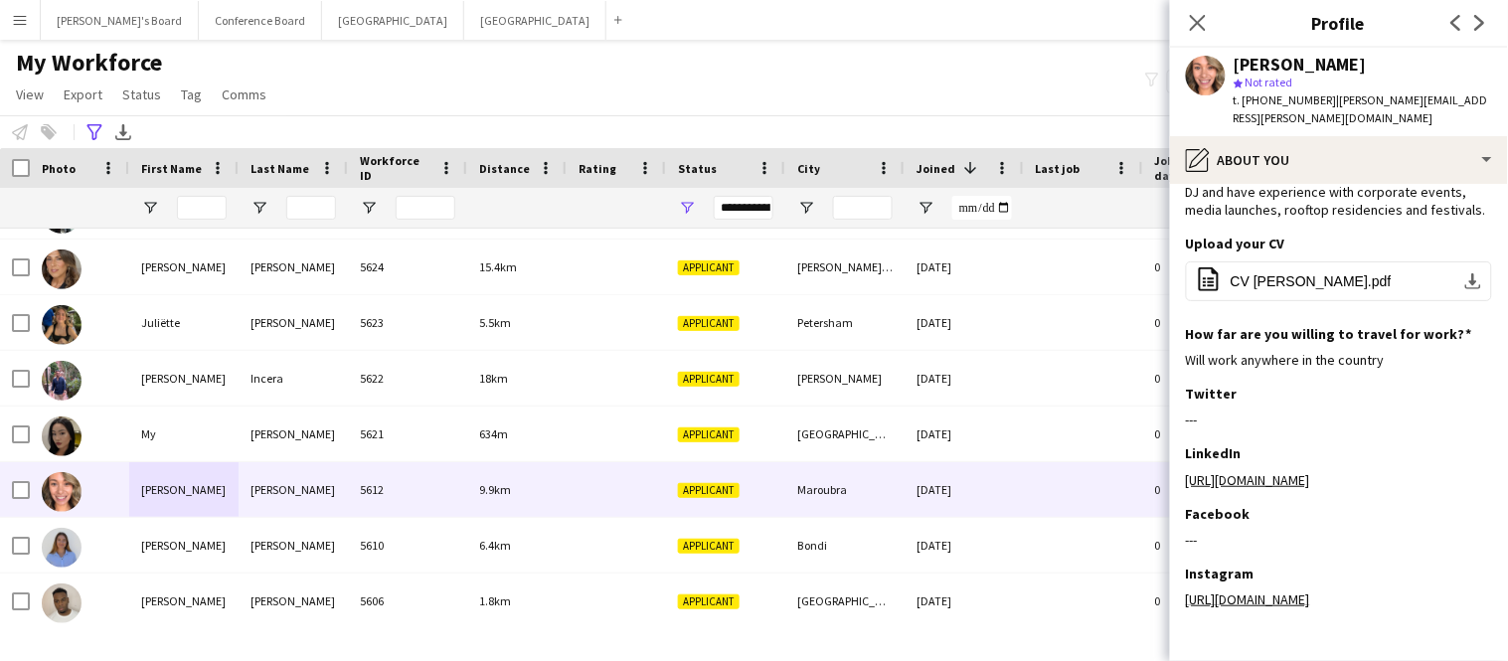
scroll to position [154, 0]
click at [1305, 588] on link "https://www.instagram.com/groovekatcher/" at bounding box center [1248, 597] width 124 height 18
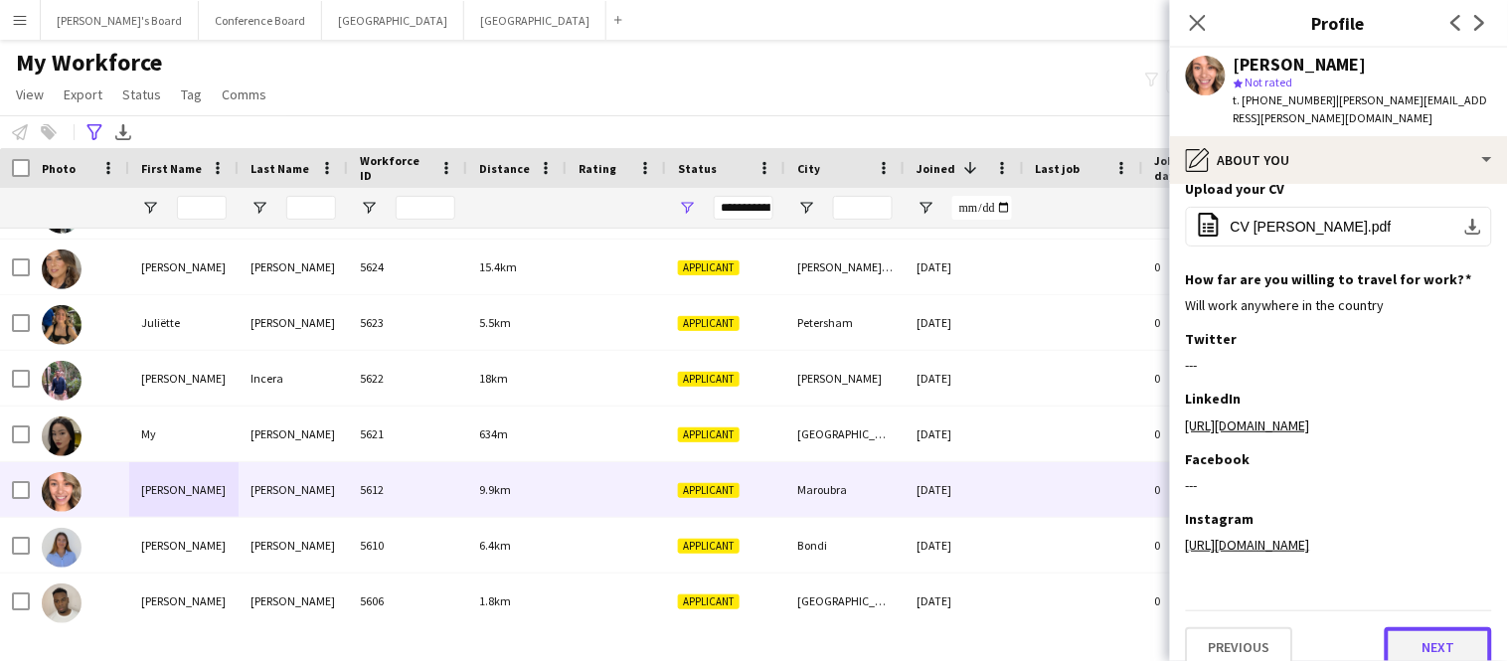
click at [1427, 627] on button "Next" at bounding box center [1438, 647] width 107 height 40
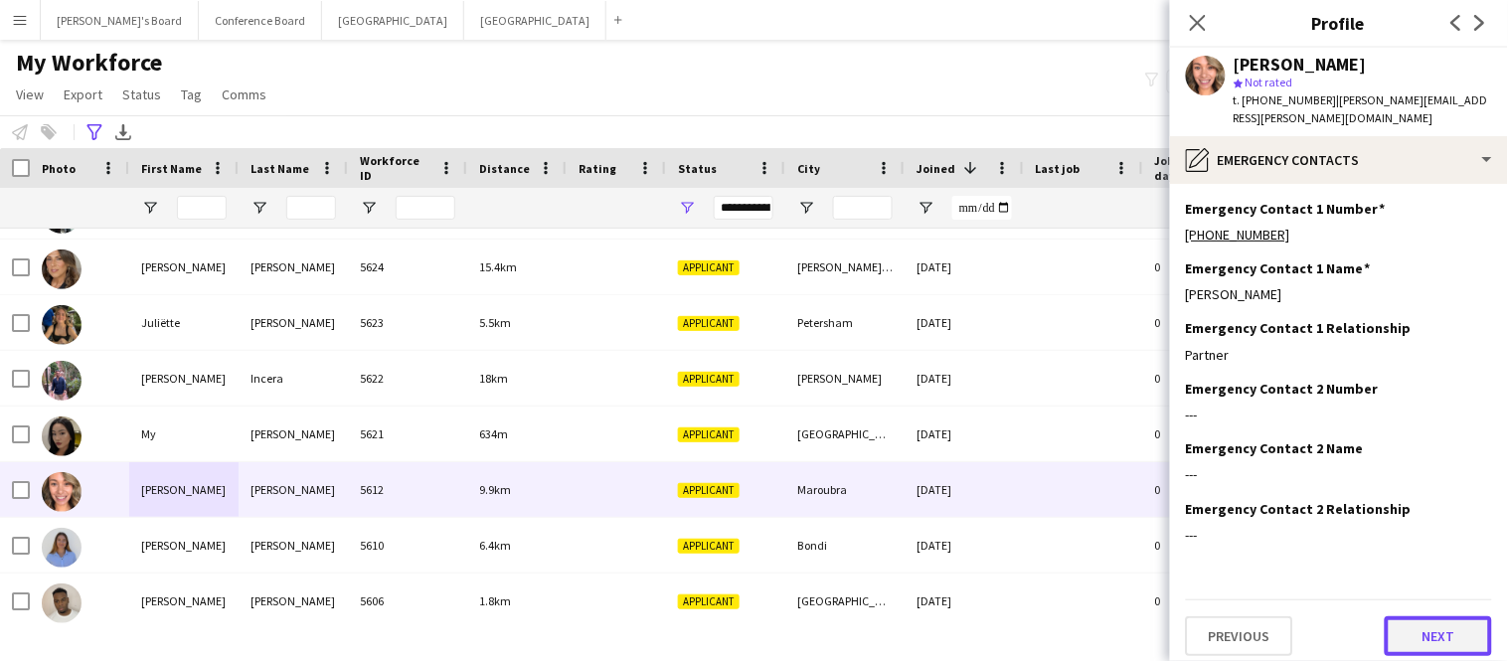
click at [1427, 621] on button "Next" at bounding box center [1438, 636] width 107 height 40
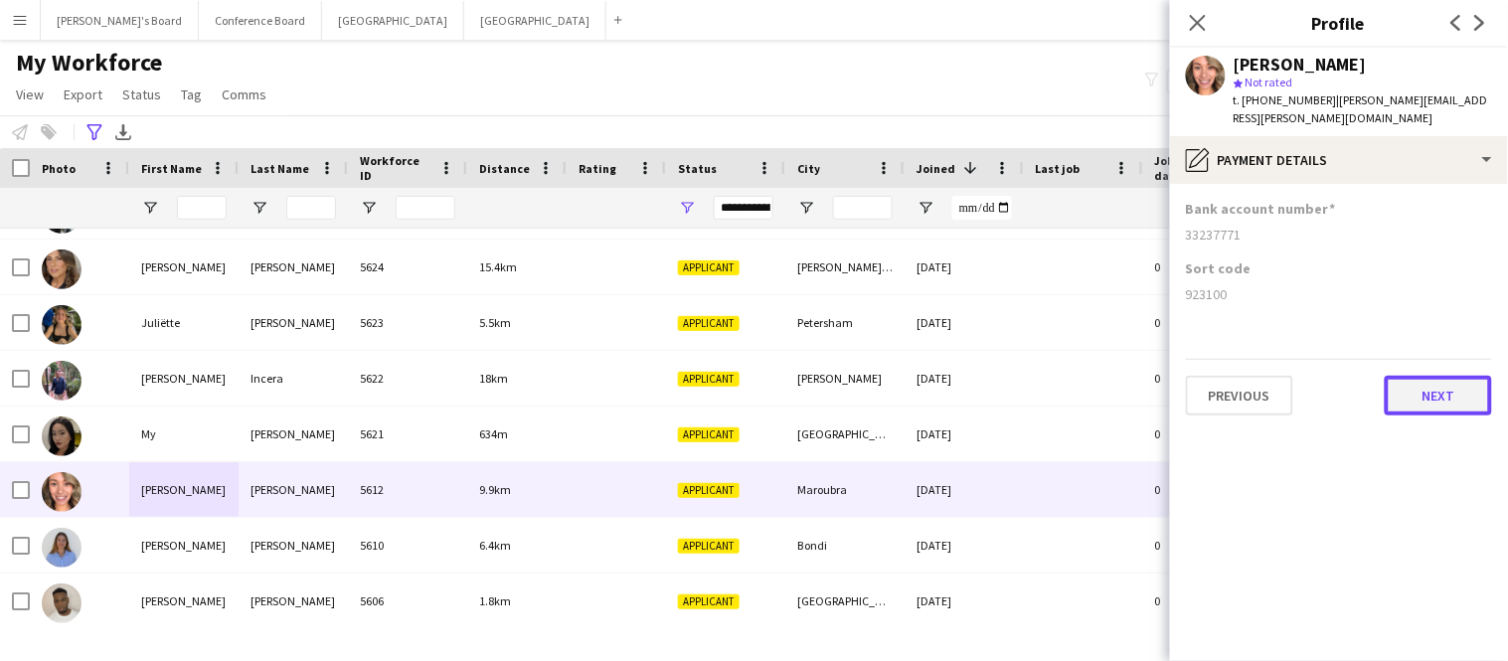
click at [1421, 394] on button "Next" at bounding box center [1438, 396] width 107 height 40
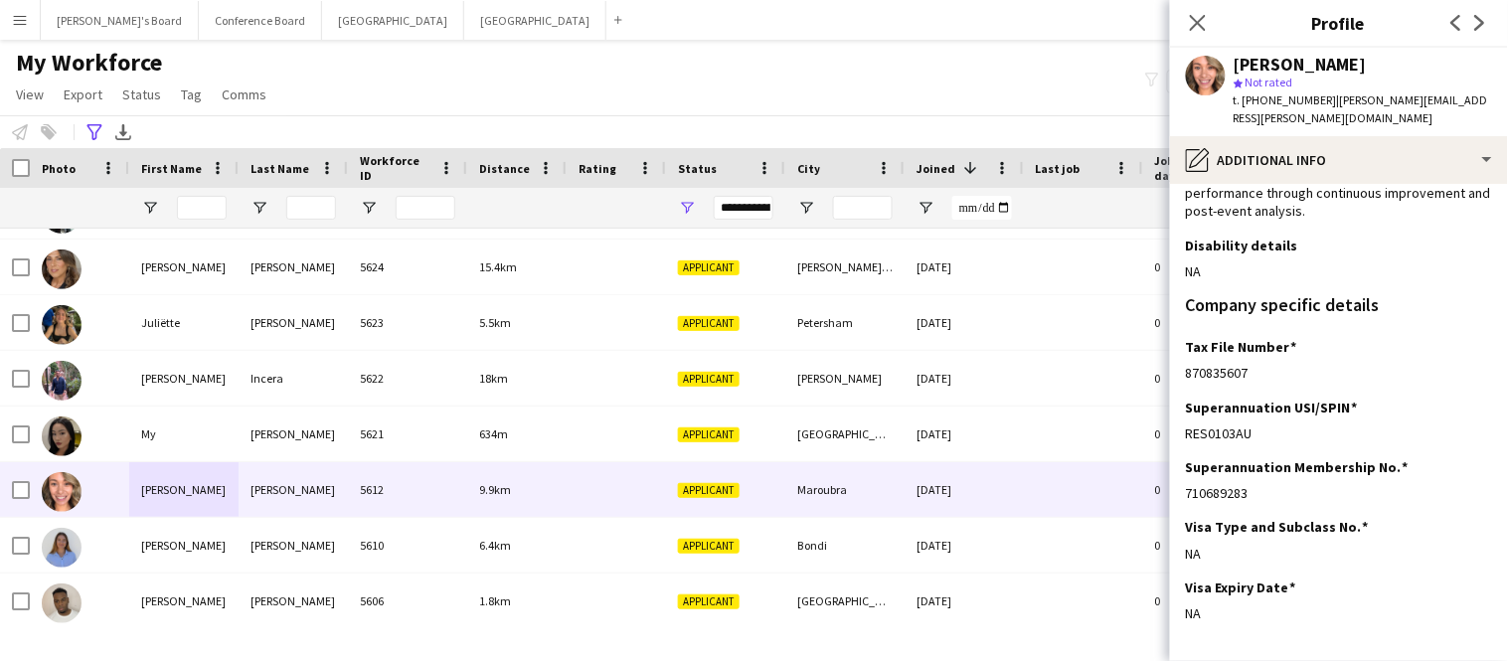
scroll to position [333, 0]
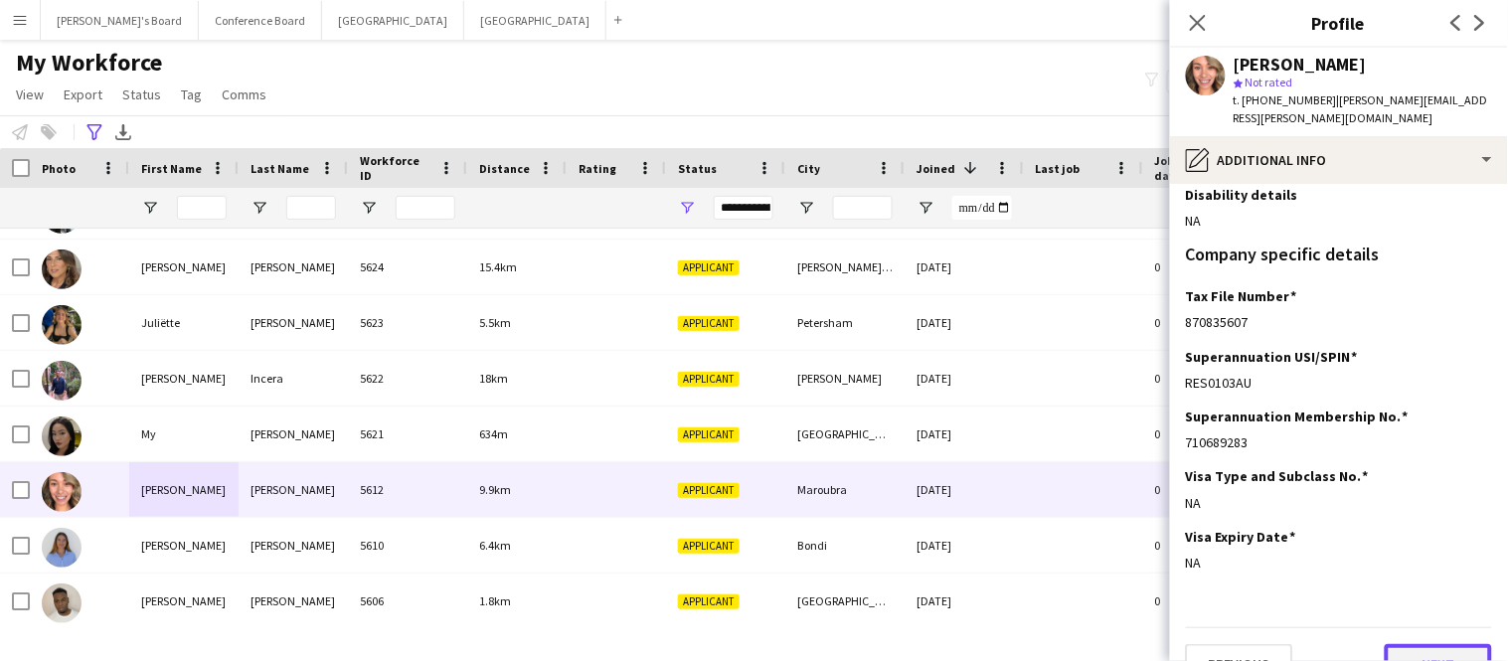
click at [1422, 644] on button "Next" at bounding box center [1438, 664] width 107 height 40
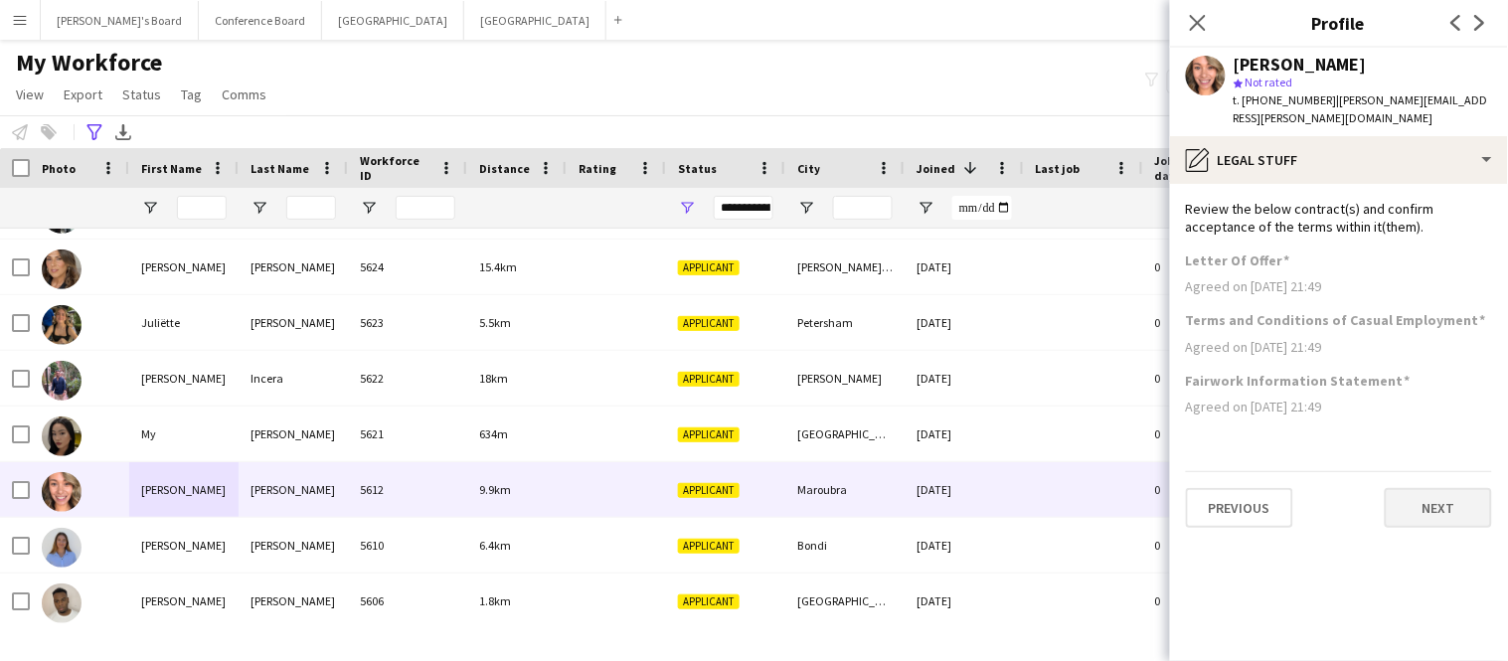
scroll to position [0, 0]
click at [1442, 500] on button "Next" at bounding box center [1438, 508] width 107 height 40
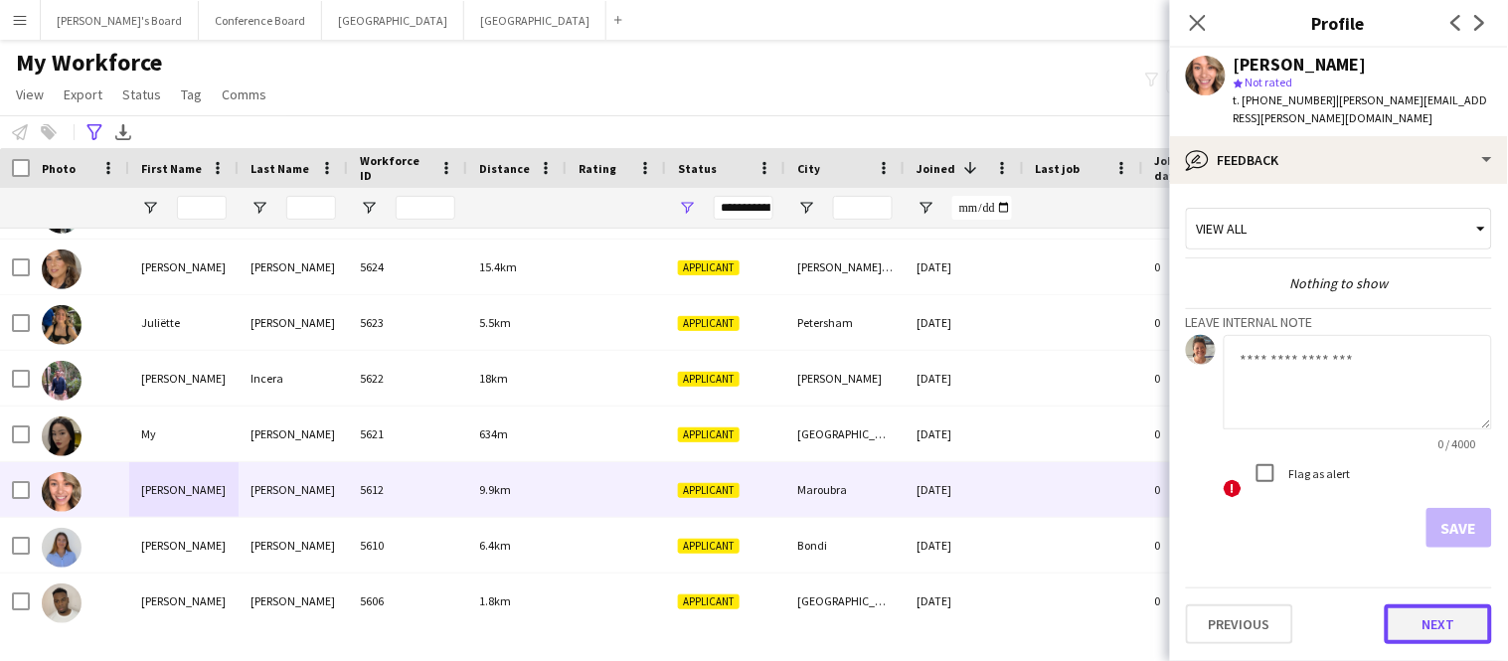
click at [1425, 605] on button "Next" at bounding box center [1438, 625] width 107 height 40
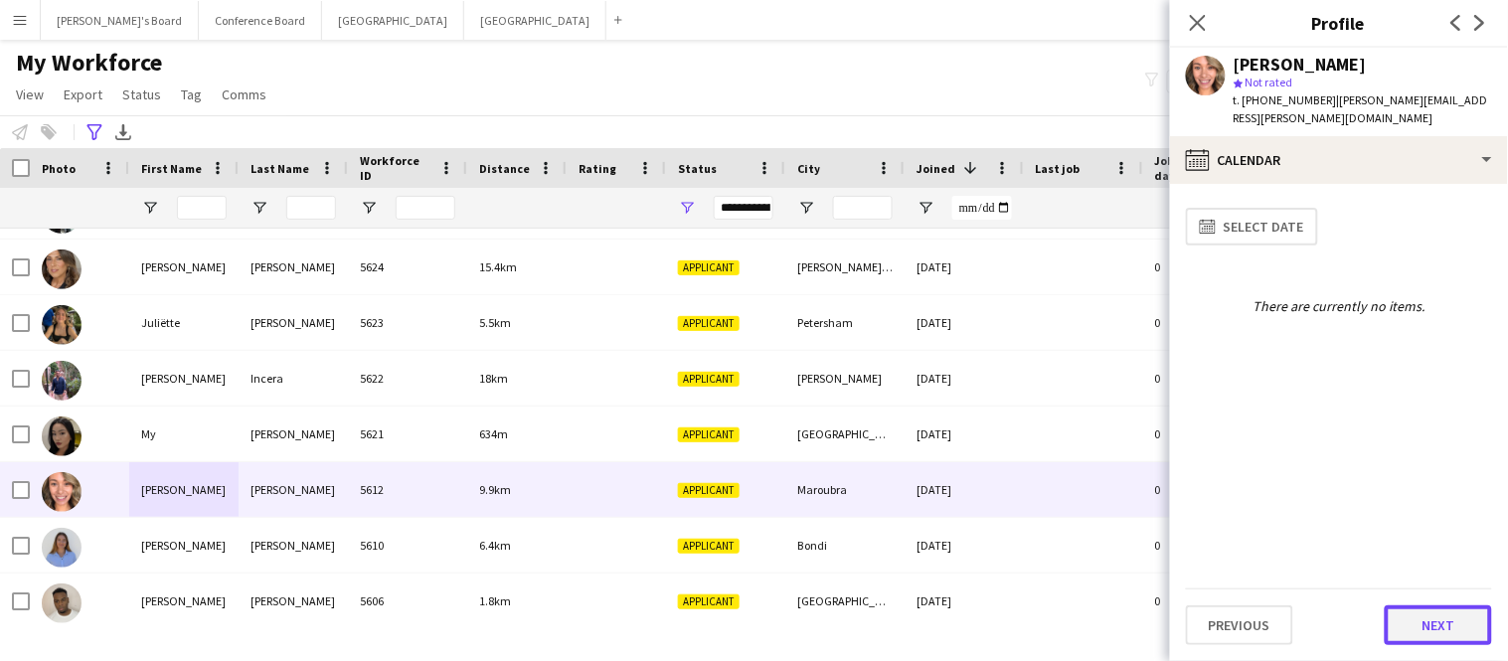
click at [1429, 616] on button "Next" at bounding box center [1438, 626] width 107 height 40
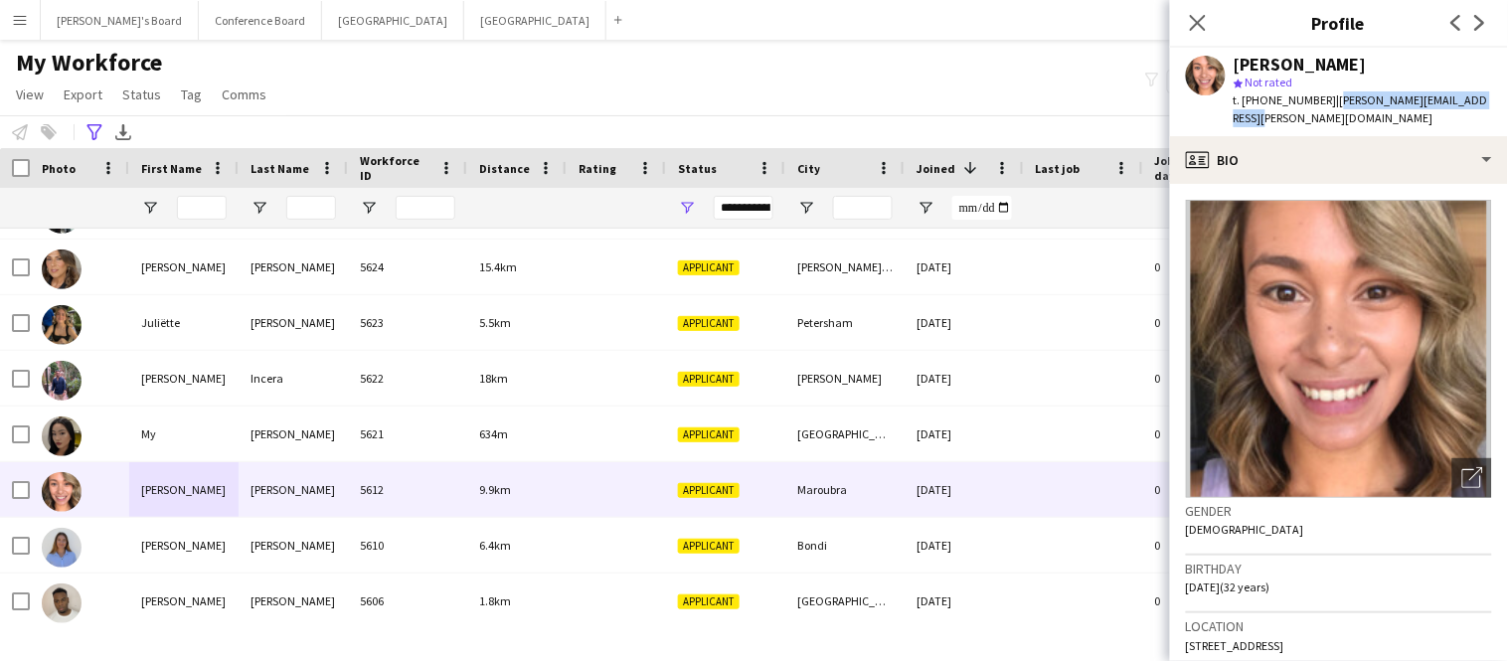
drag, startPoint x: 1322, startPoint y: 104, endPoint x: 1478, endPoint y: 106, distance: 156.1
click at [1478, 106] on div "Kathryn Richards star Not rated t. +61433722246 | kathryn.richards@live.com.au" at bounding box center [1339, 92] width 338 height 88
copy span "kathryn.richards@live.com.au"
click at [1195, 26] on icon at bounding box center [1197, 22] width 19 height 19
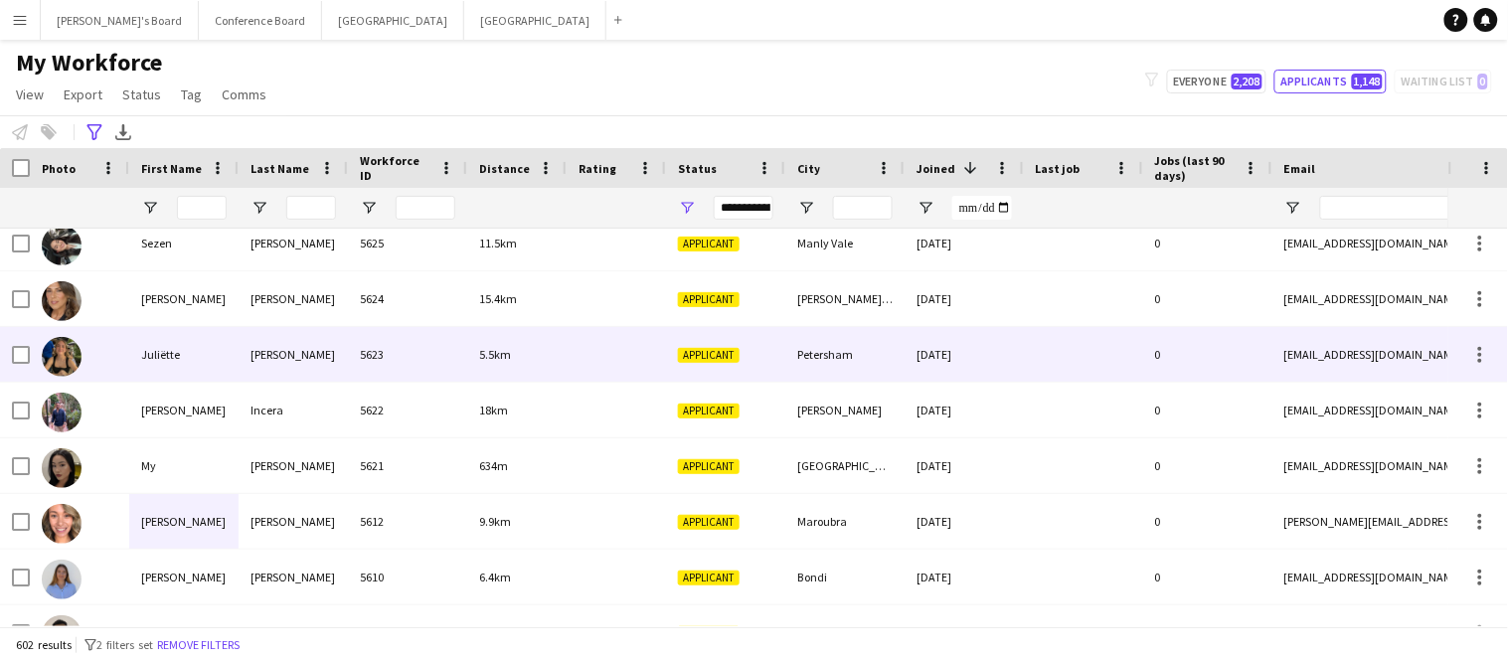
scroll to position [186, 0]
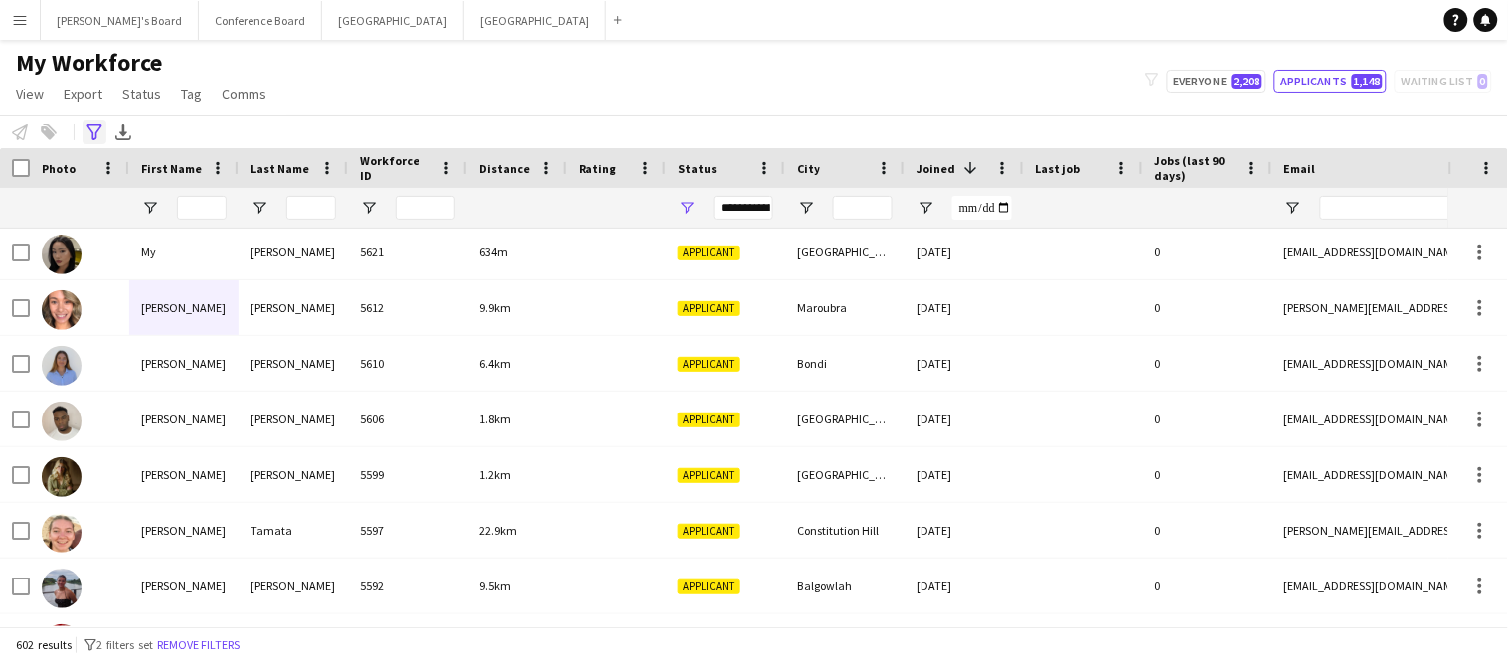
click at [85, 129] on div "Advanced filters" at bounding box center [95, 132] width 24 height 24
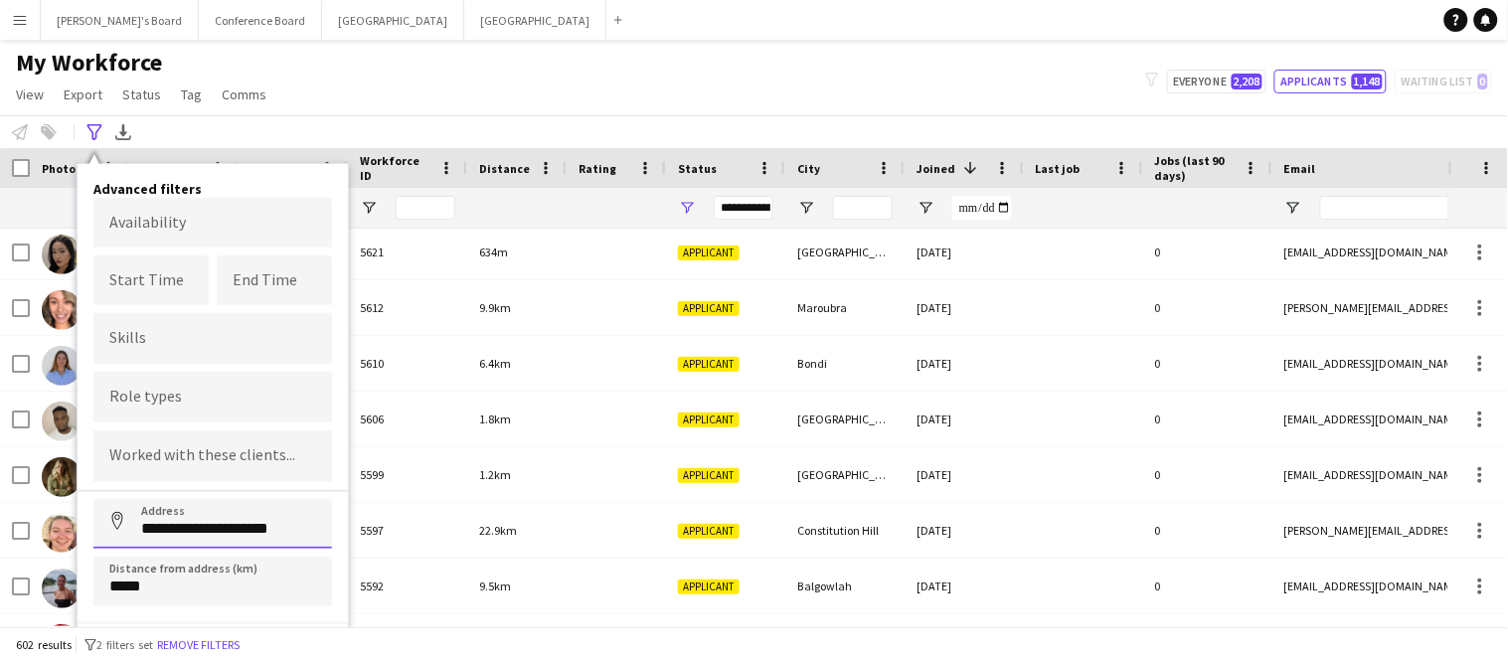
click at [293, 522] on input "**********" at bounding box center [212, 524] width 239 height 50
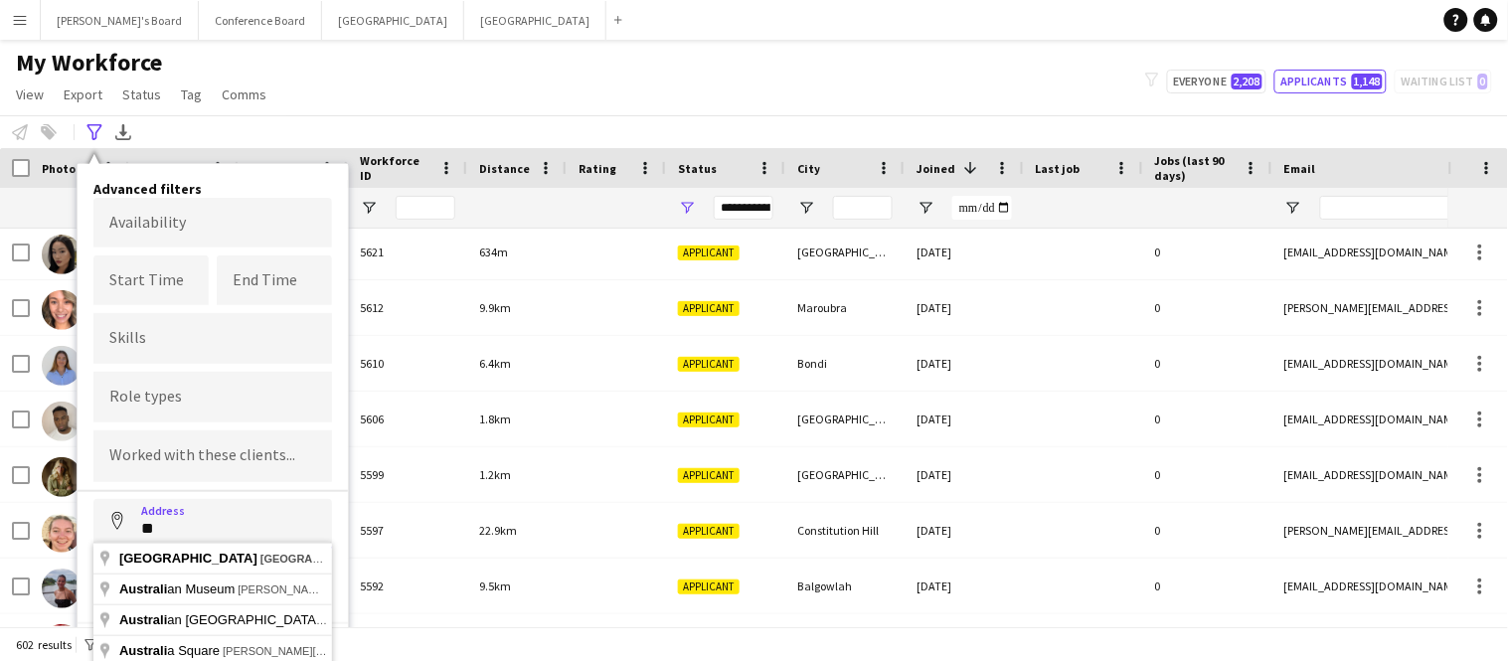
type input "*"
type input "**********"
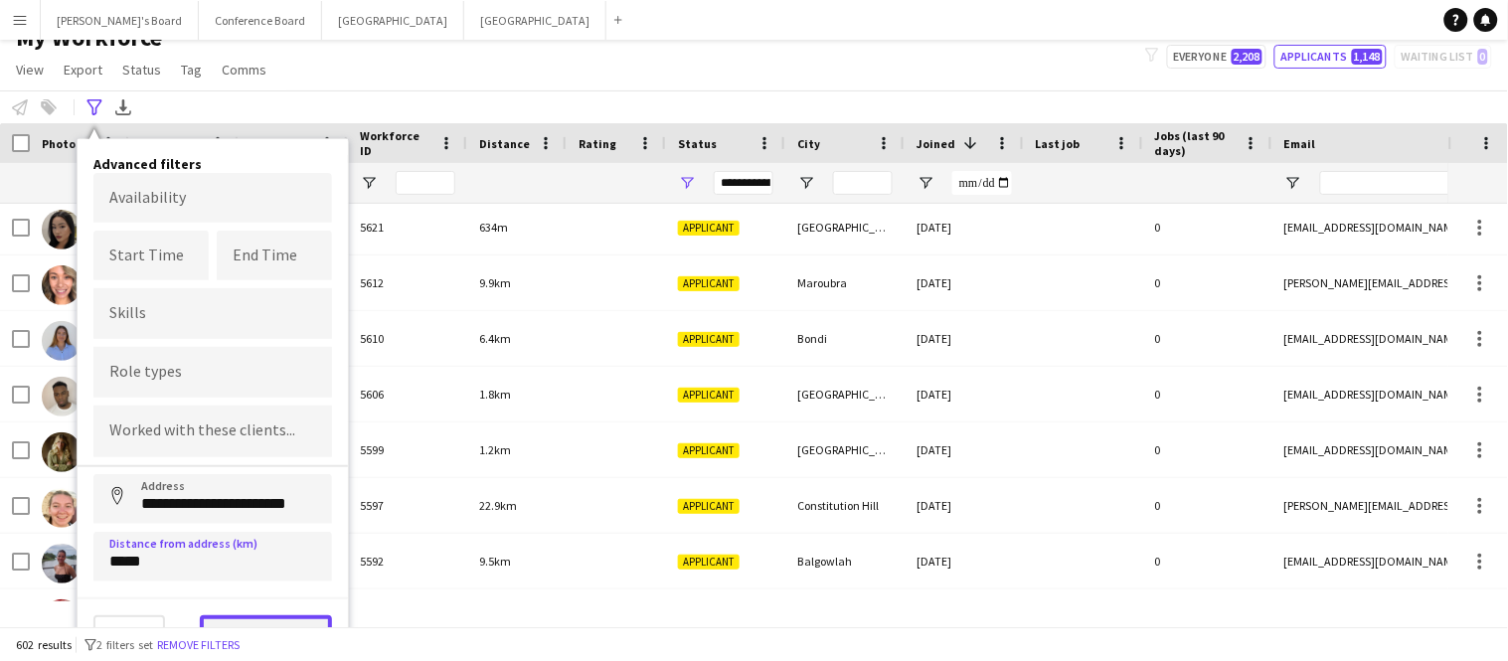
click at [295, 615] on button "View results" at bounding box center [266, 635] width 132 height 40
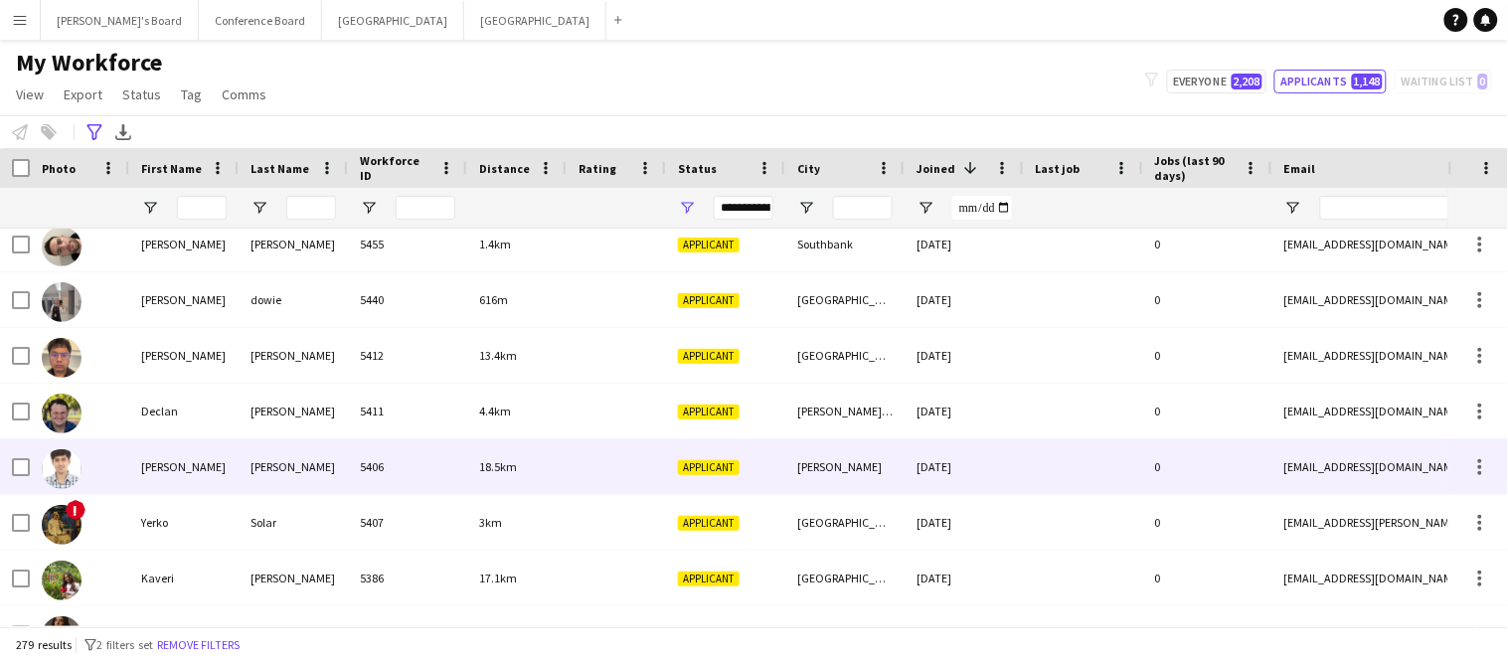
click at [877, 444] on div "Clayton" at bounding box center [844, 466] width 119 height 55
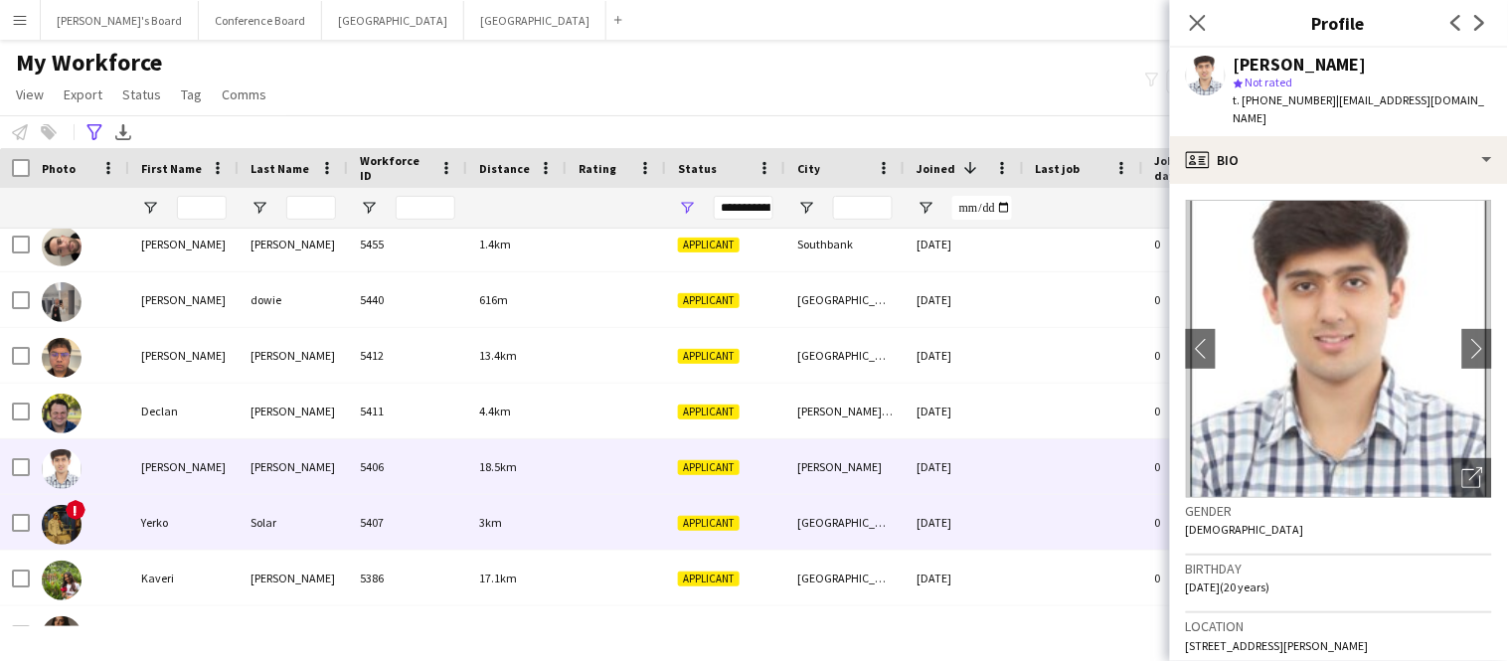
click at [76, 526] on img at bounding box center [62, 525] width 40 height 40
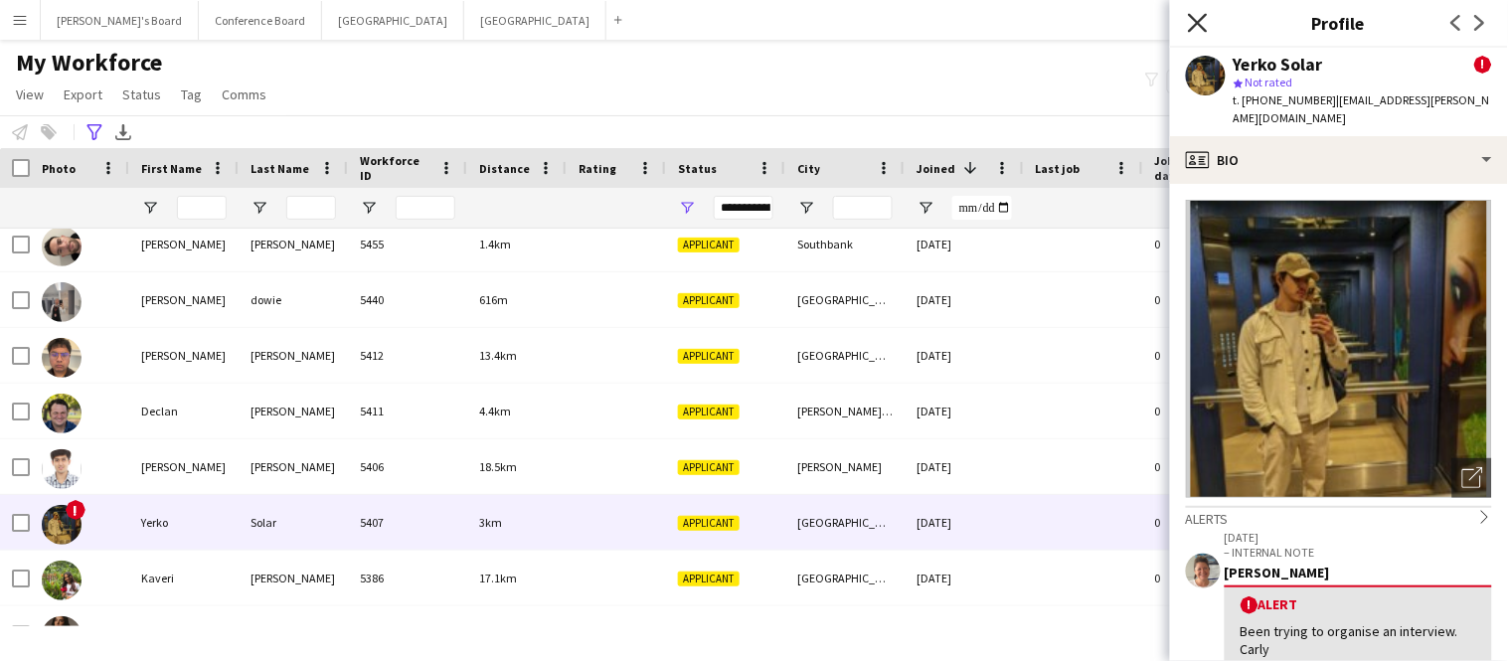
click at [1200, 25] on icon at bounding box center [1197, 22] width 19 height 19
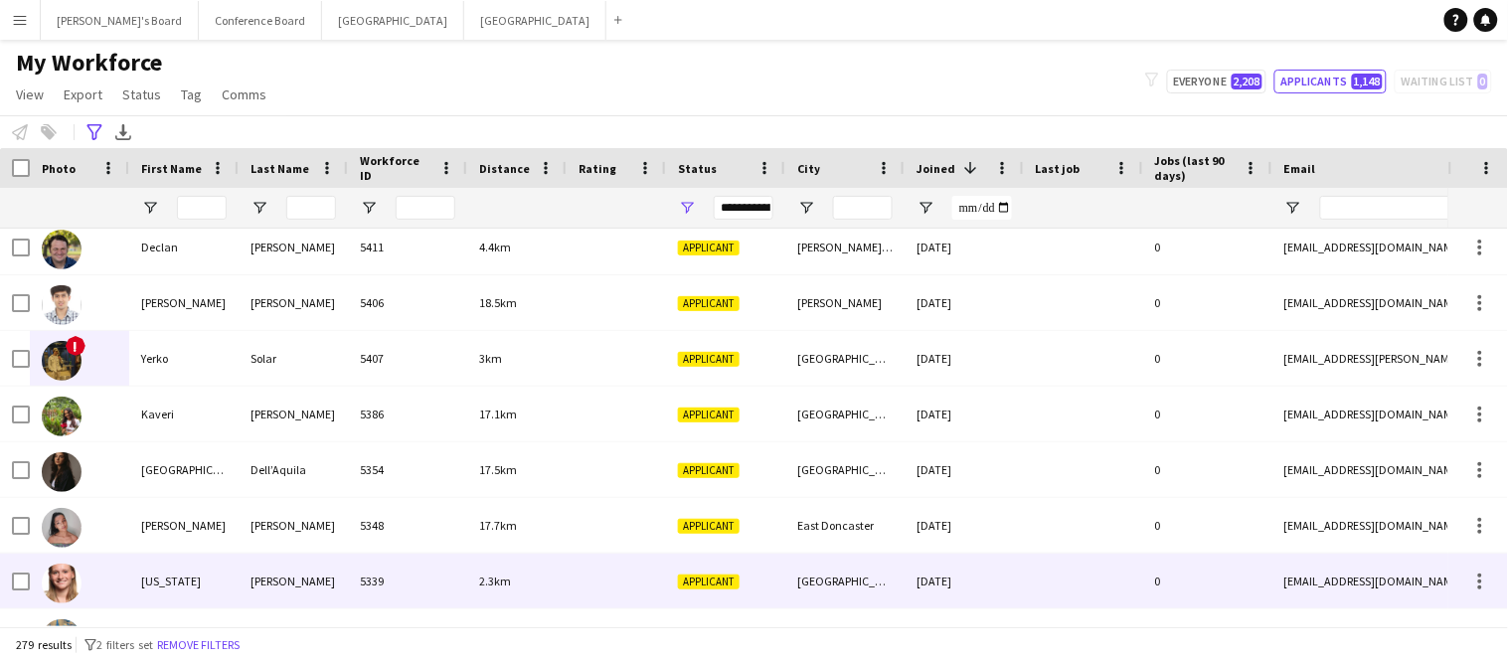
scroll to position [1290, 0]
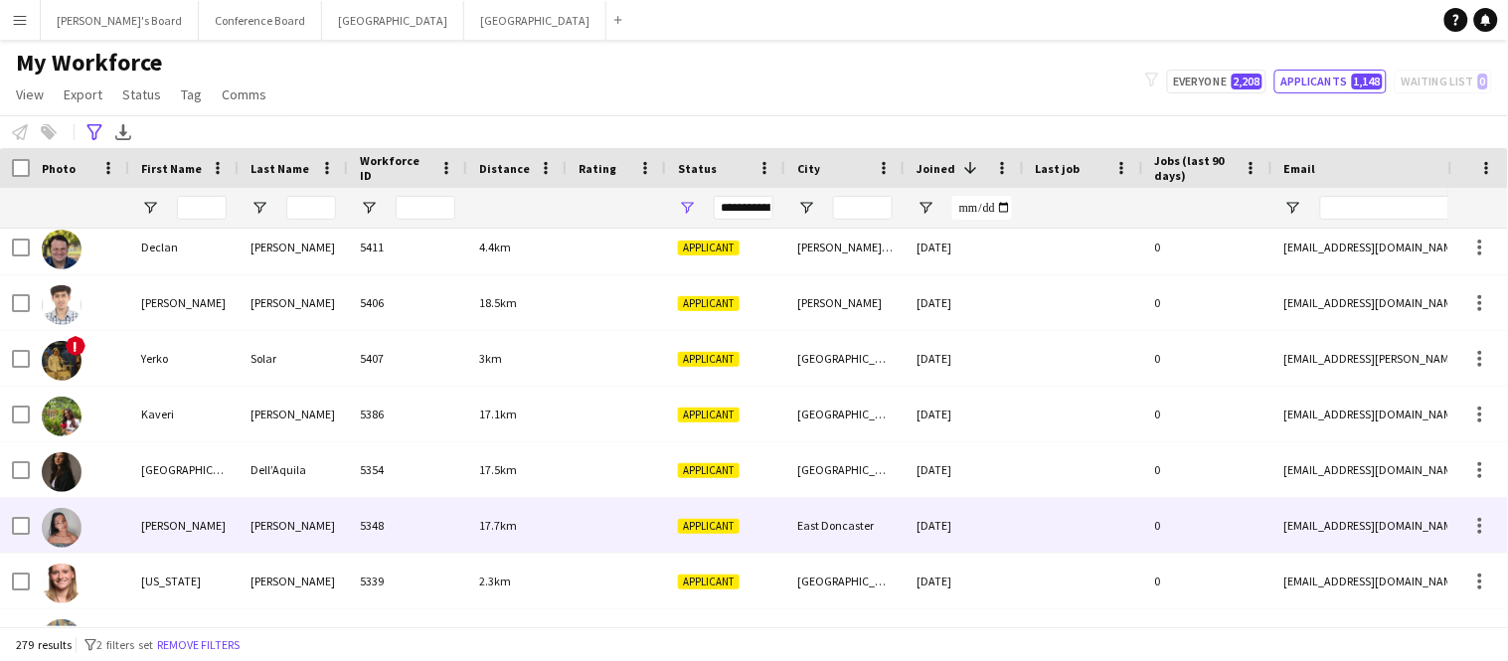
click at [202, 535] on div "Kathryn" at bounding box center [183, 525] width 109 height 55
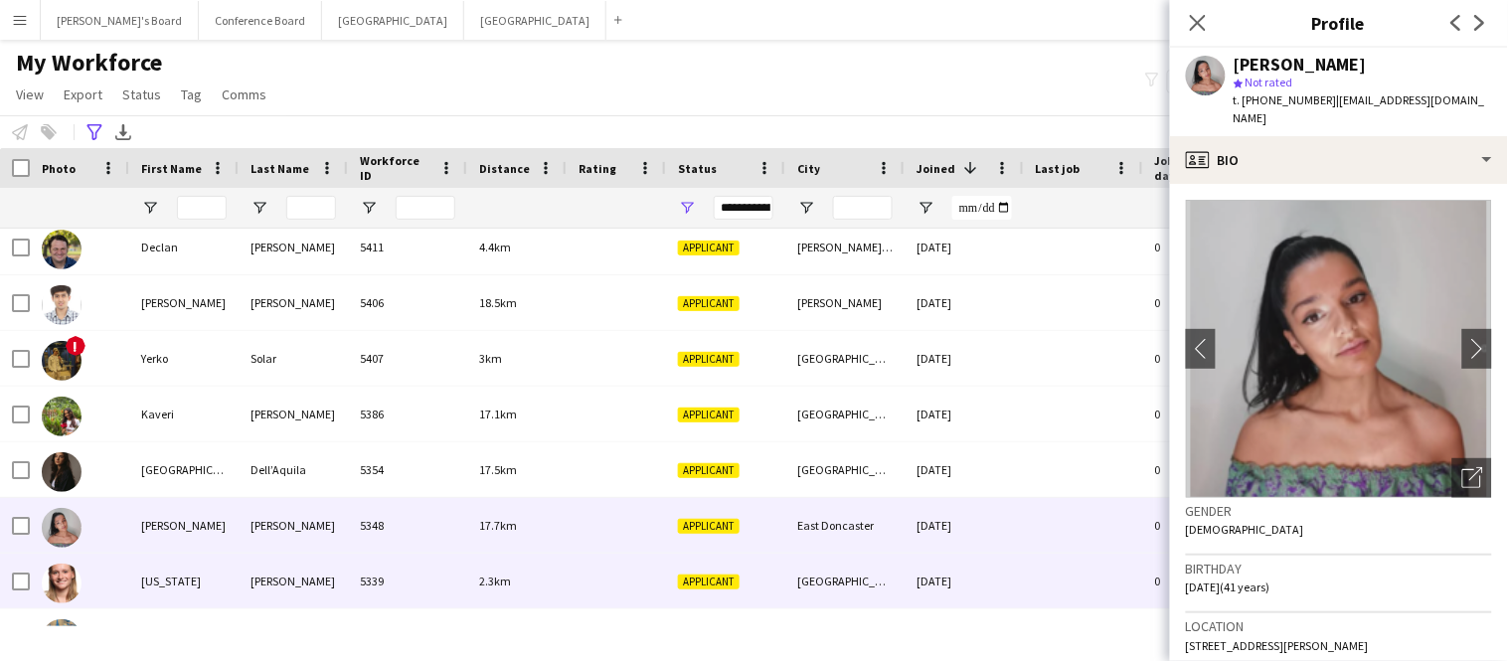
click at [204, 583] on div "Georgia" at bounding box center [183, 581] width 109 height 55
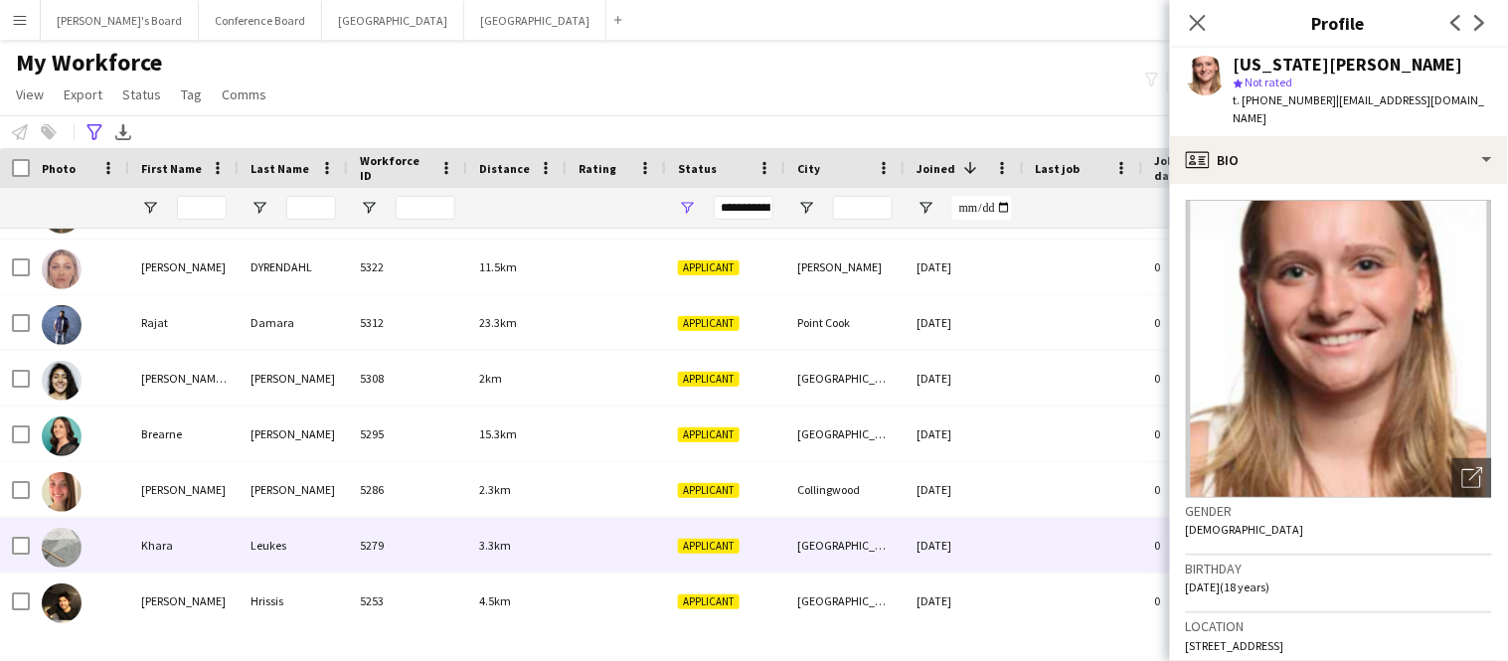
scroll to position [1754, 0]
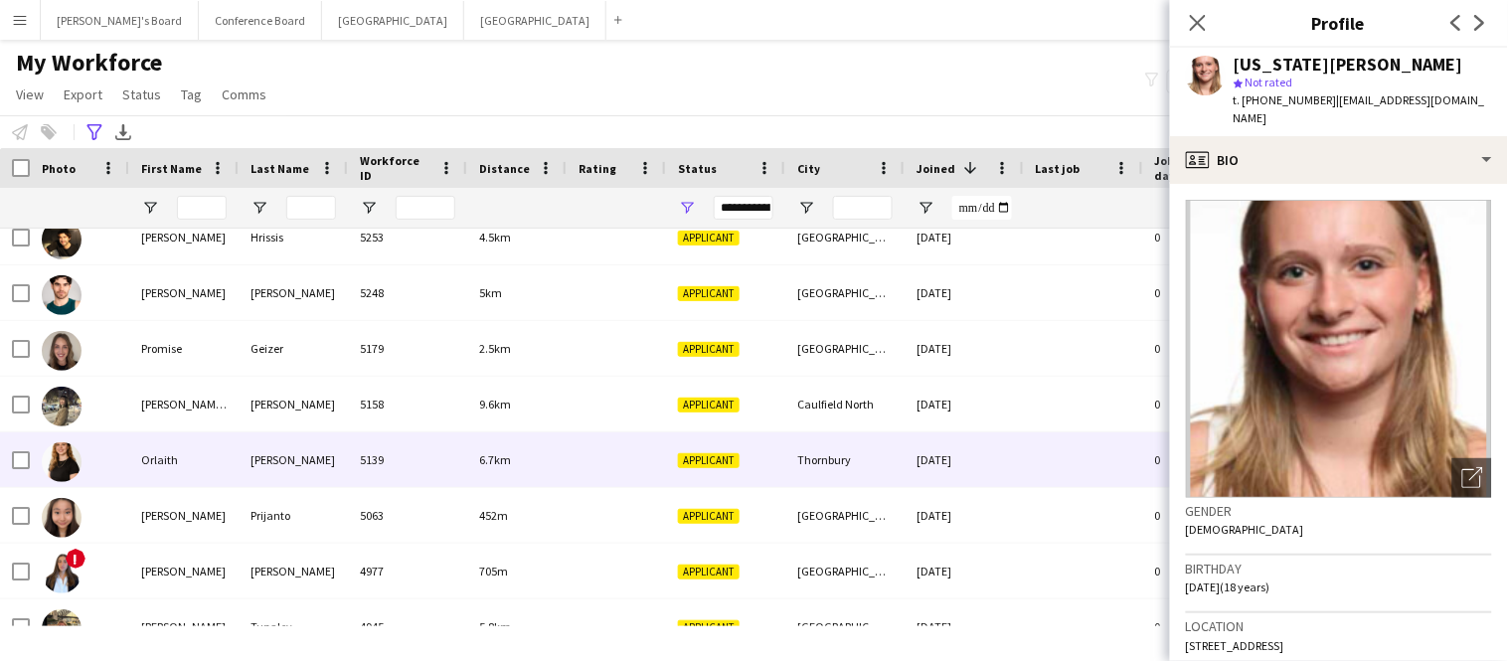
click at [434, 475] on div "5139" at bounding box center [407, 460] width 119 height 55
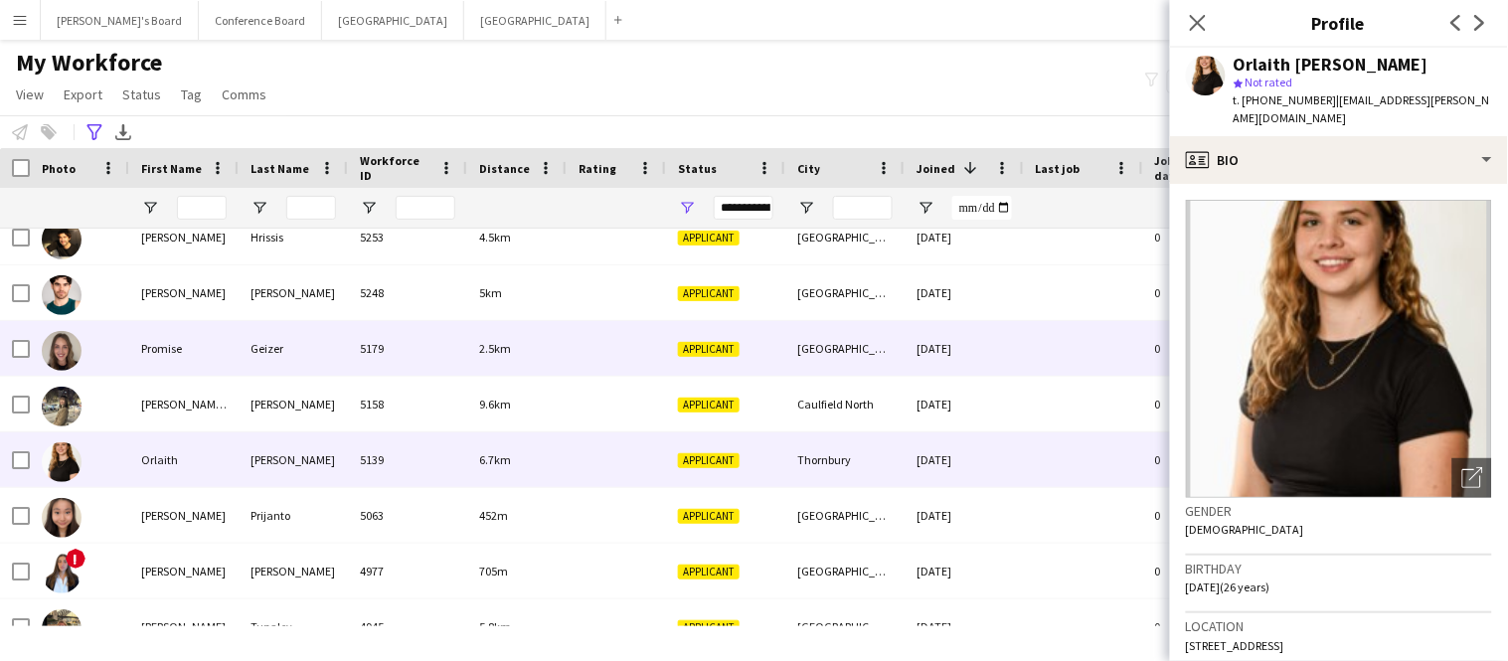
click at [430, 362] on div "5179" at bounding box center [407, 348] width 119 height 55
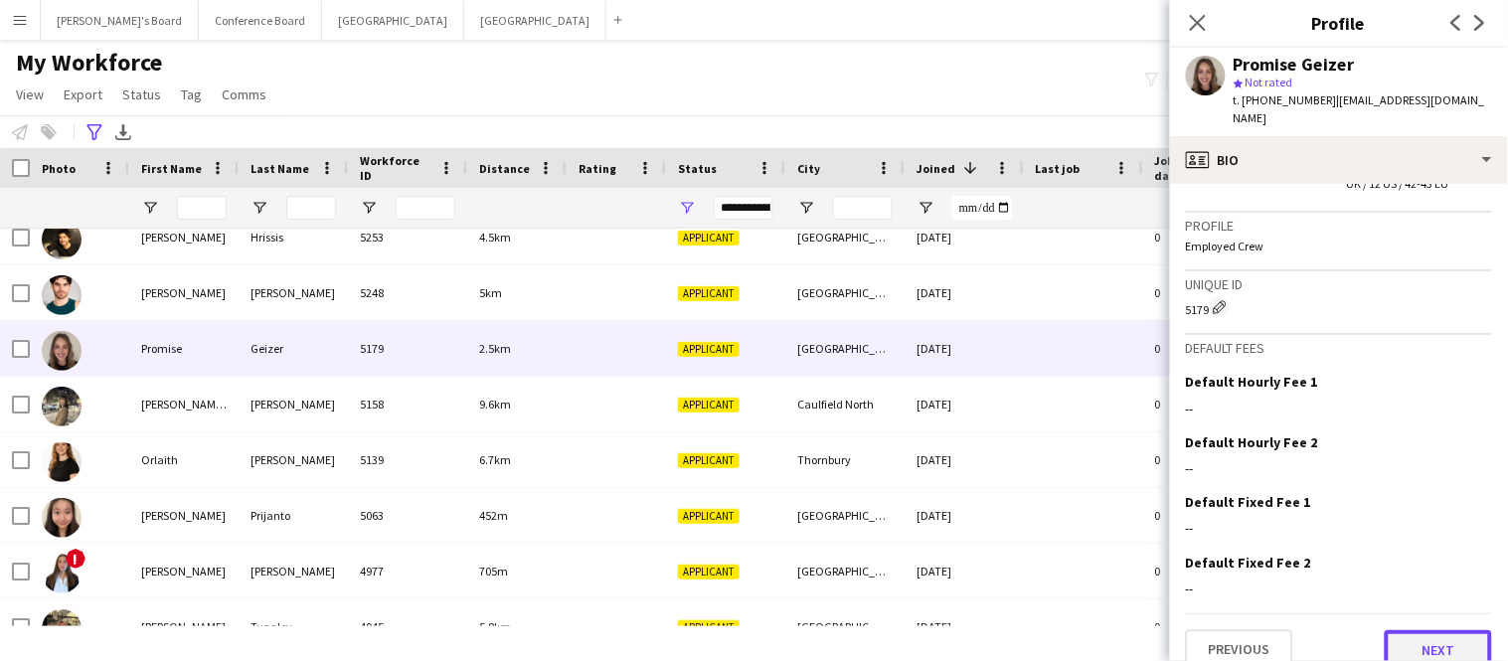
click at [1414, 637] on button "Next" at bounding box center [1438, 650] width 107 height 40
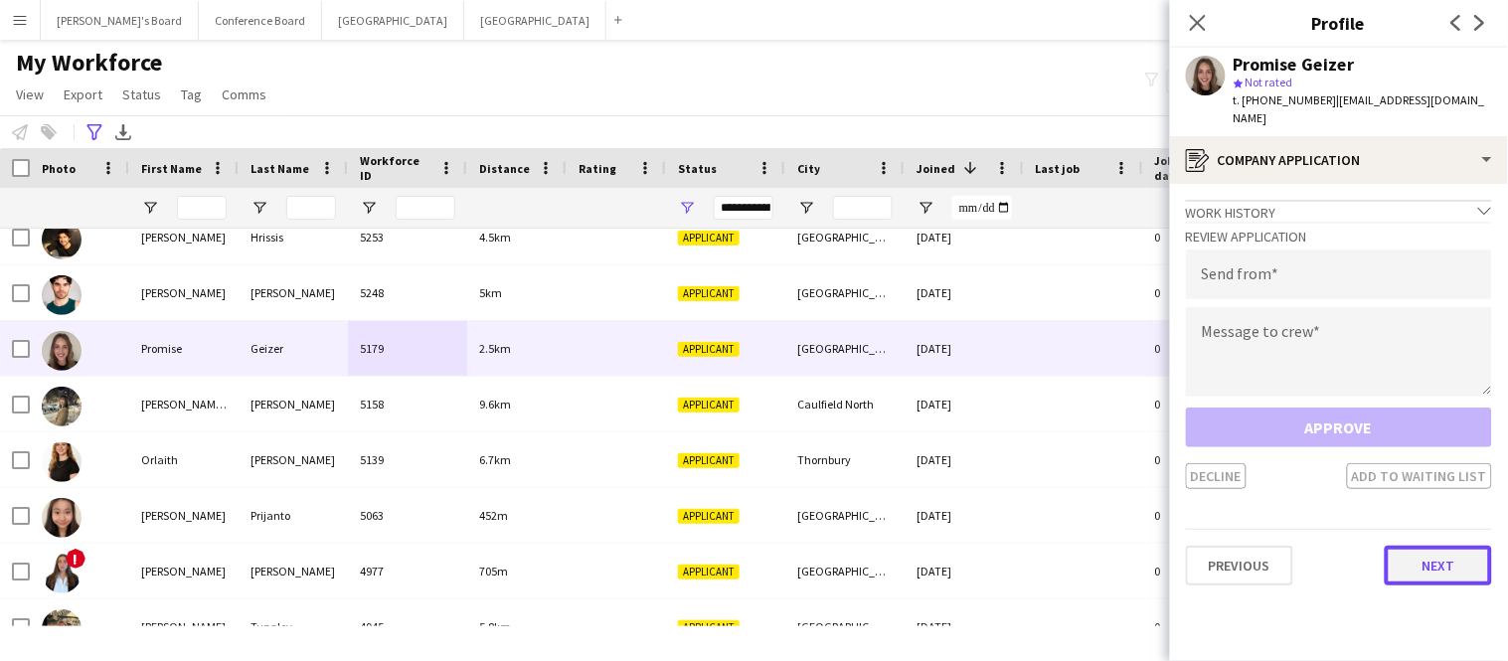
click at [1424, 546] on button "Next" at bounding box center [1438, 566] width 107 height 40
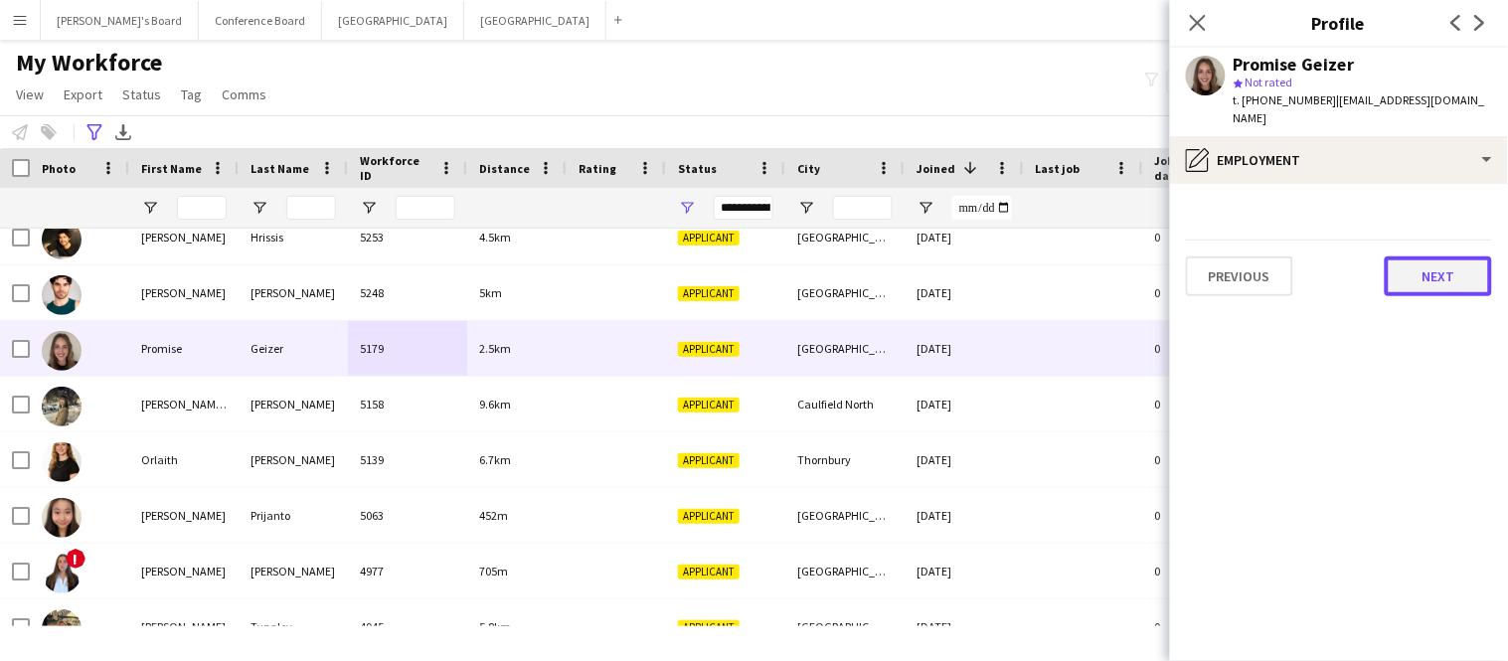
click at [1432, 257] on button "Next" at bounding box center [1438, 277] width 107 height 40
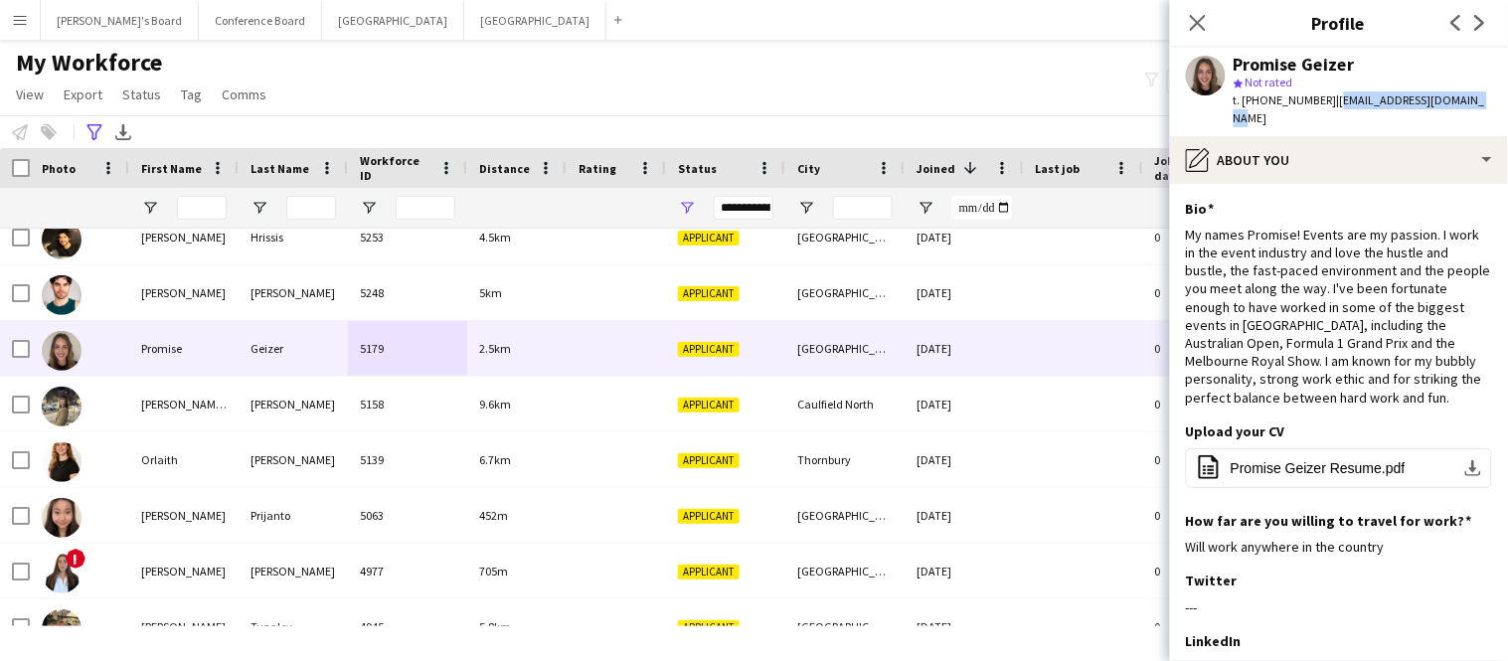
drag, startPoint x: 1324, startPoint y: 101, endPoint x: 1463, endPoint y: 108, distance: 138.4
click at [1463, 108] on div "Promise Geizer star Not rated t. +61468783254 | promise7geizer@gmail.com" at bounding box center [1339, 92] width 338 height 88
copy span "promise7geizer@gmail.com"
click at [1196, 22] on icon at bounding box center [1197, 22] width 19 height 19
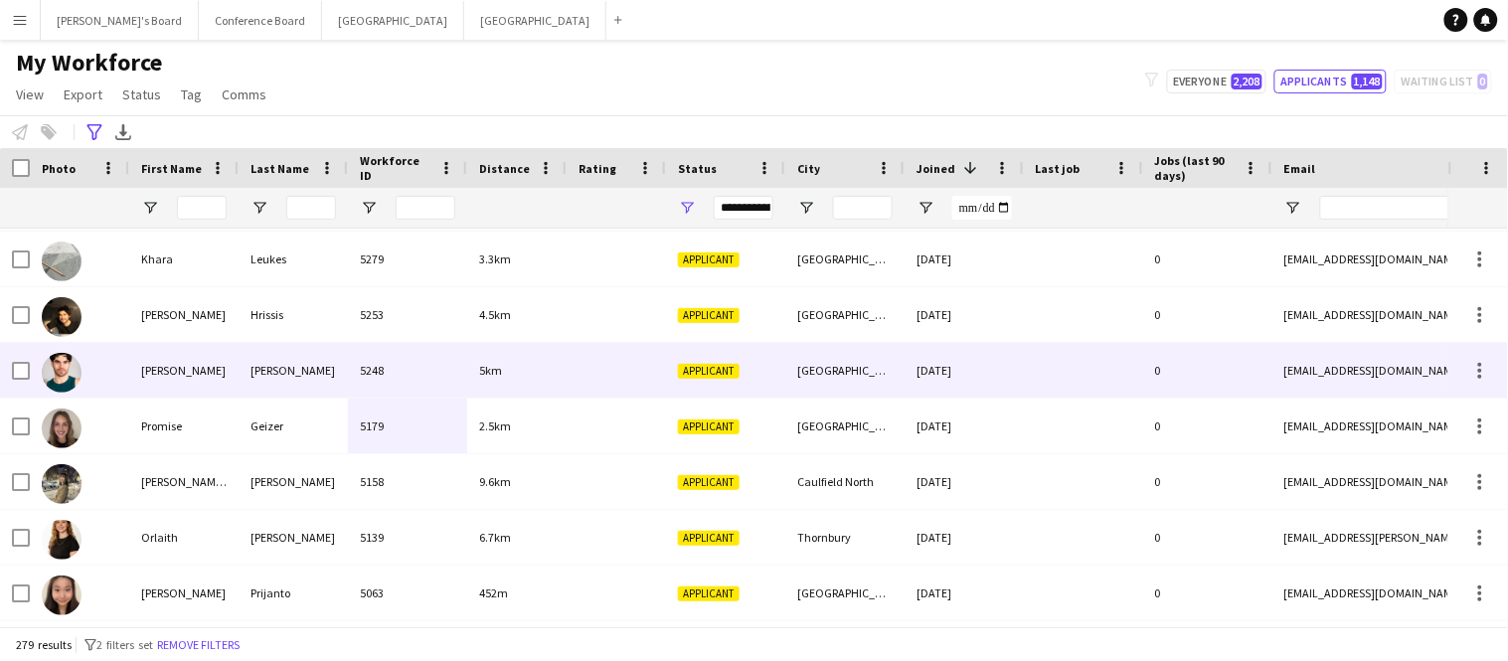
scroll to position [1999, 0]
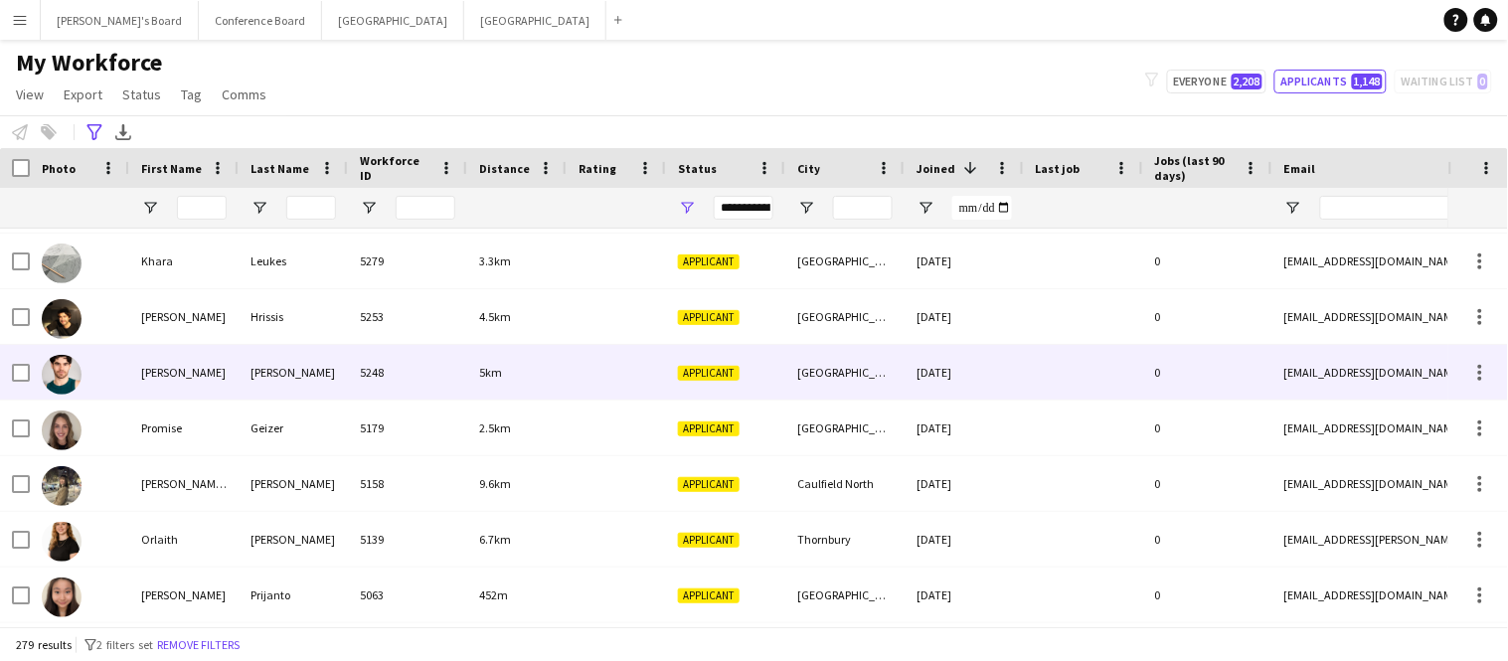
click at [231, 365] on div "Ryan" at bounding box center [183, 372] width 109 height 55
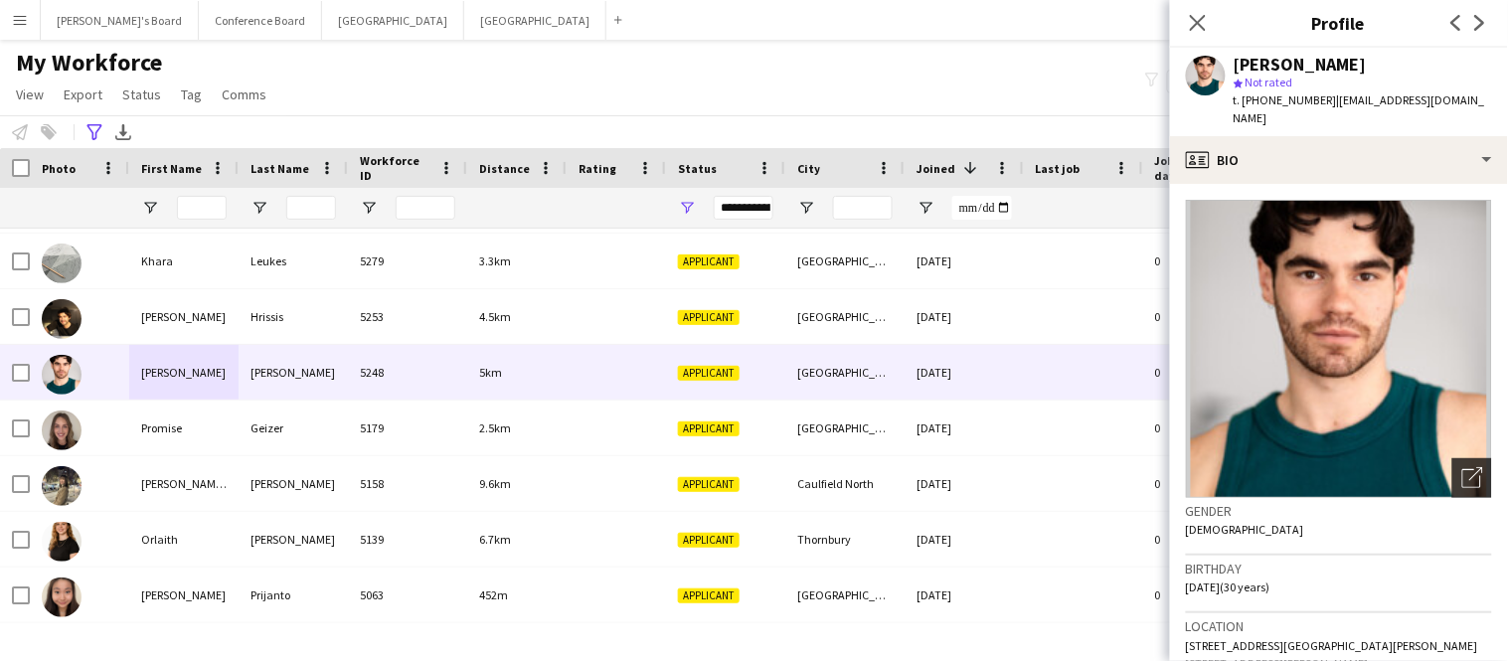
click at [1467, 467] on icon "Open photos pop-in" at bounding box center [1473, 477] width 21 height 21
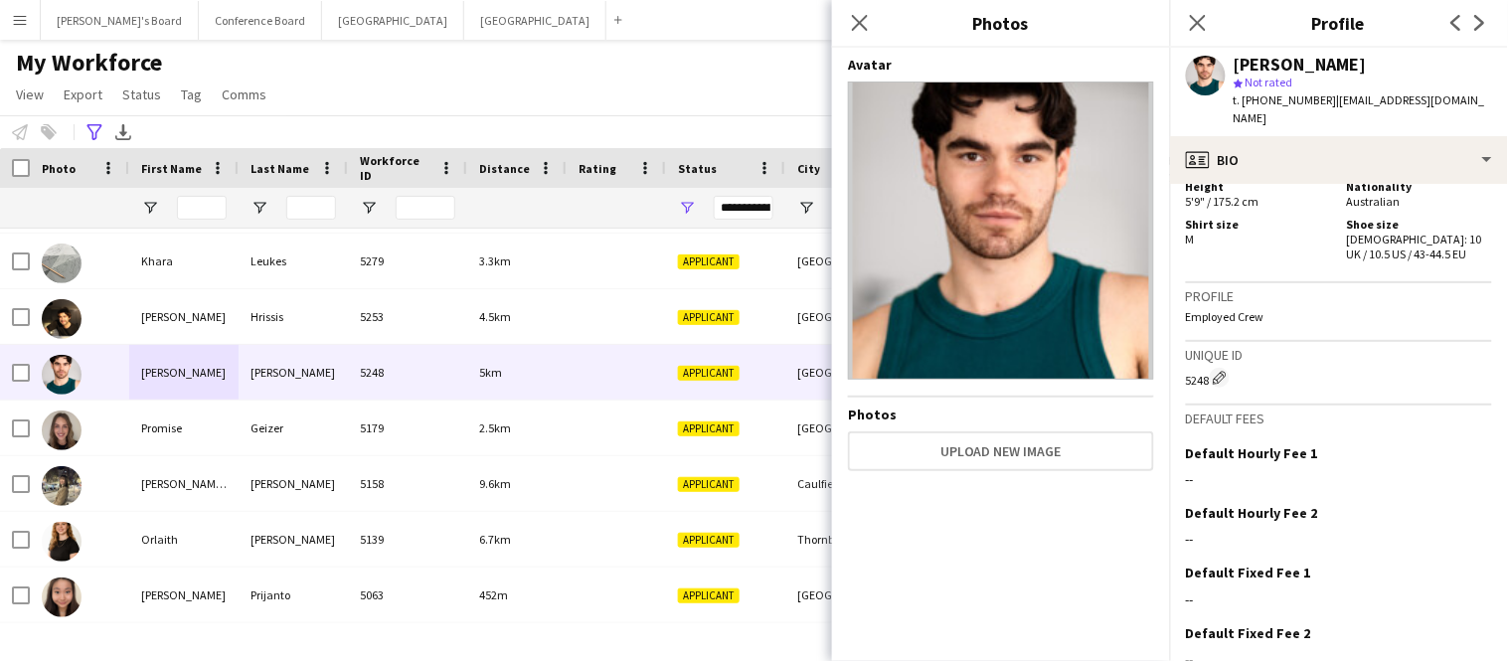
scroll to position [1334, 0]
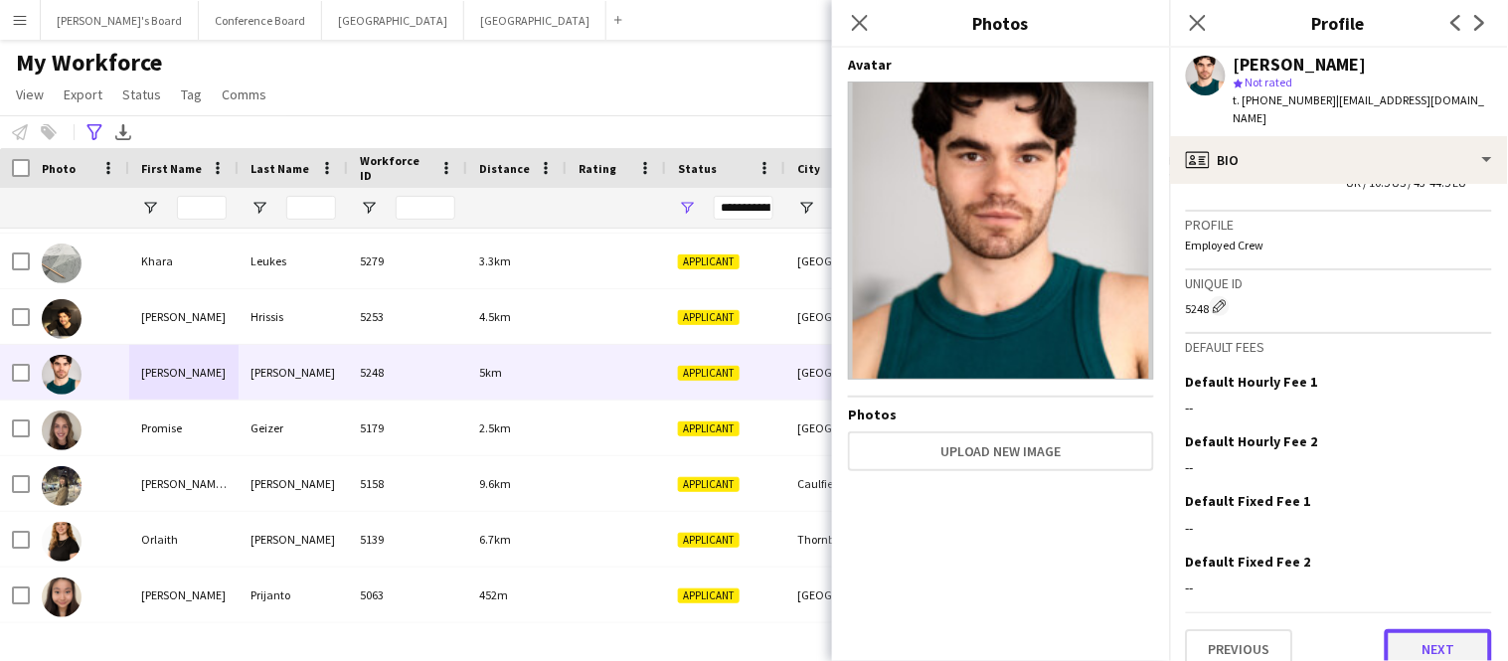
click at [1425, 631] on button "Next" at bounding box center [1438, 649] width 107 height 40
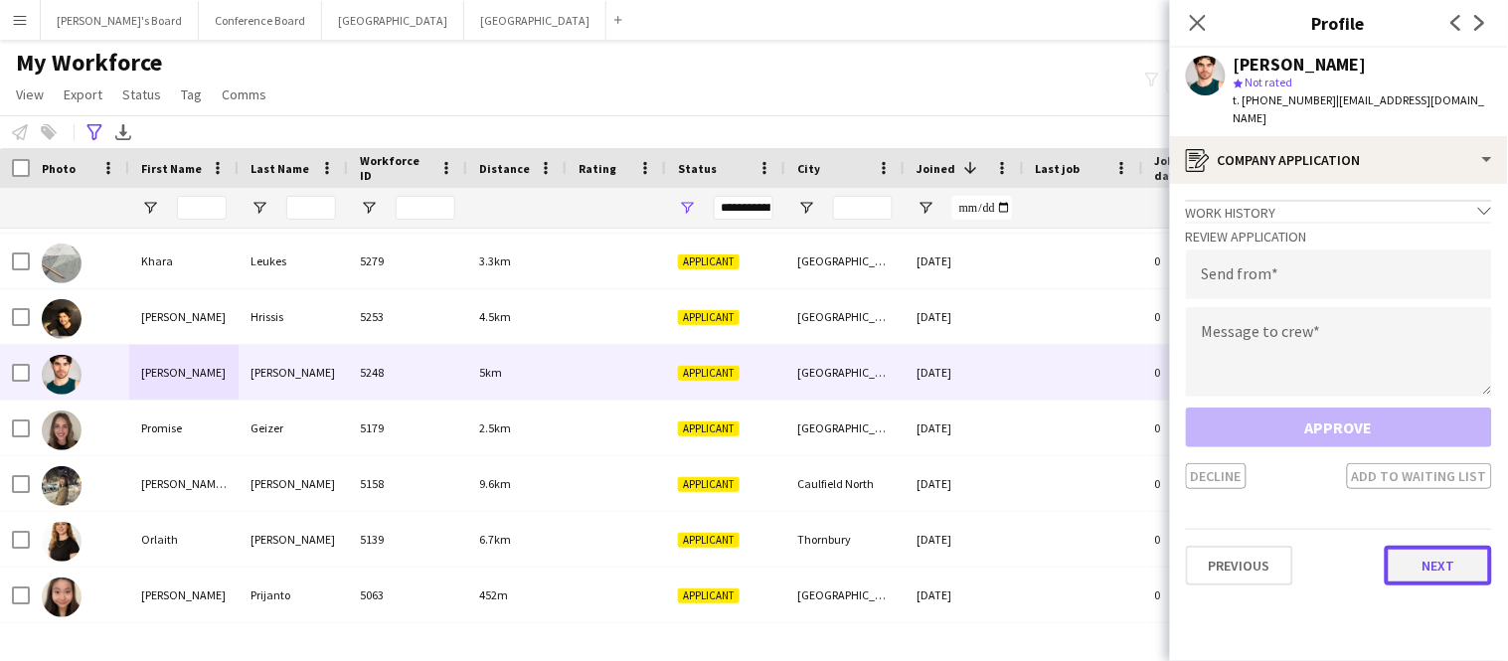
click at [1428, 551] on button "Next" at bounding box center [1438, 566] width 107 height 40
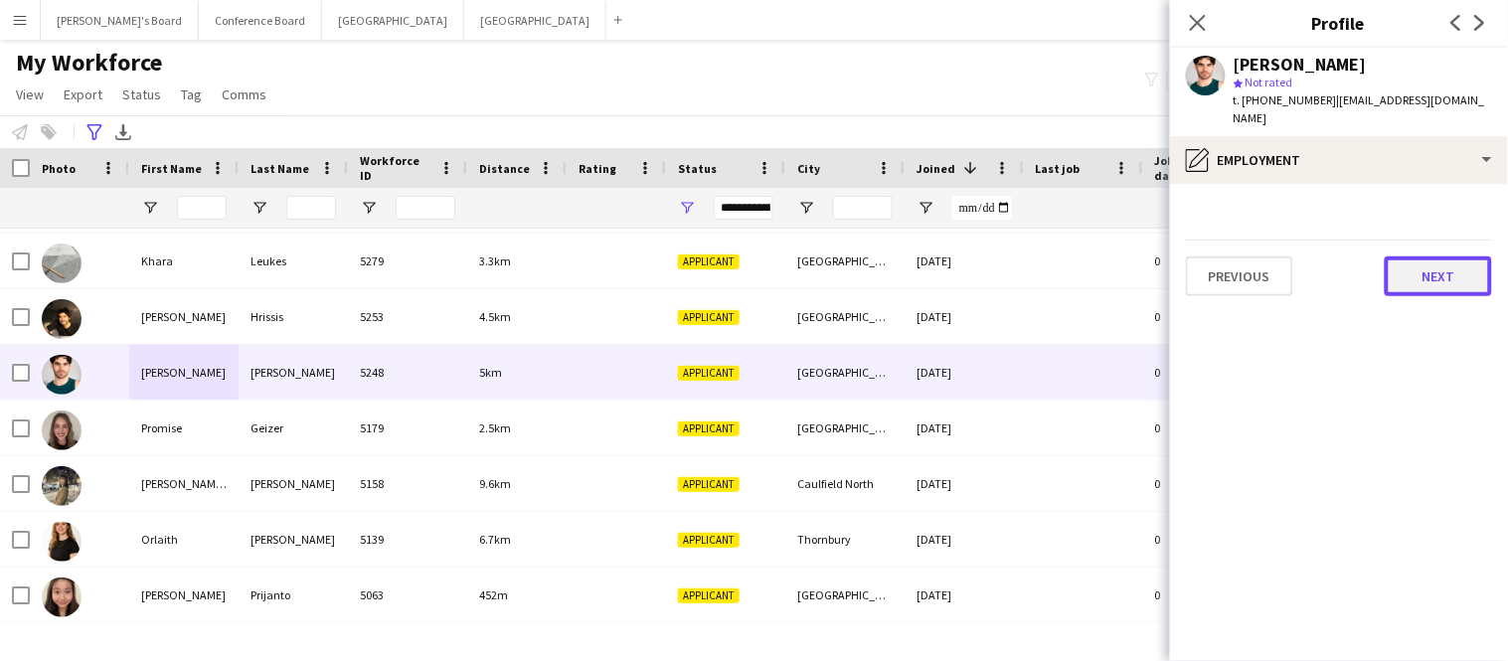
click at [1424, 269] on button "Next" at bounding box center [1438, 277] width 107 height 40
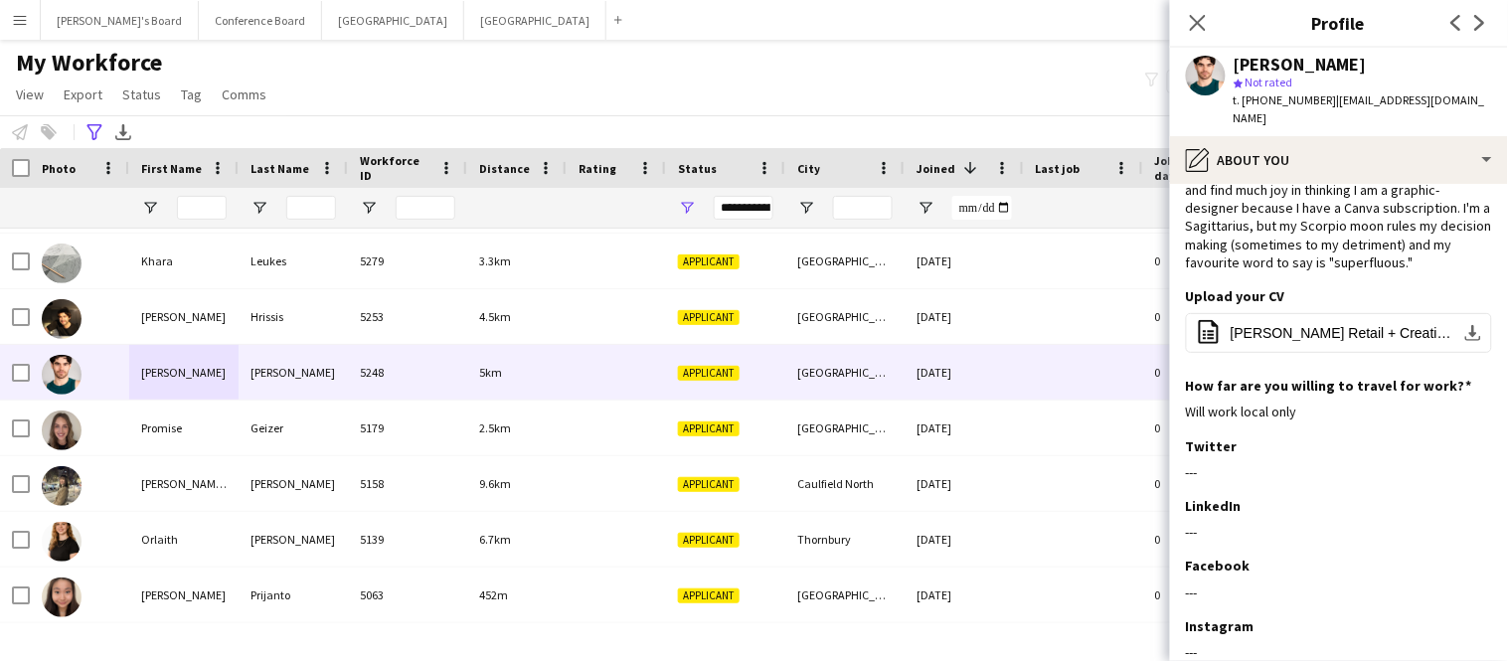
scroll to position [260, 0]
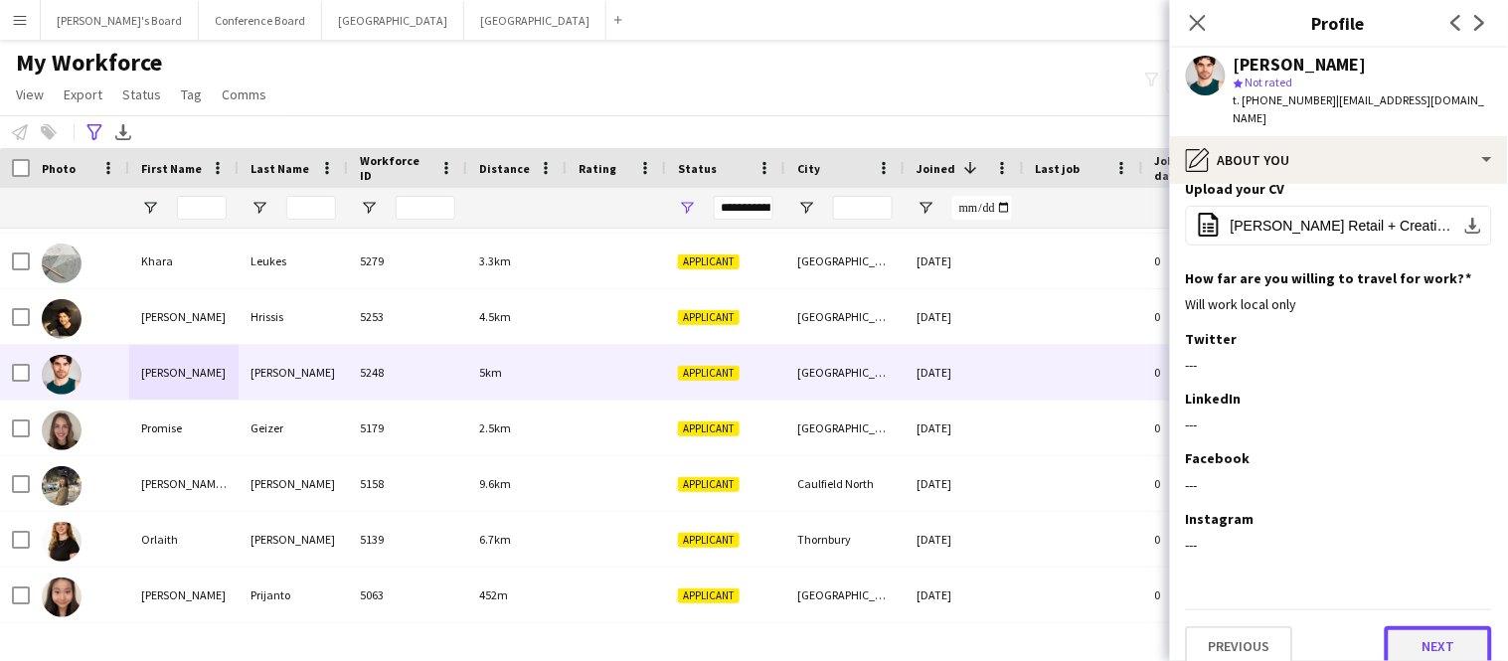
click at [1446, 626] on button "Next" at bounding box center [1438, 646] width 107 height 40
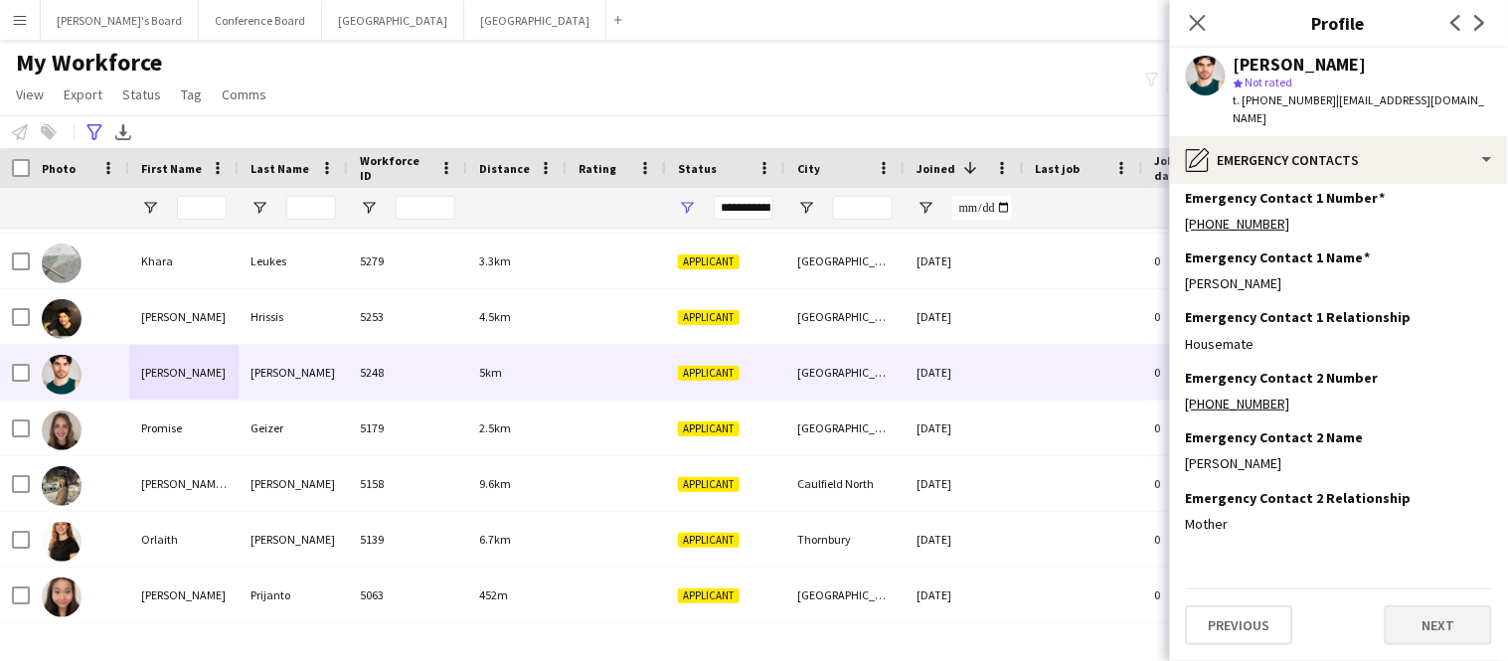
scroll to position [0, 0]
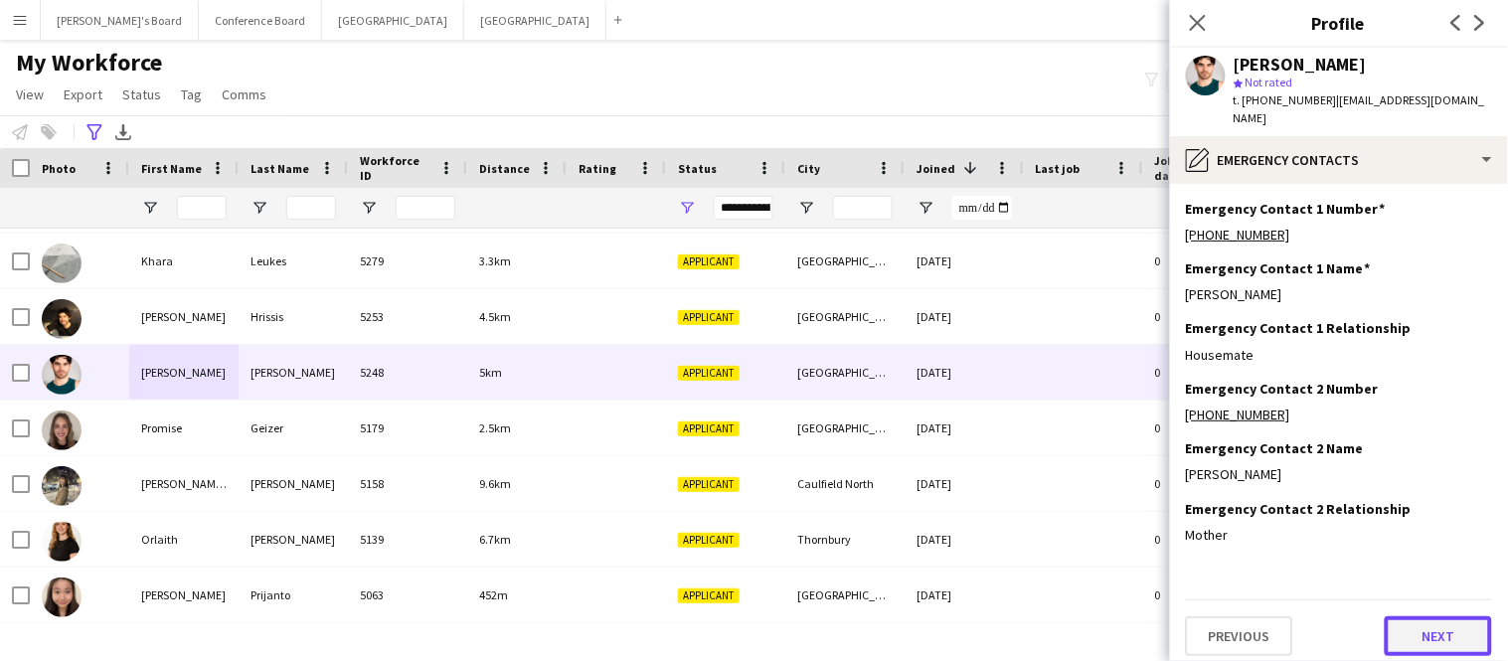
click at [1446, 616] on button "Next" at bounding box center [1438, 636] width 107 height 40
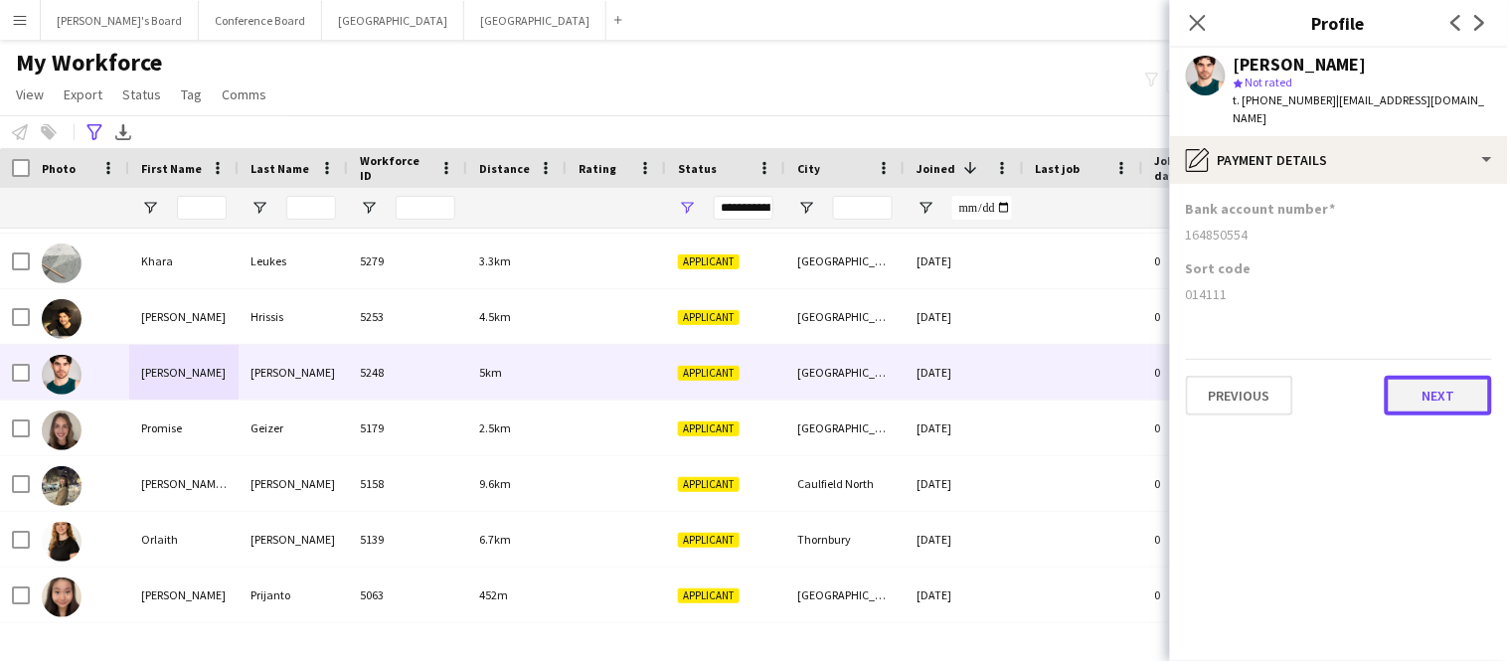
click at [1445, 376] on button "Next" at bounding box center [1438, 396] width 107 height 40
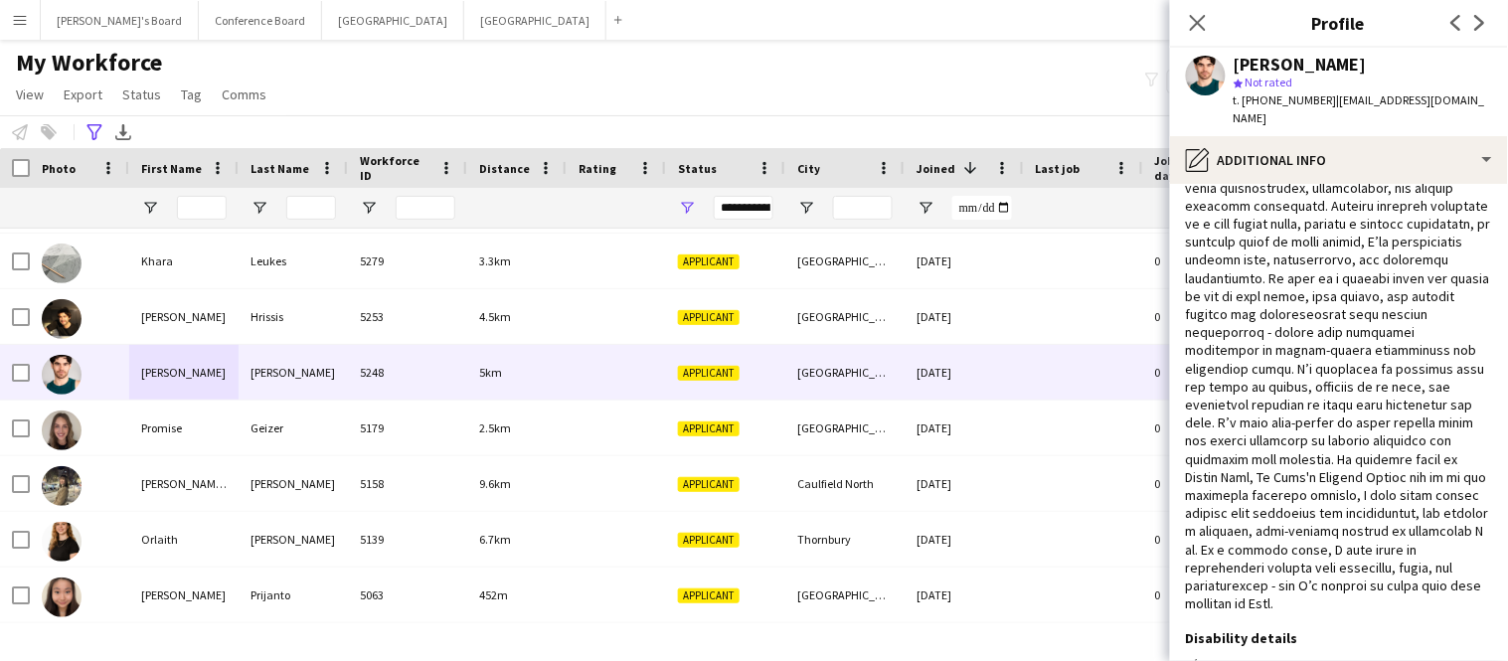
scroll to position [144, 0]
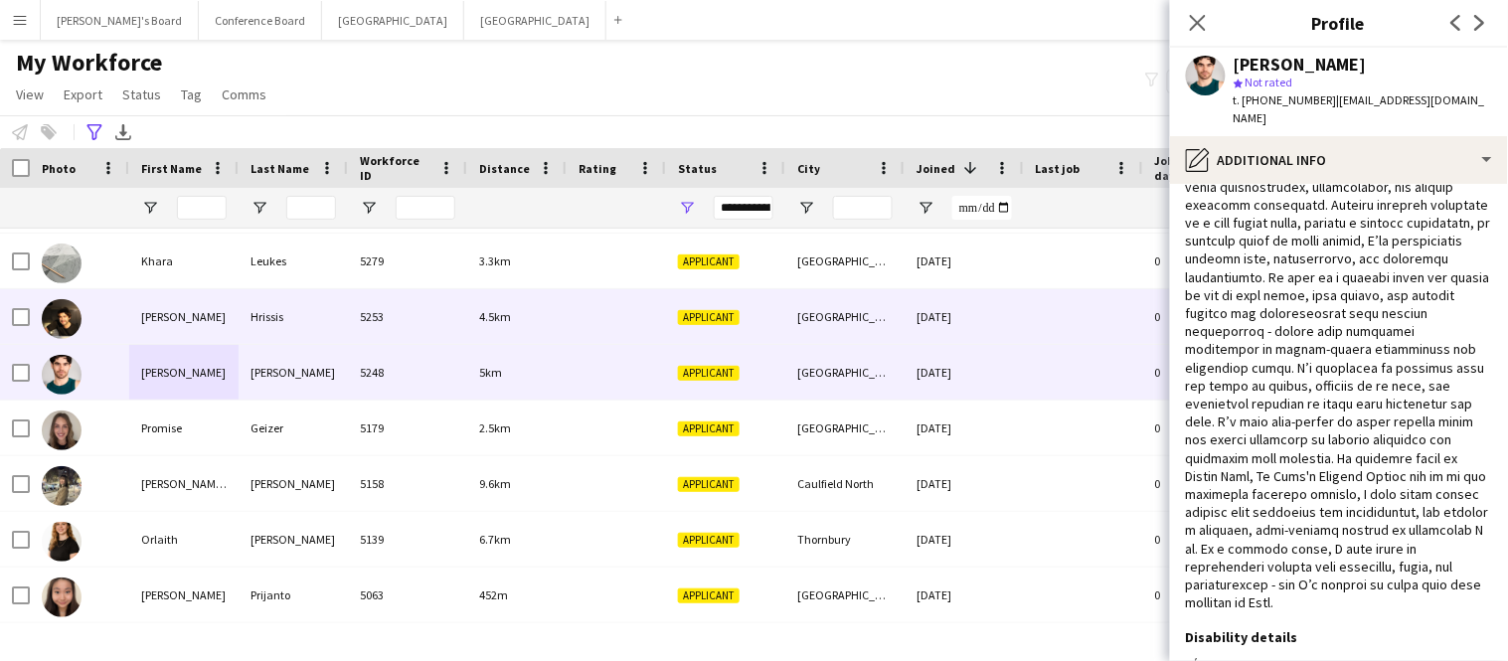
click at [253, 325] on div "Hrissis" at bounding box center [293, 316] width 109 height 55
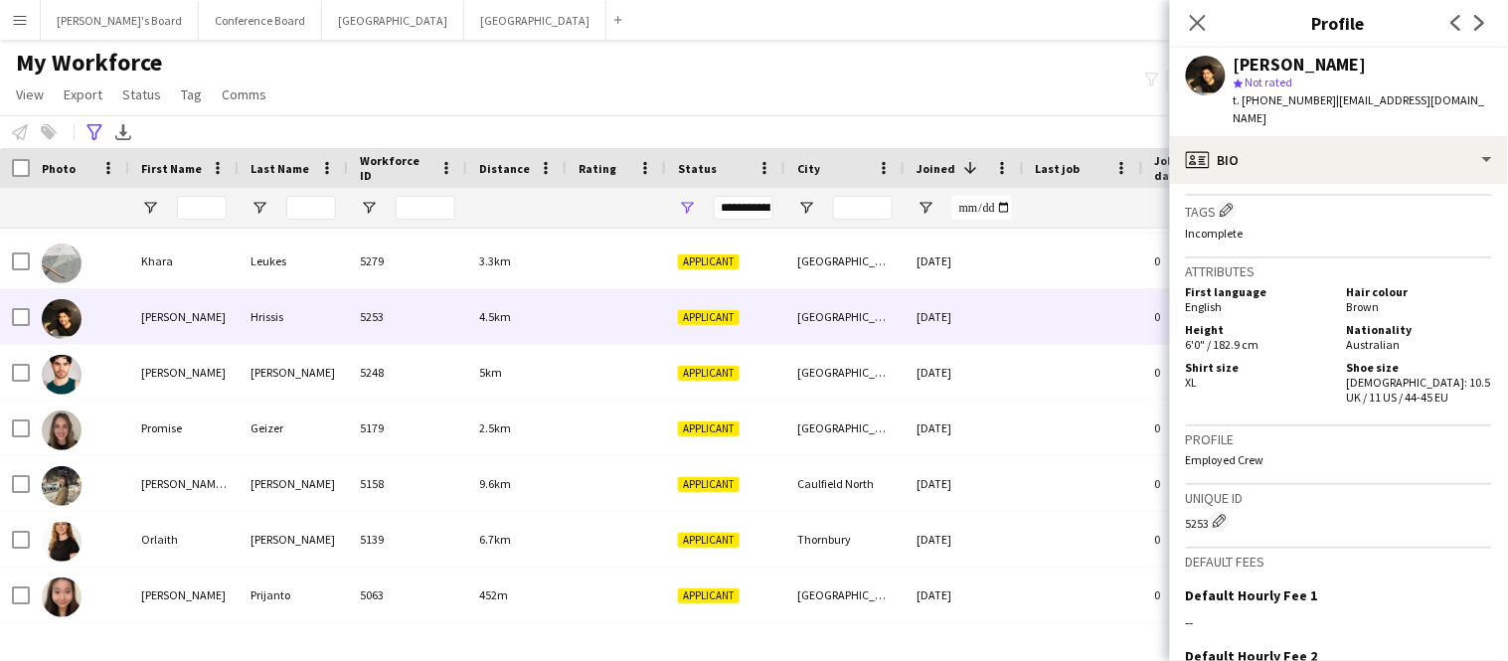
scroll to position [1207, 0]
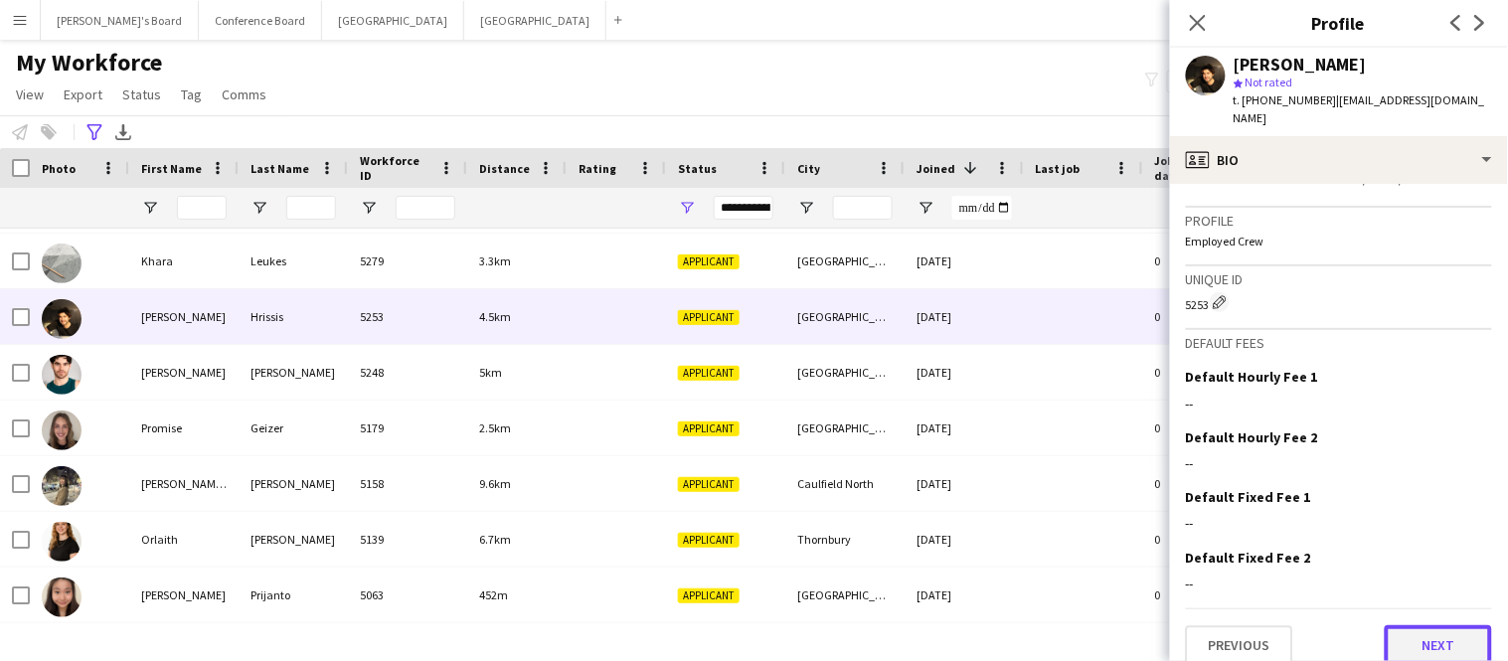
click at [1451, 625] on button "Next" at bounding box center [1438, 645] width 107 height 40
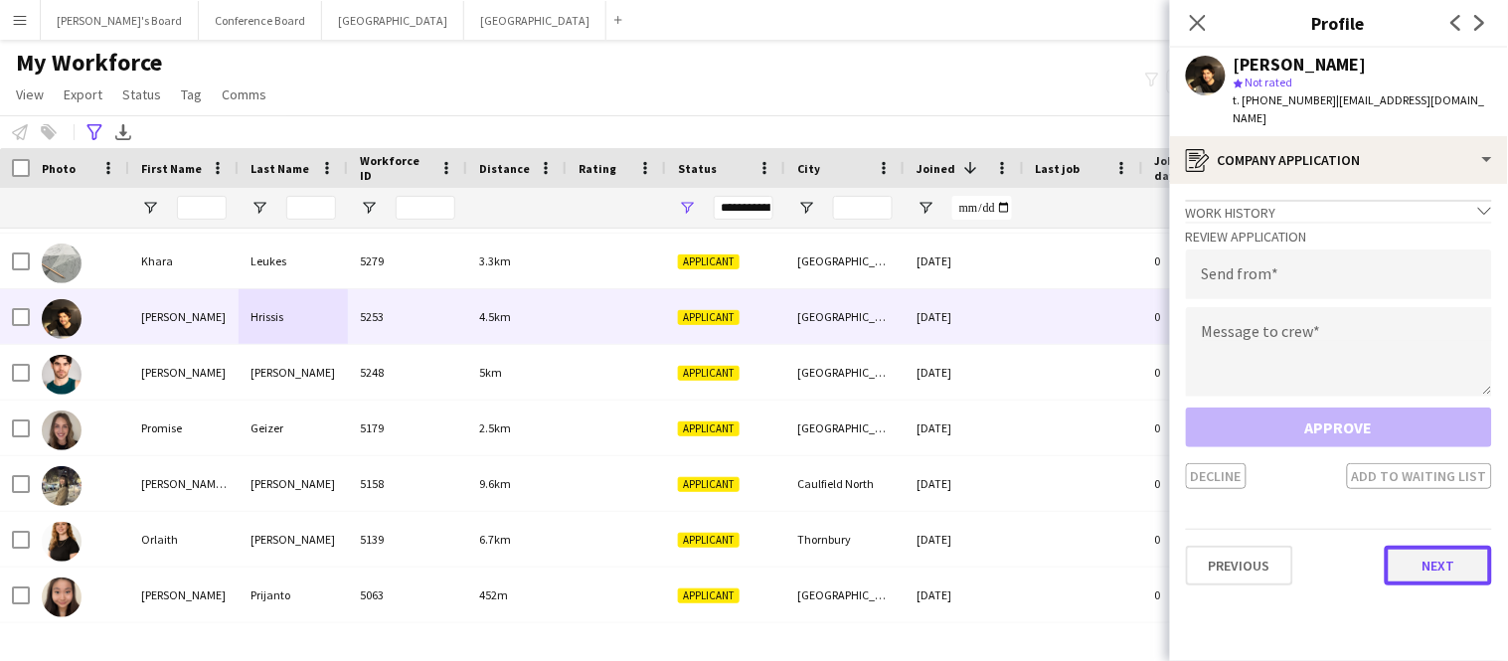
click at [1456, 546] on button "Next" at bounding box center [1438, 566] width 107 height 40
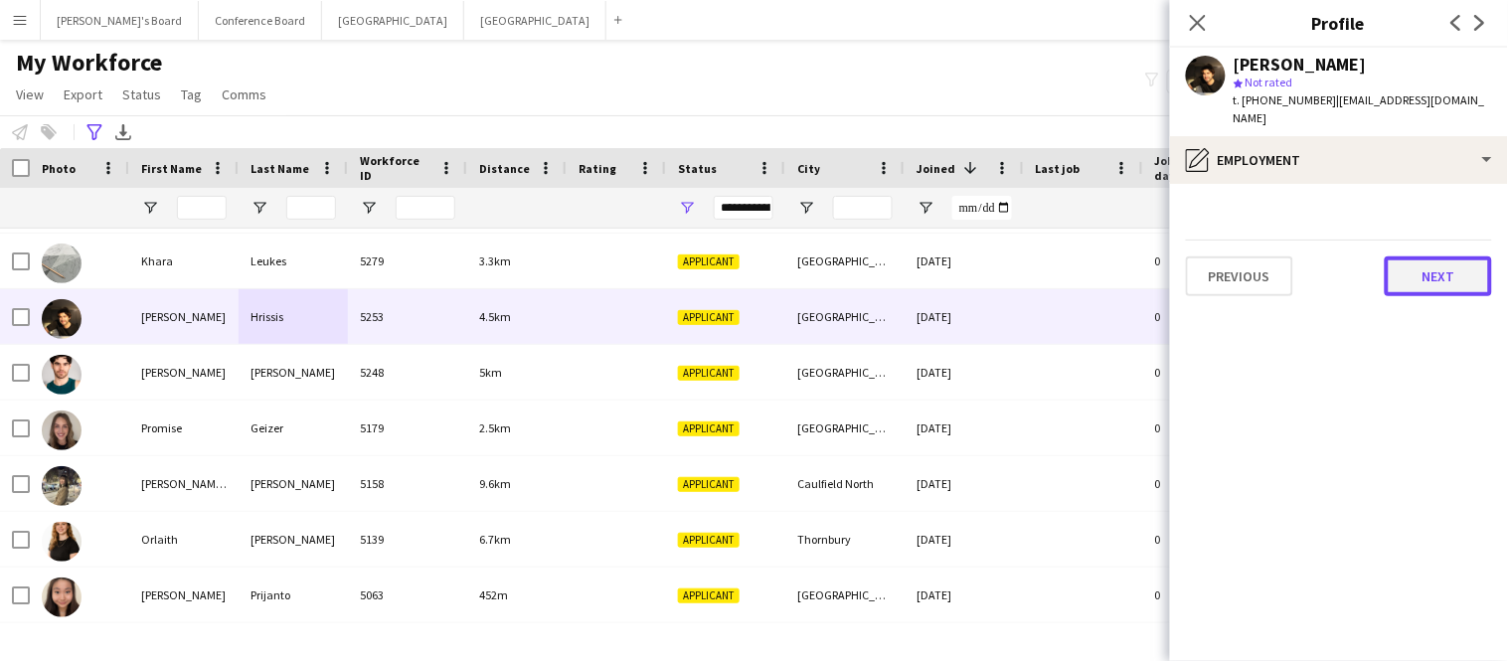
click at [1439, 257] on button "Next" at bounding box center [1438, 277] width 107 height 40
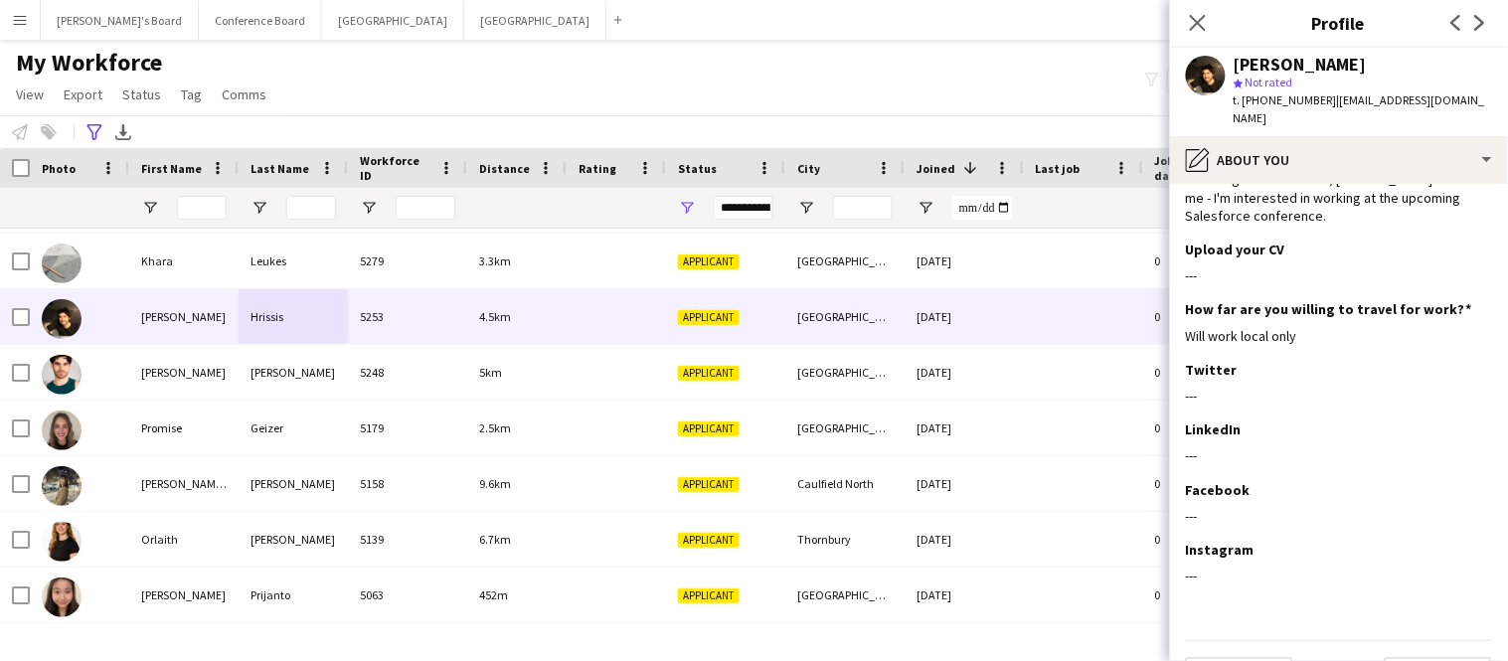
scroll to position [231, 0]
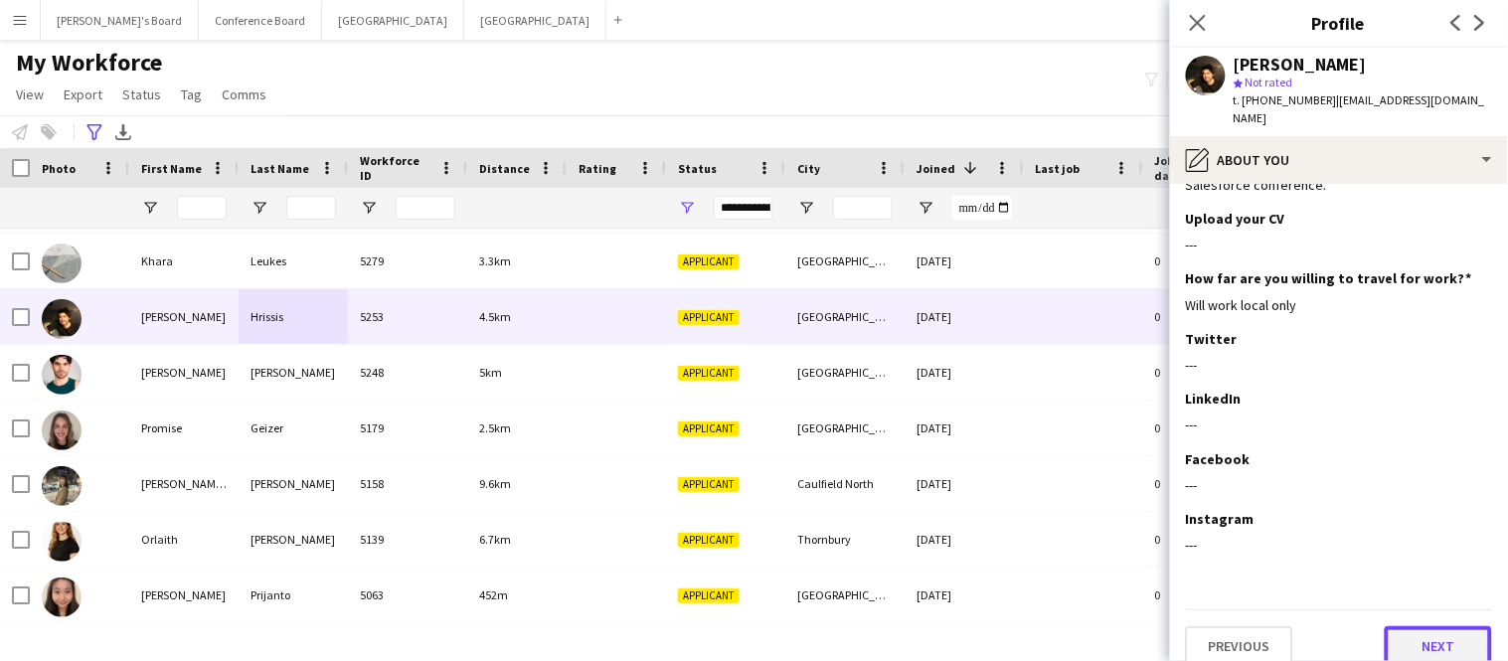
click at [1398, 642] on button "Next" at bounding box center [1438, 646] width 107 height 40
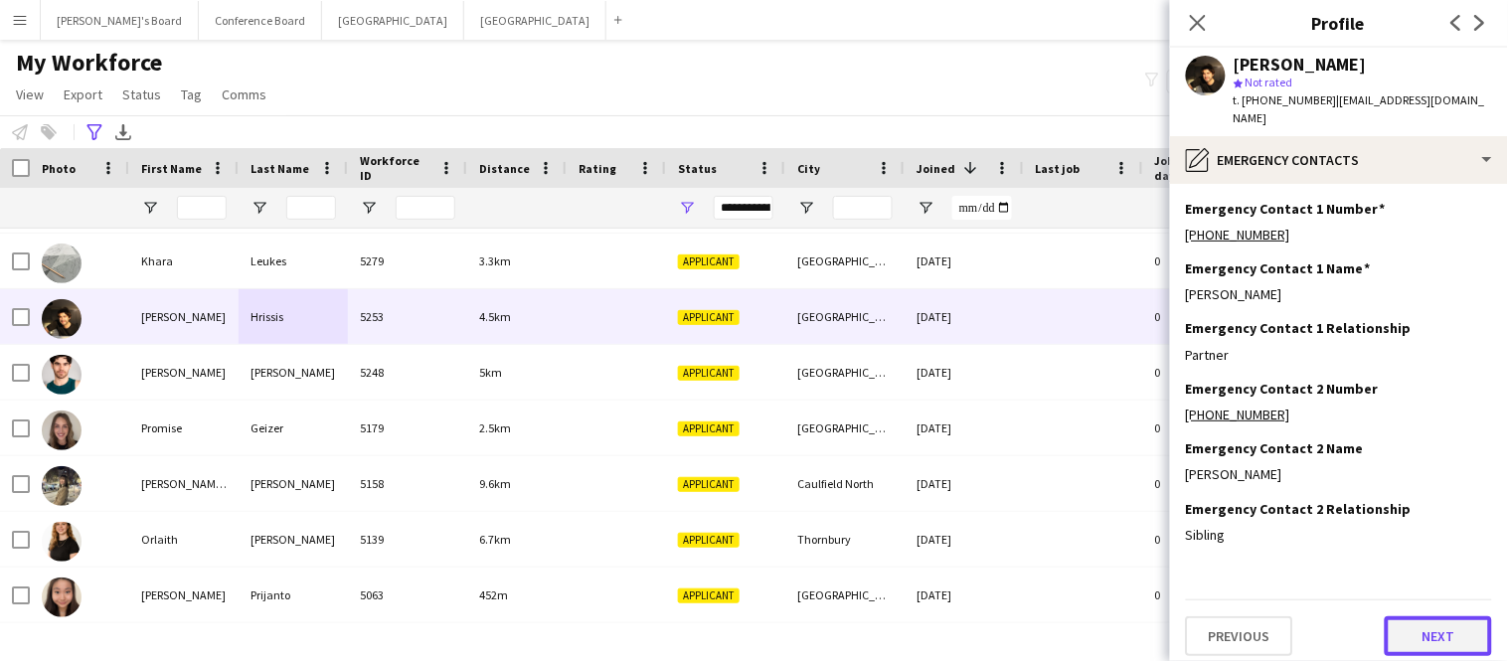
click at [1408, 621] on button "Next" at bounding box center [1438, 636] width 107 height 40
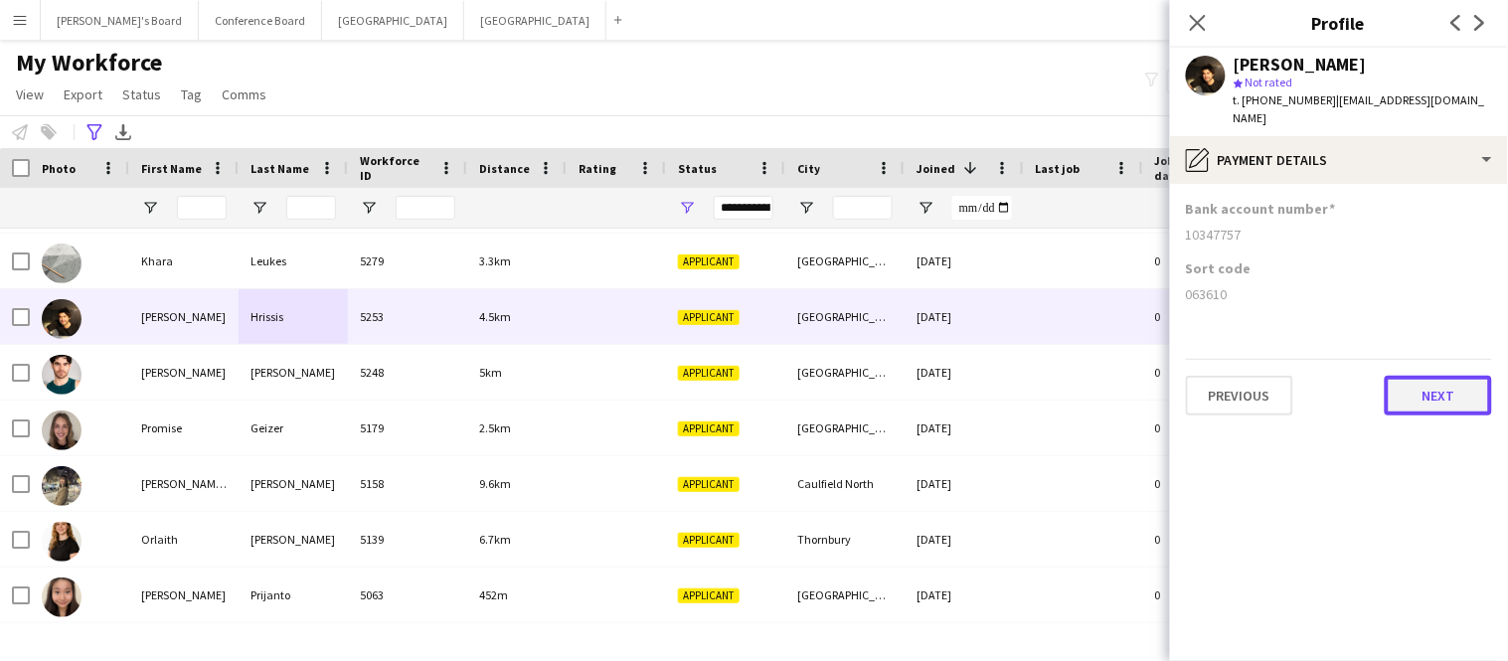
click at [1431, 384] on button "Next" at bounding box center [1438, 396] width 107 height 40
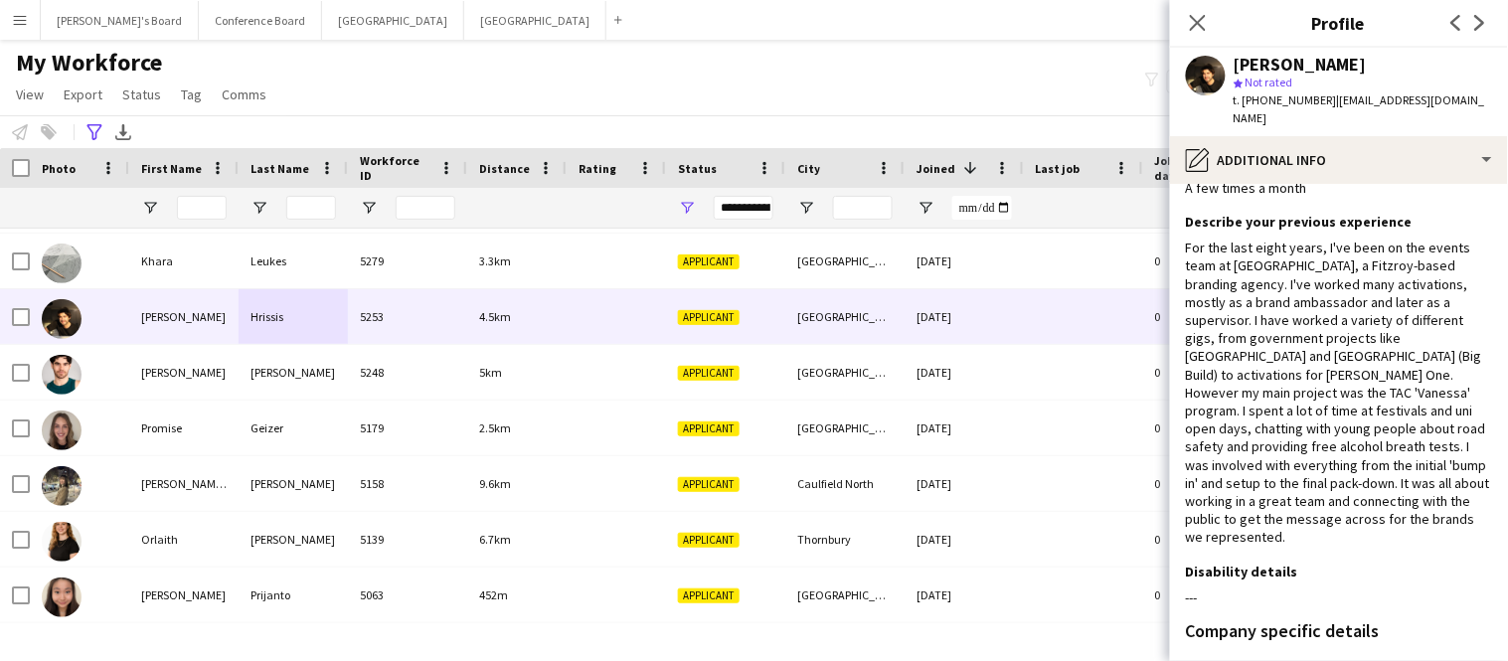
scroll to position [57, 0]
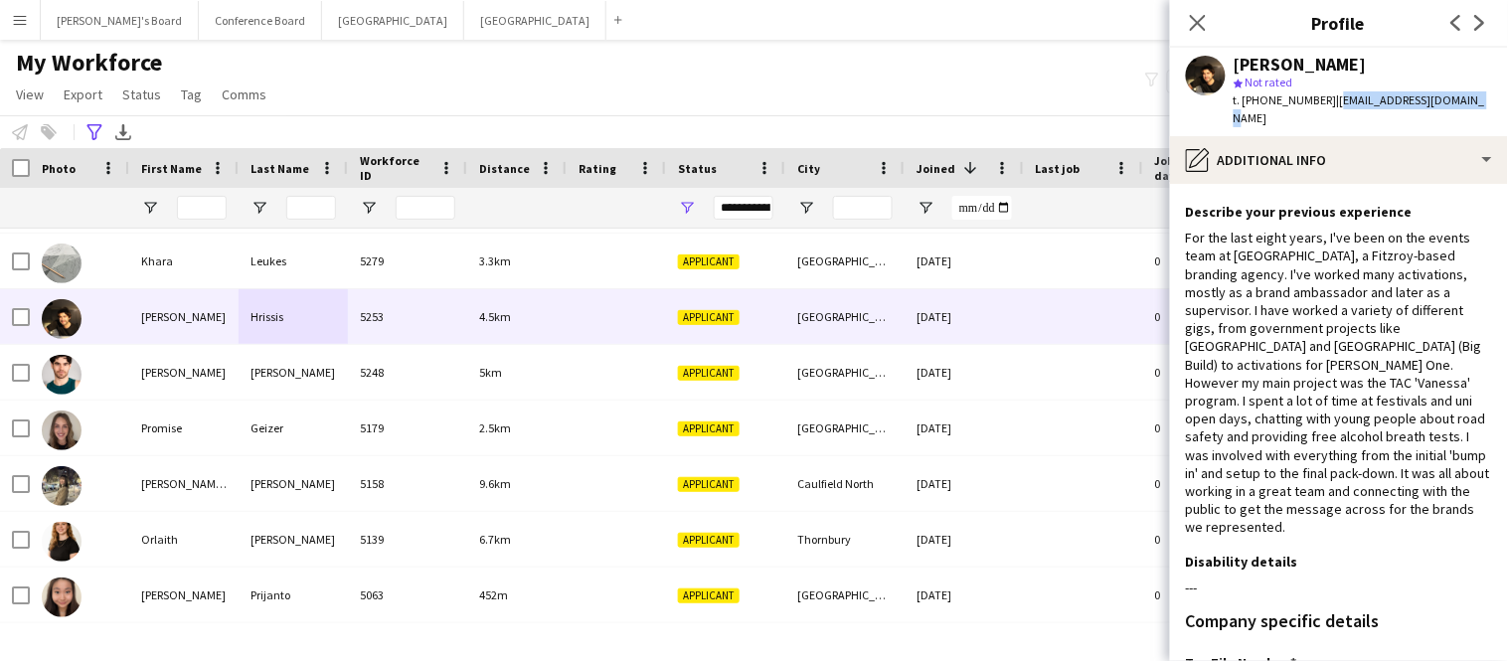
drag, startPoint x: 1322, startPoint y: 103, endPoint x: 1454, endPoint y: 105, distance: 131.3
click at [1454, 105] on div "Steven Hrissis star Not rated t. +61421134528 | theta.waves@live.com.au" at bounding box center [1339, 92] width 338 height 88
copy span "theta.waves@live.com.au"
click at [1198, 24] on icon at bounding box center [1197, 22] width 19 height 19
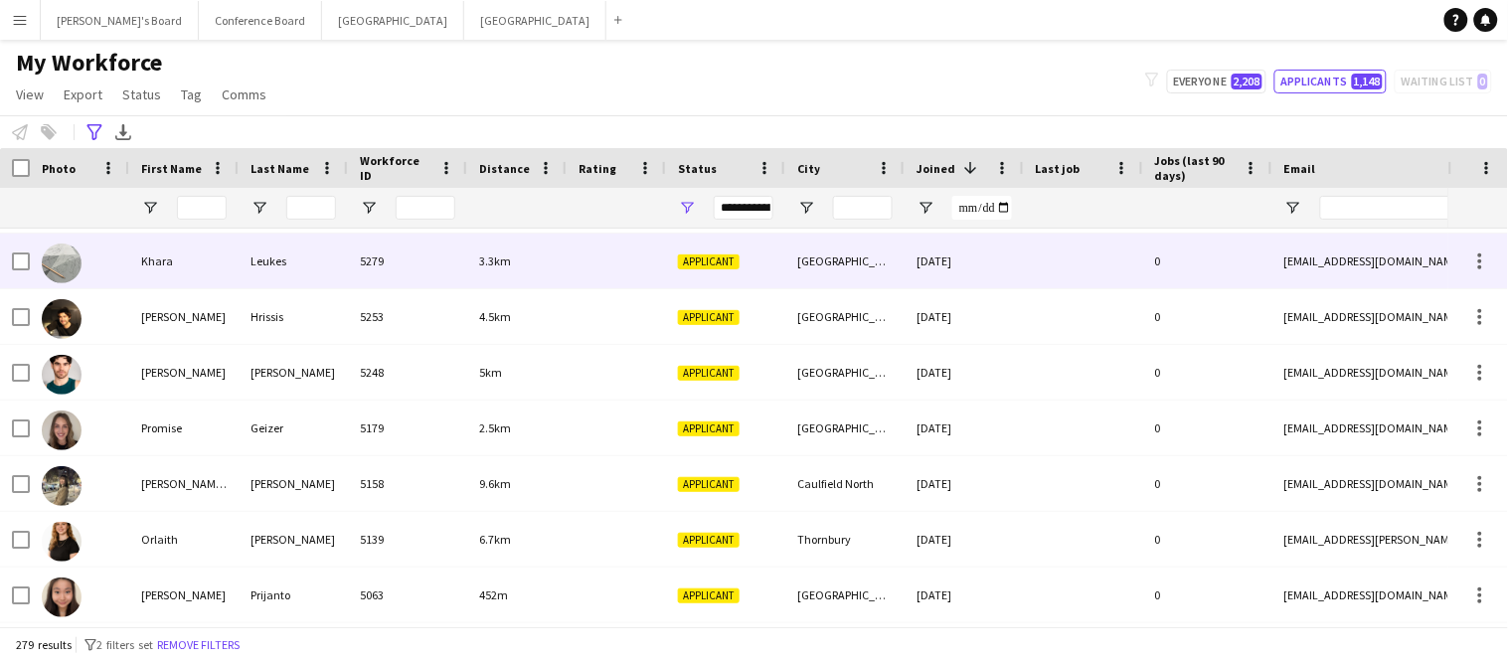
click at [190, 265] on div "Khara" at bounding box center [183, 261] width 109 height 55
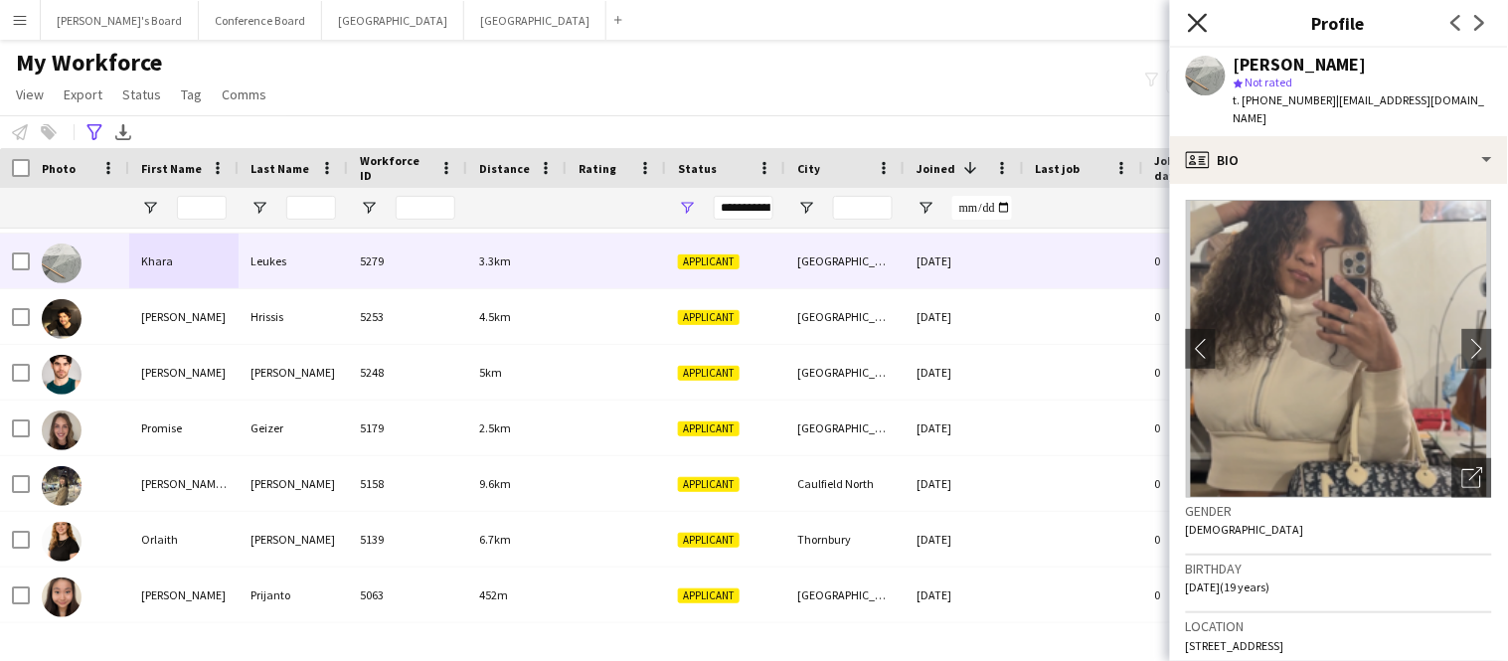
click at [1194, 26] on icon at bounding box center [1197, 22] width 19 height 19
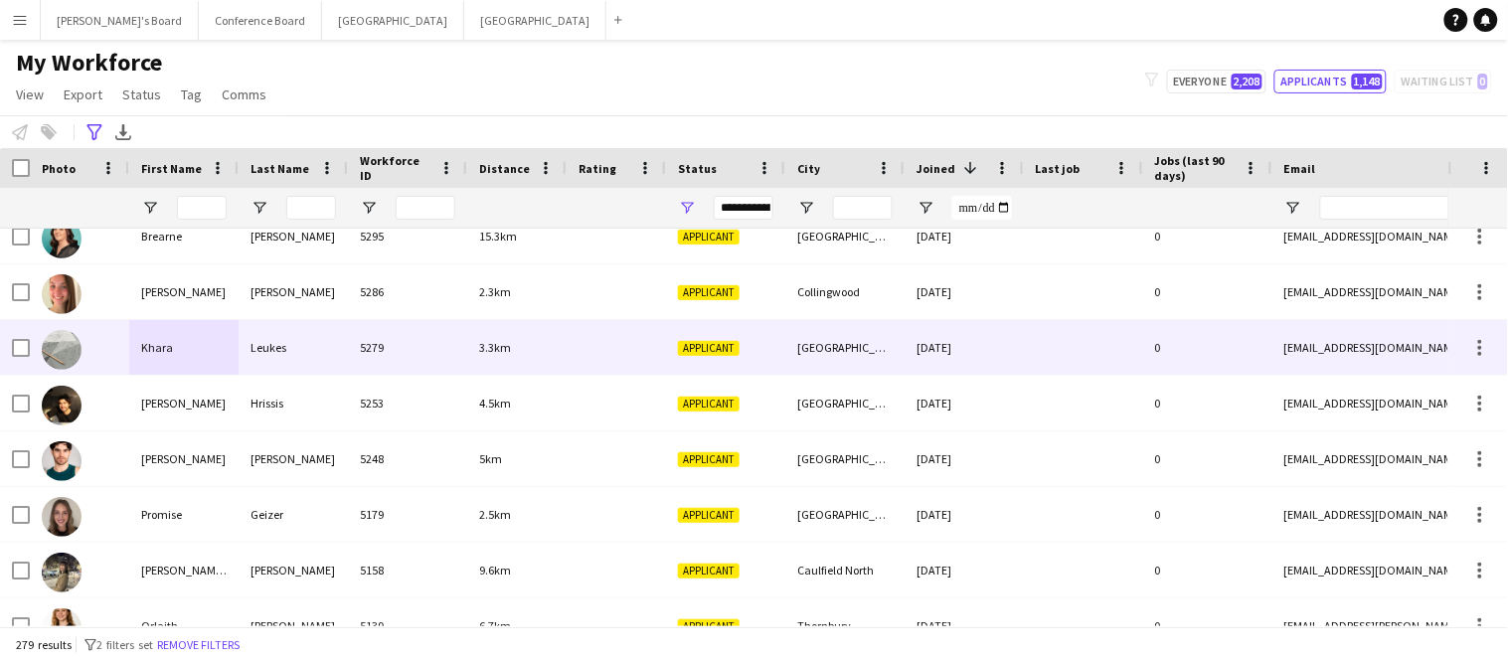
scroll to position [1864, 0]
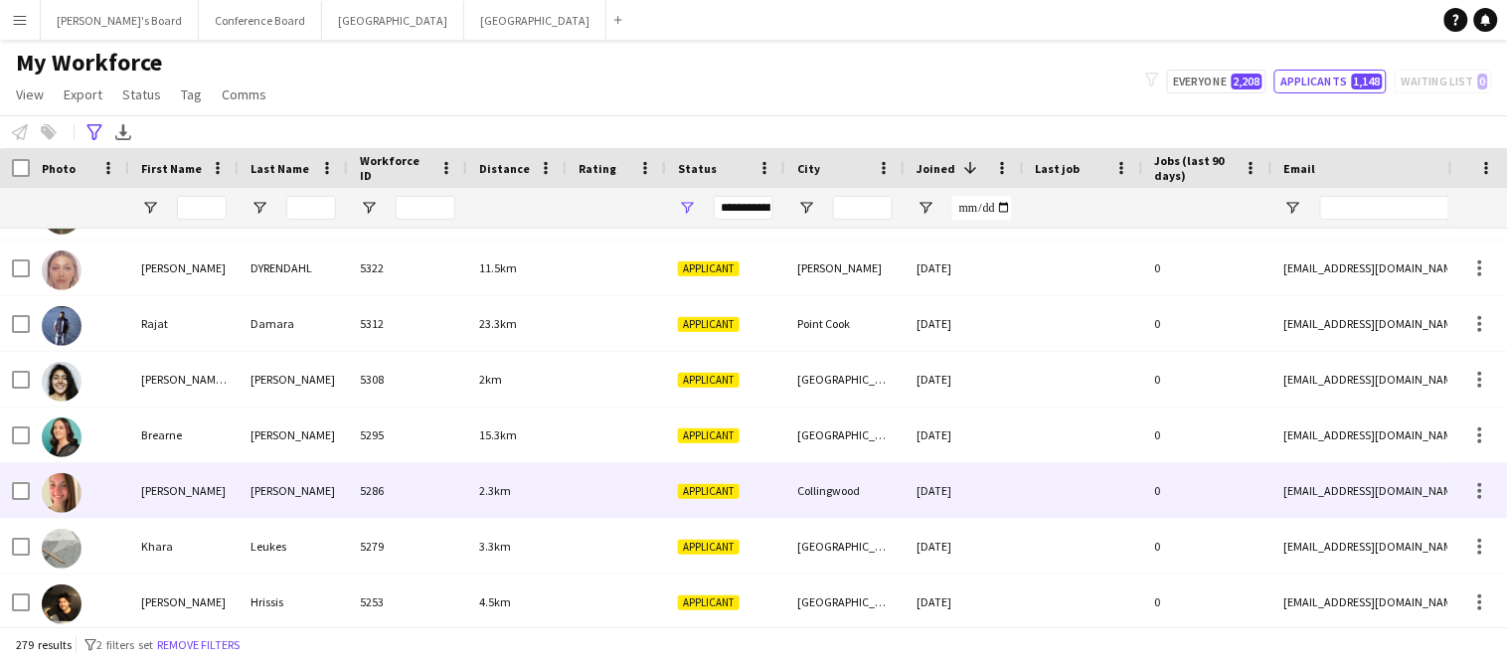
click at [152, 488] on div "Kate" at bounding box center [183, 490] width 109 height 55
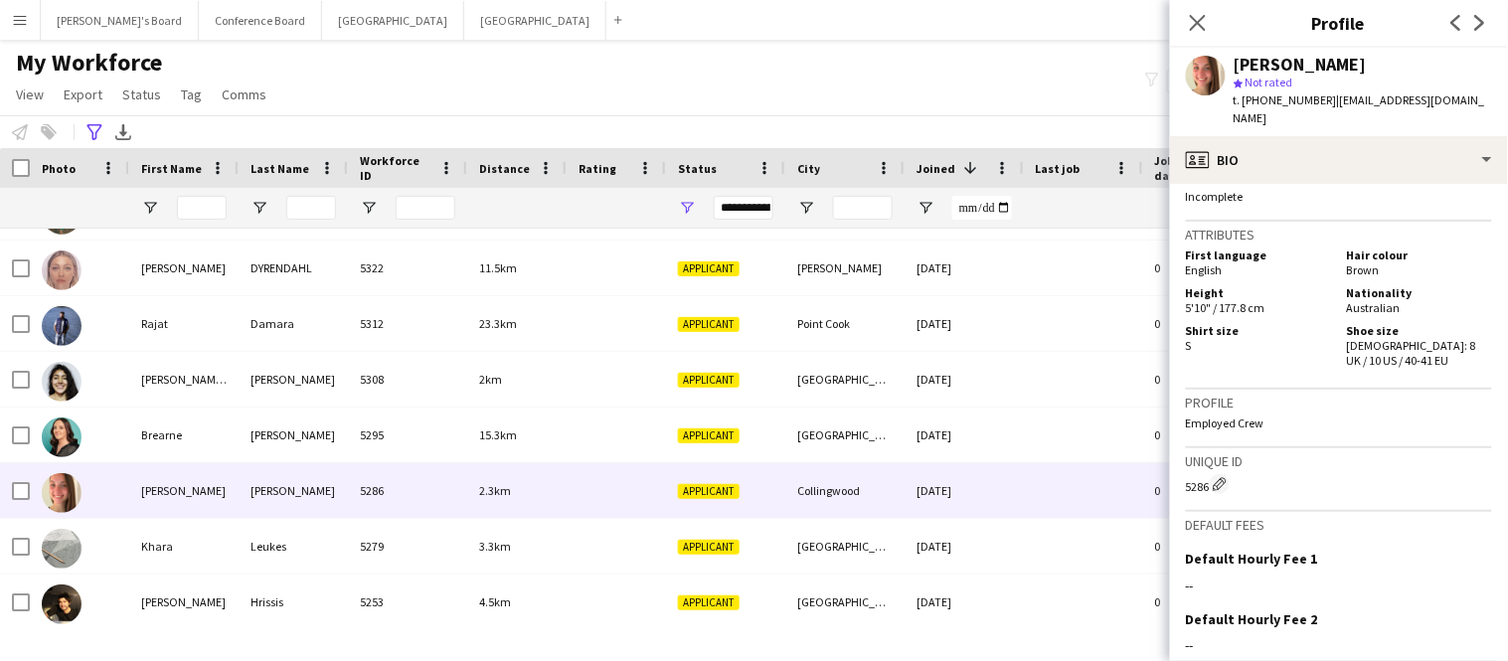
scroll to position [1365, 0]
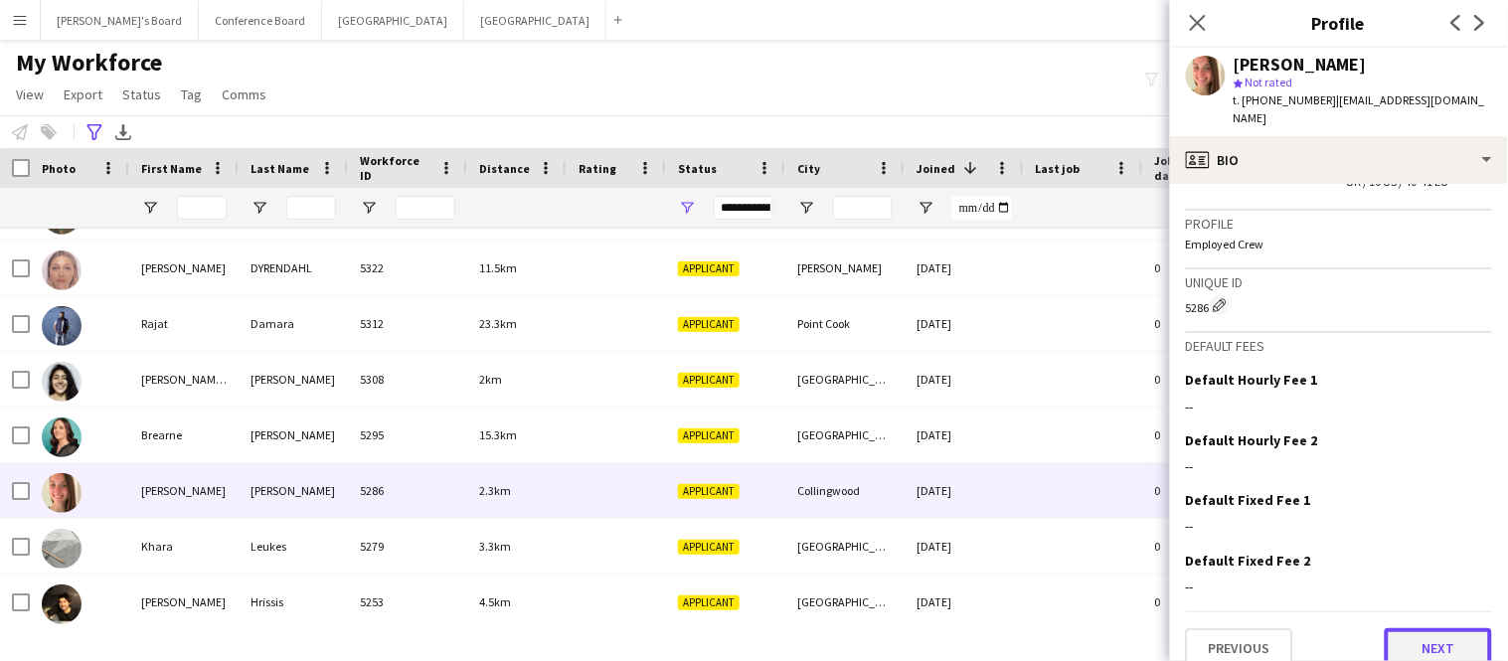
click at [1466, 633] on button "Next" at bounding box center [1438, 648] width 107 height 40
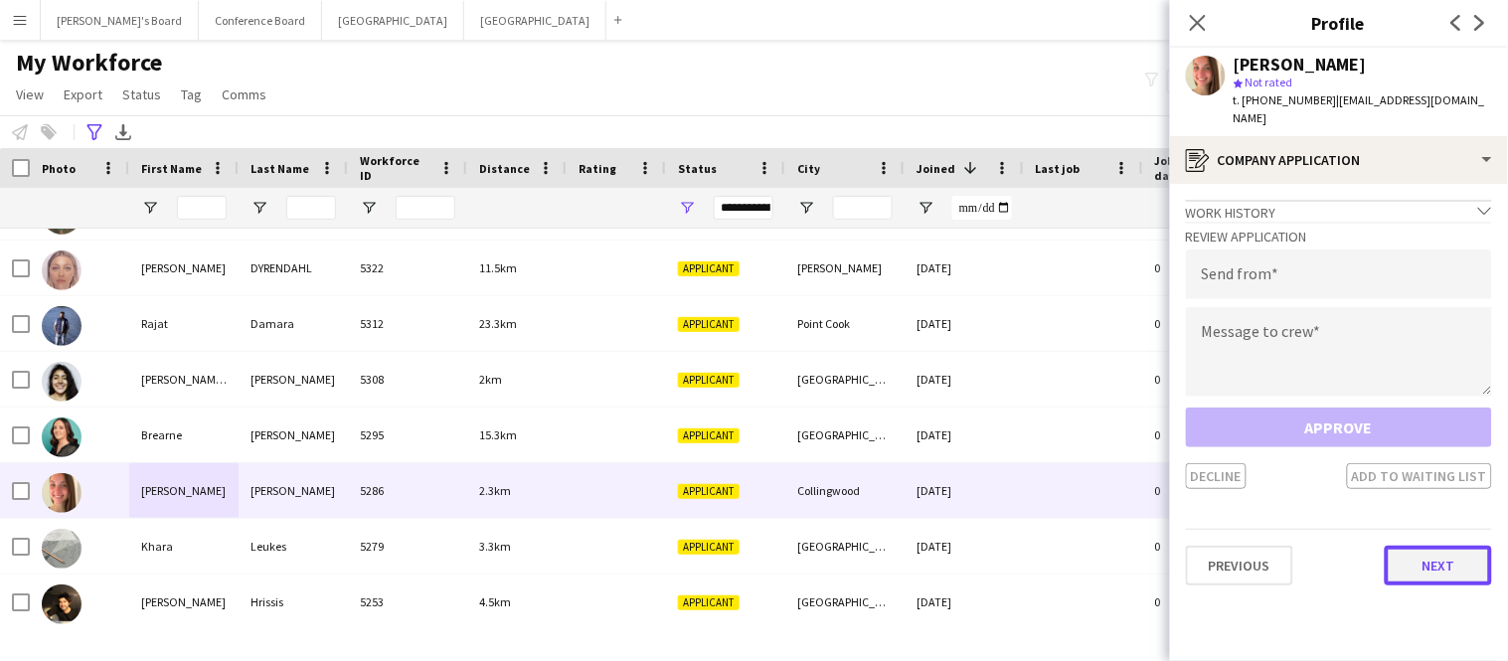
click at [1453, 555] on button "Next" at bounding box center [1438, 566] width 107 height 40
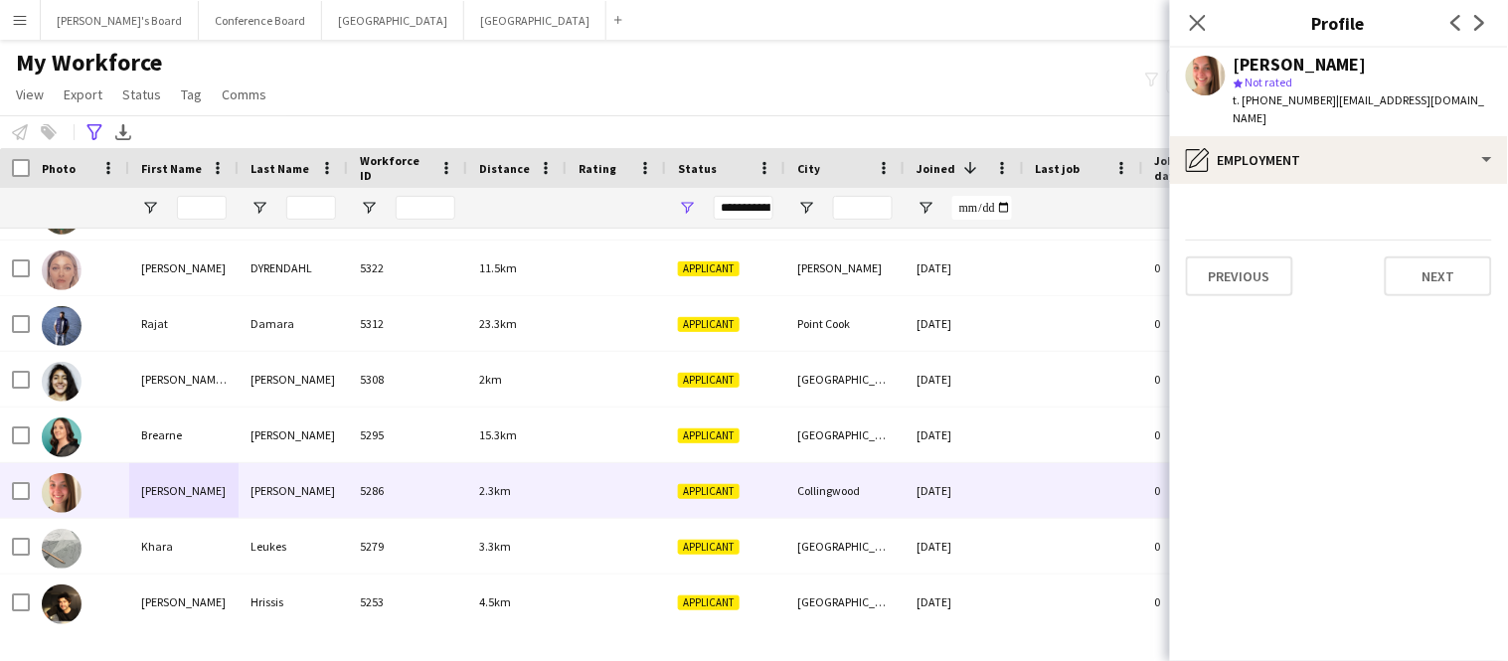
click at [1410, 278] on app-section-data-types "Previous Next" at bounding box center [1339, 422] width 338 height 477
click at [1407, 258] on button "Next" at bounding box center [1438, 277] width 107 height 40
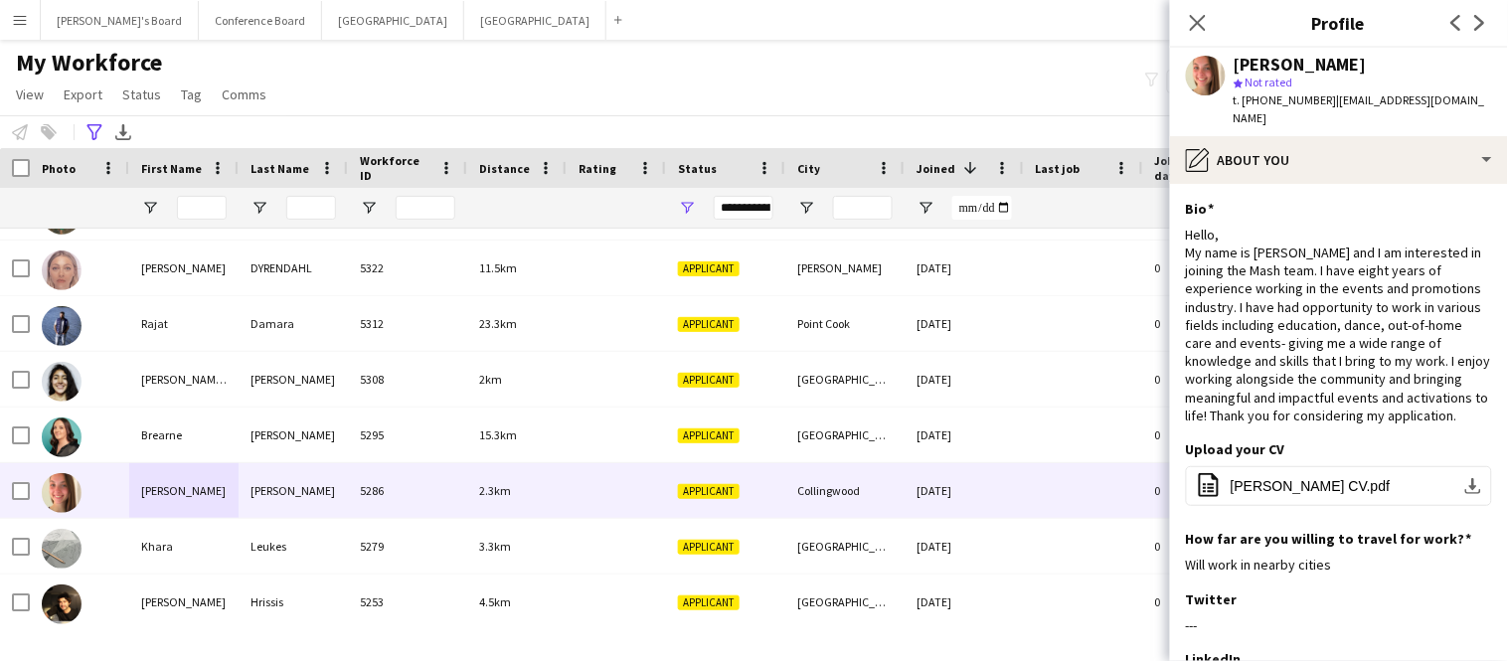
drag, startPoint x: 1321, startPoint y: 98, endPoint x: 1442, endPoint y: 103, distance: 120.4
click at [1442, 103] on span "| katemadelynwatson@gmail.com" at bounding box center [1360, 108] width 252 height 33
drag, startPoint x: 1322, startPoint y: 101, endPoint x: 1484, endPoint y: 105, distance: 162.1
click at [1484, 105] on span "| katemadelynwatson@gmail.com" at bounding box center [1360, 108] width 252 height 33
copy span "katemadelynwatson@gmail.com"
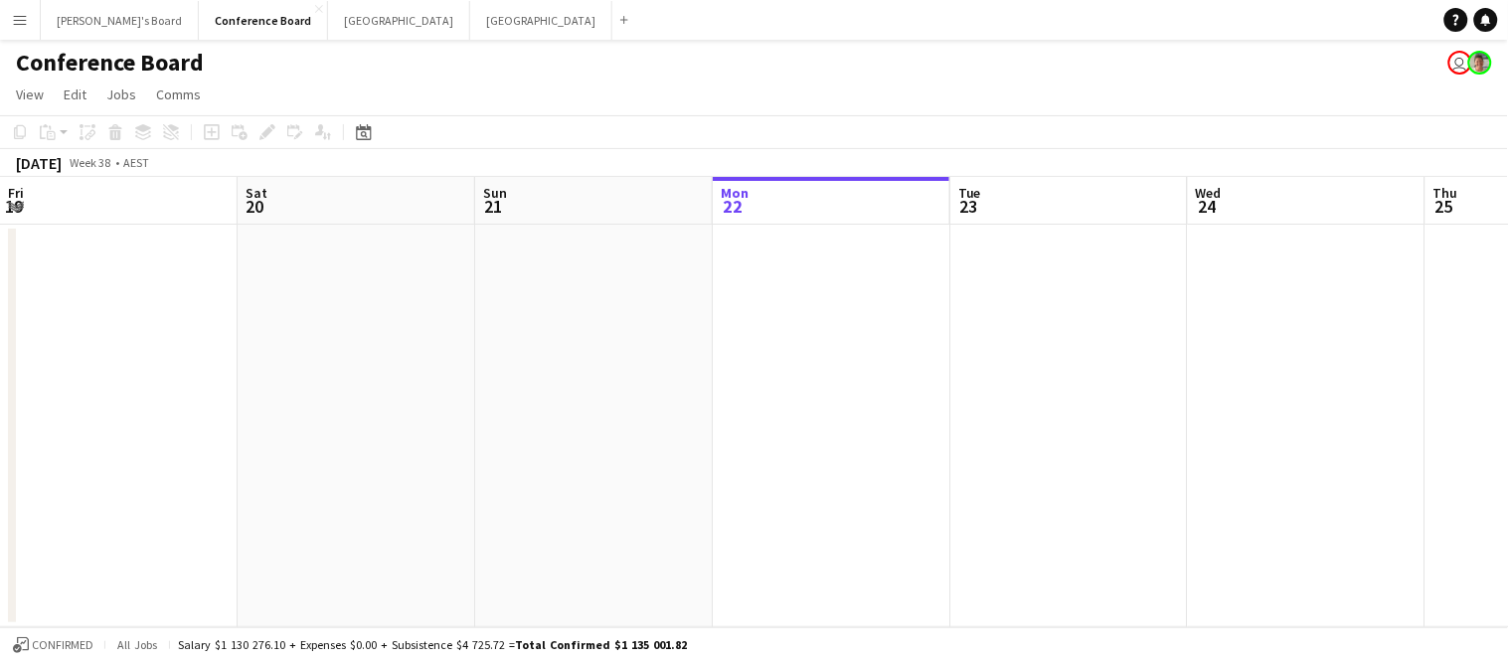
scroll to position [0, 474]
